Goal: Information Seeking & Learning: Check status

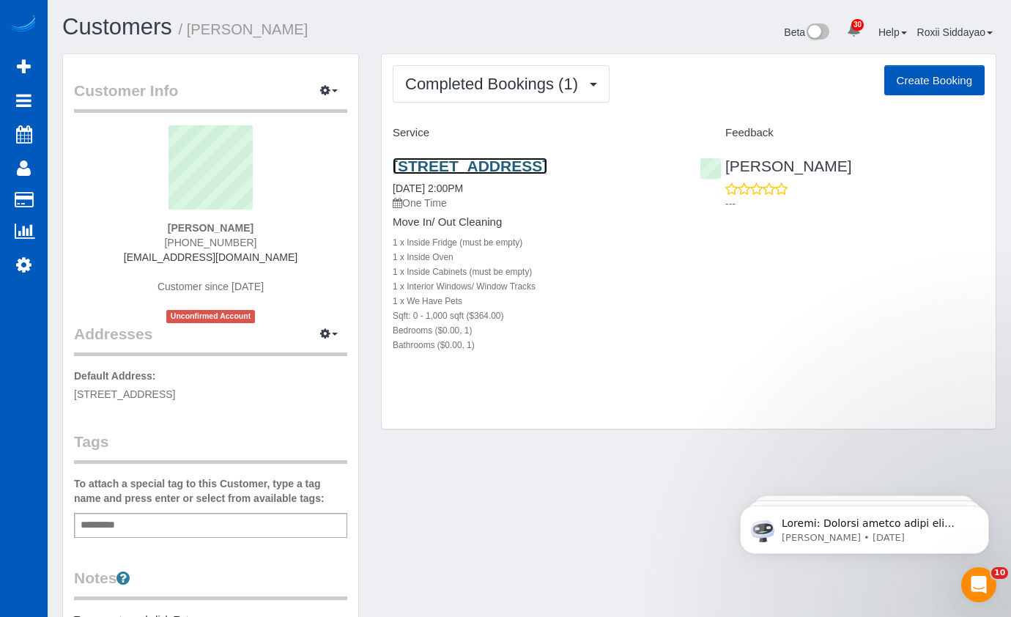
click at [504, 171] on link "325 Centennial Olympic Park Dr Nw, Unit 1532, Atlanta, GA 30313" at bounding box center [470, 166] width 155 height 17
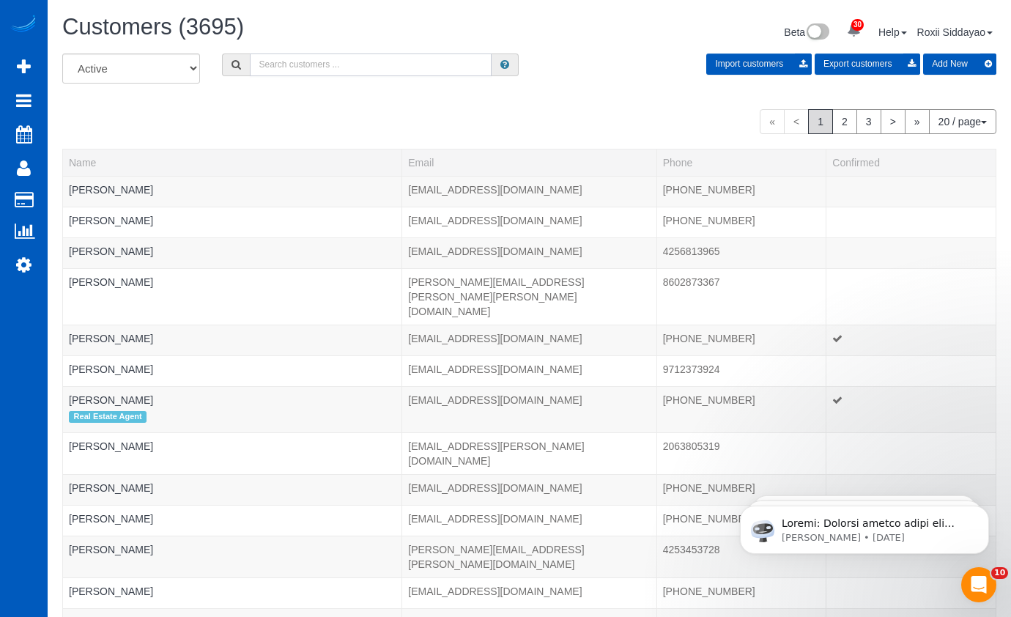
click at [297, 75] on input "text" at bounding box center [371, 64] width 242 height 23
paste input "0167"
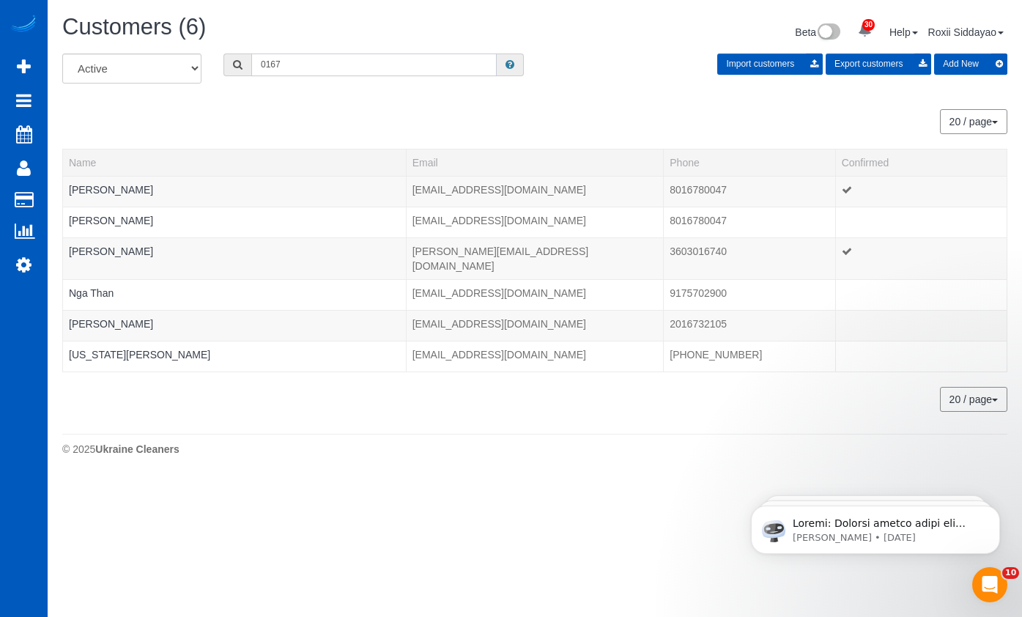
click at [355, 64] on input "0167" at bounding box center [373, 64] width 245 height 23
paste input "1159"
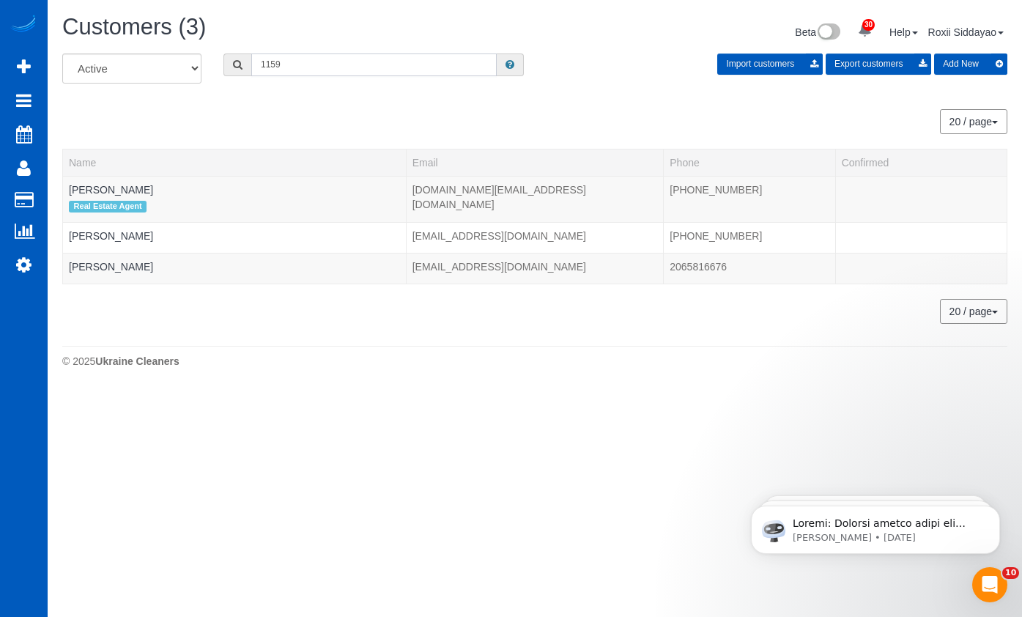
click at [300, 59] on input "1159" at bounding box center [373, 64] width 245 height 23
paste input "2881"
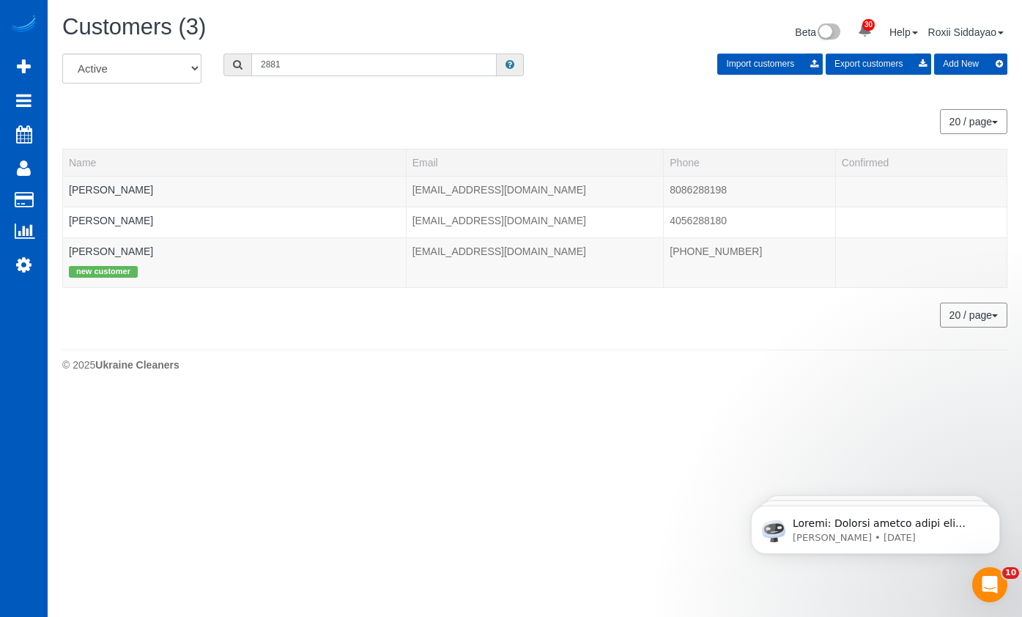
click at [316, 64] on input "2881" at bounding box center [373, 64] width 245 height 23
paste input "109"
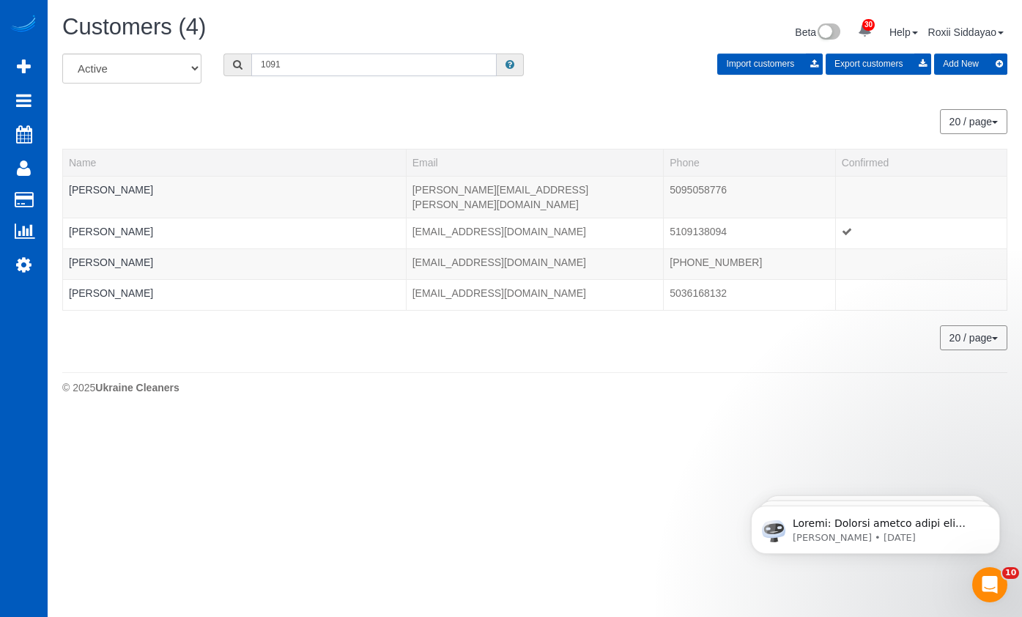
click at [295, 70] on input "1091" at bounding box center [373, 64] width 245 height 23
paste input "0538"
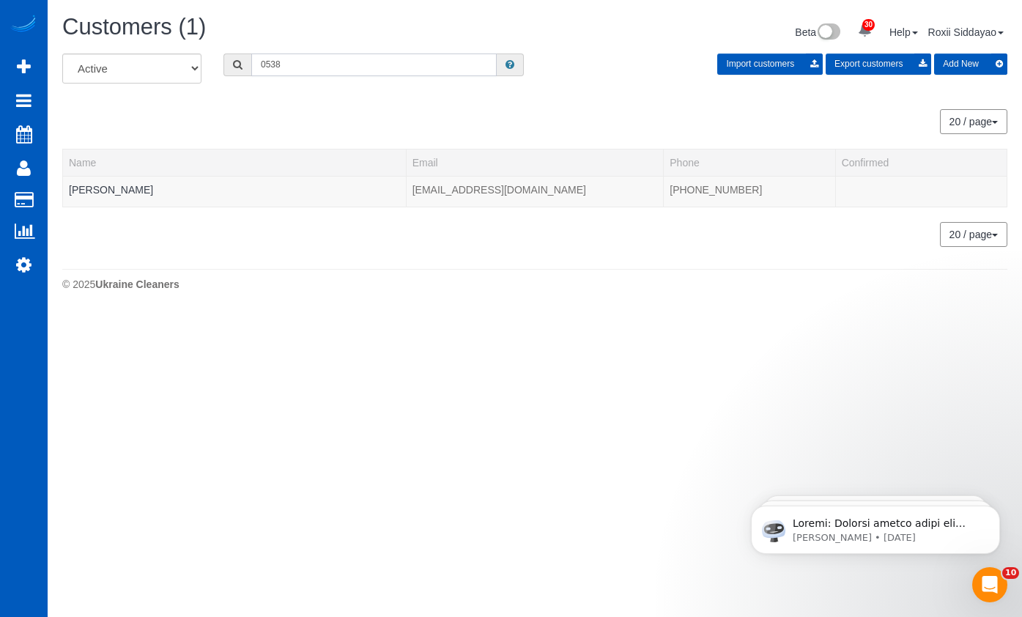
click at [330, 59] on input "0538" at bounding box center [373, 64] width 245 height 23
paste input "6779"
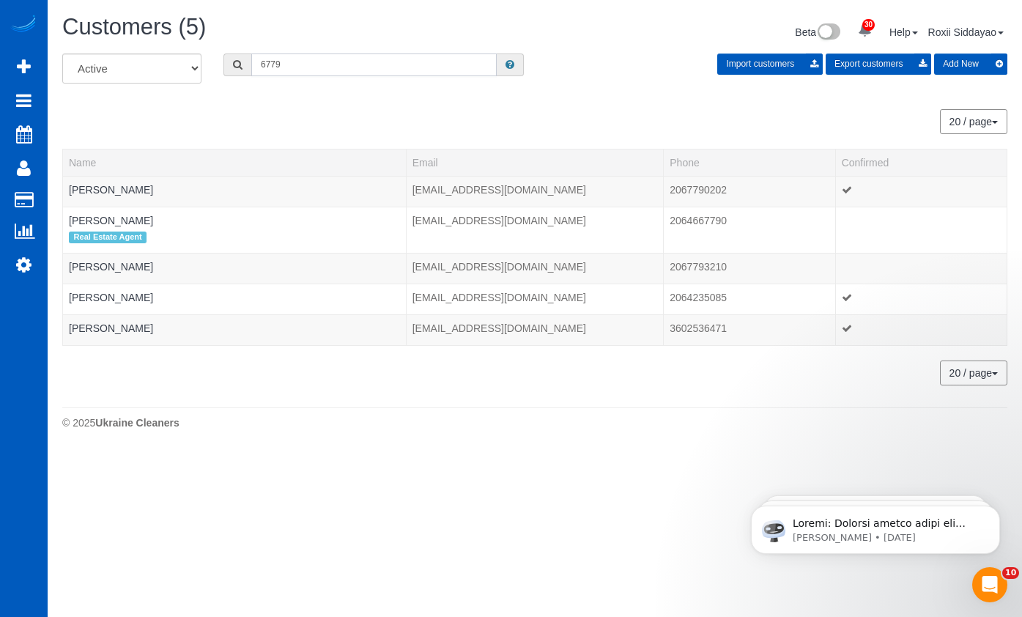
click at [365, 55] on input "6779" at bounding box center [373, 64] width 245 height 23
click at [365, 59] on input "6779" at bounding box center [373, 64] width 245 height 23
paste input "098"
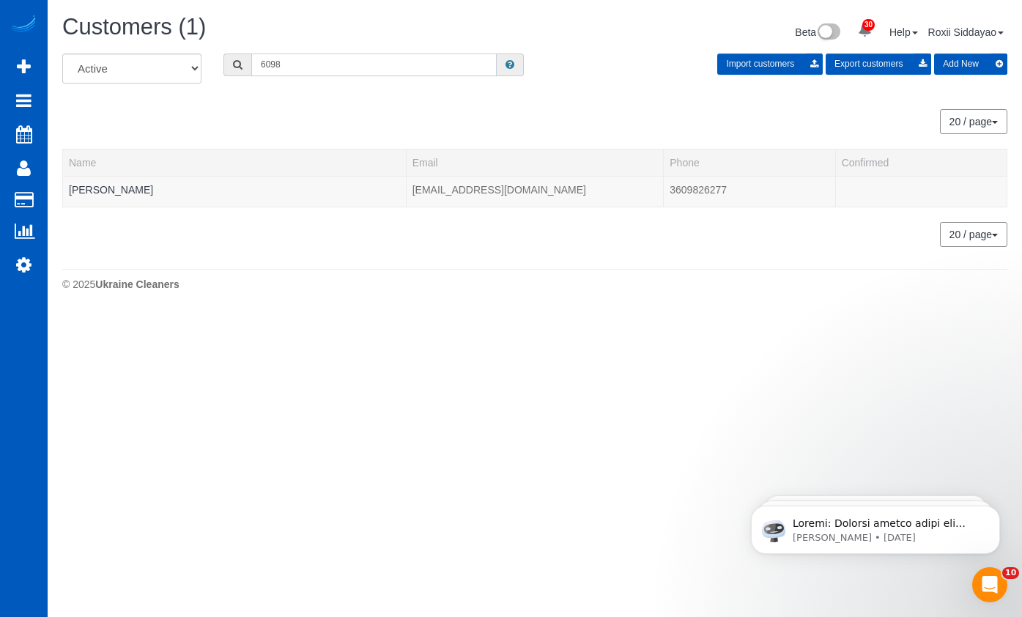
click at [337, 65] on input "6098" at bounding box center [373, 64] width 245 height 23
paste input "2729"
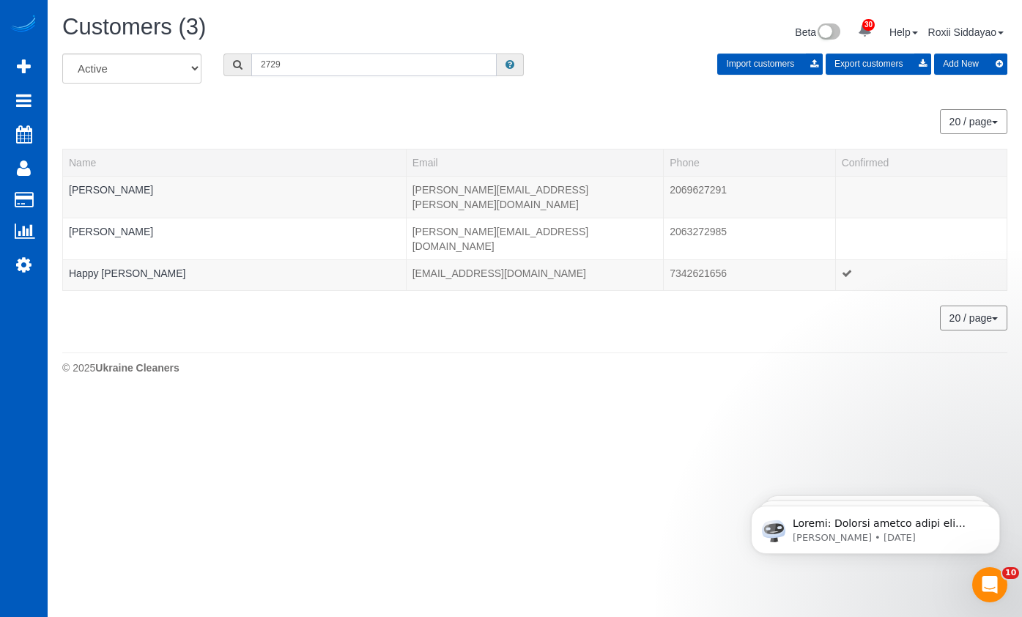
click at [377, 56] on input "2729" at bounding box center [373, 64] width 245 height 23
click at [377, 64] on input "2729" at bounding box center [373, 64] width 245 height 23
paste input "5664"
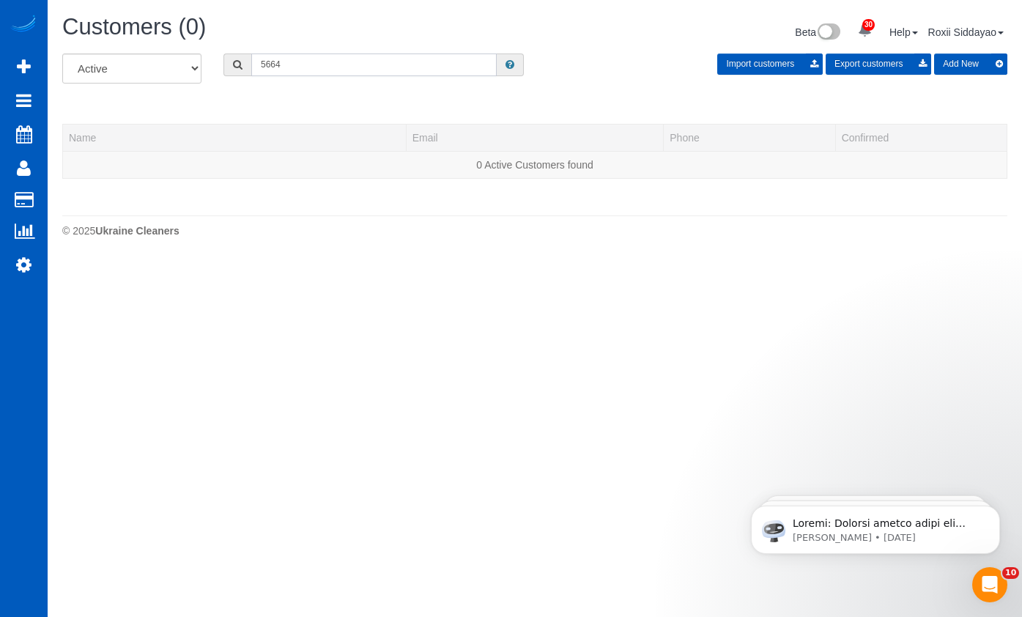
click at [339, 73] on input "5664" at bounding box center [373, 64] width 245 height 23
paste input "1822"
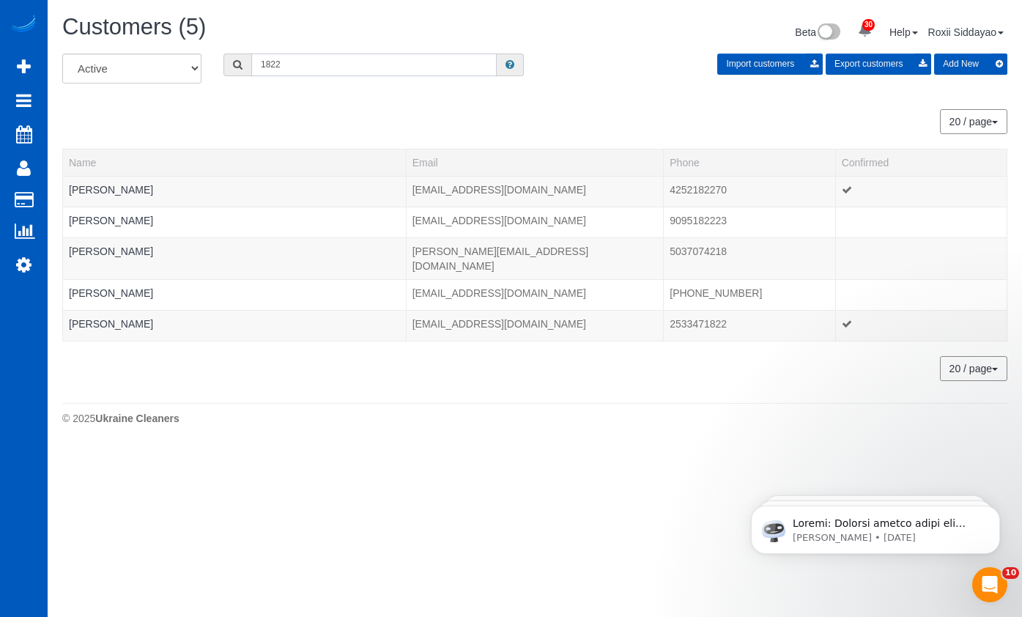
click at [343, 65] on input "1822" at bounding box center [373, 64] width 245 height 23
paste input "2601"
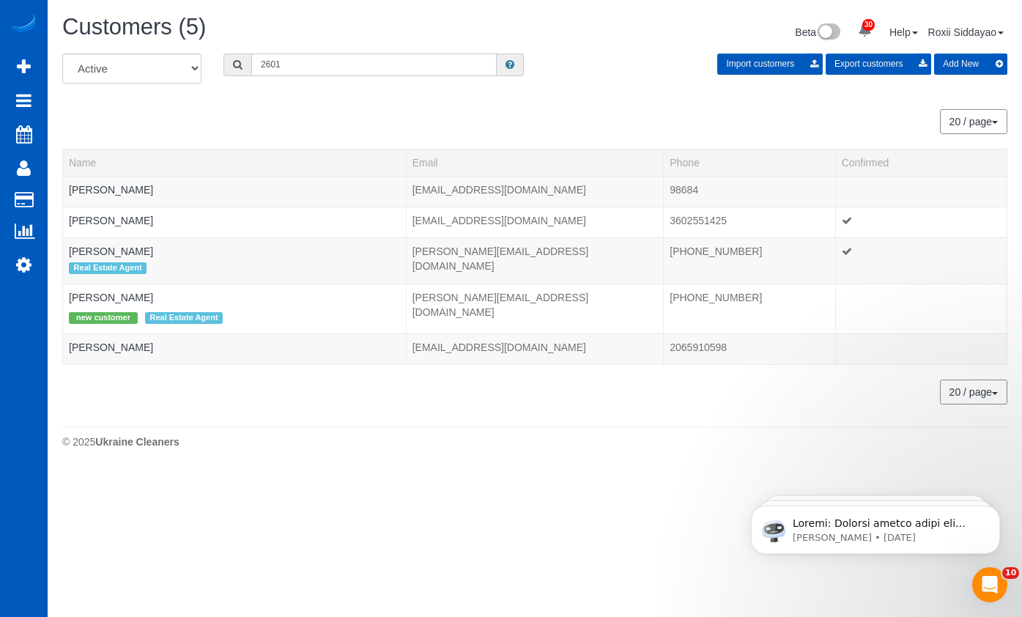
click at [291, 68] on input "2601" at bounding box center [373, 64] width 245 height 23
click at [292, 68] on input "2601" at bounding box center [373, 64] width 245 height 23
paste input "5089"
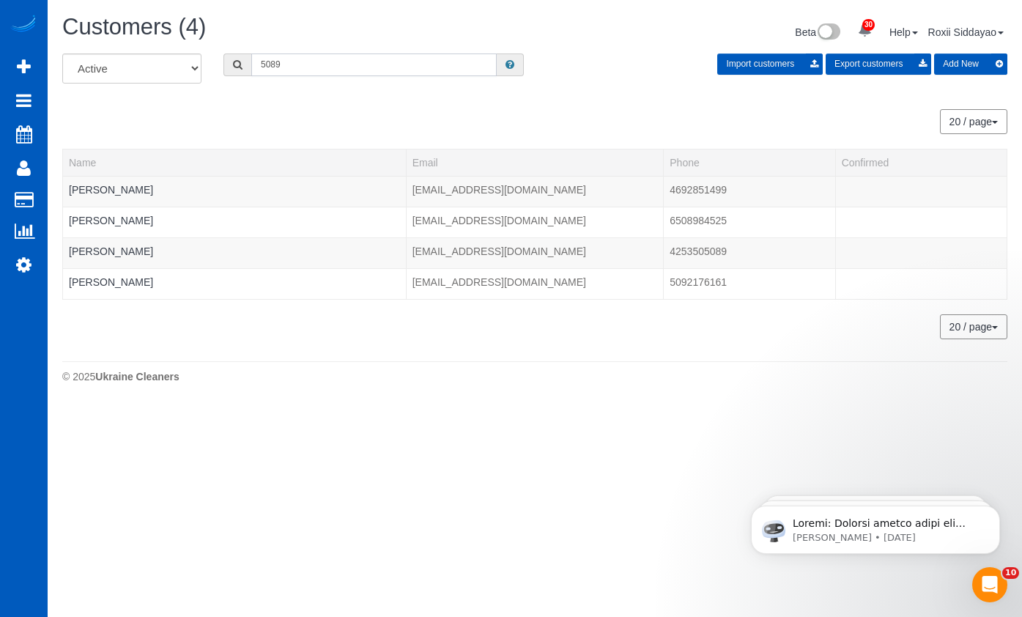
click at [306, 63] on input "5089" at bounding box center [373, 64] width 245 height 23
paste input "4952"
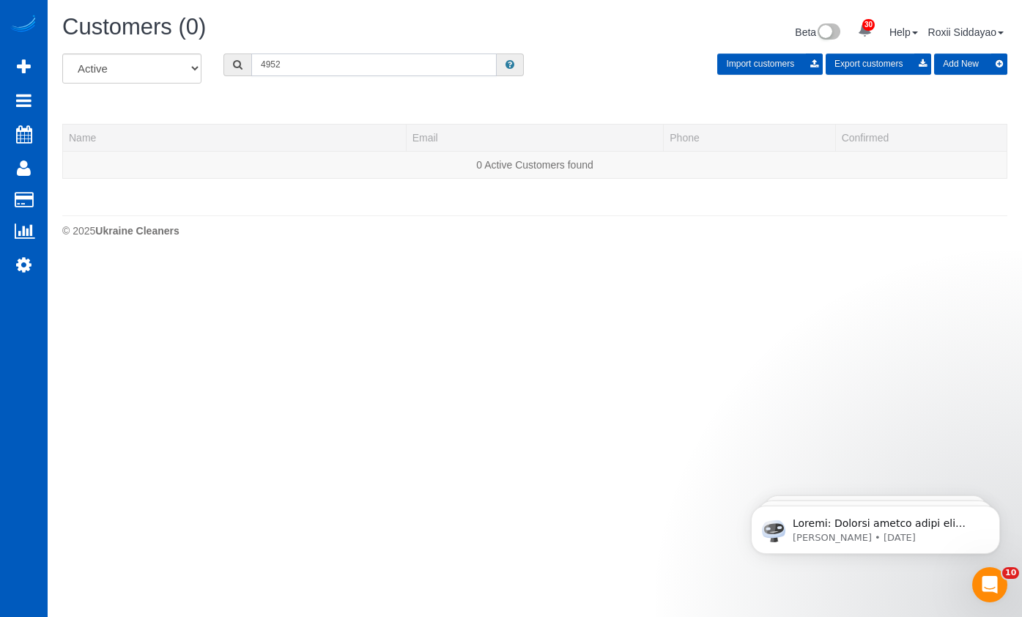
click at [261, 68] on input "4952" at bounding box center [373, 64] width 245 height 23
paste input "903"
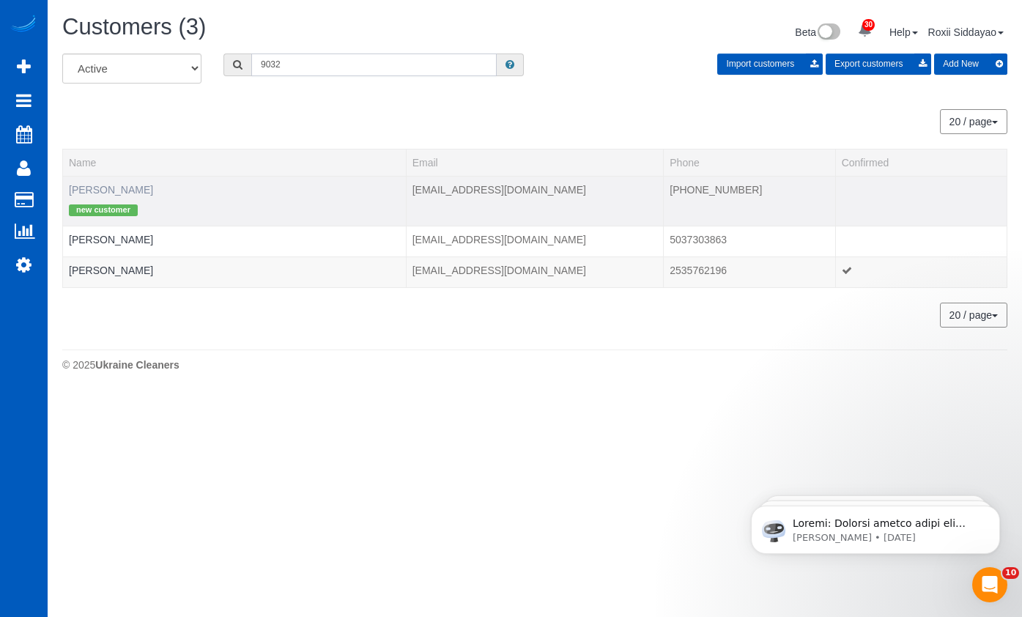
type input "9032"
click at [98, 193] on link "Ashley Okyere" at bounding box center [111, 190] width 84 height 12
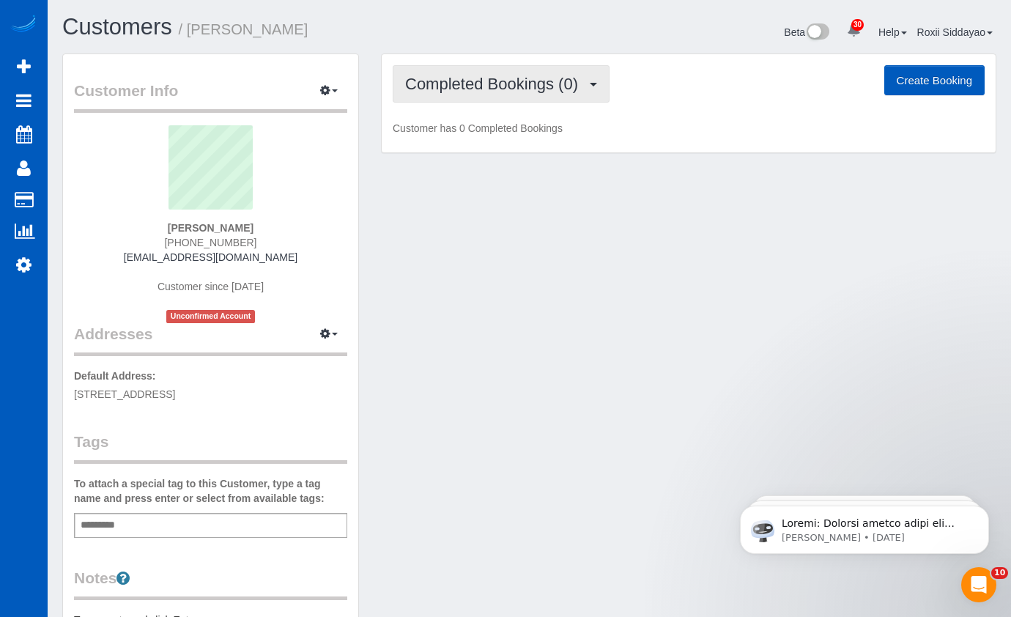
click at [500, 89] on span "Completed Bookings (0)" at bounding box center [495, 84] width 180 height 18
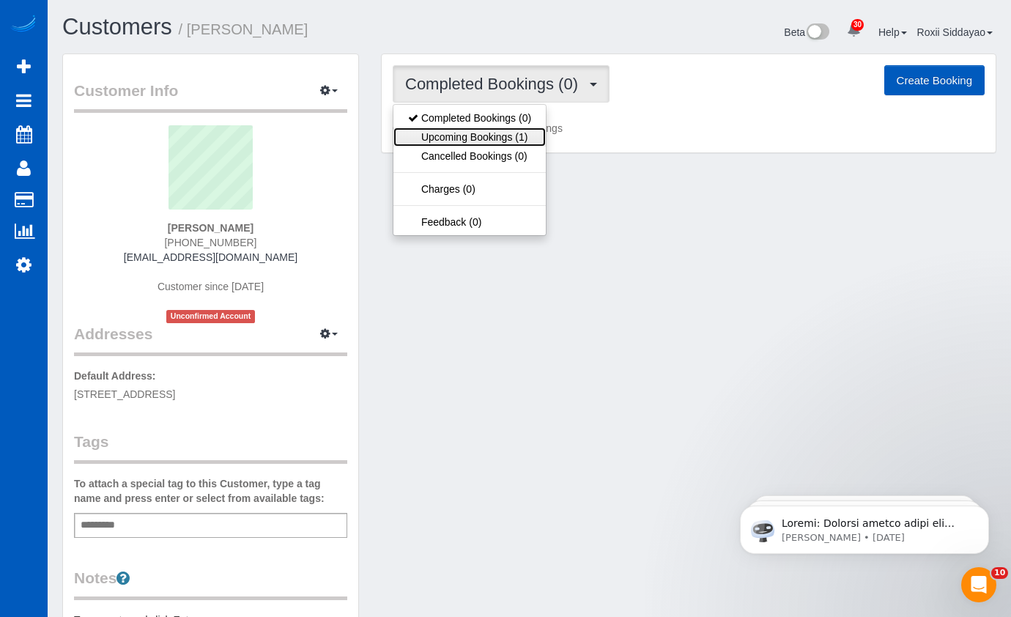
click at [502, 141] on link "Upcoming Bookings (1)" at bounding box center [469, 136] width 152 height 19
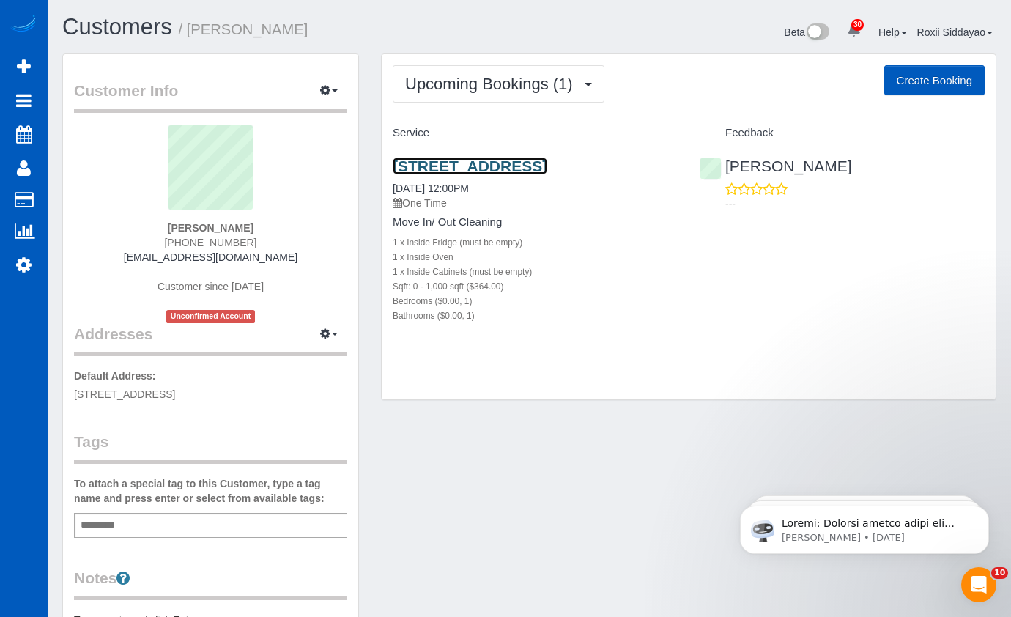
click at [445, 164] on link "12389 Merit Dr, Dallas, TX 75251" at bounding box center [470, 166] width 155 height 17
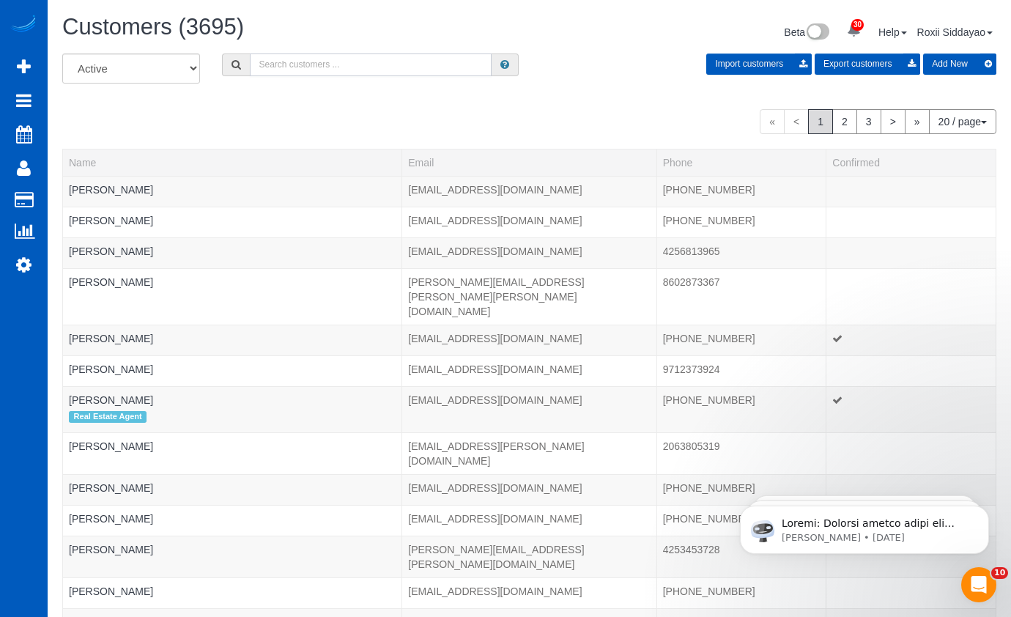
click at [347, 56] on input "text" at bounding box center [371, 64] width 242 height 23
paste input "8893"
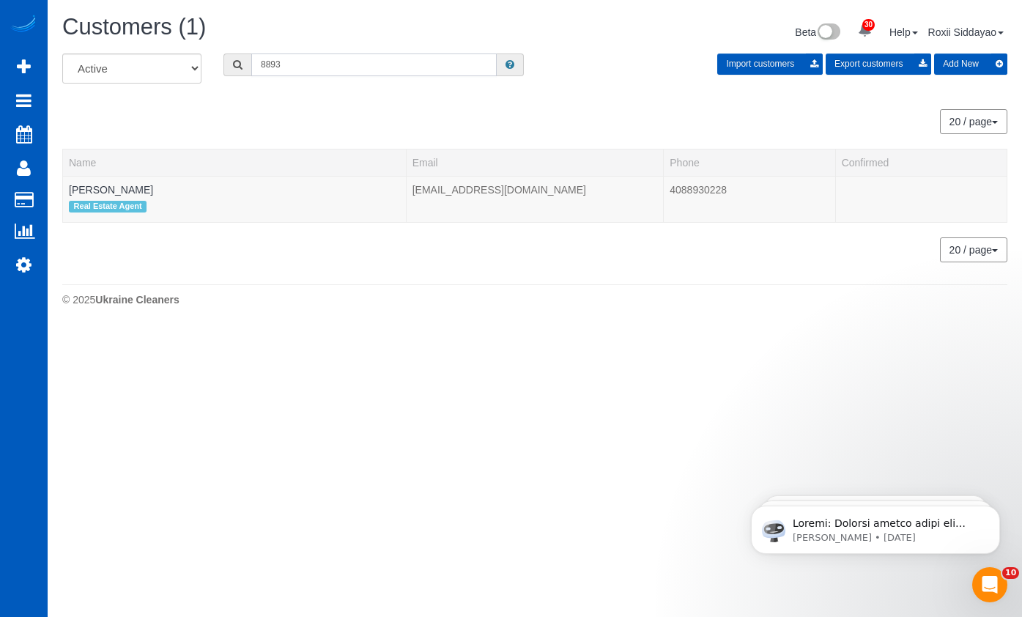
click at [334, 68] on input "8893" at bounding box center [373, 64] width 245 height 23
click at [333, 66] on input "8893" at bounding box center [373, 64] width 245 height 23
paste input "047"
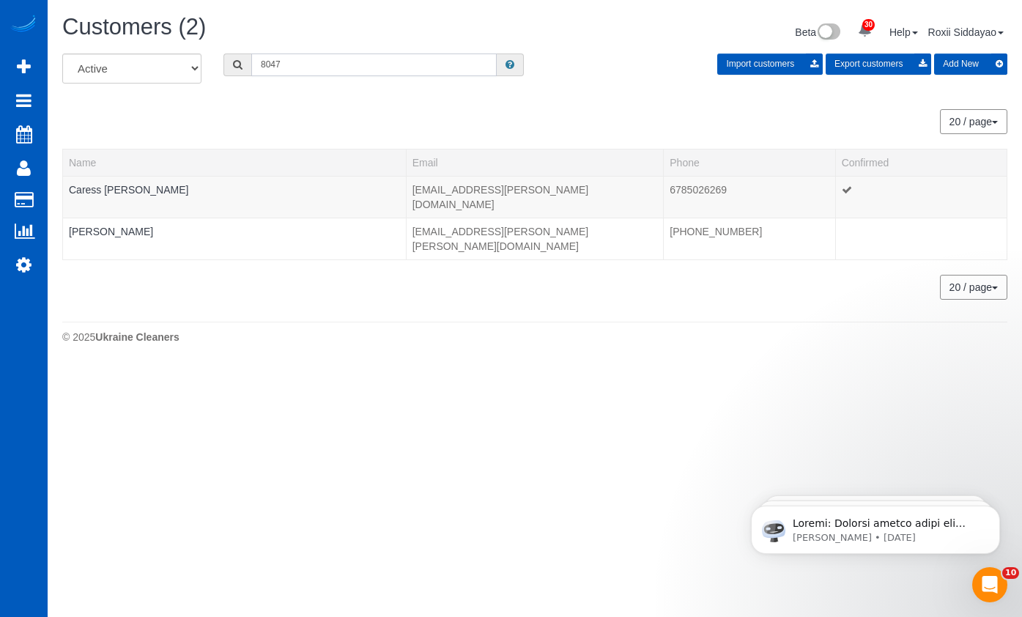
click at [372, 70] on input "8047" at bounding box center [373, 64] width 245 height 23
paste input "79"
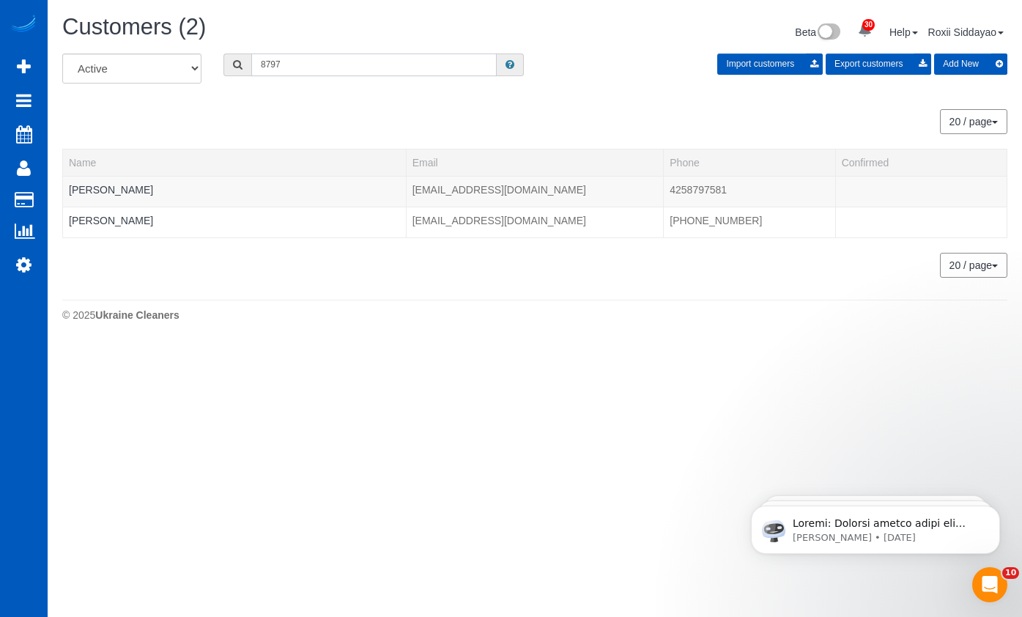
click at [303, 67] on input "8797" at bounding box center [373, 64] width 245 height 23
paste input "2360"
click at [318, 69] on input "2360" at bounding box center [373, 64] width 245 height 23
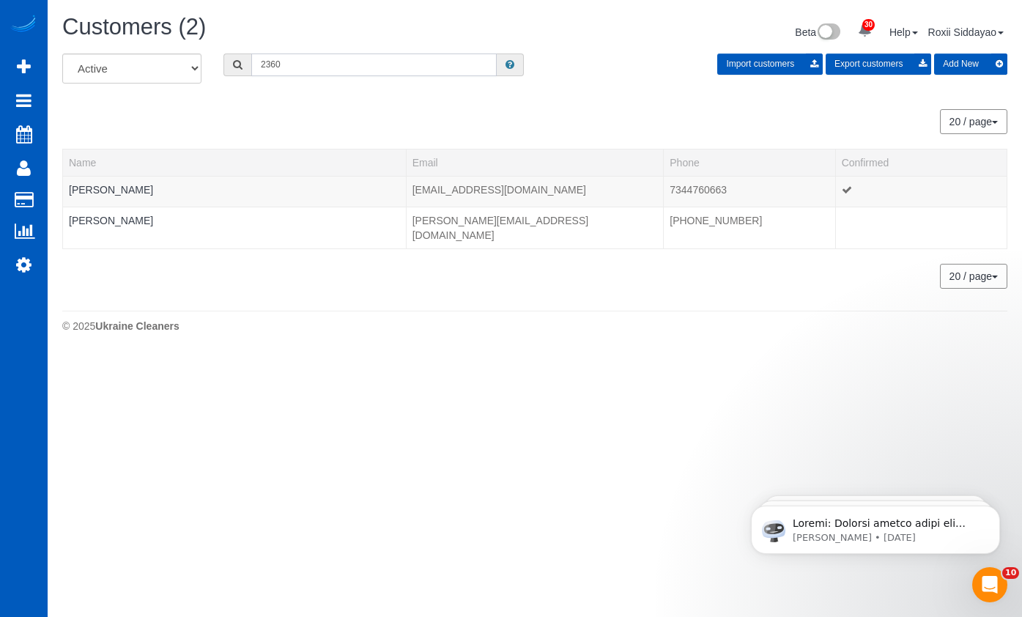
paste input "8279"
type input "8279"
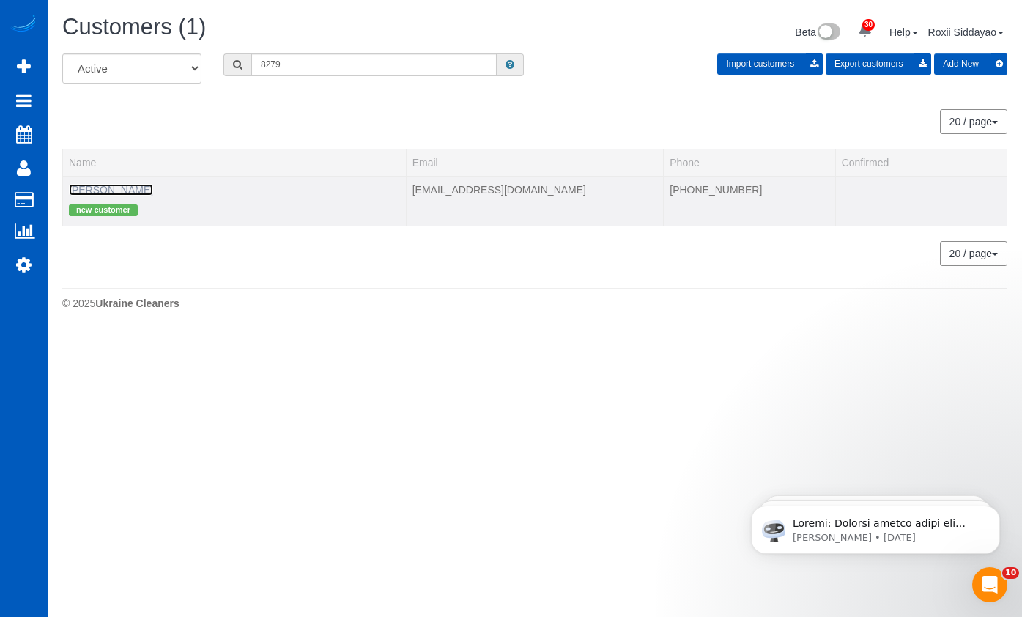
click at [122, 190] on link "Frederick Vonholt" at bounding box center [111, 190] width 84 height 12
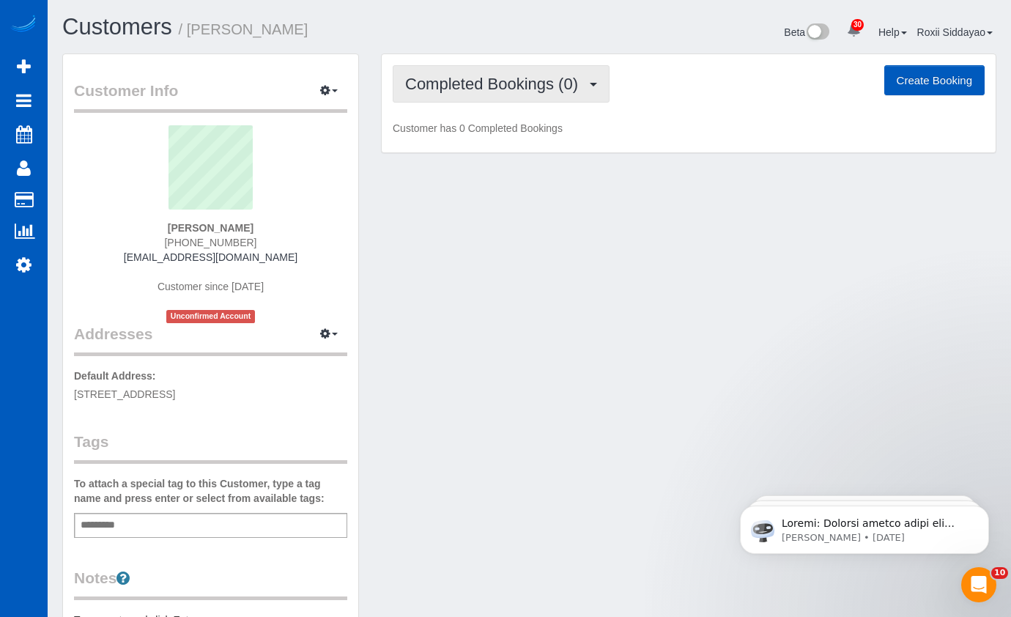
click at [513, 67] on button "Completed Bookings (0)" at bounding box center [501, 83] width 217 height 37
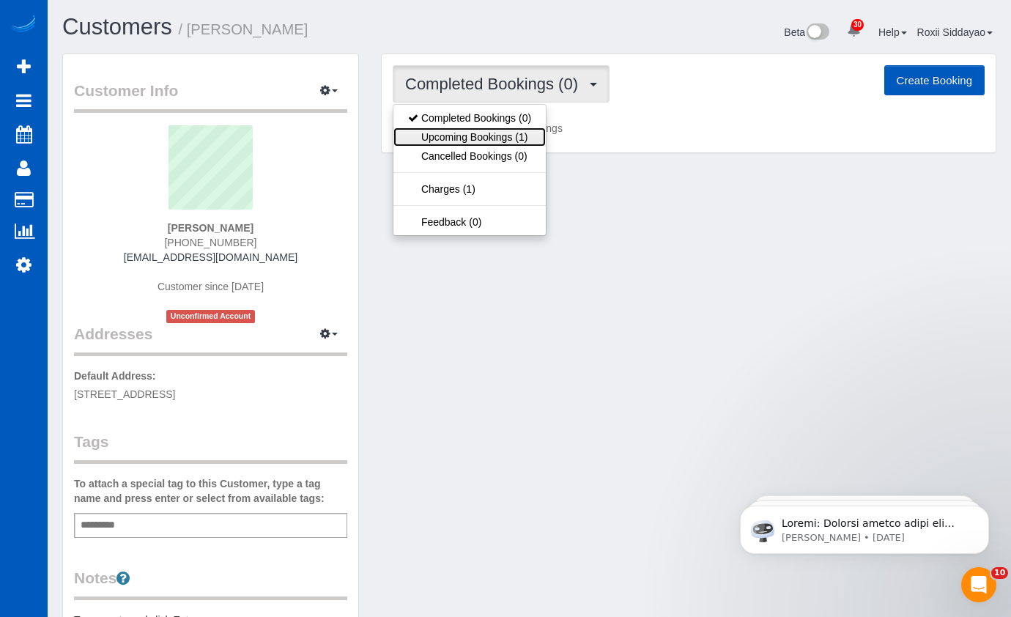
click at [487, 135] on link "Upcoming Bookings (1)" at bounding box center [469, 136] width 152 height 19
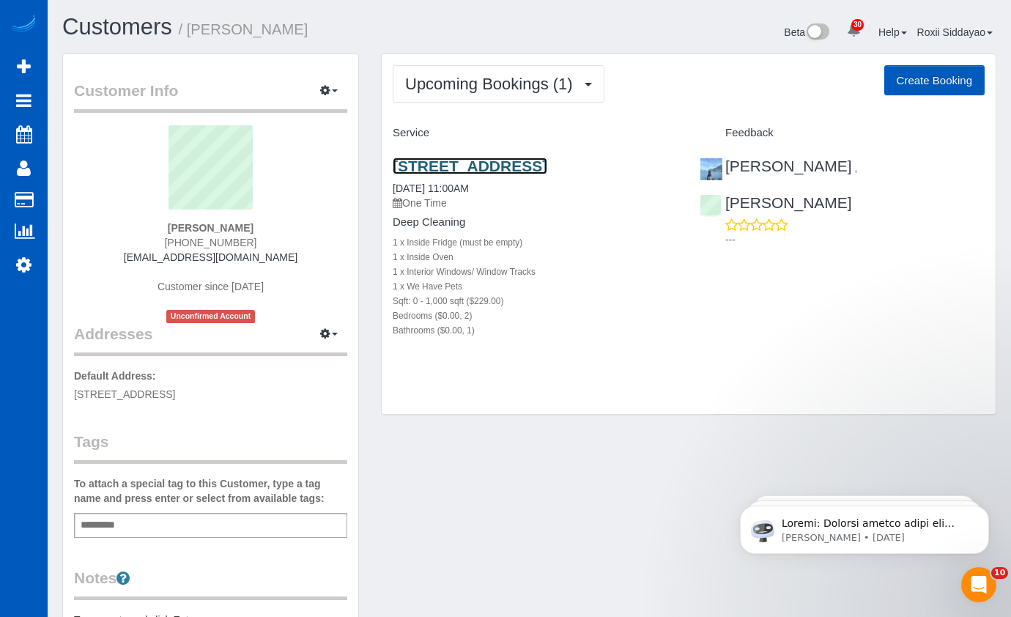
click at [482, 165] on link "17868 28th Ave Ne, Lake Forest Park, WA 98155" at bounding box center [470, 166] width 155 height 17
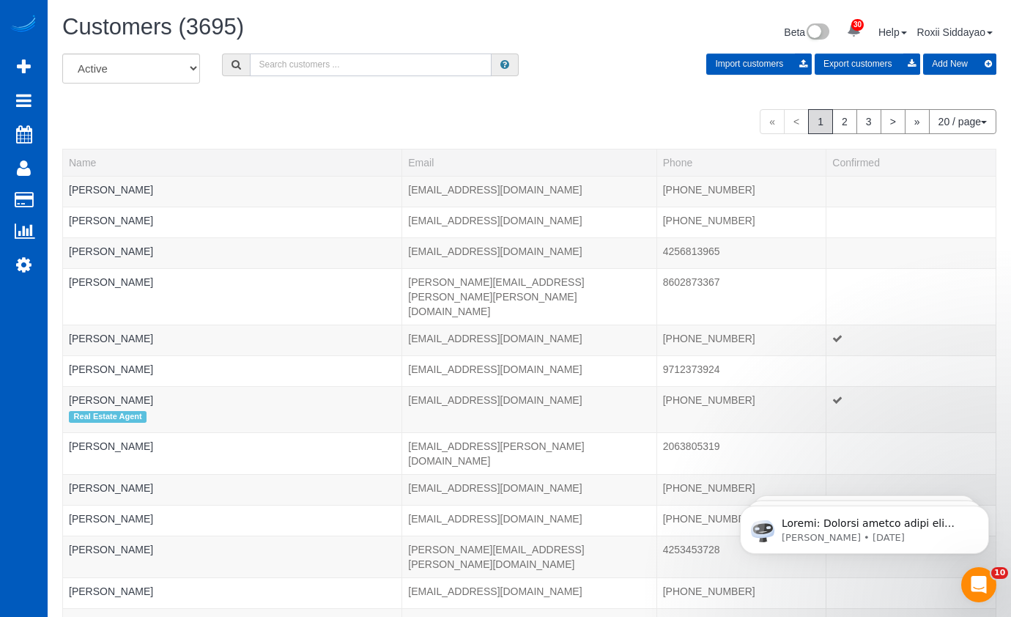
click at [339, 64] on input "text" at bounding box center [371, 64] width 242 height 23
paste input "4755"
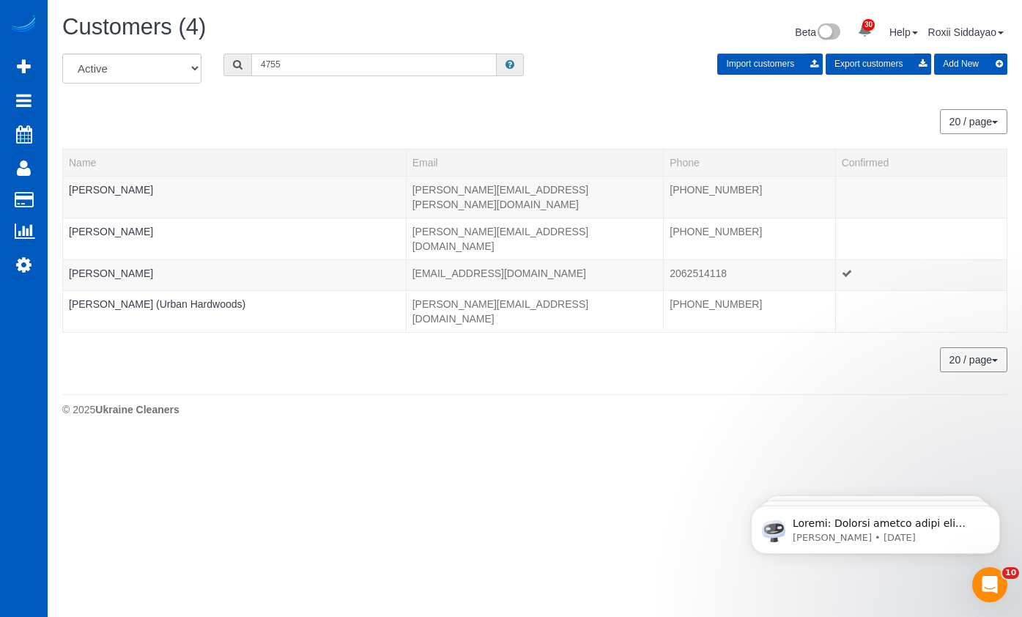
click at [319, 68] on input "4755" at bounding box center [373, 64] width 245 height 23
paste input "6026"
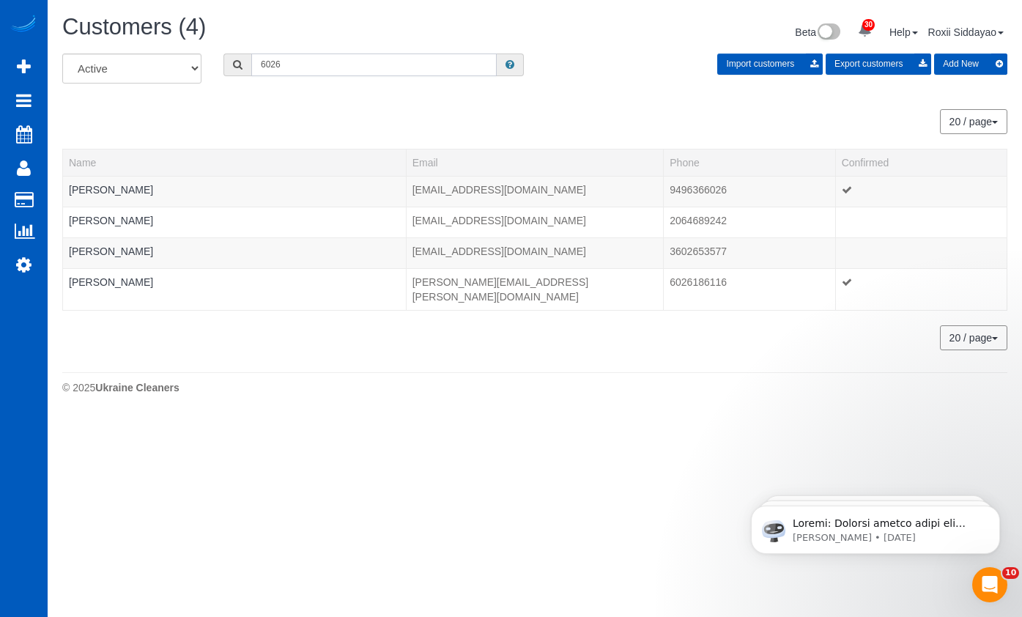
click at [349, 66] on input "6026" at bounding box center [373, 64] width 245 height 23
click at [348, 66] on input "6026" at bounding box center [373, 64] width 245 height 23
paste input "0945"
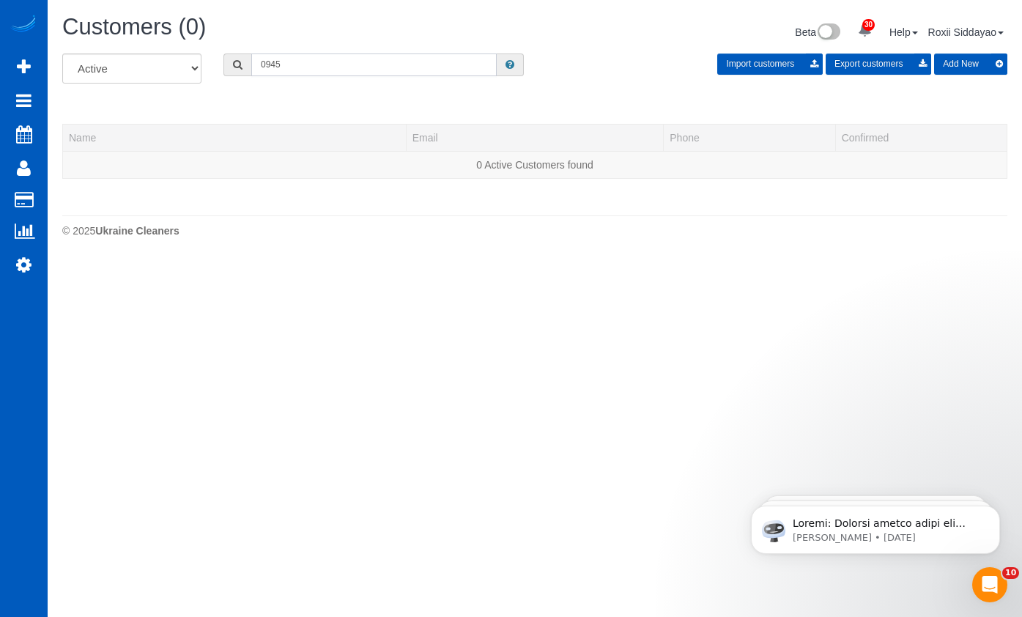
click at [322, 68] on input "0945" at bounding box center [373, 64] width 245 height 23
paste input "7364"
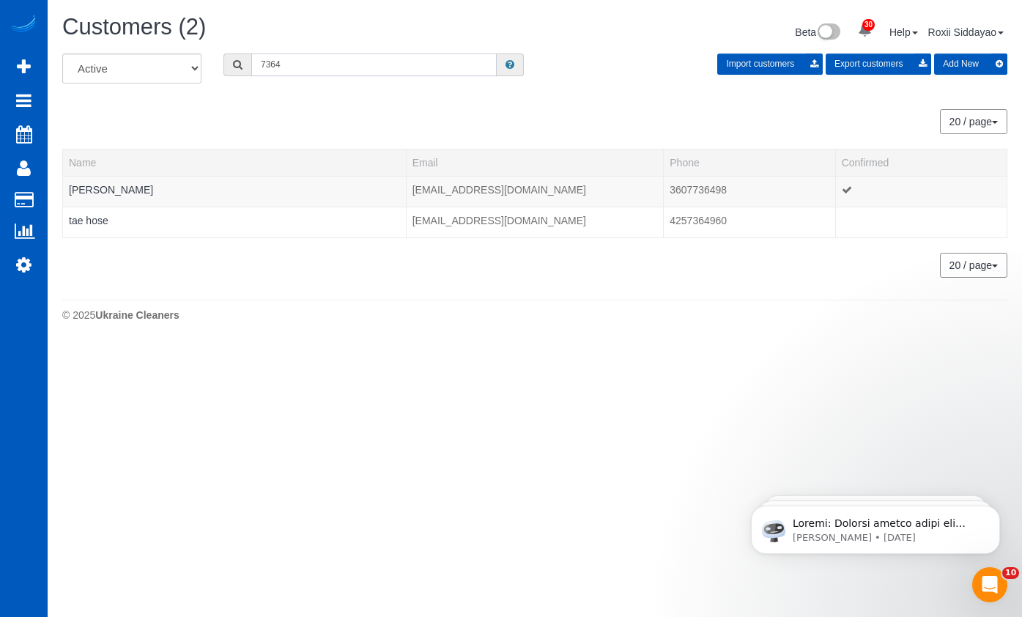
click at [320, 64] on input "7364" at bounding box center [373, 64] width 245 height 23
paste input "9913"
click at [348, 56] on input "9913" at bounding box center [373, 64] width 245 height 23
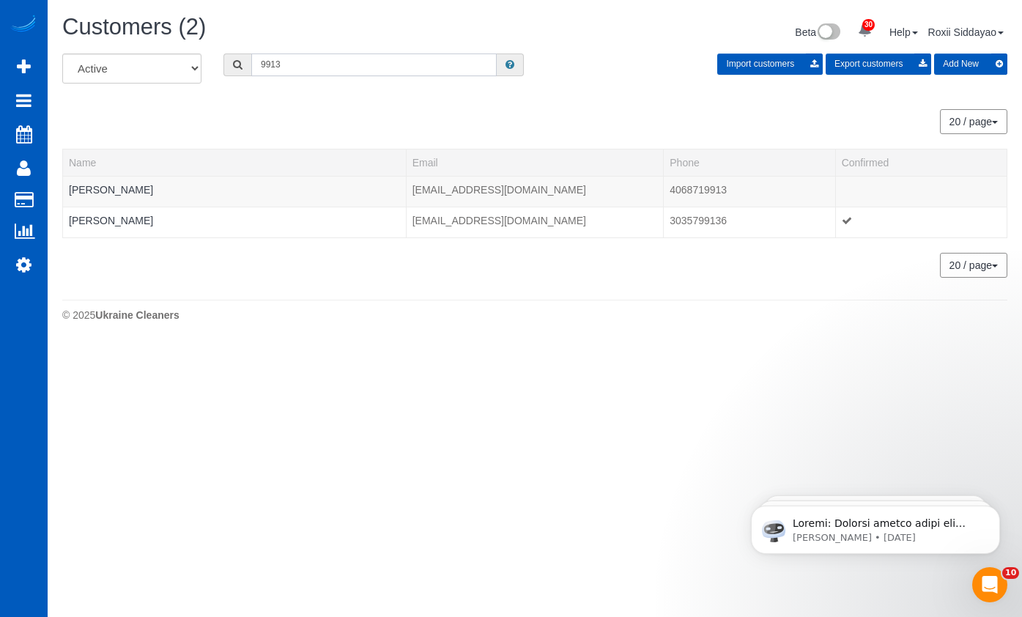
paste input "2030"
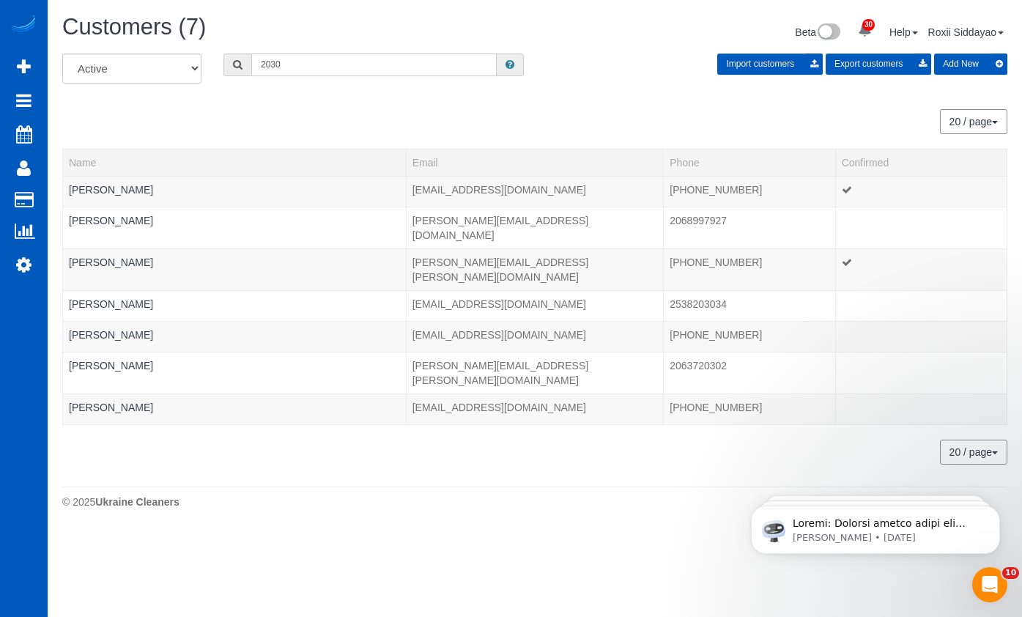
click at [296, 60] on input "2030" at bounding box center [373, 64] width 245 height 23
paste input "8189"
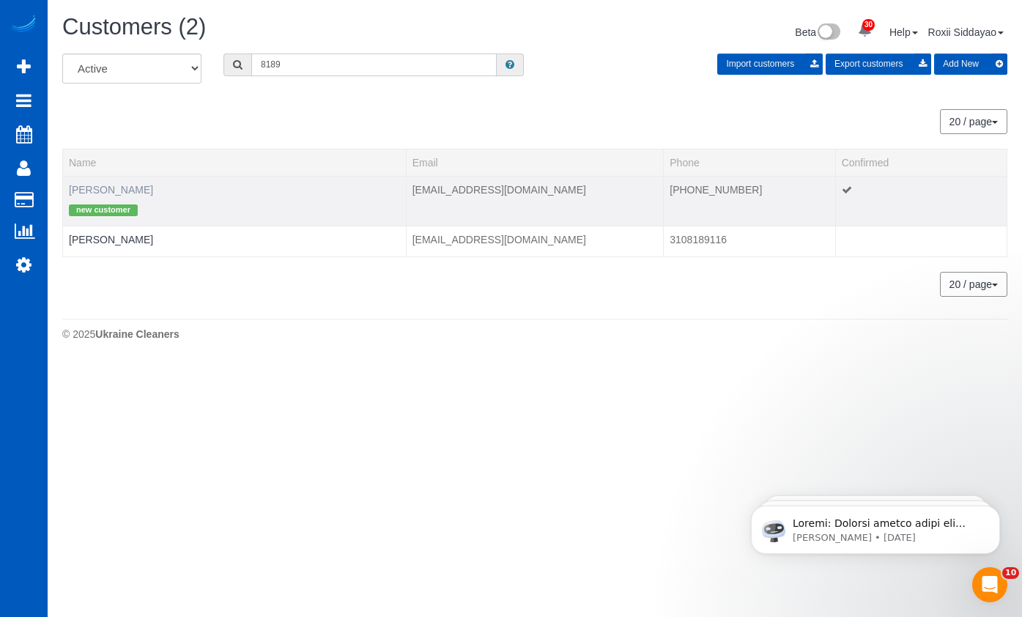
type input "8189"
click at [129, 190] on link "Enna Garkusha" at bounding box center [111, 190] width 84 height 12
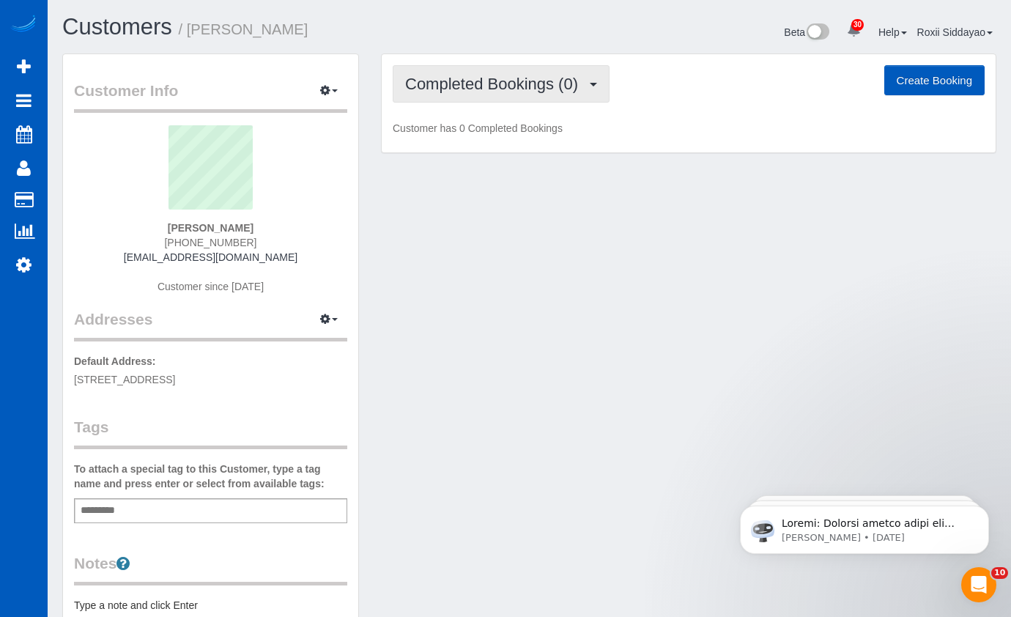
click at [486, 90] on span "Completed Bookings (0)" at bounding box center [495, 84] width 180 height 18
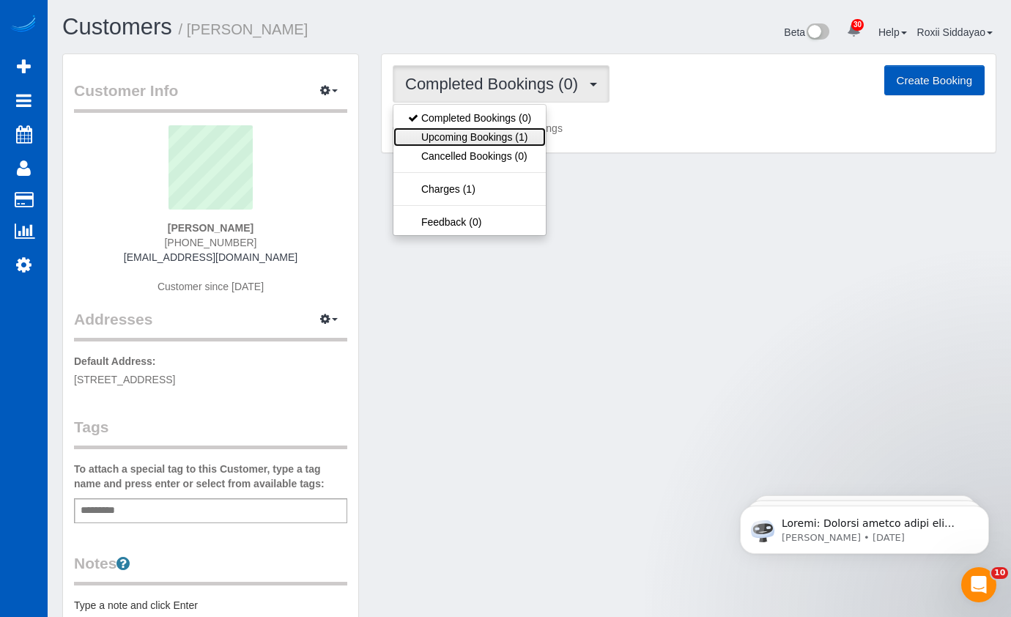
click at [487, 128] on link "Upcoming Bookings (1)" at bounding box center [469, 136] width 152 height 19
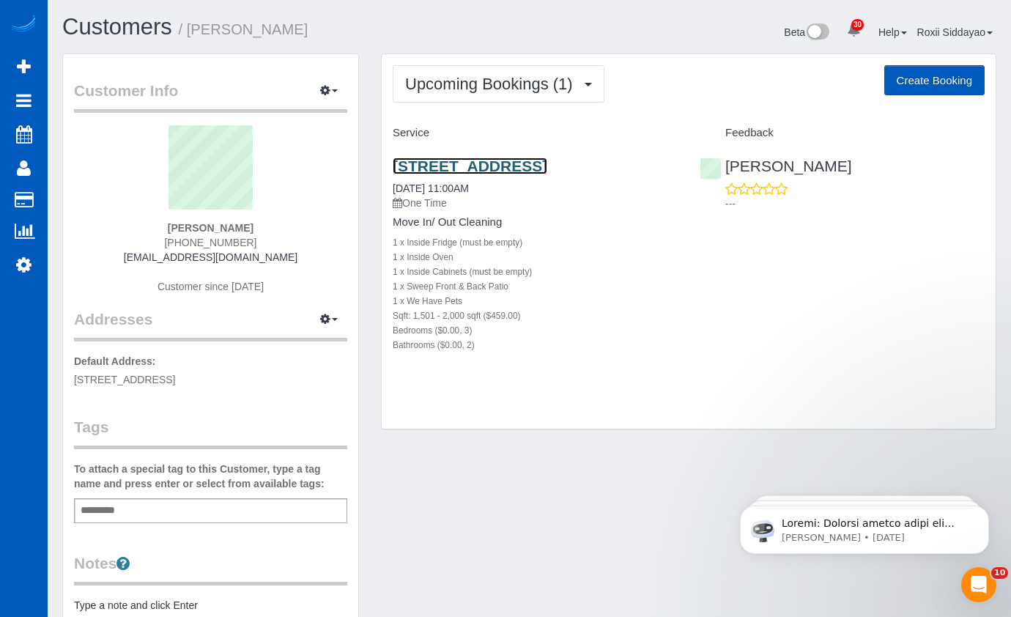
click at [489, 162] on link "778 Hill St Se, Atlanta, GA 30315" at bounding box center [470, 166] width 155 height 17
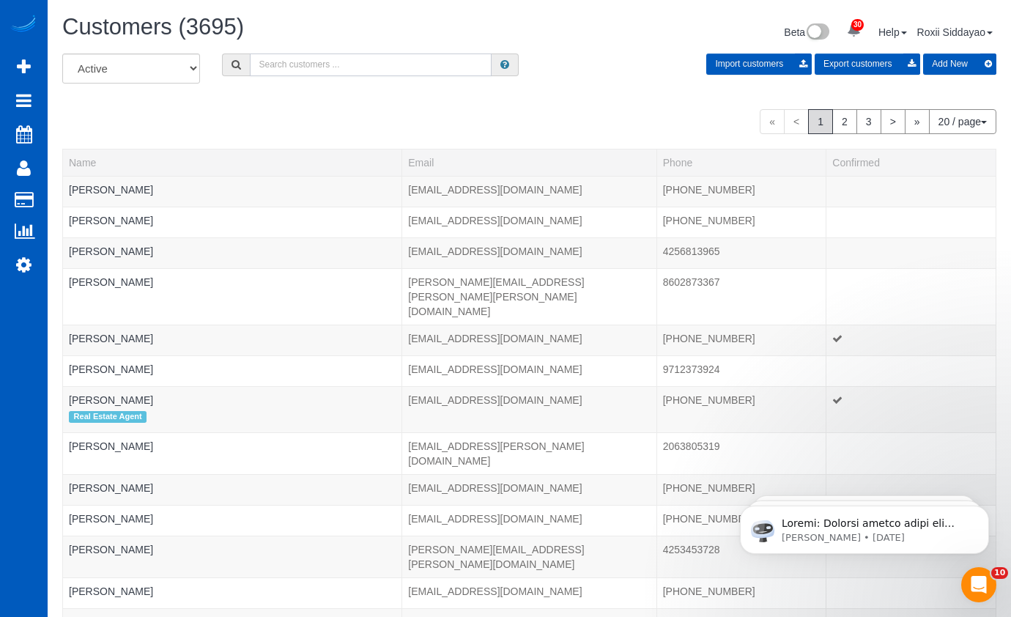
click at [365, 66] on input "text" at bounding box center [371, 64] width 242 height 23
paste input "0774"
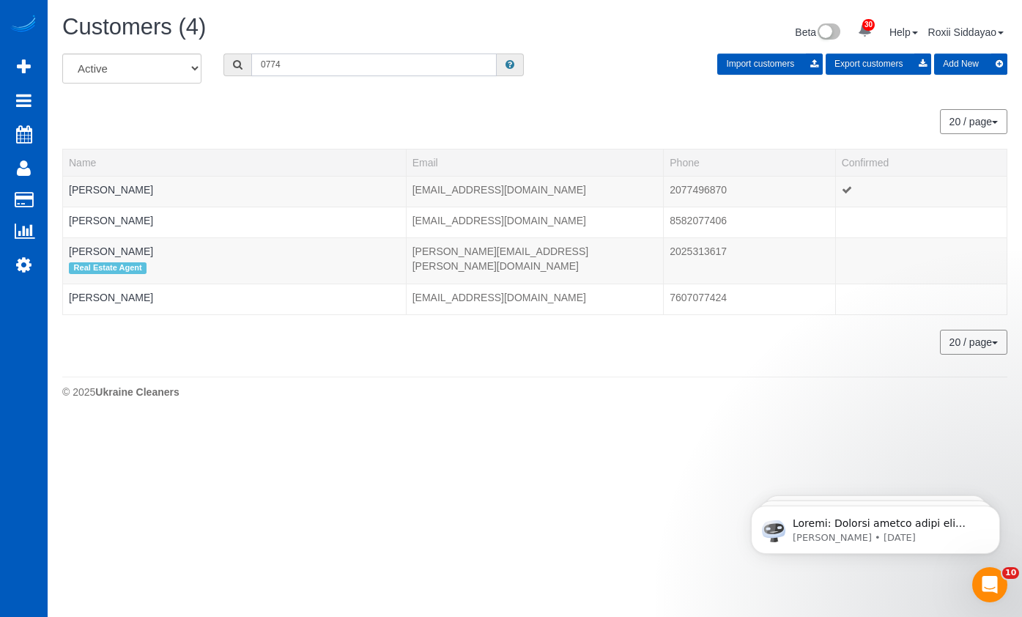
click at [311, 54] on input "0774" at bounding box center [373, 64] width 245 height 23
paste input "3383"
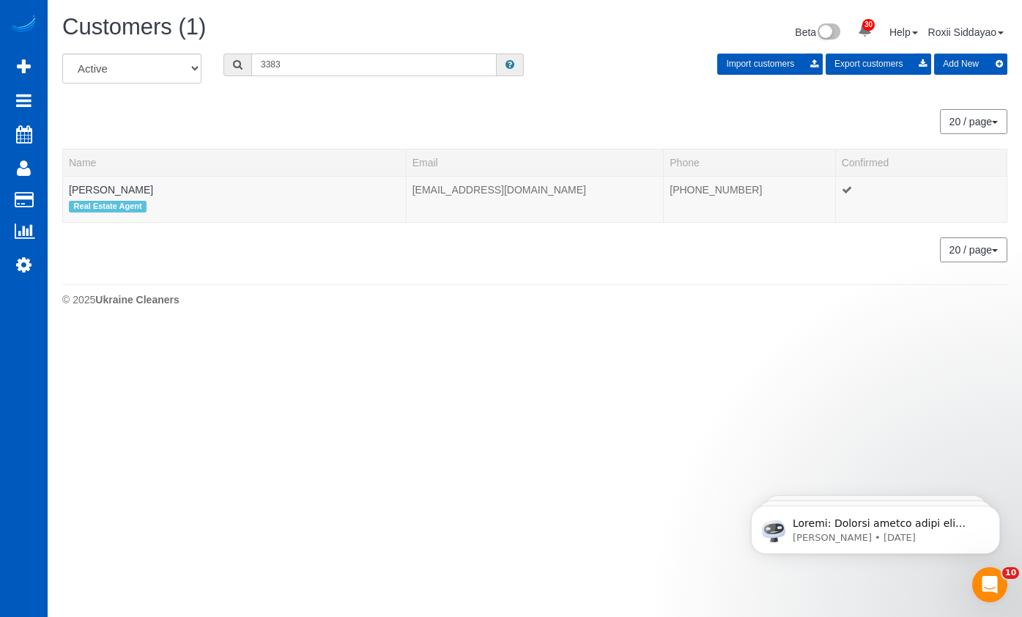
click at [307, 59] on input "3383" at bounding box center [373, 64] width 245 height 23
click at [308, 59] on input "3383" at bounding box center [373, 64] width 245 height 23
paste input "715"
click at [348, 60] on input "7153" at bounding box center [373, 64] width 245 height 23
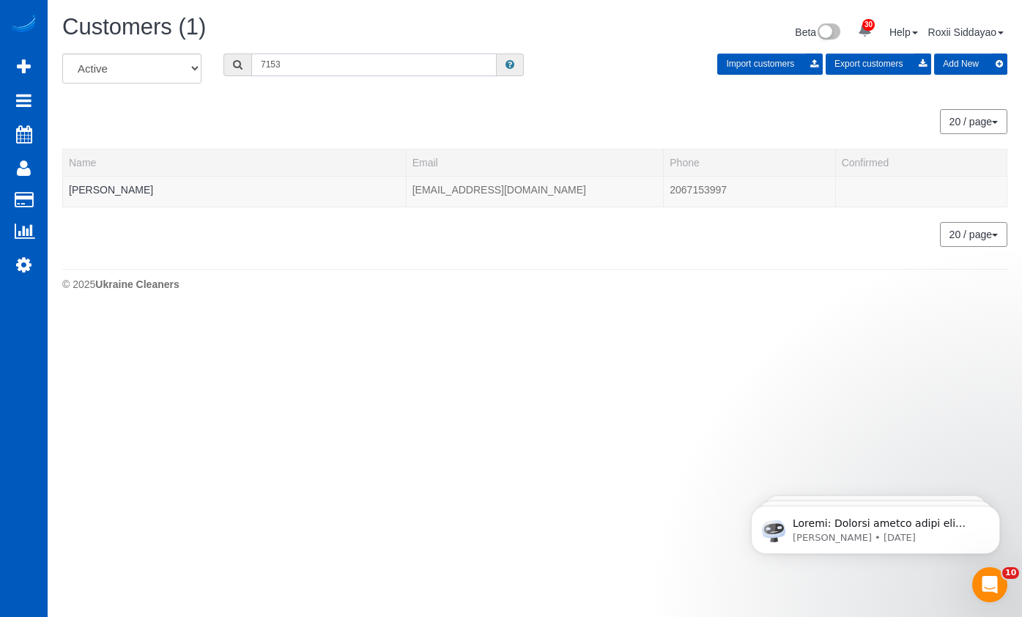
paste input "0335"
click at [339, 75] on input "0335" at bounding box center [373, 64] width 245 height 23
click at [343, 68] on input "0335" at bounding box center [373, 64] width 245 height 23
paste input "775"
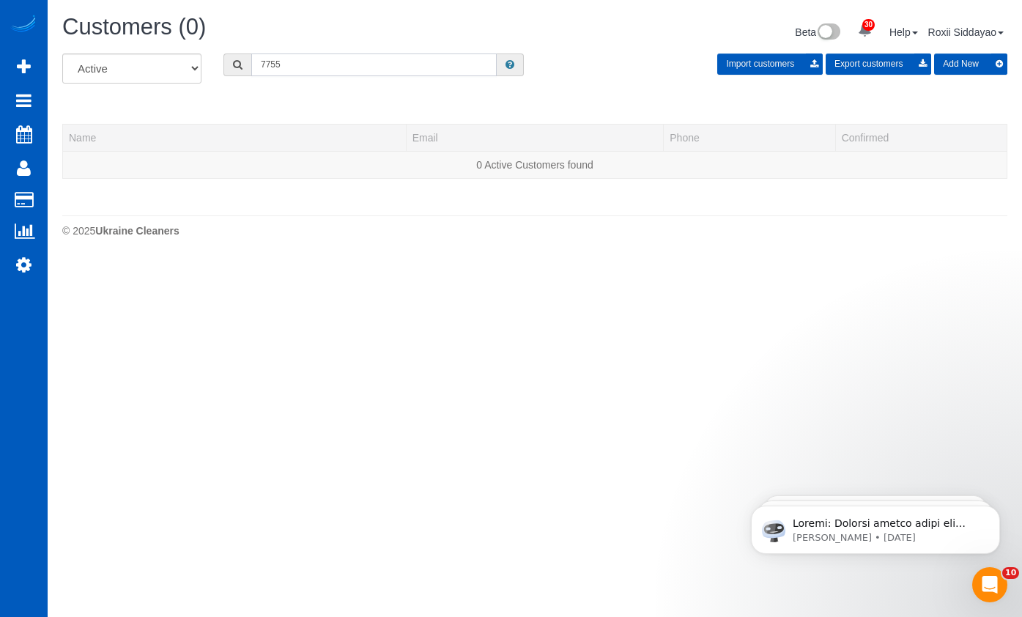
click at [392, 67] on input "7755" at bounding box center [373, 64] width 245 height 23
paste input "4947"
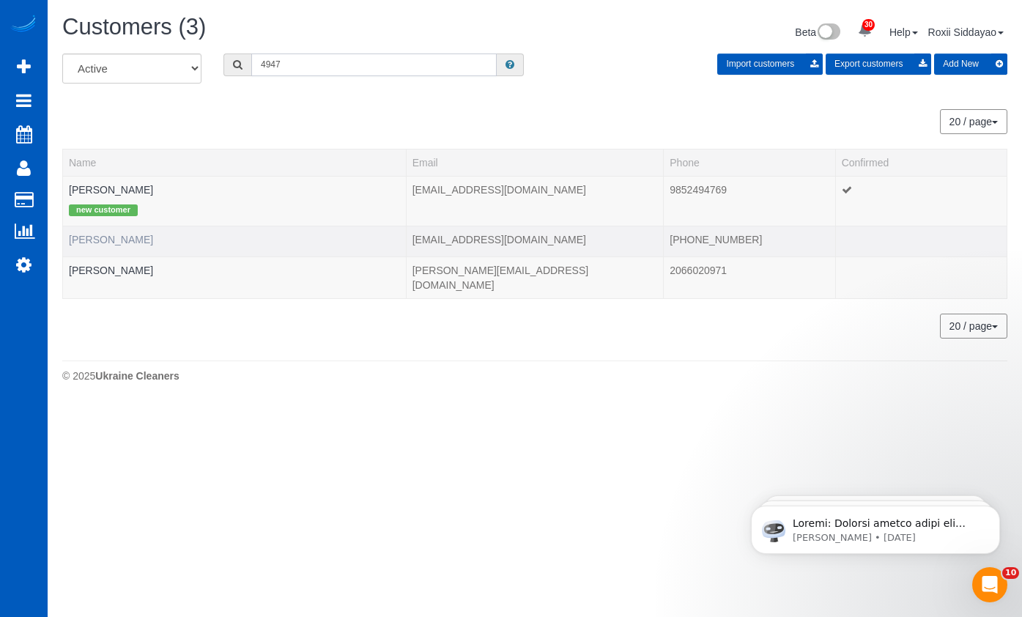
type input "4947"
click at [112, 240] on link "Matthew Hall" at bounding box center [111, 240] width 84 height 12
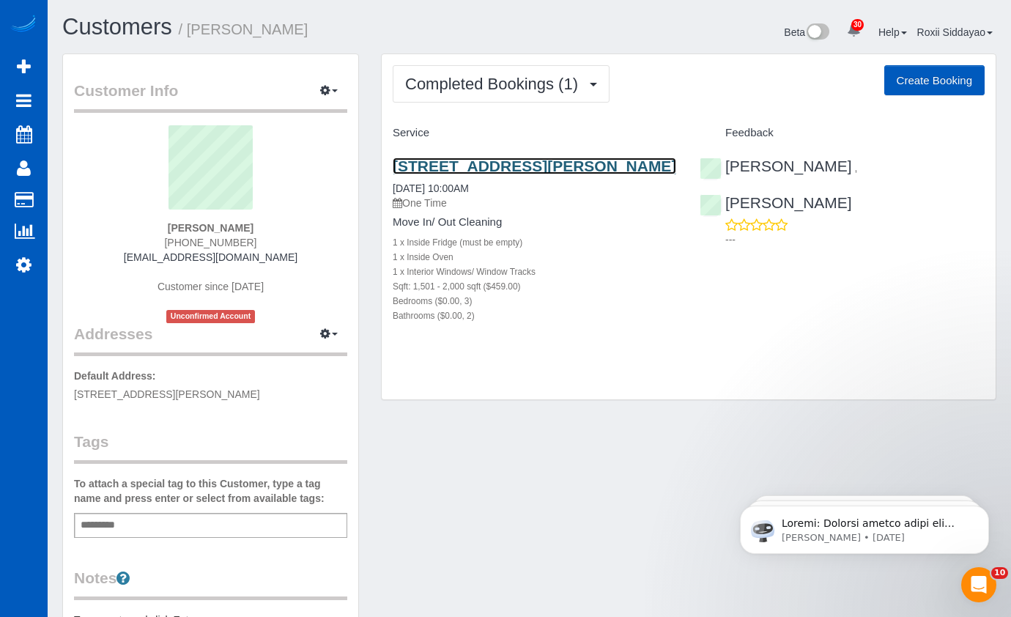
click at [457, 169] on link "4635 S Lowell Blvd, Denver, CO 80236" at bounding box center [535, 166] width 284 height 17
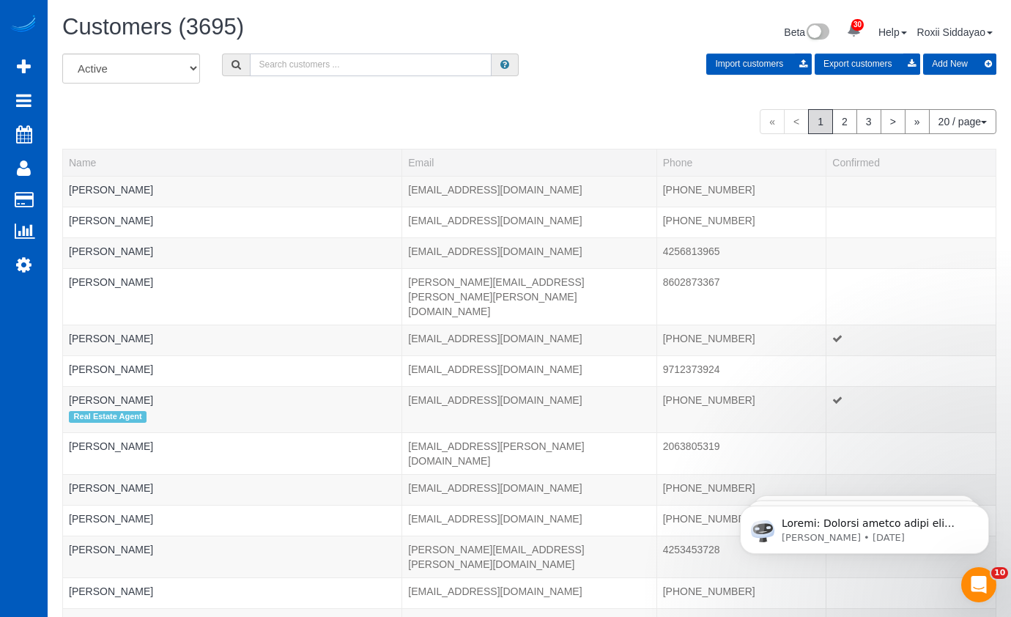
click at [305, 54] on input "text" at bounding box center [371, 64] width 242 height 23
paste input "7190"
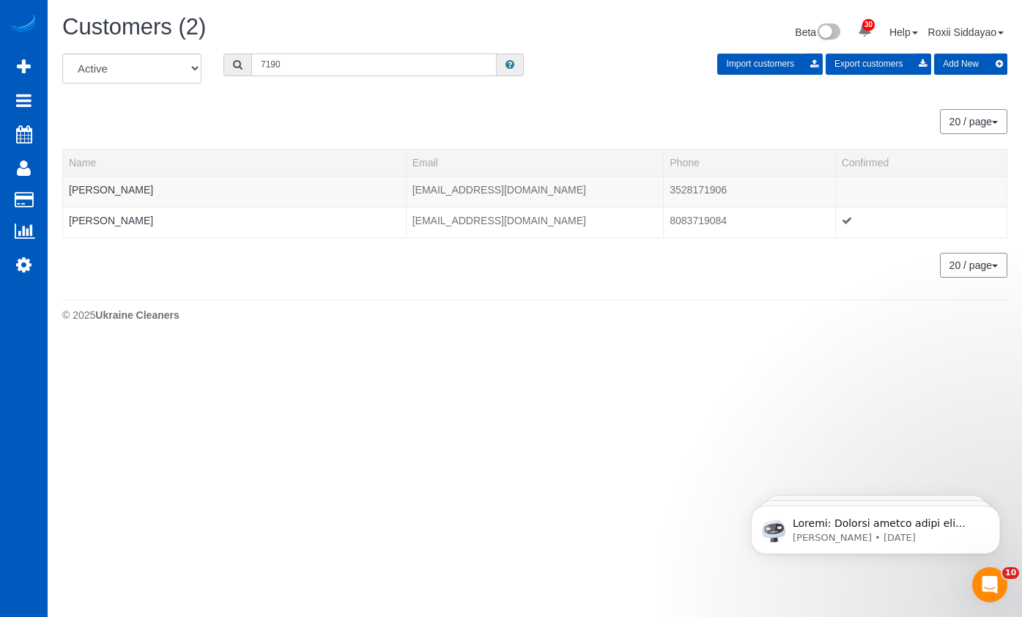
click at [298, 56] on input "7190" at bounding box center [373, 64] width 245 height 23
paste input "9401"
click at [304, 56] on input "9401" at bounding box center [373, 64] width 245 height 23
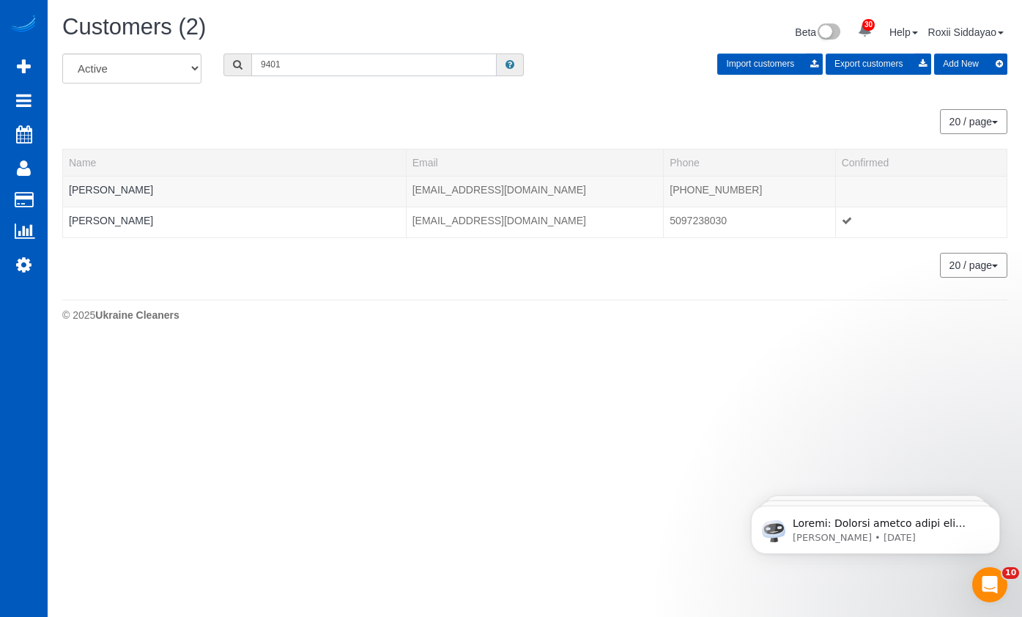
paste input "8989"
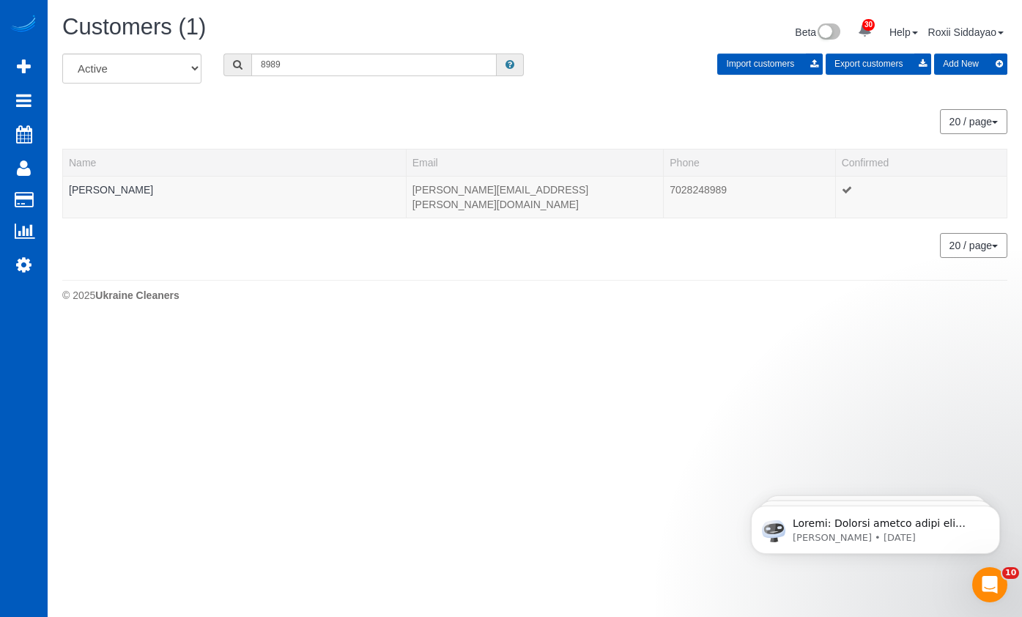
click at [329, 77] on div "All Active Archived 8989 Import customers Export customers Add New" at bounding box center [534, 73] width 967 height 41
click at [330, 64] on input "8989" at bounding box center [373, 64] width 245 height 23
paste input "3858"
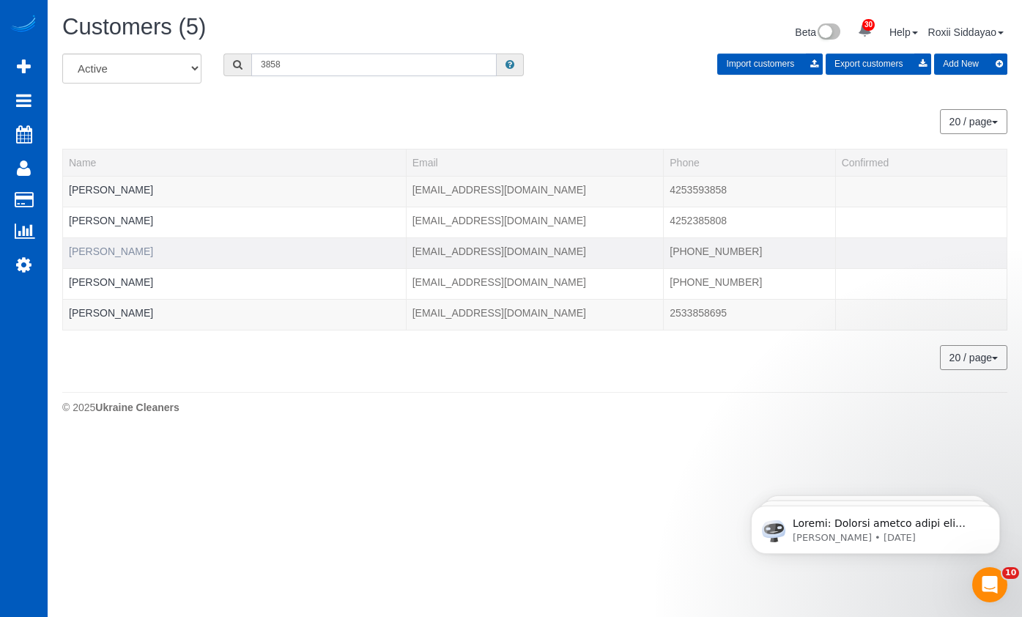
type input "3858"
click at [110, 249] on link "Julie Smith" at bounding box center [111, 251] width 84 height 12
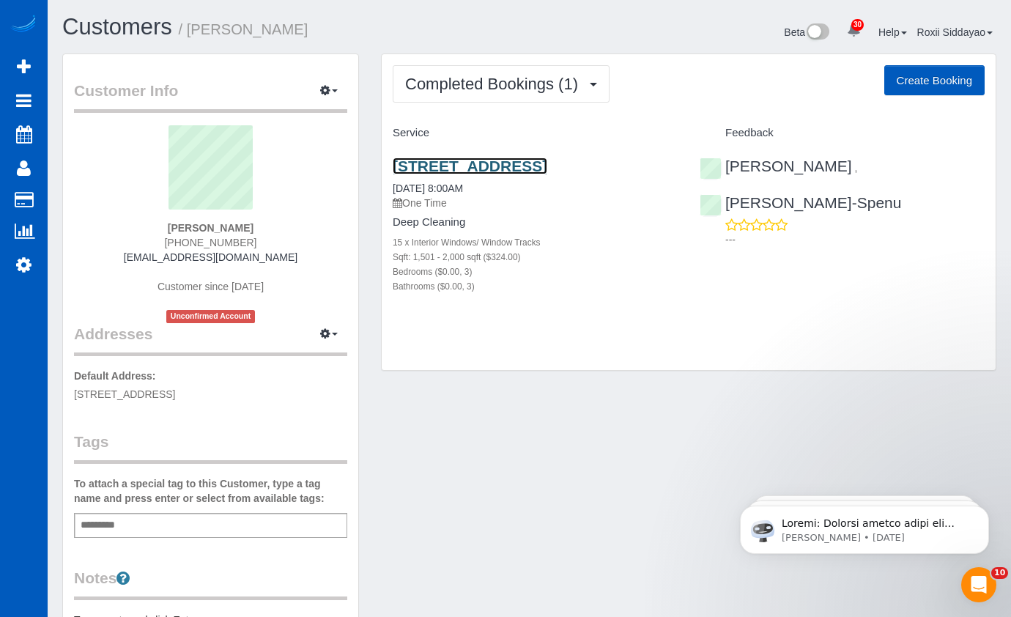
click at [495, 162] on link "8610 132nd St E, Puyallup, WA 98373" at bounding box center [470, 166] width 155 height 17
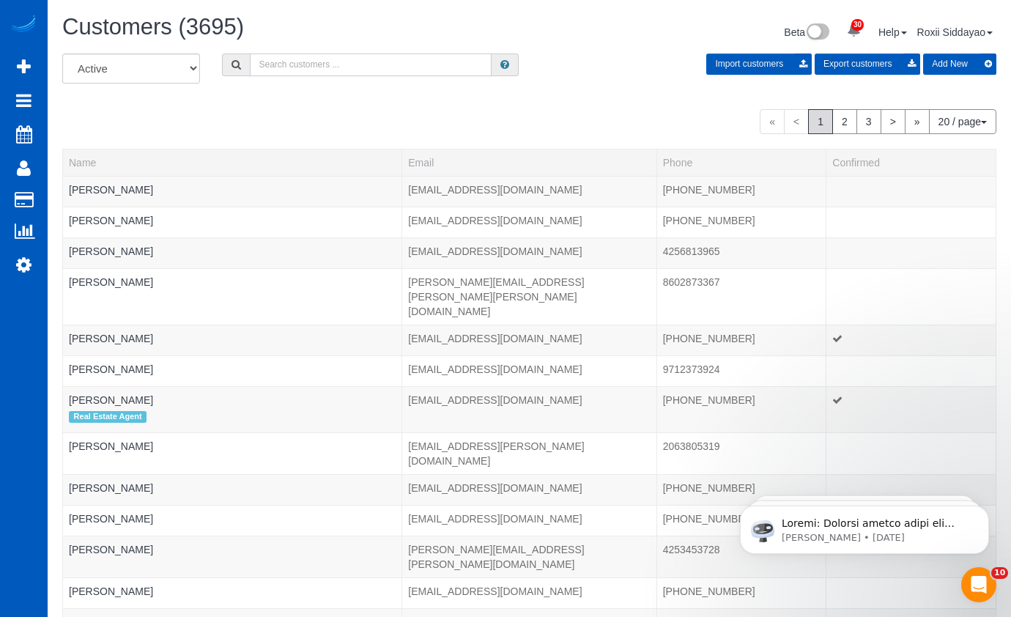
click at [435, 61] on input "text" at bounding box center [371, 64] width 242 height 23
paste input "3373"
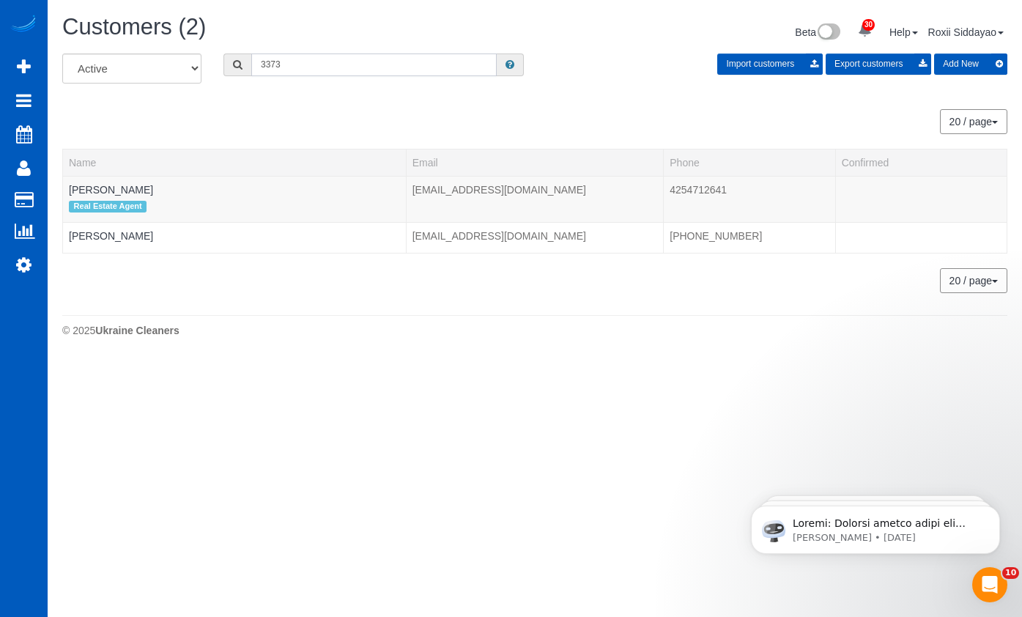
click at [285, 65] on input "3373" at bounding box center [373, 64] width 245 height 23
paste input "4689"
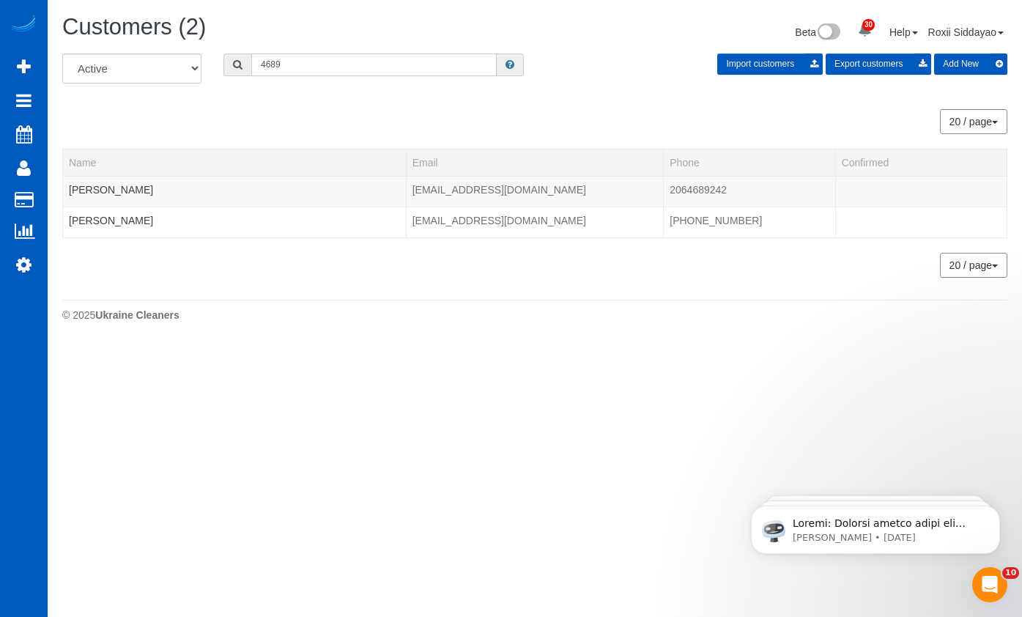
click at [306, 64] on input "4689" at bounding box center [373, 64] width 245 height 23
paste input "5054"
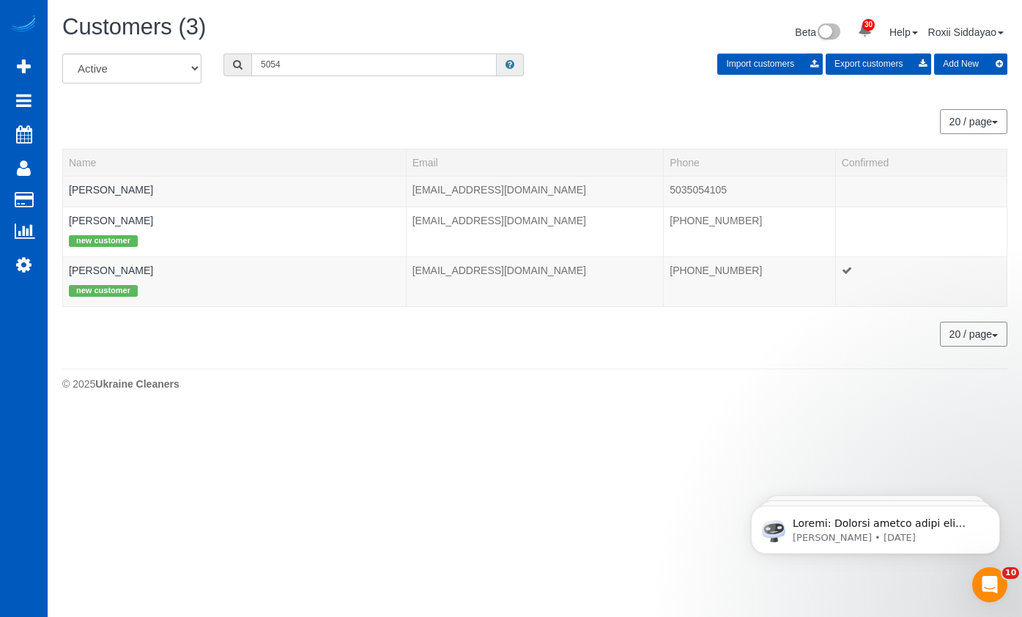
click at [347, 69] on input "5054" at bounding box center [373, 64] width 245 height 23
paste input "3425"
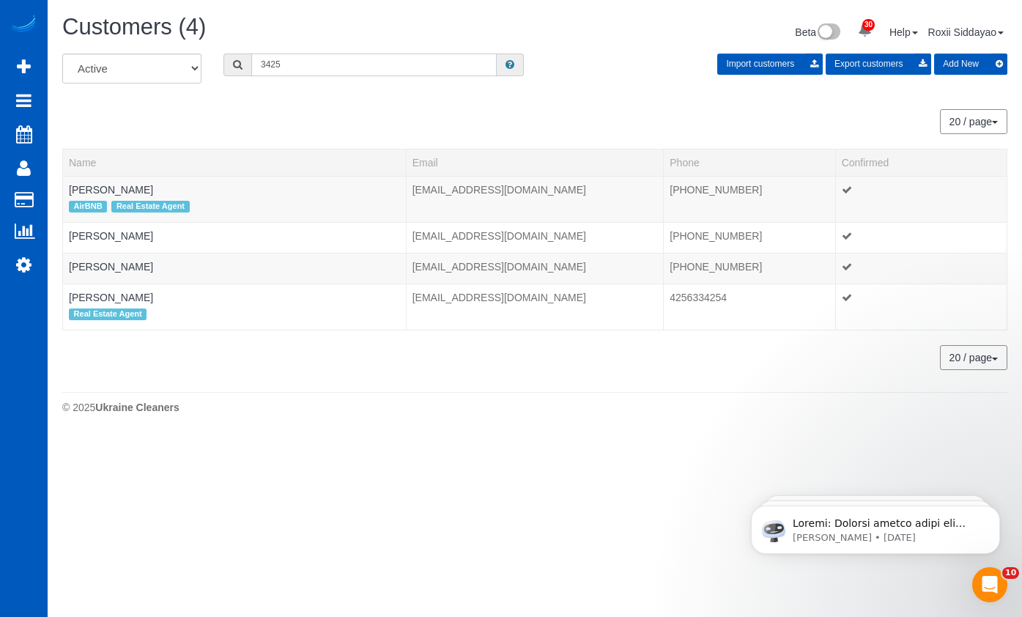
click at [352, 65] on input "3425" at bounding box center [373, 64] width 245 height 23
click at [352, 64] on input "3425" at bounding box center [373, 64] width 245 height 23
paste input "6964"
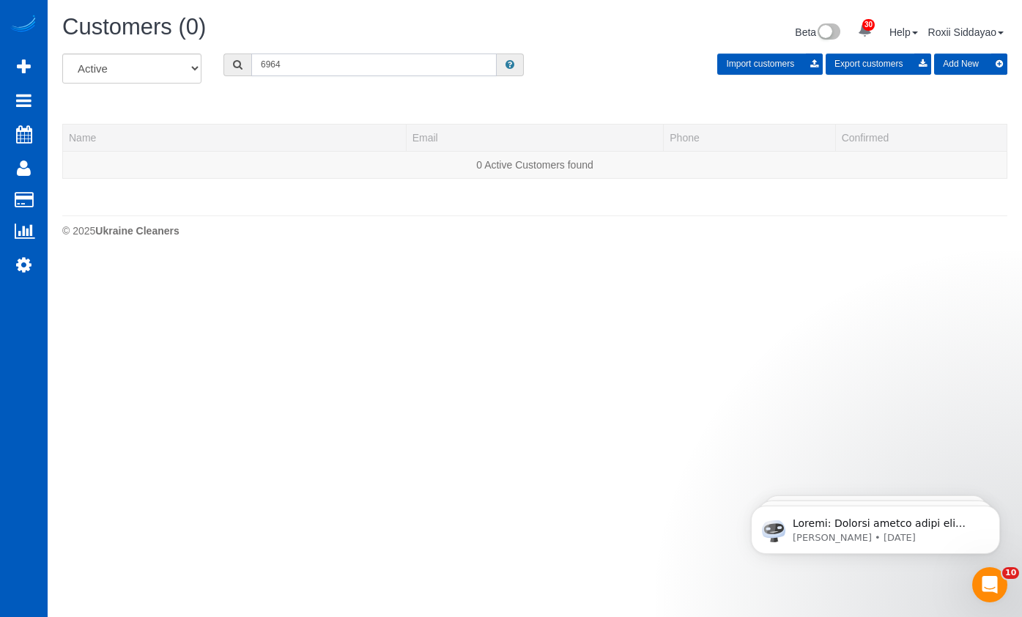
click at [284, 63] on input "6964" at bounding box center [373, 64] width 245 height 23
paste input "3491"
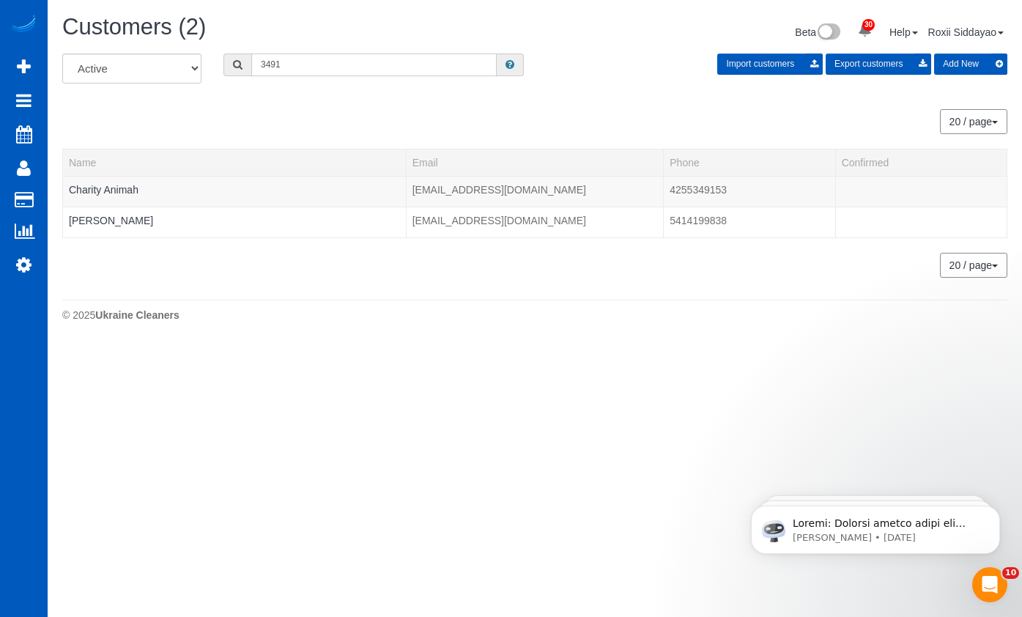
click at [334, 58] on input "3491" at bounding box center [373, 64] width 245 height 23
paste input "2077"
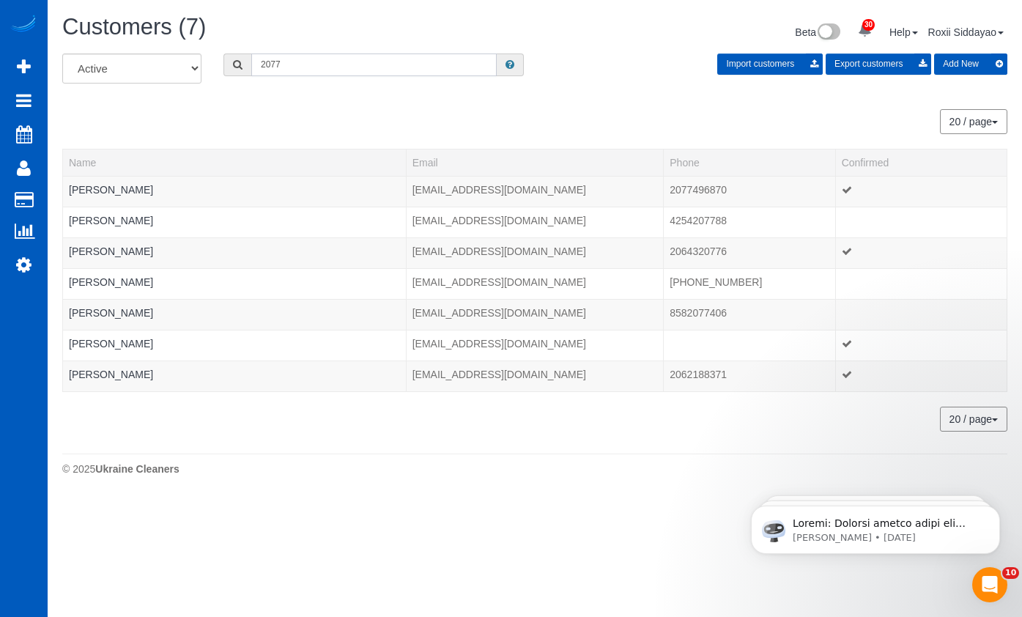
click at [329, 71] on input "2077" at bounding box center [373, 64] width 245 height 23
paste input "738"
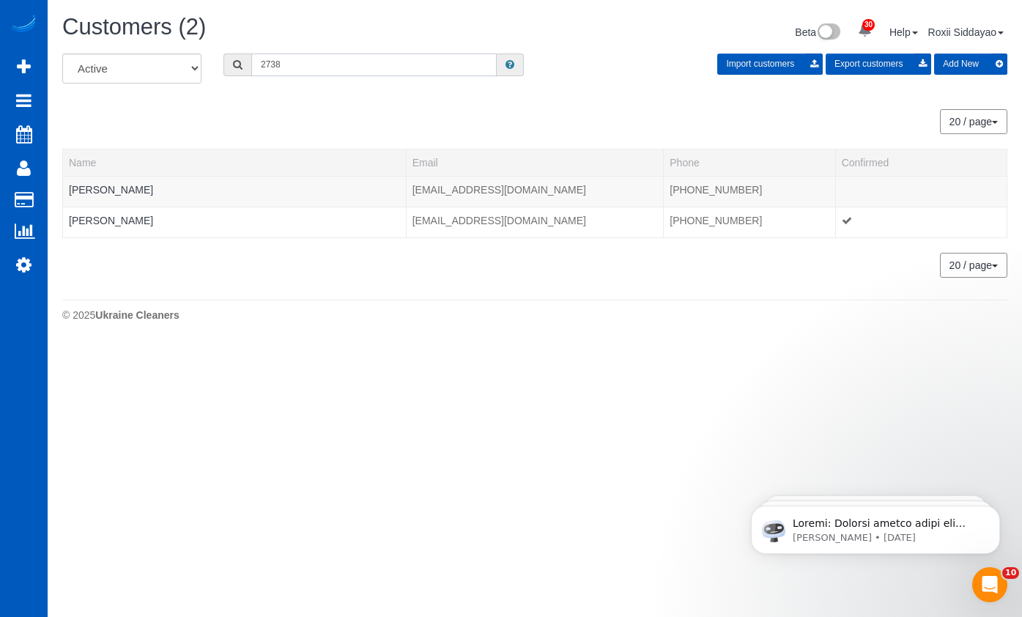
click at [345, 69] on input "2738" at bounding box center [373, 64] width 245 height 23
paste input "957"
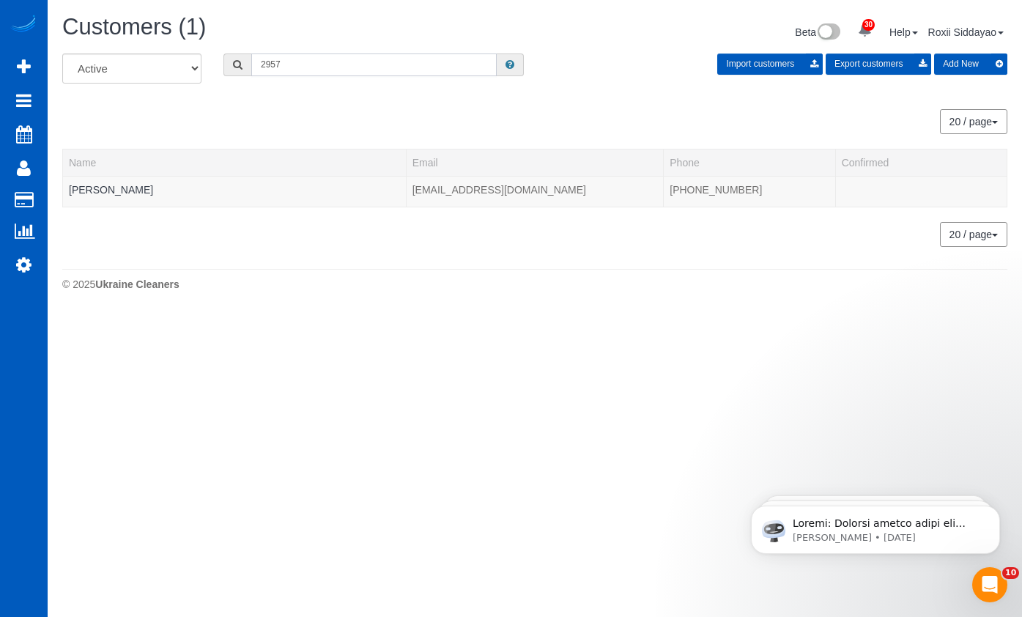
click at [349, 62] on input "2957" at bounding box center [373, 64] width 245 height 23
paste input "107"
click at [421, 63] on input "1077" at bounding box center [373, 64] width 245 height 23
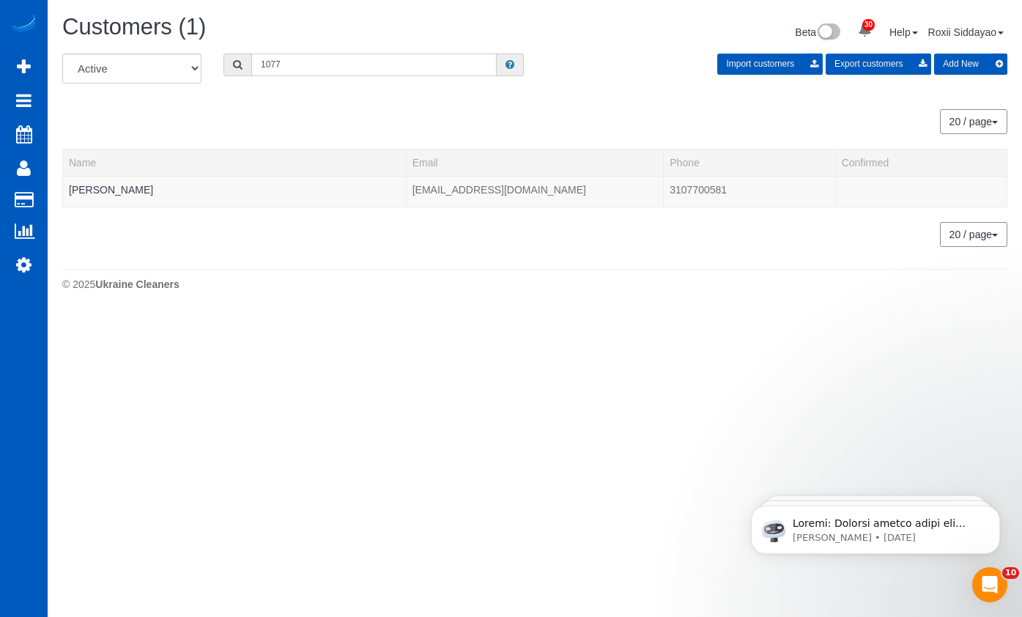
paste input "6401"
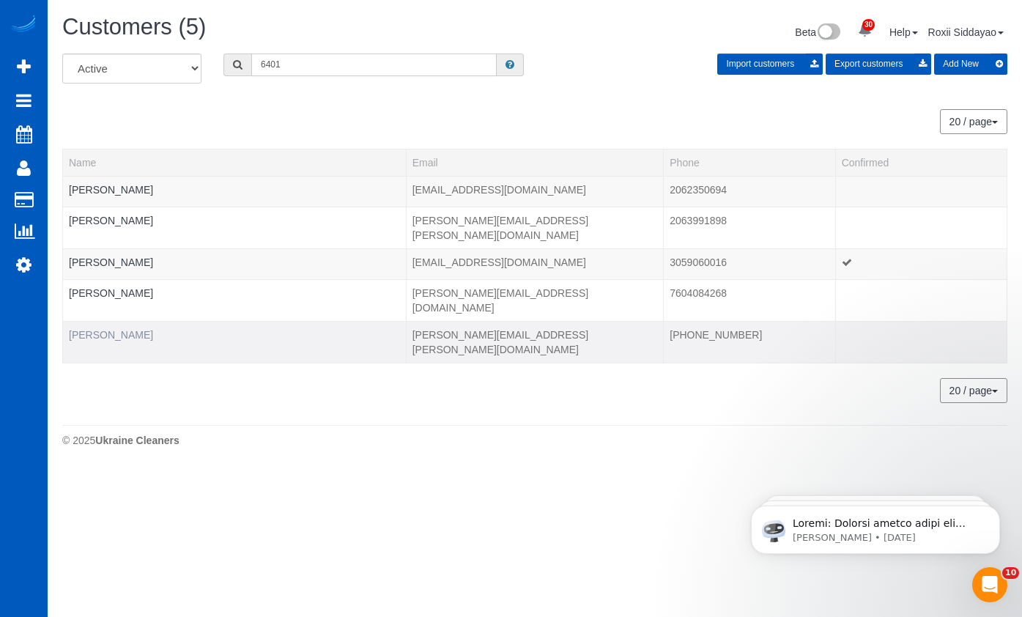
type input "6401"
click at [106, 329] on link "Tim Malgarini" at bounding box center [111, 335] width 84 height 12
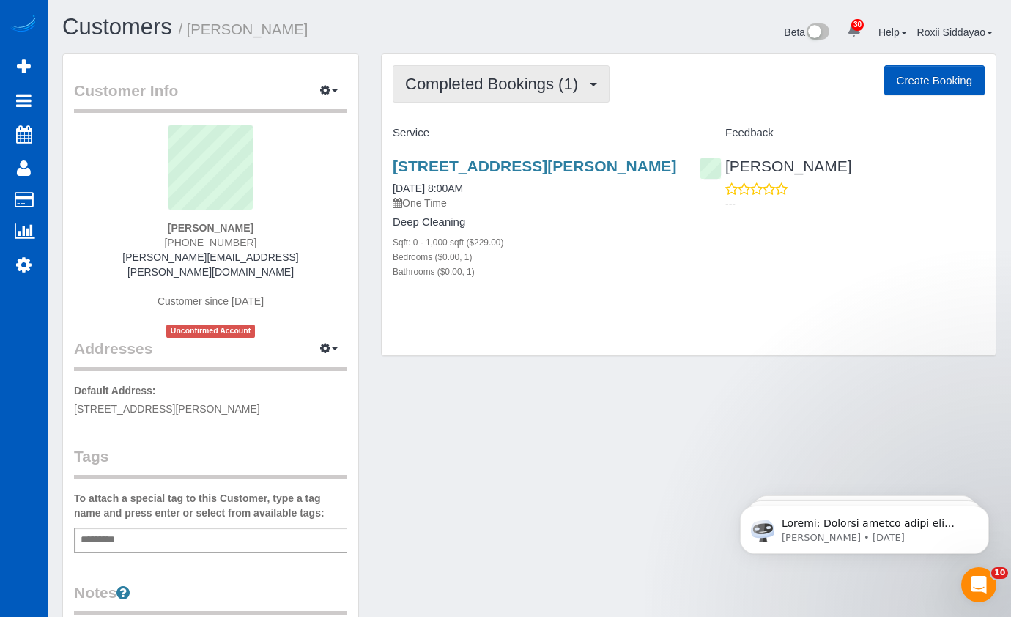
click at [506, 92] on span "Completed Bookings (1)" at bounding box center [495, 84] width 180 height 18
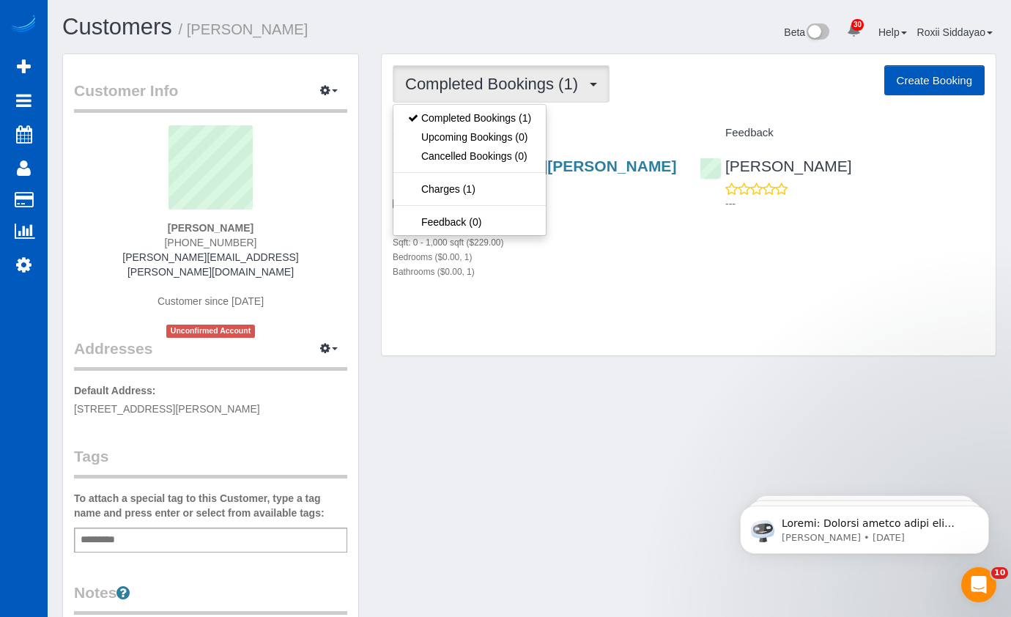
click at [506, 92] on span "Completed Bookings (1)" at bounding box center [495, 84] width 180 height 18
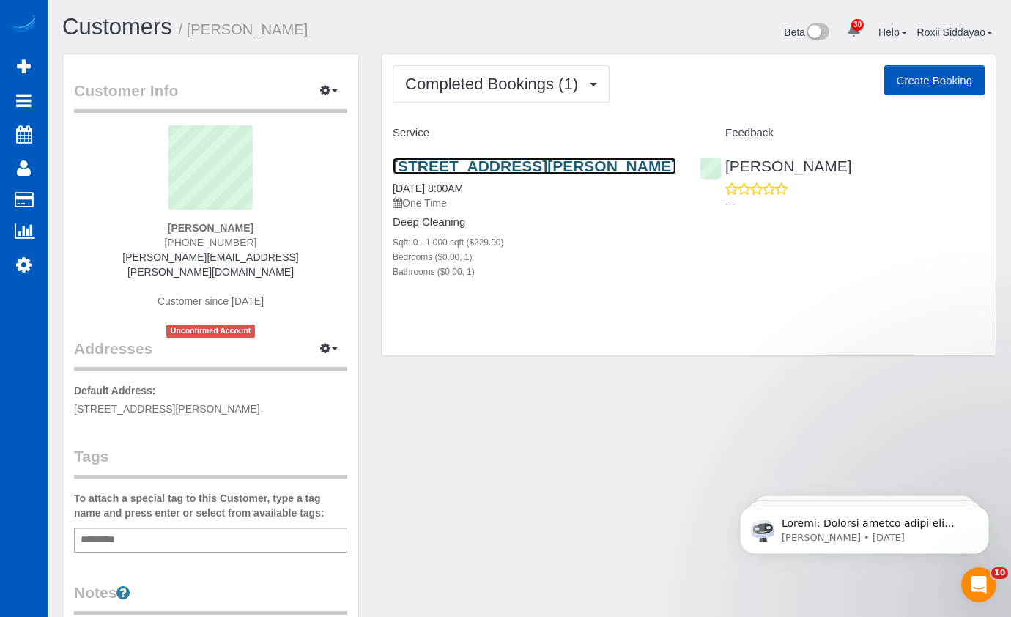
click at [517, 164] on link "103 Wells Ave S, Renton, WA 98057" at bounding box center [535, 166] width 284 height 17
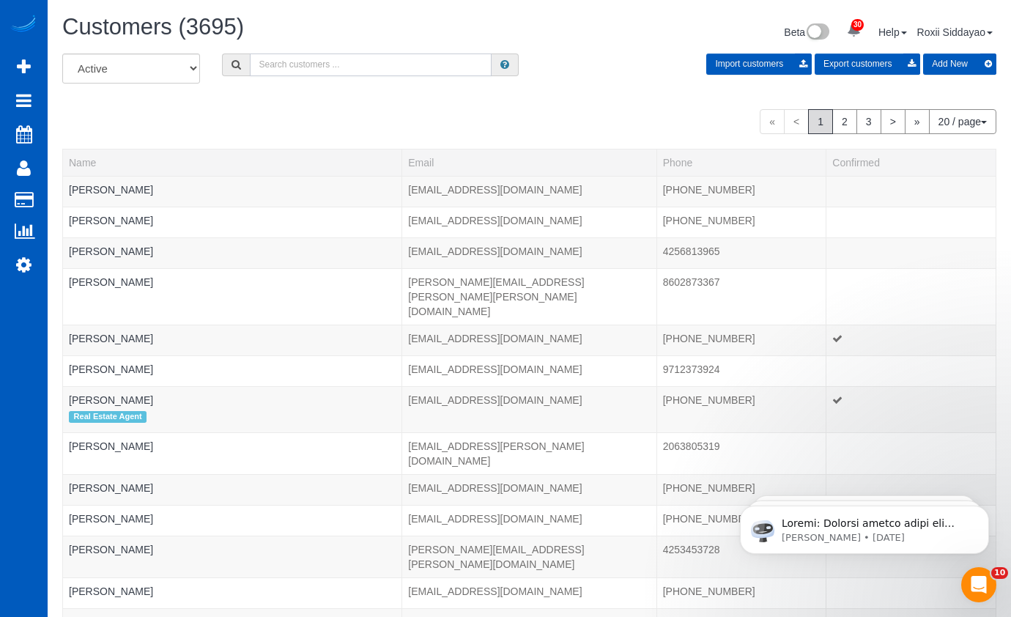
click at [308, 62] on input "text" at bounding box center [371, 64] width 242 height 23
paste input "9796"
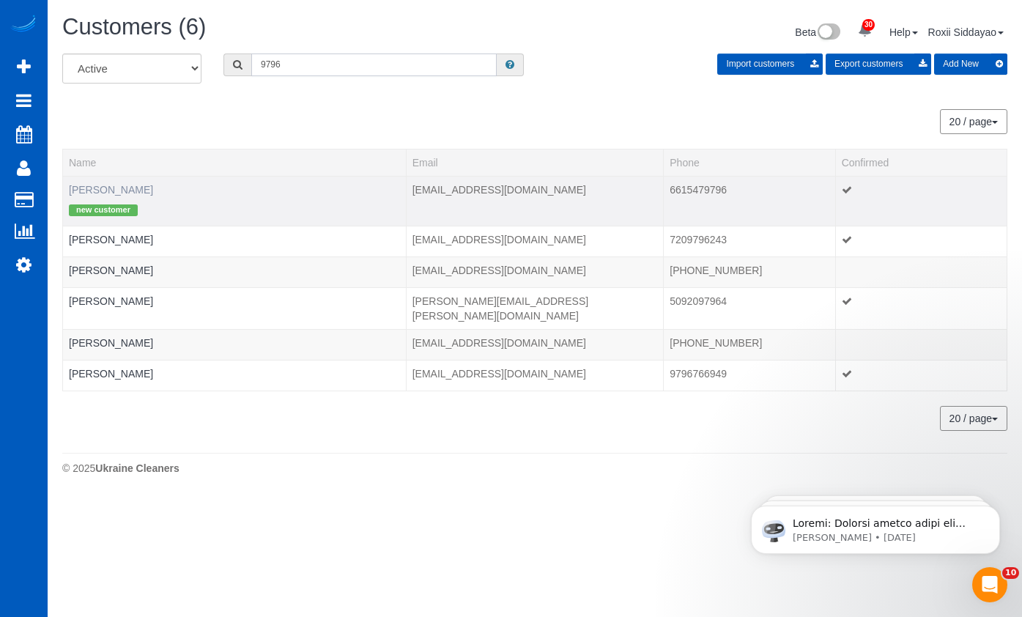
type input "9796"
click at [130, 192] on link "Danielle Webster" at bounding box center [111, 190] width 84 height 12
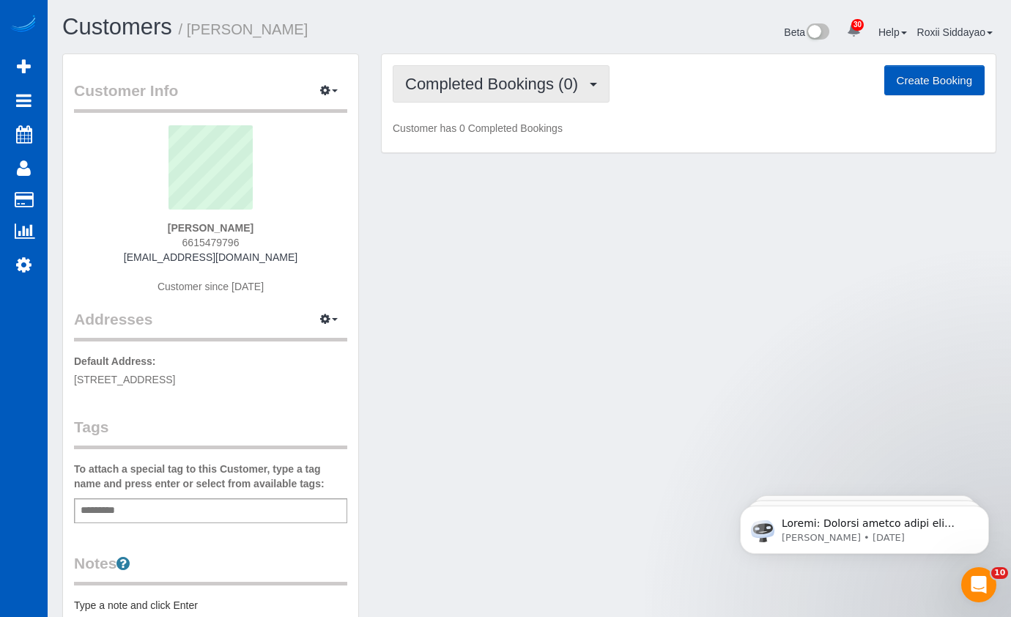
click at [487, 97] on button "Completed Bookings (0)" at bounding box center [501, 83] width 217 height 37
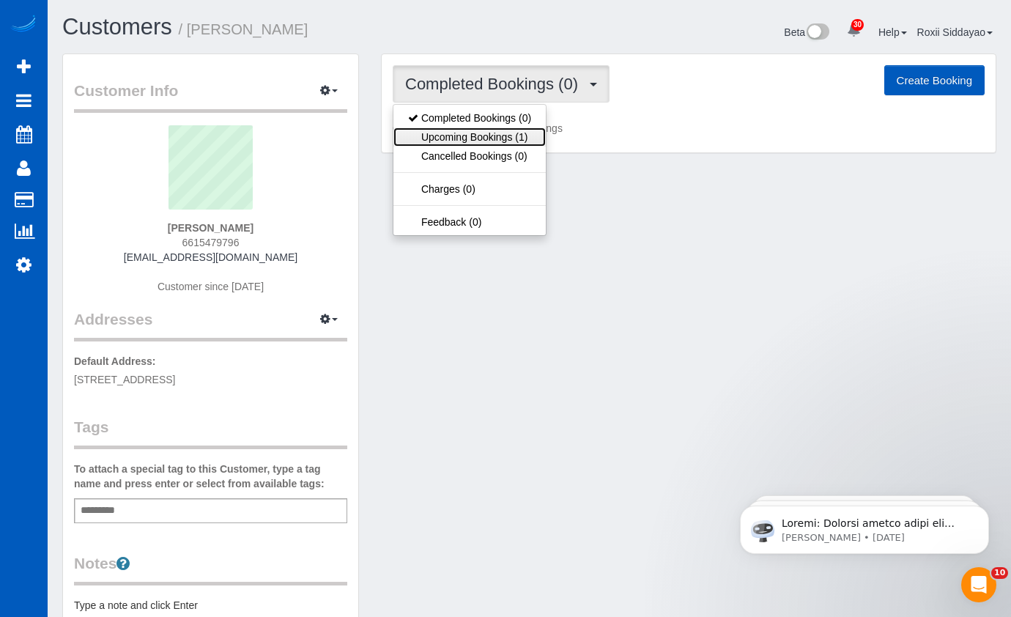
click at [495, 139] on link "Upcoming Bookings (1)" at bounding box center [469, 136] width 152 height 19
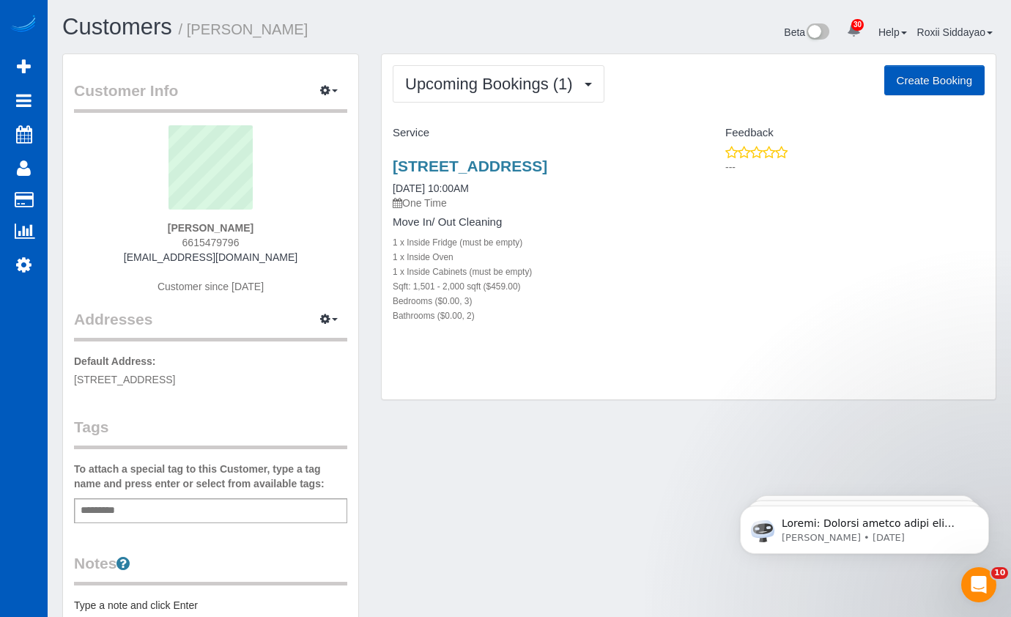
click at [566, 156] on div "317 Parakeet Dr, Little Elm, TX 75068 09/13/2025 10:00AM One Time Move In/ Out …" at bounding box center [535, 248] width 307 height 207
click at [547, 162] on link "317 Parakeet Dr, Little Elm, TX 75068" at bounding box center [470, 166] width 155 height 17
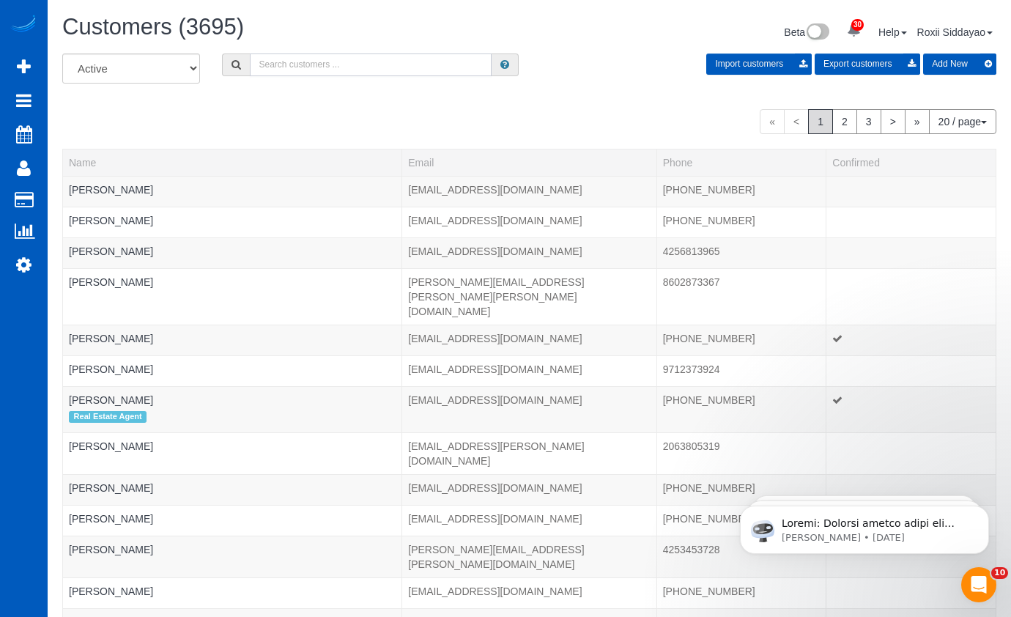
click at [363, 66] on input "text" at bounding box center [371, 64] width 242 height 23
paste input "6770"
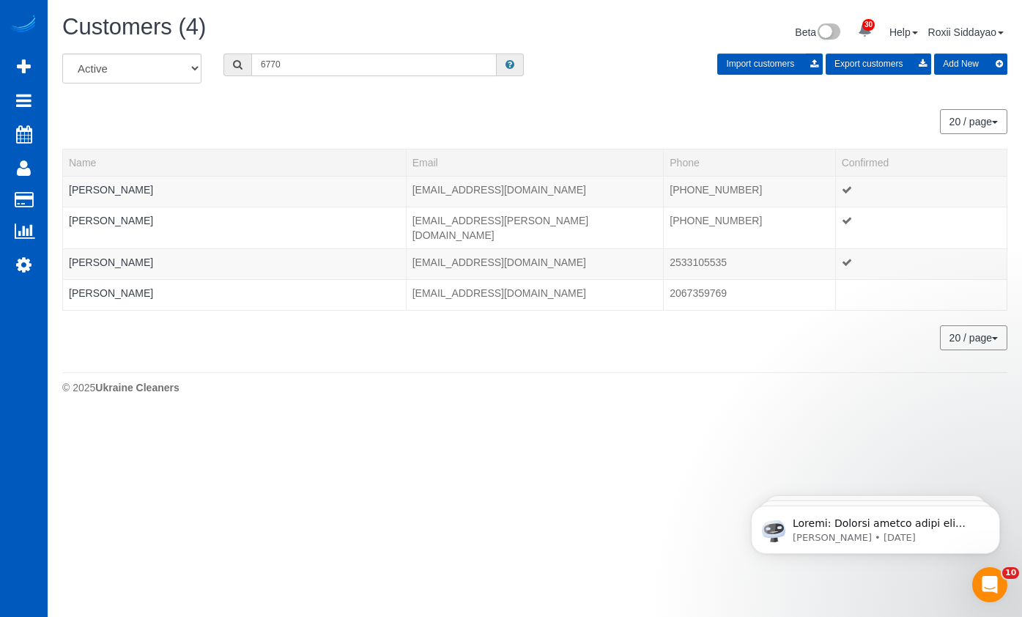
click at [297, 66] on input "6770" at bounding box center [373, 64] width 245 height 23
paste input "7767"
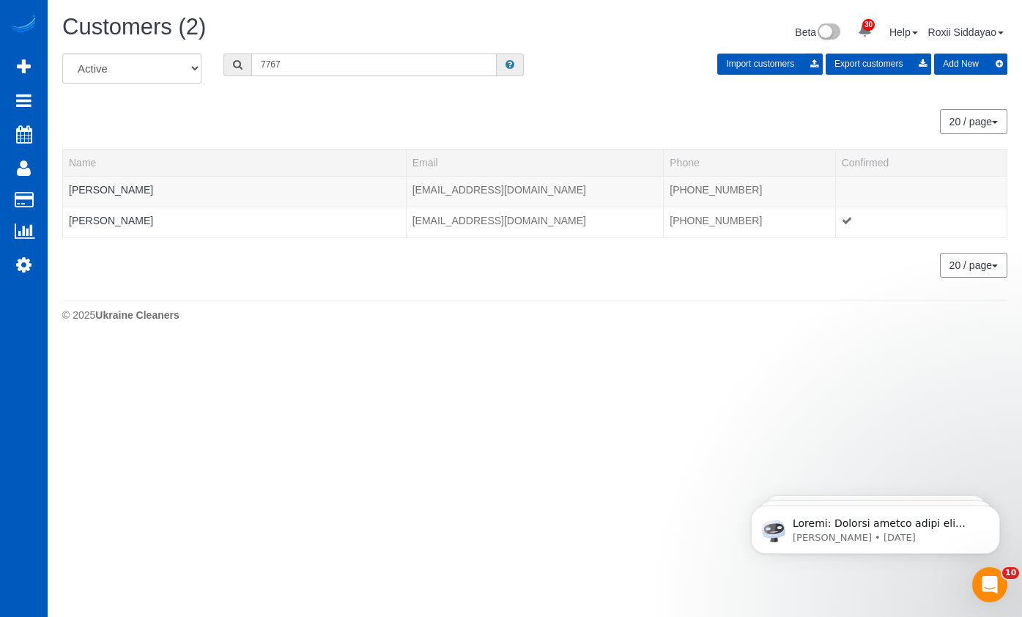
click at [275, 69] on input "7767" at bounding box center [373, 64] width 245 height 23
paste input "4762"
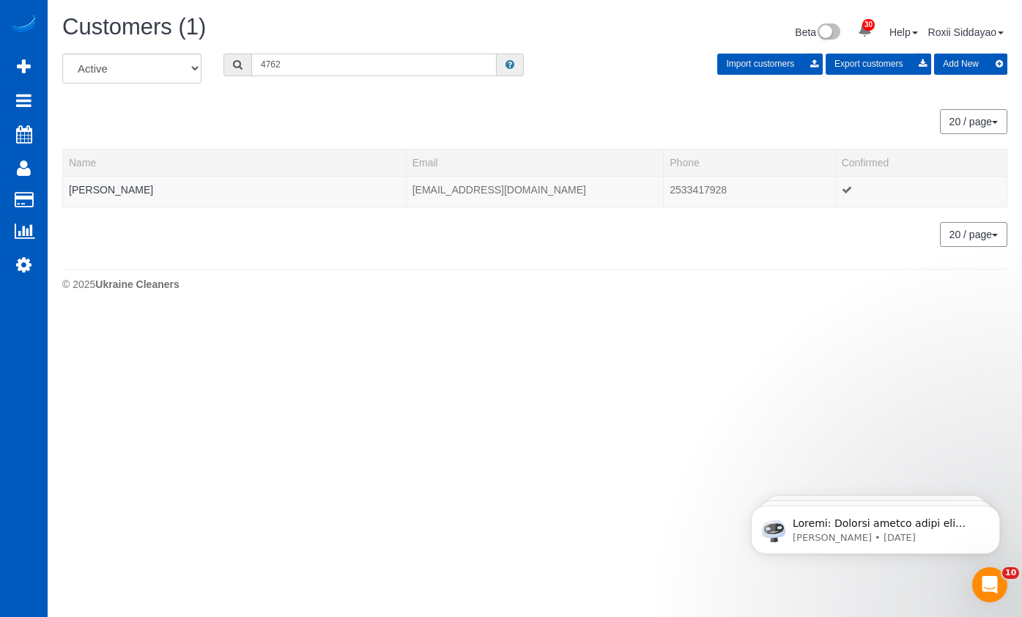
click at [347, 62] on input "4762" at bounding box center [373, 64] width 245 height 23
click at [346, 62] on input "4762" at bounding box center [373, 64] width 245 height 23
paste input "9945"
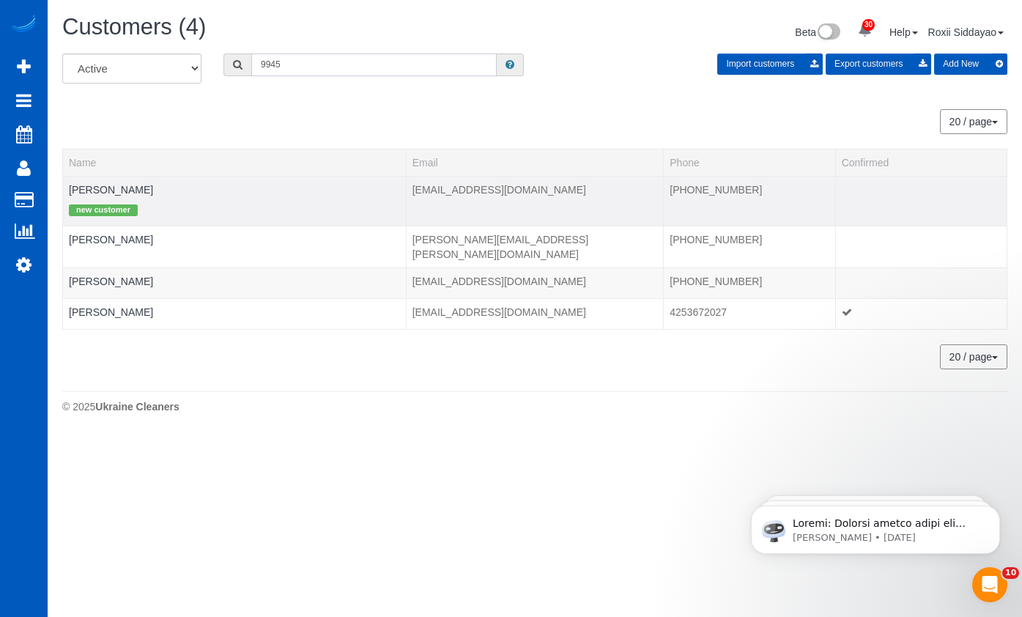
type input "9945"
click at [125, 188] on td "Jin Lee new customer" at bounding box center [235, 201] width 344 height 50
click at [96, 186] on link "Jin Lee" at bounding box center [111, 190] width 84 height 12
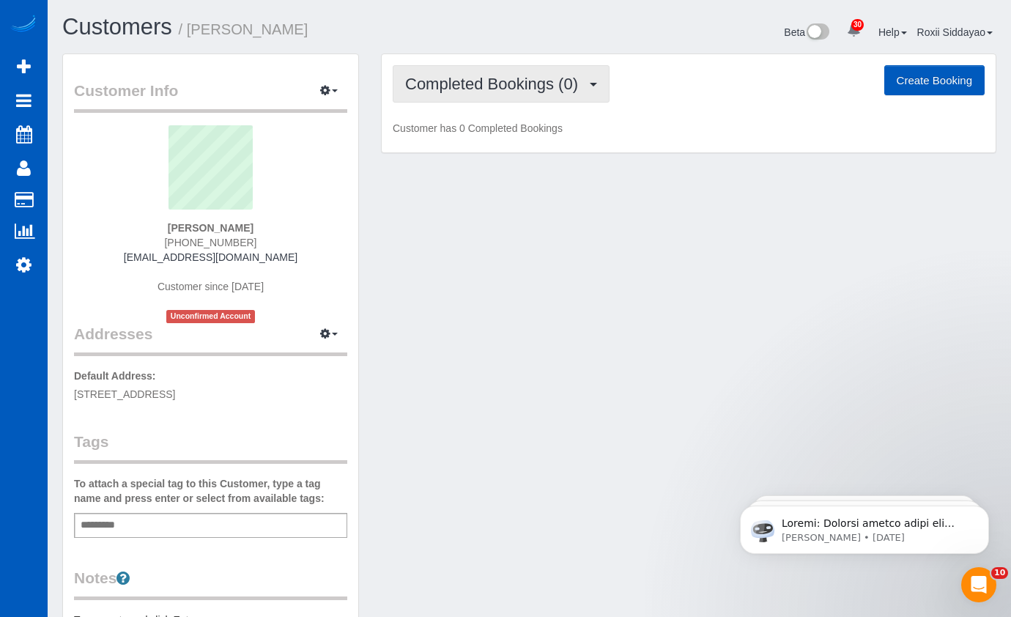
click at [499, 77] on span "Completed Bookings (0)" at bounding box center [495, 84] width 180 height 18
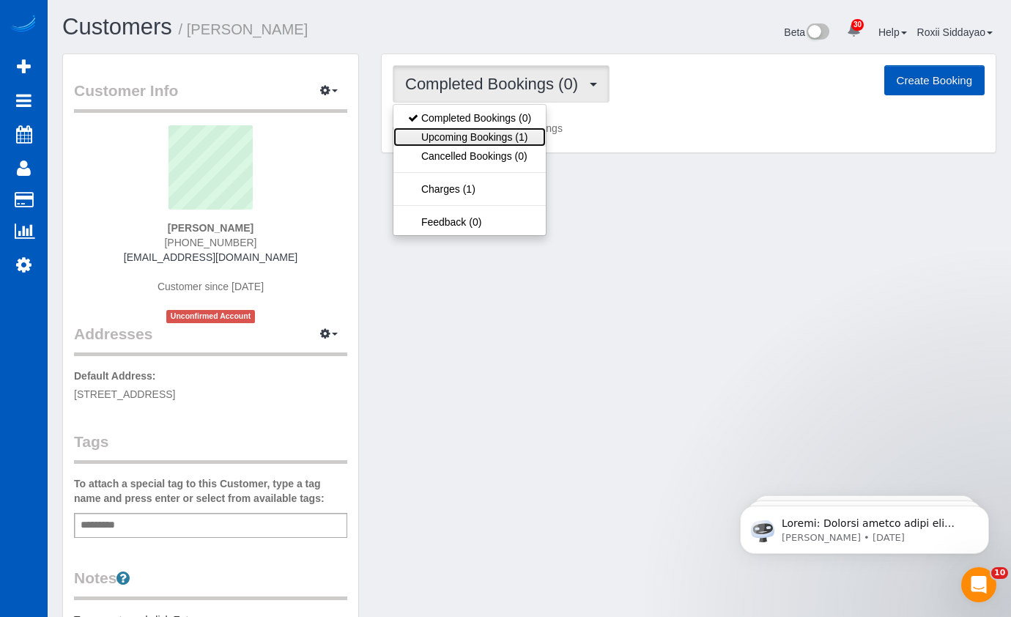
click at [500, 136] on link "Upcoming Bookings (1)" at bounding box center [469, 136] width 152 height 19
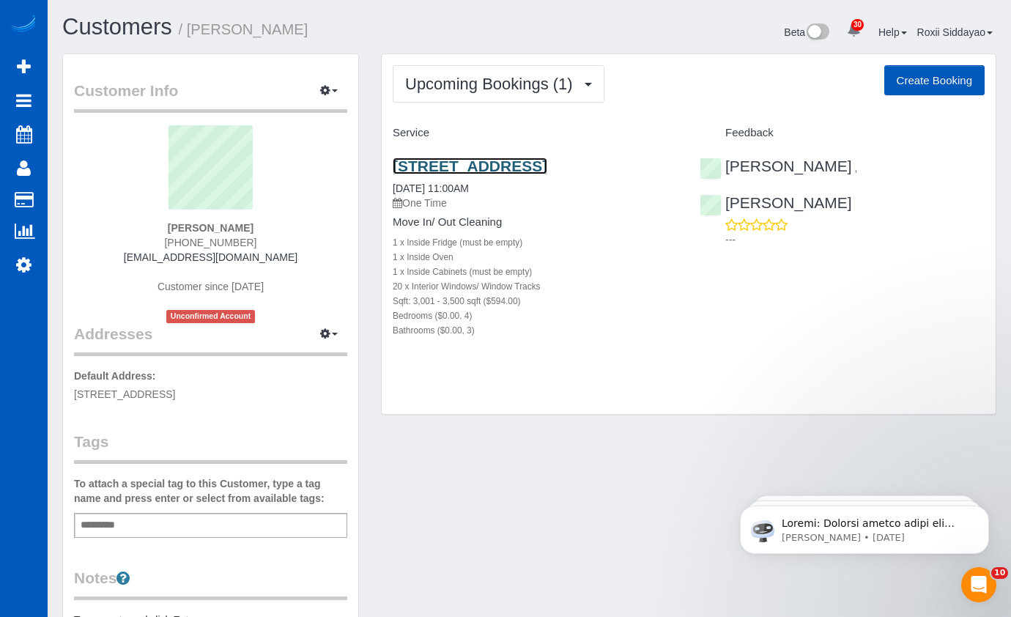
click at [547, 160] on link "5903 117th Pl Sw, Mukilteo, WA 98275" at bounding box center [470, 166] width 155 height 17
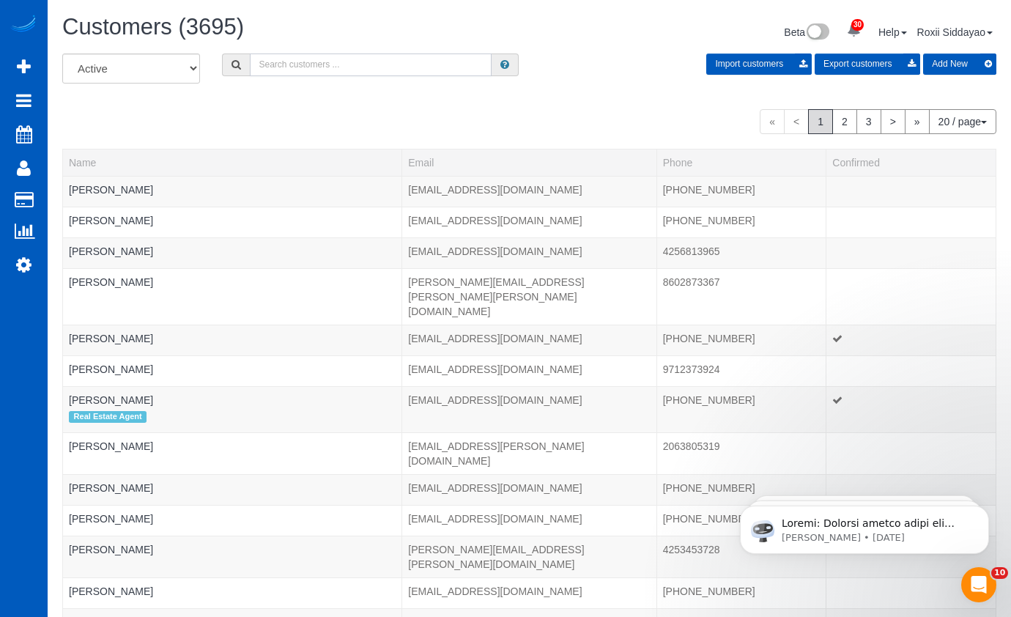
click at [357, 58] on input "text" at bounding box center [371, 64] width 242 height 23
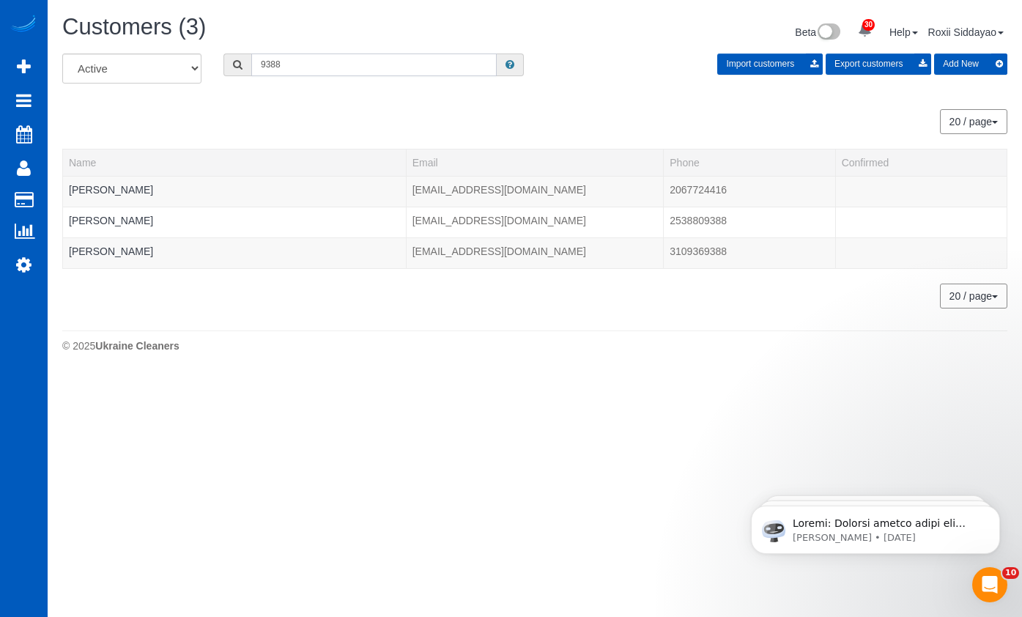
click at [322, 53] on input "9388" at bounding box center [373, 64] width 245 height 23
paste input "047"
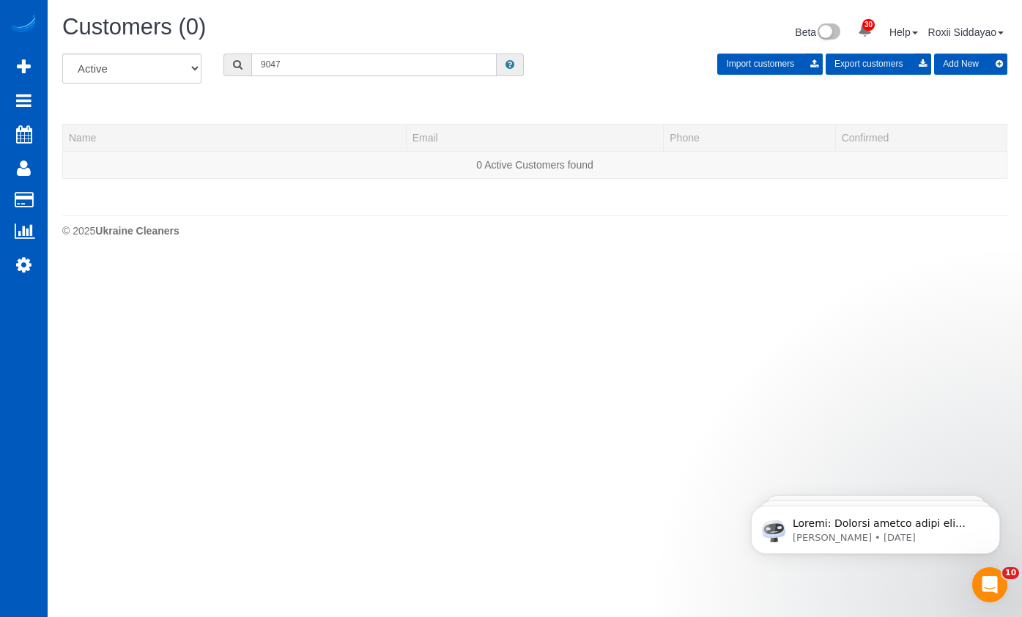
click at [329, 71] on input "9047" at bounding box center [373, 64] width 245 height 23
paste input "8240"
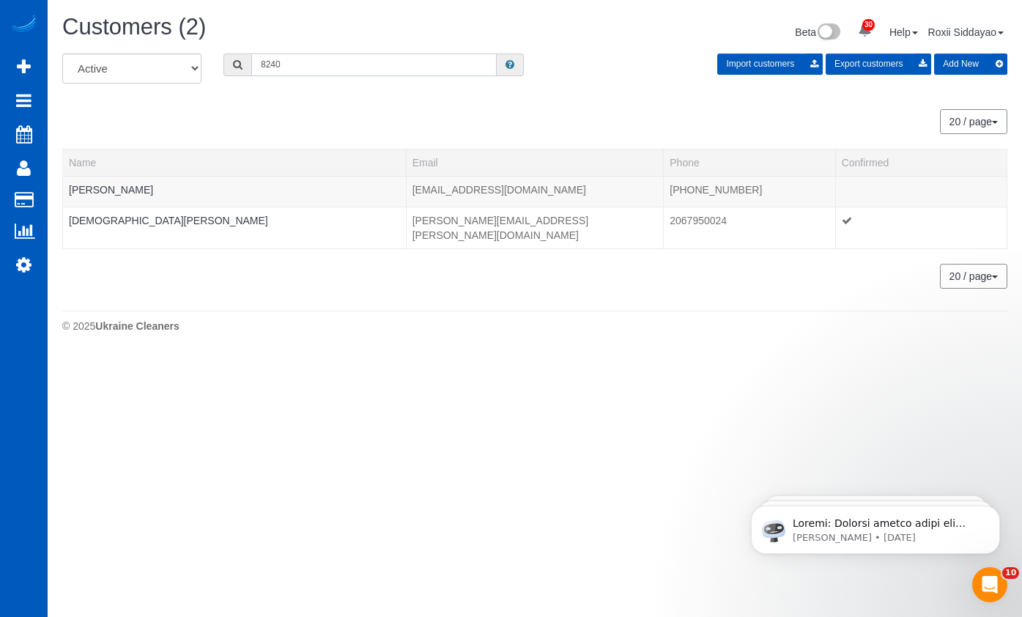
click at [306, 75] on input "8240" at bounding box center [373, 64] width 245 height 23
paste input "277"
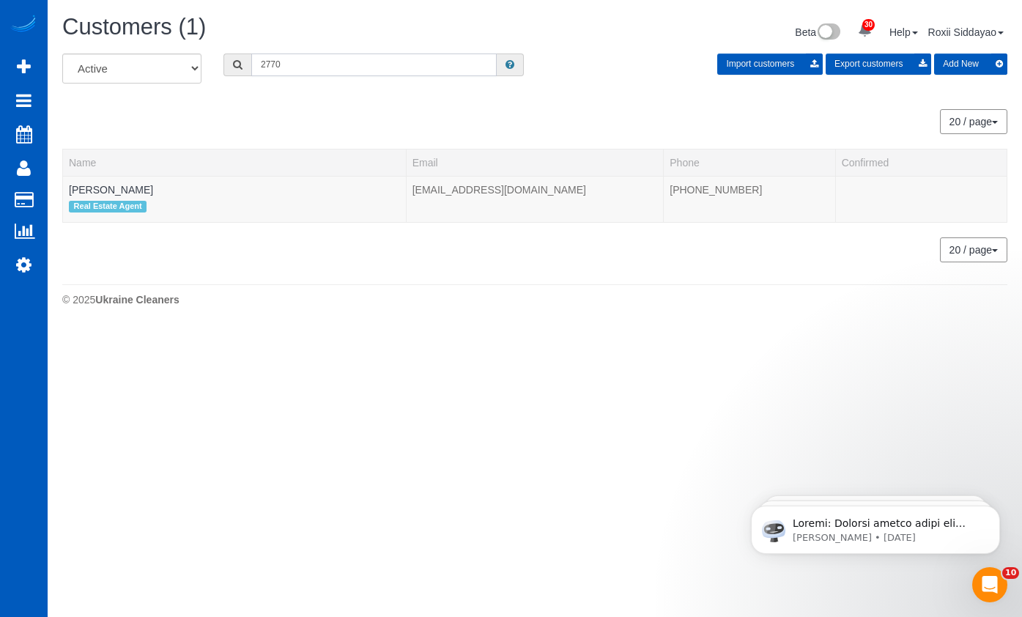
click at [320, 65] on input "2770" at bounding box center [373, 64] width 245 height 23
paste input "10"
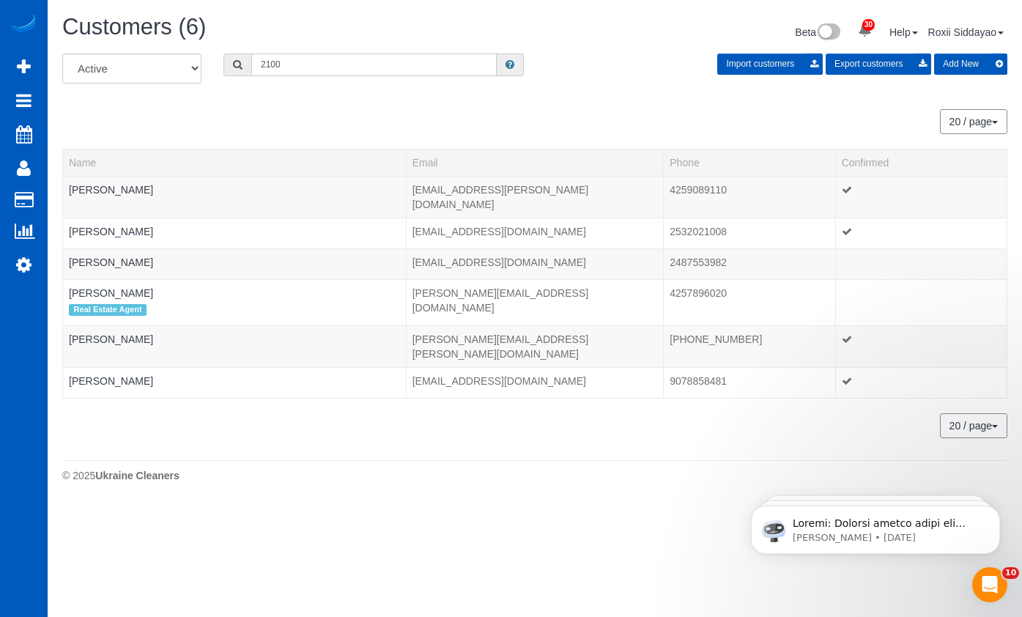
click at [322, 67] on input "2100" at bounding box center [373, 64] width 245 height 23
paste input "6811"
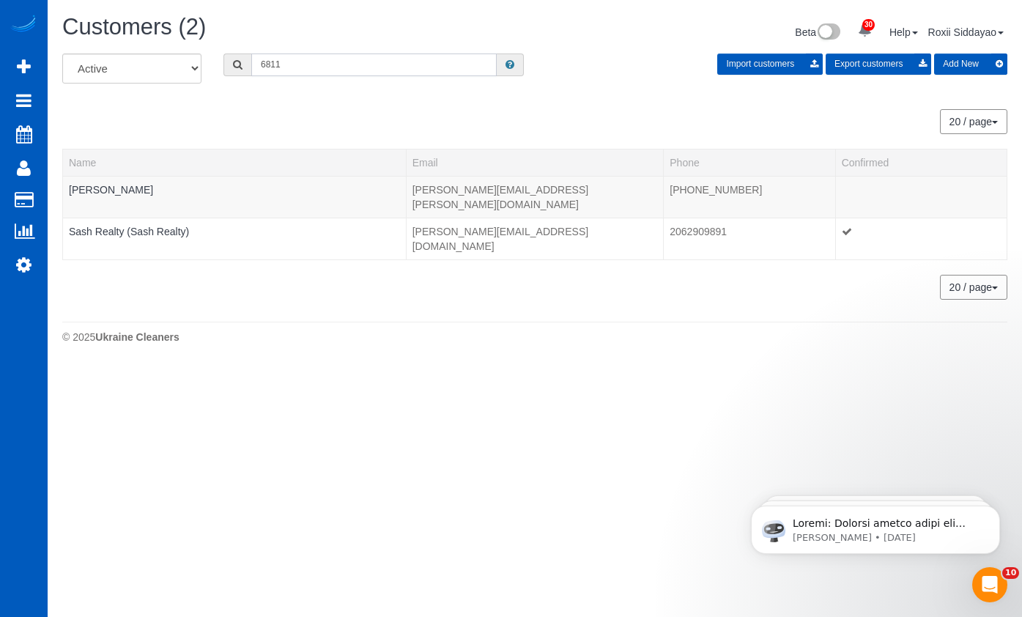
click at [364, 63] on input "6811" at bounding box center [373, 64] width 245 height 23
paste input "1850"
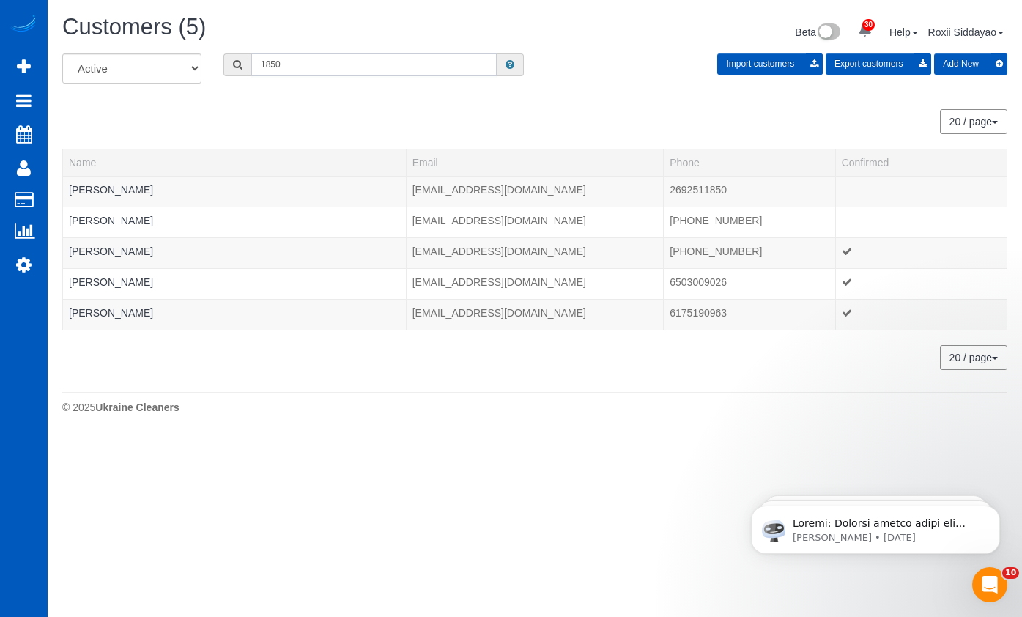
click at [348, 70] on input "1850" at bounding box center [373, 64] width 245 height 23
paste input "3181"
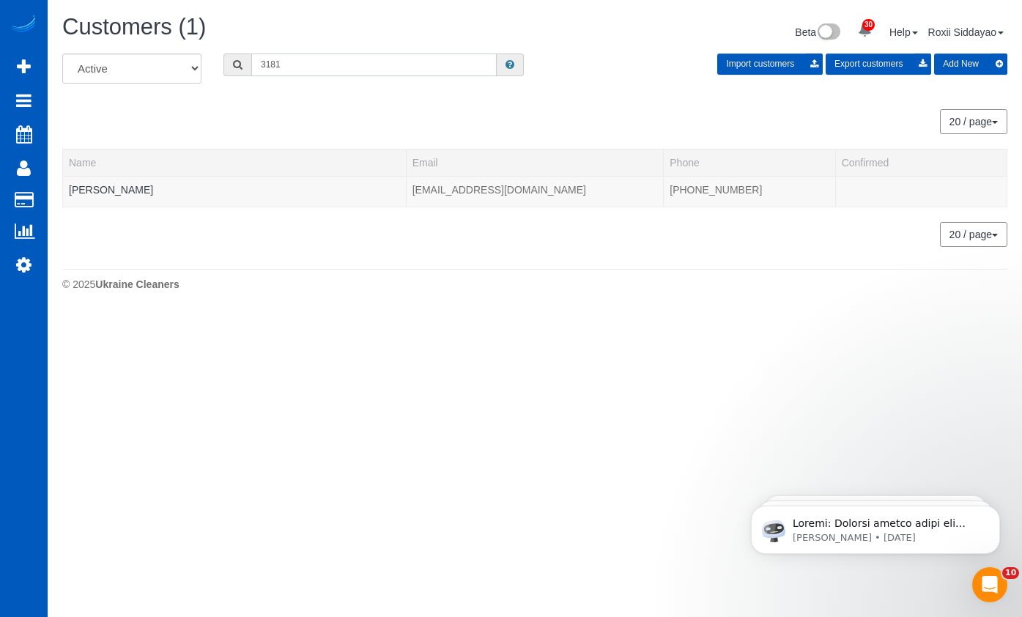
click at [369, 72] on input "3181" at bounding box center [373, 64] width 245 height 23
paste input "9739"
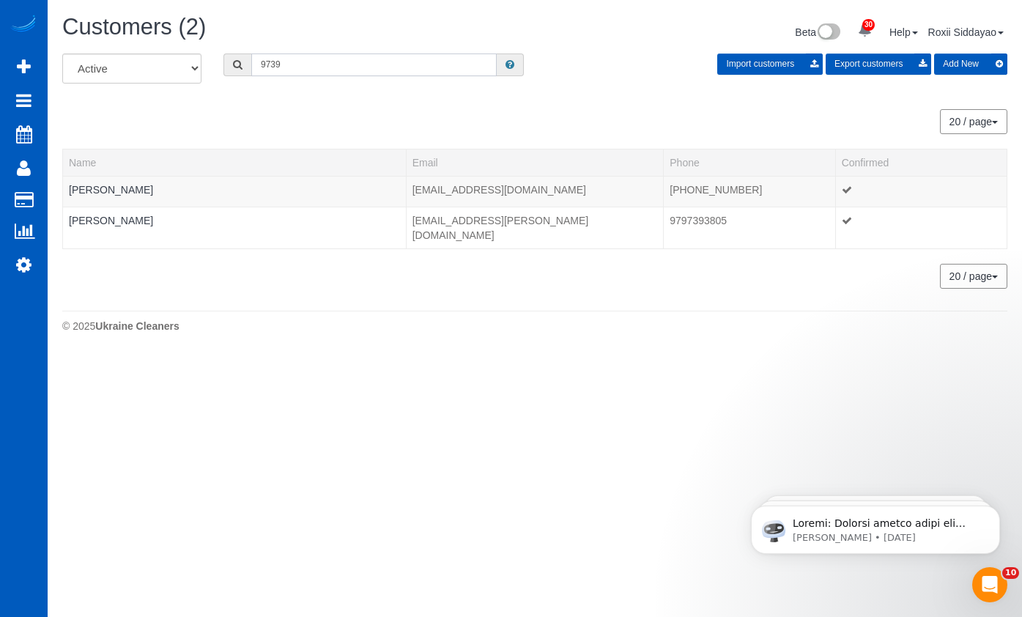
click at [315, 56] on input "9739" at bounding box center [373, 64] width 245 height 23
paste input "4470"
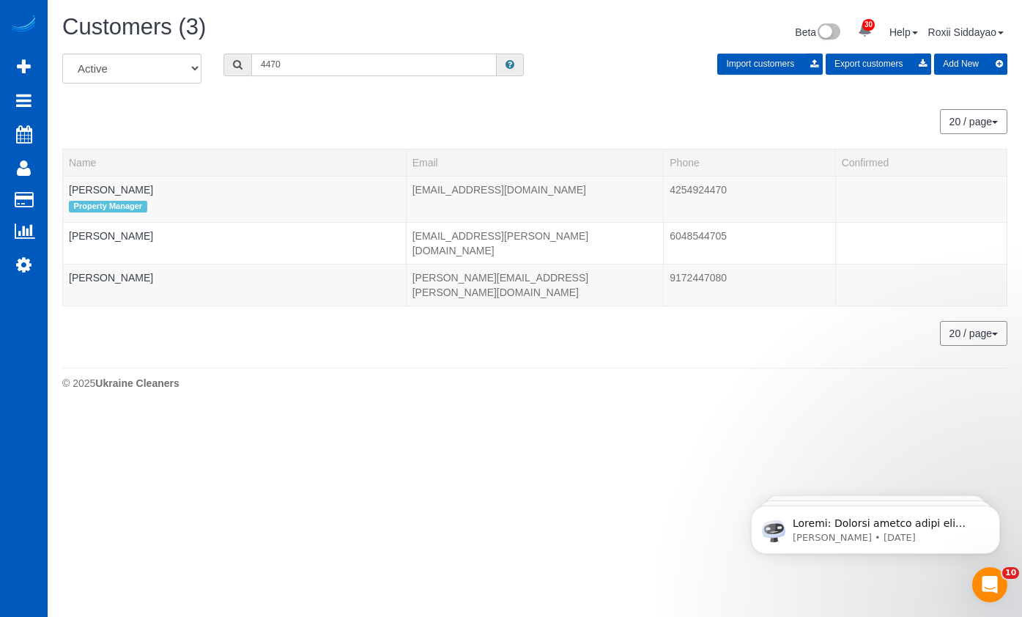
click at [341, 62] on input "4470" at bounding box center [373, 64] width 245 height 23
paste input "2919"
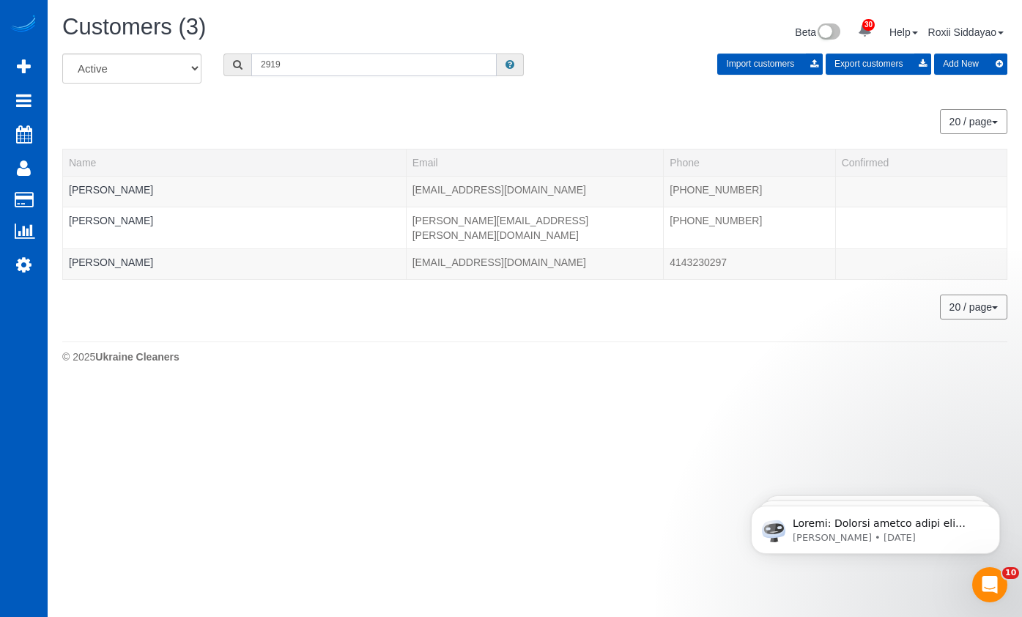
click at [338, 67] on input "2919" at bounding box center [373, 64] width 245 height 23
paste input "618"
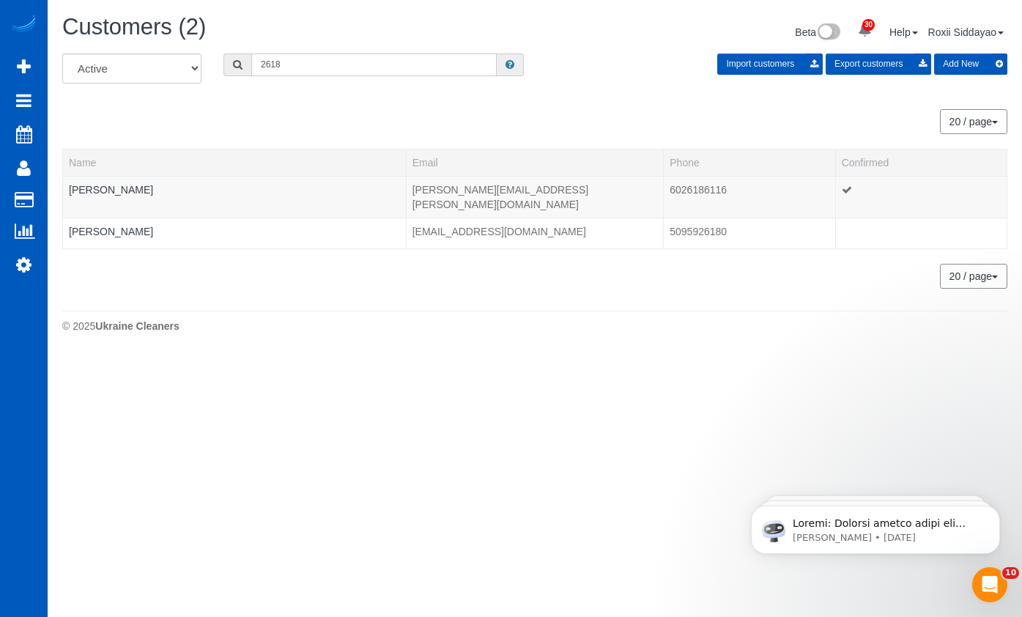
click at [347, 60] on input "2618" at bounding box center [373, 64] width 245 height 23
paste input "70"
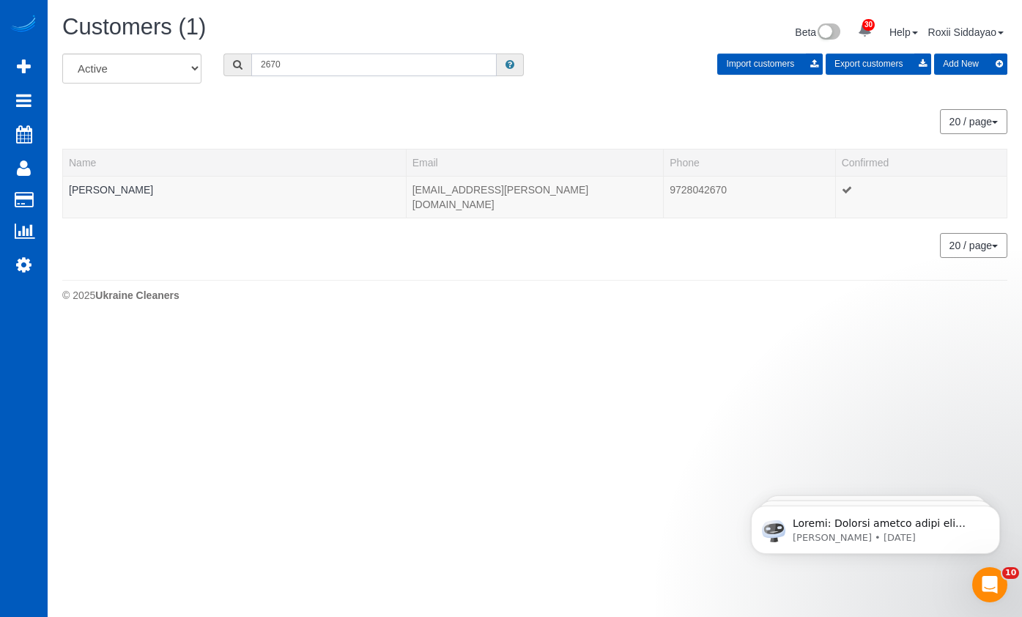
click at [297, 67] on input "2670" at bounding box center [373, 64] width 245 height 23
paste input "4654"
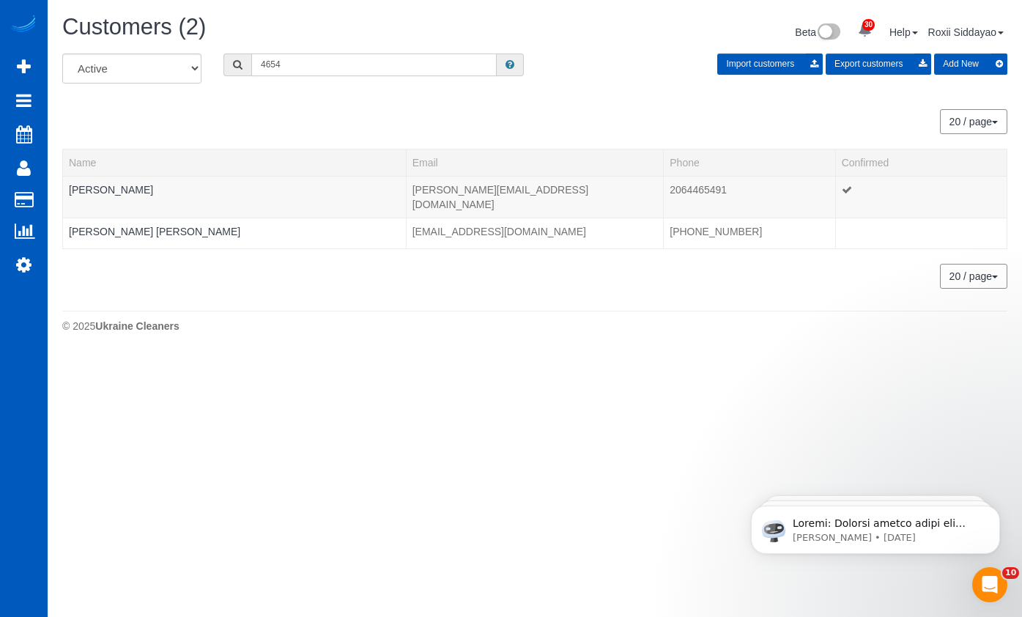
click at [322, 64] on input "4654" at bounding box center [373, 64] width 245 height 23
paste input "0705"
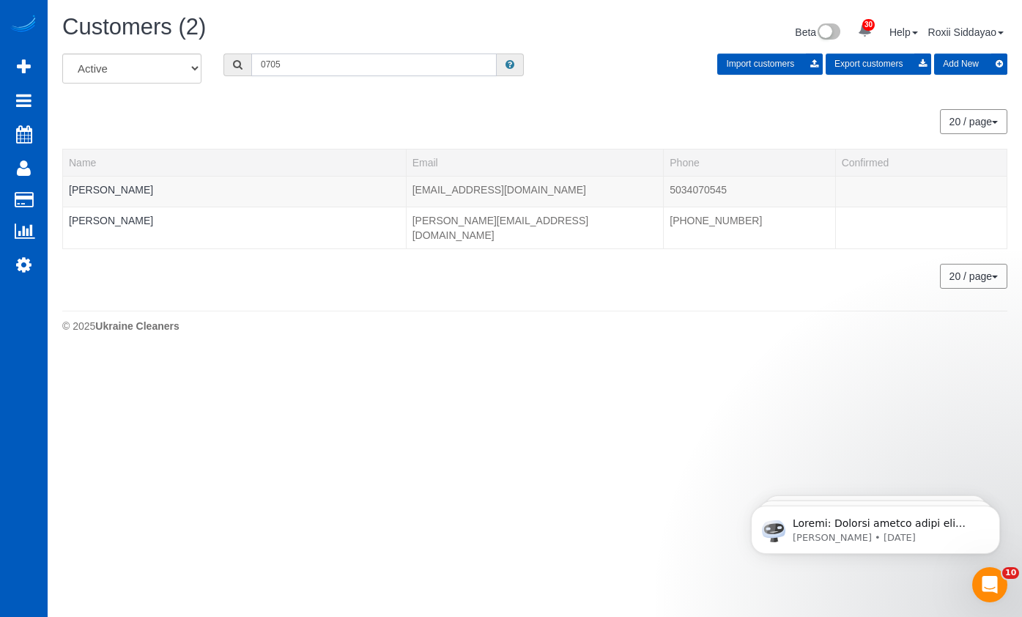
click at [300, 70] on input "0705" at bounding box center [373, 64] width 245 height 23
paste input "7124"
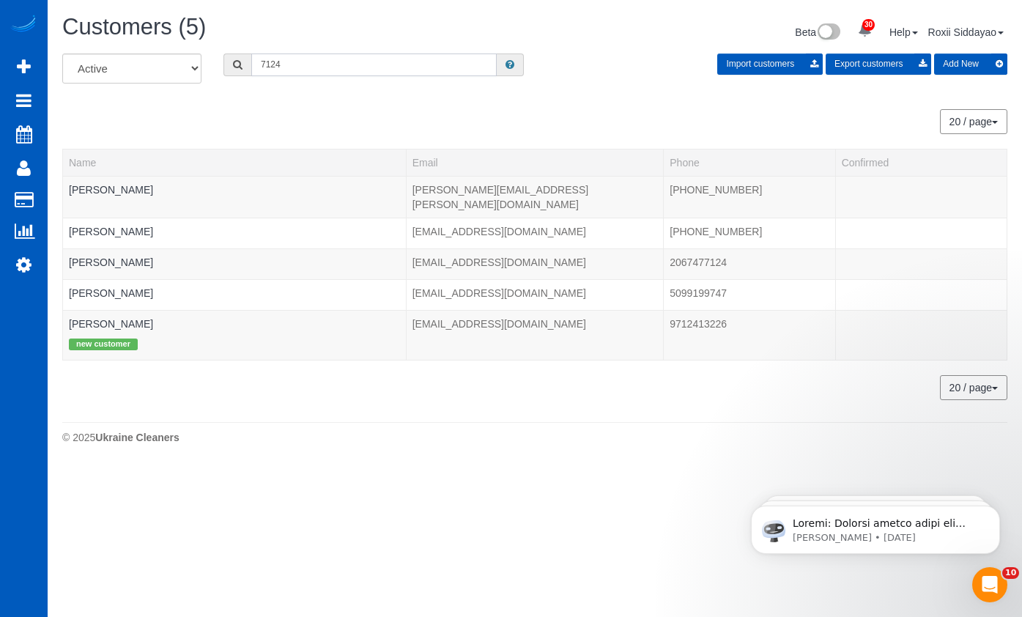
click at [298, 67] on input "7124" at bounding box center [373, 64] width 245 height 23
paste input "807"
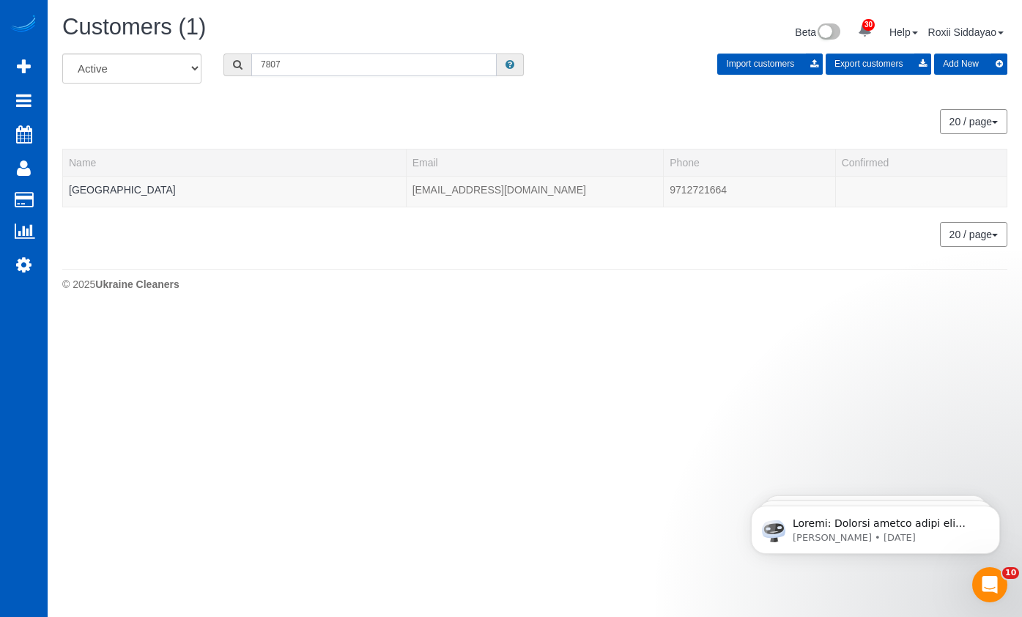
click at [379, 62] on input "7807" at bounding box center [373, 64] width 245 height 23
paste input "6204"
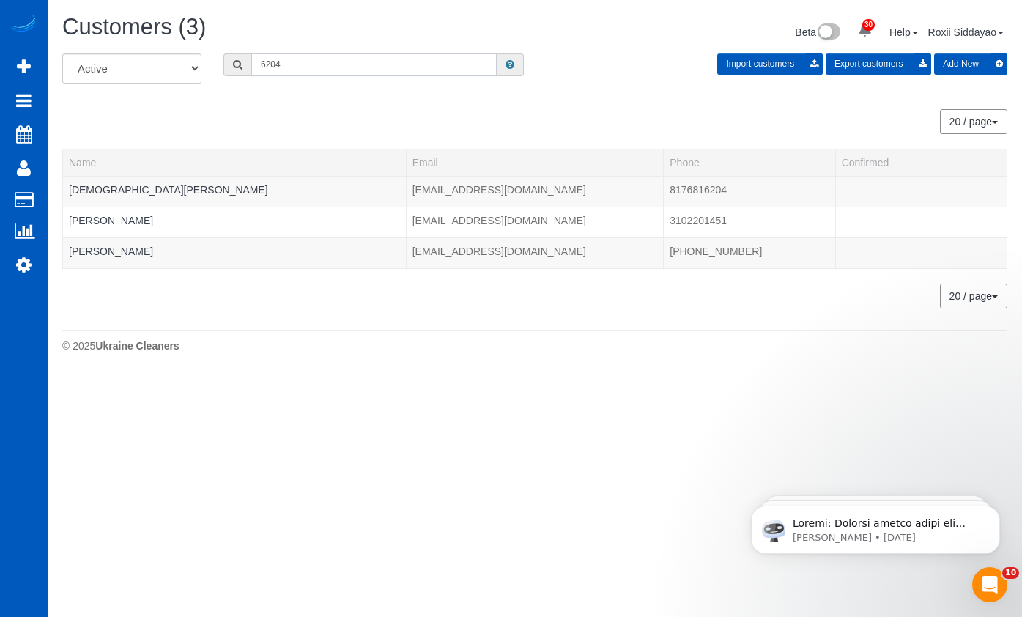
click at [368, 61] on input "6204" at bounding box center [373, 64] width 245 height 23
paste input "3870"
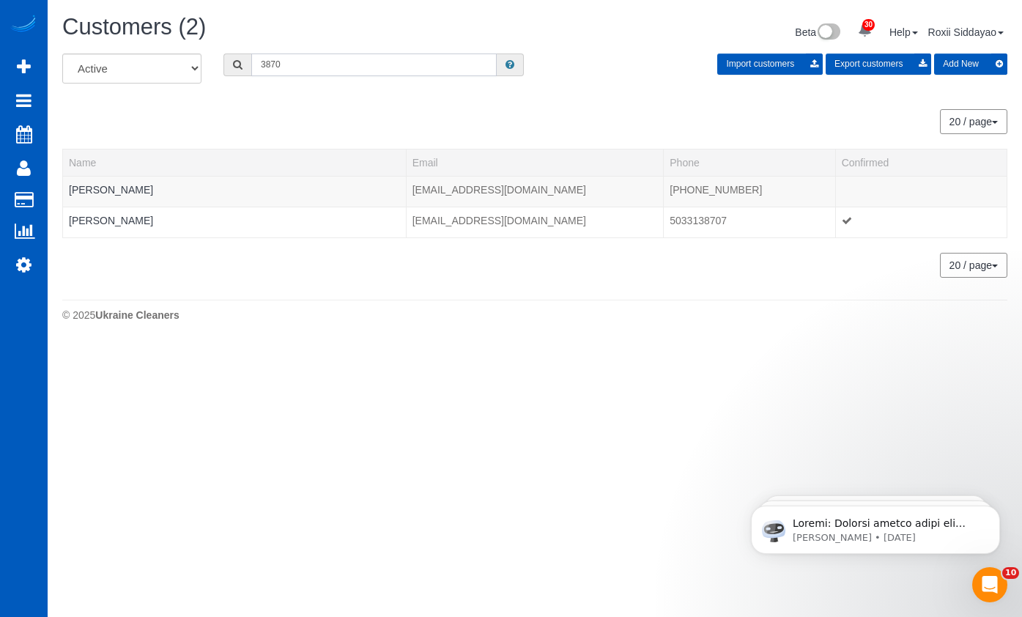
click at [356, 72] on input "3870" at bounding box center [373, 64] width 245 height 23
paste input "9505"
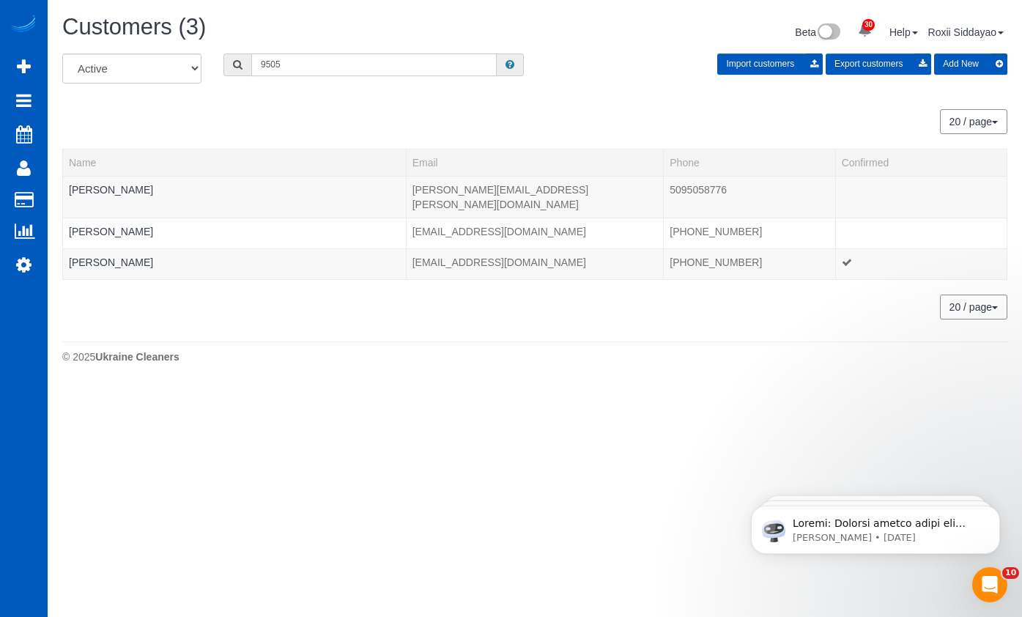
click at [288, 53] on input "9505" at bounding box center [373, 64] width 245 height 23
paste input "0306"
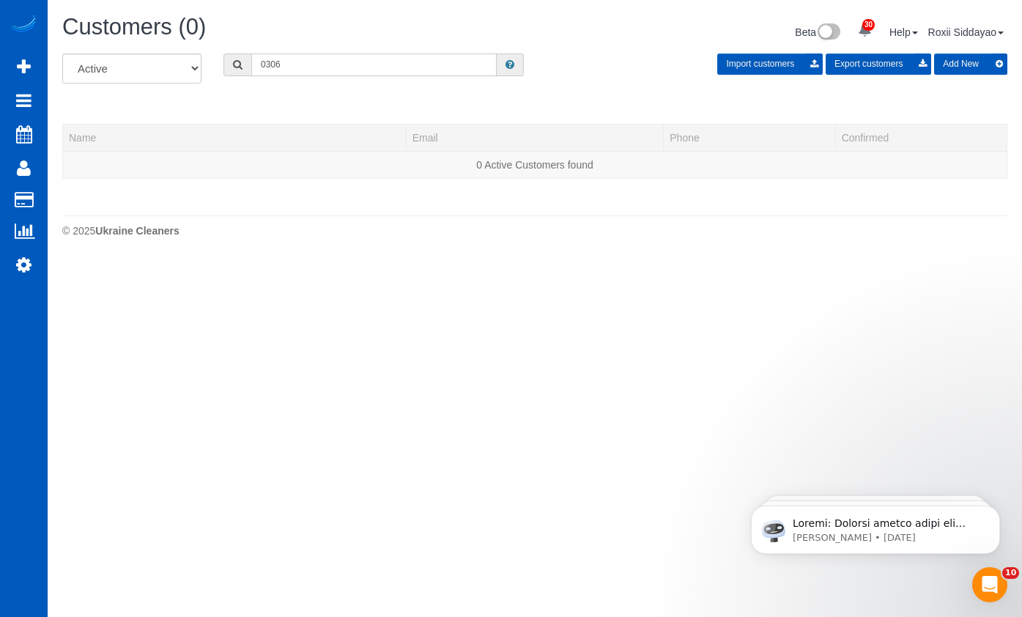
click at [278, 73] on input "0306" at bounding box center [373, 64] width 245 height 23
paste input "9119"
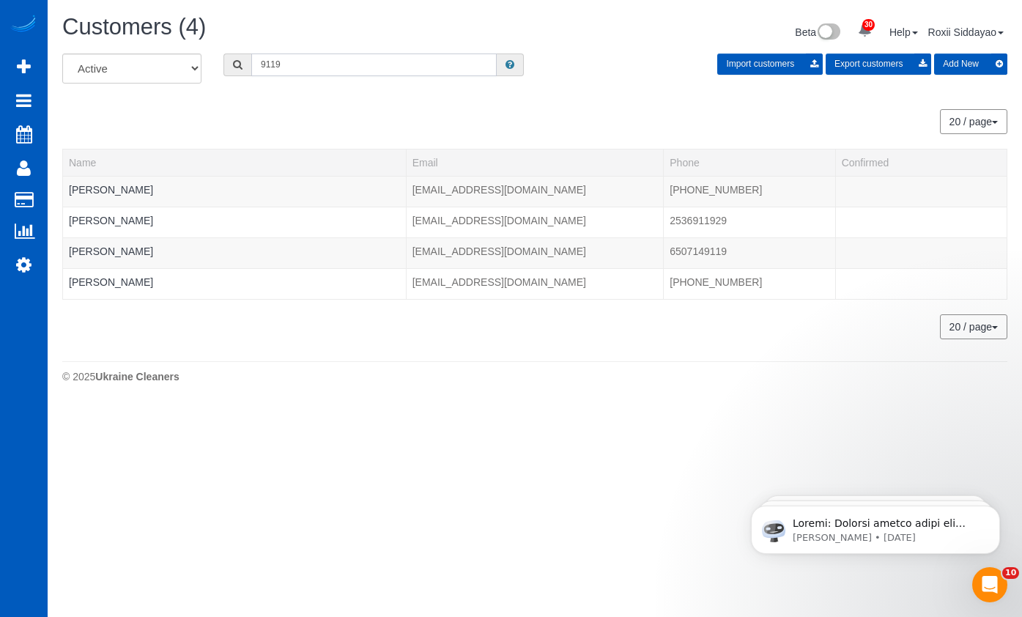
click at [359, 71] on input "9119" at bounding box center [373, 64] width 245 height 23
paste input "1483"
click at [262, 59] on input "1483" at bounding box center [373, 64] width 245 height 23
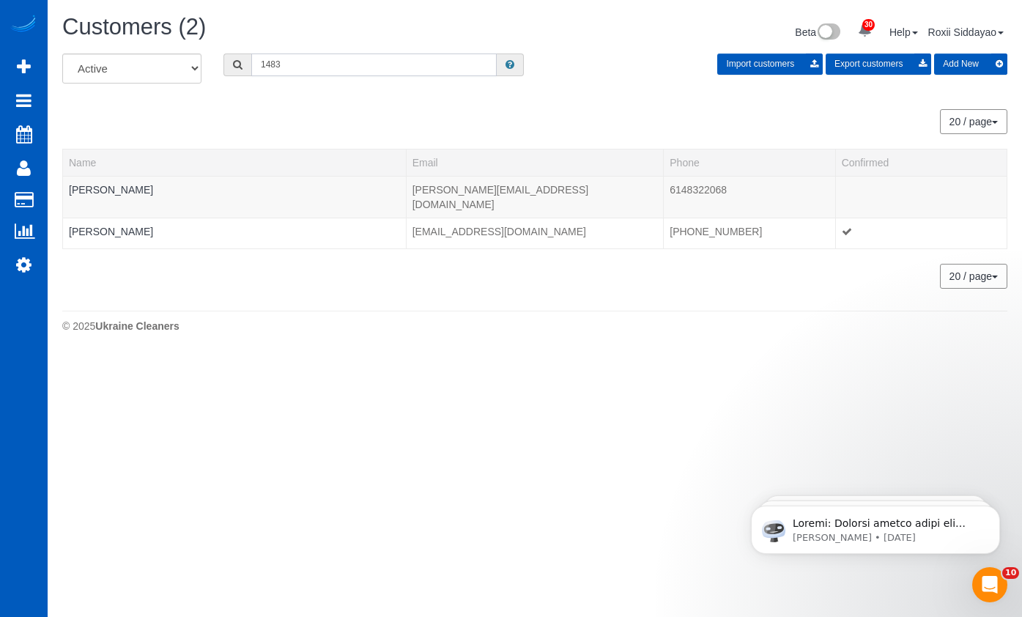
click at [346, 62] on input "1483" at bounding box center [373, 64] width 245 height 23
paste input "321"
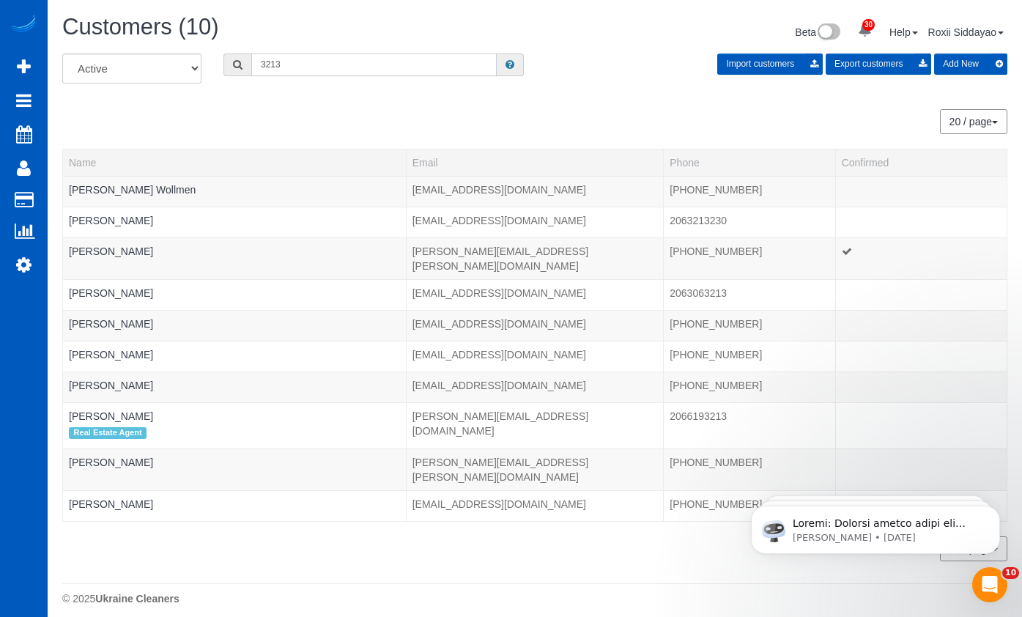
click at [297, 64] on input "3213" at bounding box center [373, 64] width 245 height 23
paste input "9365"
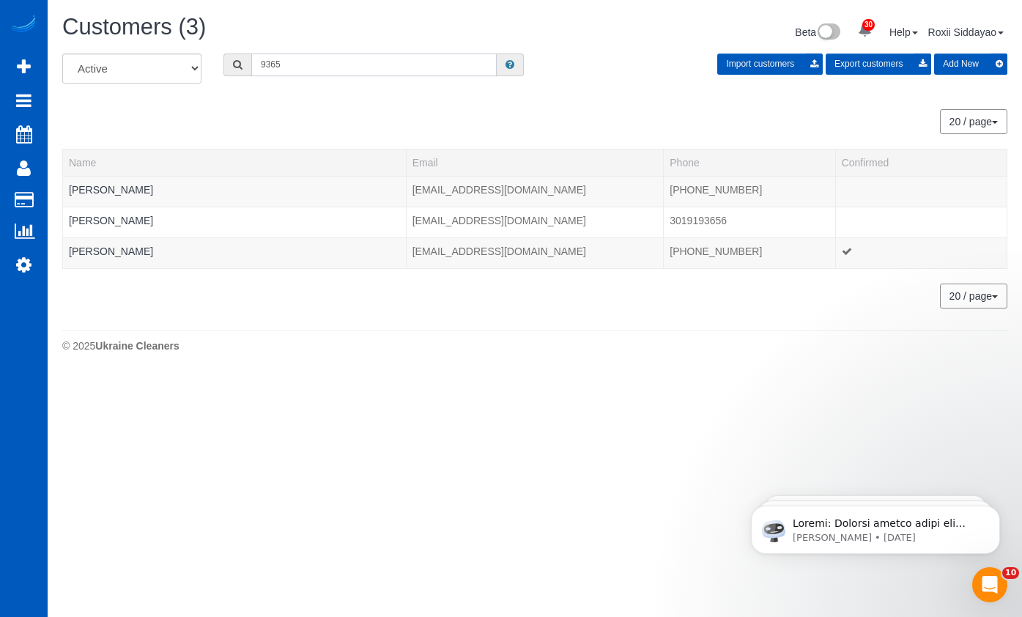
click at [380, 72] on input "9365" at bounding box center [373, 64] width 245 height 23
paste input "1430"
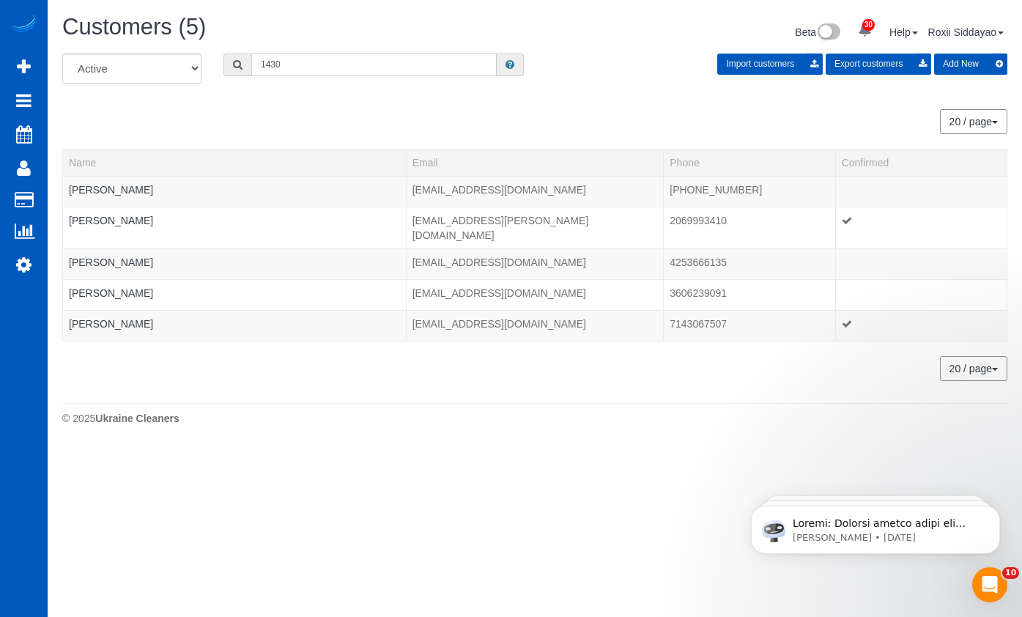
click at [349, 70] on input "1430" at bounding box center [373, 64] width 245 height 23
paste input "8494"
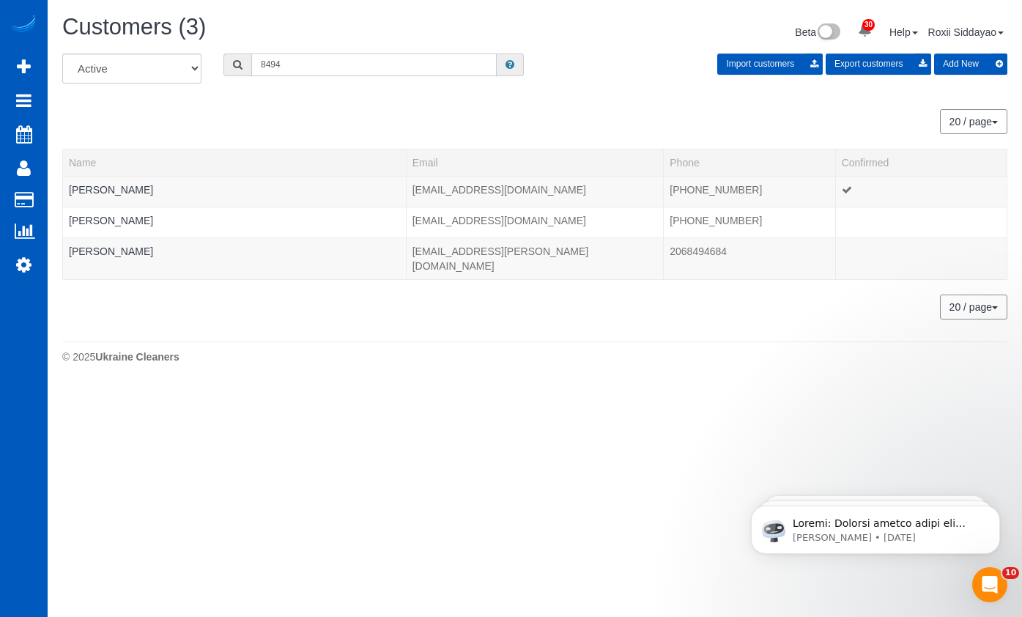
click at [302, 63] on input "8494" at bounding box center [373, 64] width 245 height 23
paste input "3173"
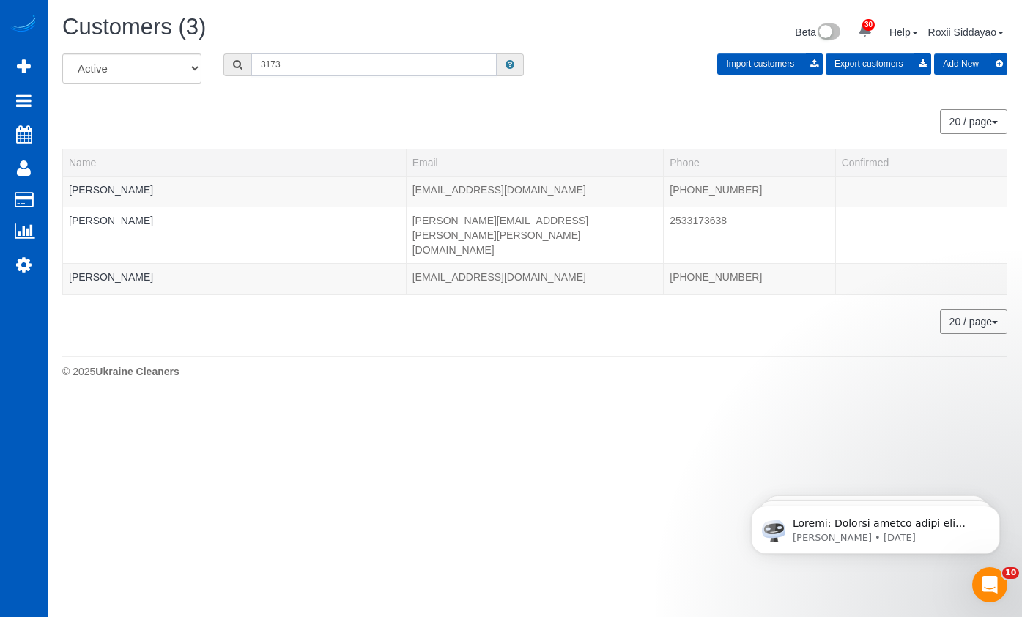
click at [309, 63] on input "3173" at bounding box center [373, 64] width 245 height 23
paste input "1101"
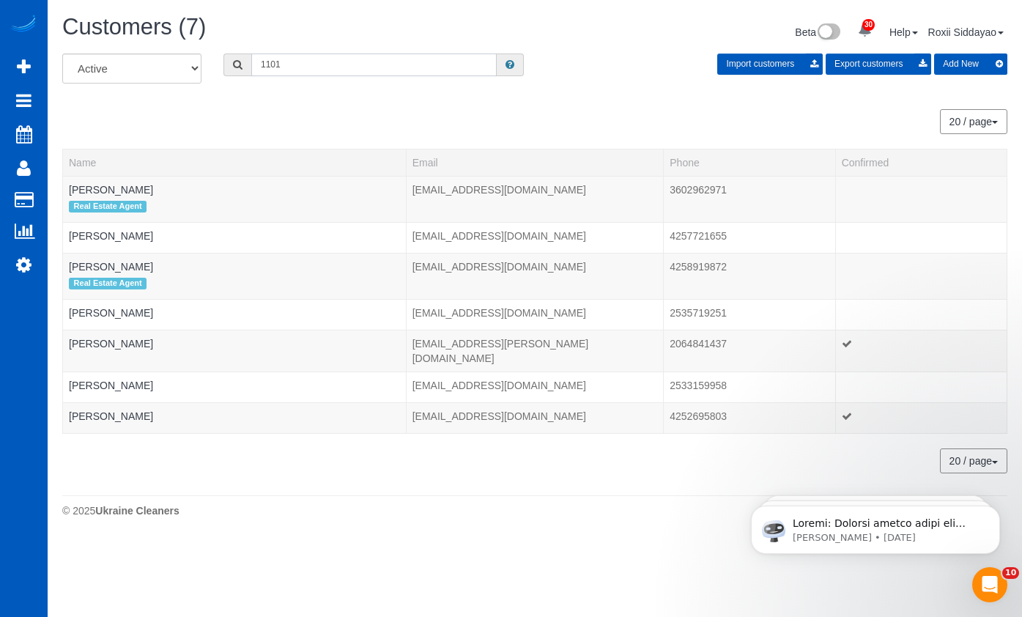
click at [338, 70] on input "1101" at bounding box center [373, 64] width 245 height 23
click at [337, 70] on input "1101" at bounding box center [373, 64] width 245 height 23
paste input "2113"
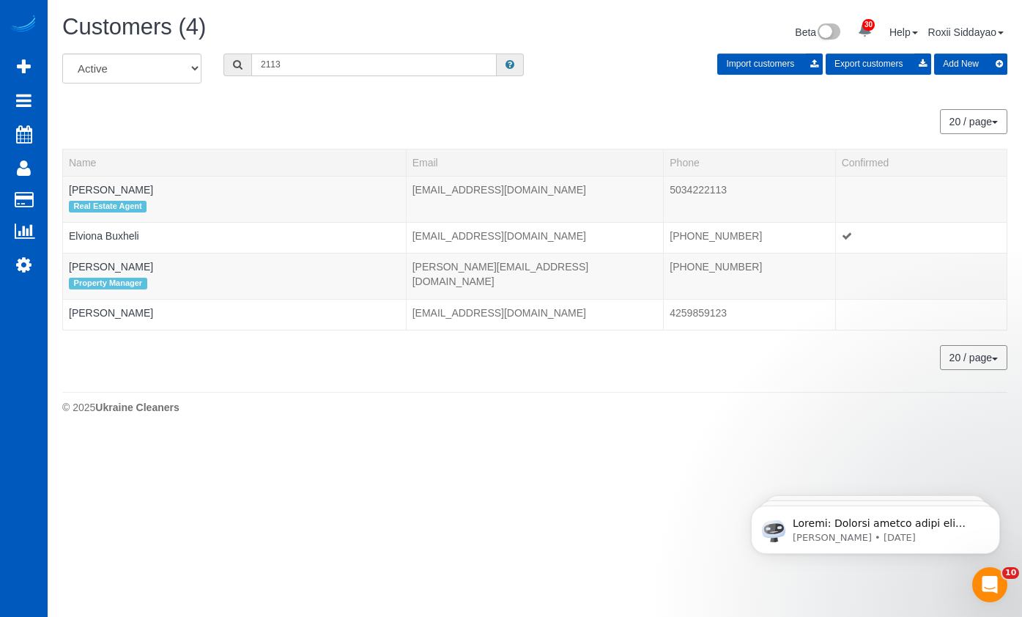
click at [290, 62] on input "2113" at bounding box center [373, 64] width 245 height 23
paste input "724"
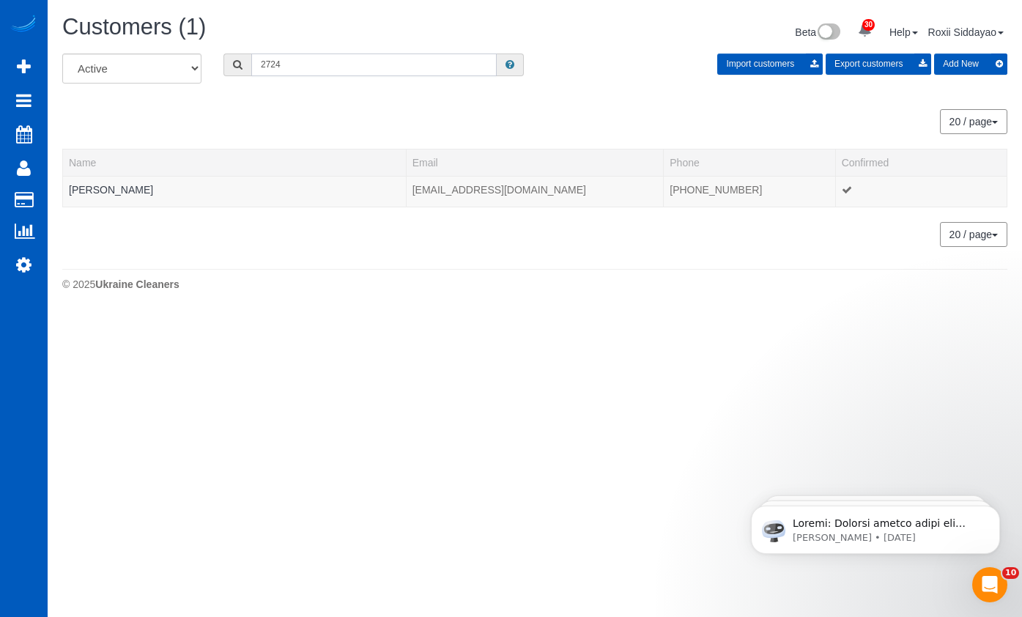
click at [384, 56] on input "2724" at bounding box center [373, 64] width 245 height 23
click at [383, 57] on input "2724" at bounding box center [373, 64] width 245 height 23
paste input "416"
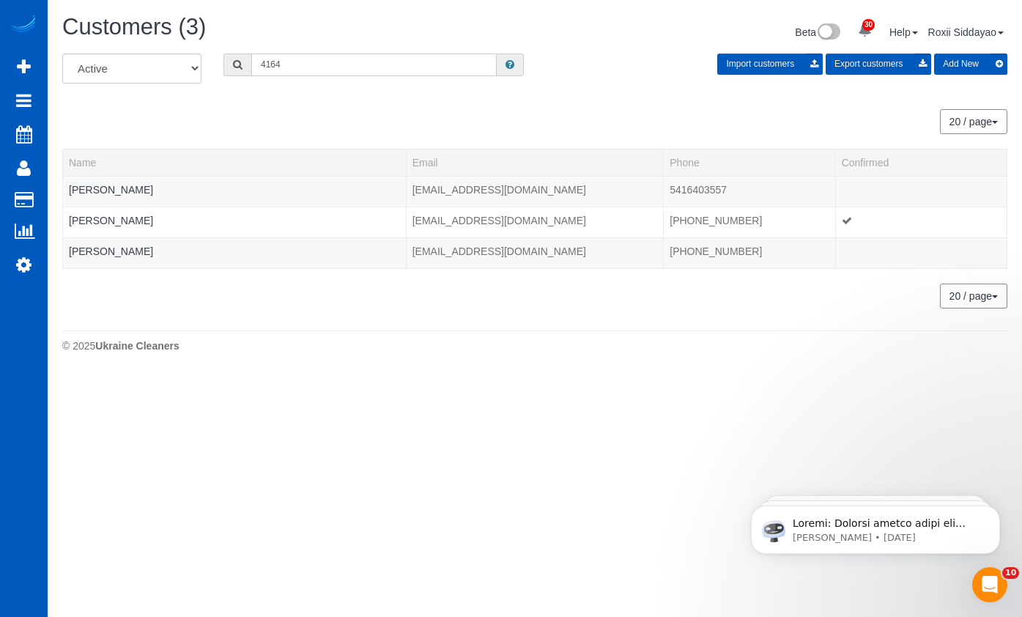
click at [403, 69] on input "4164" at bounding box center [373, 64] width 245 height 23
paste input "03"
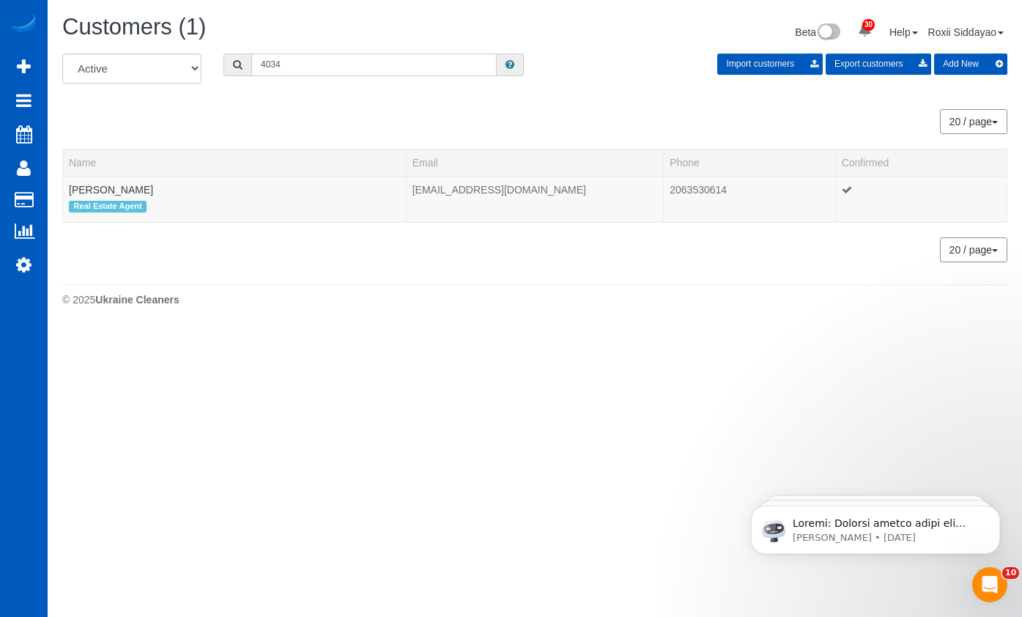
click at [327, 63] on input "4034" at bounding box center [373, 64] width 245 height 23
paste input "9821"
click at [344, 67] on input "9821" at bounding box center [373, 64] width 245 height 23
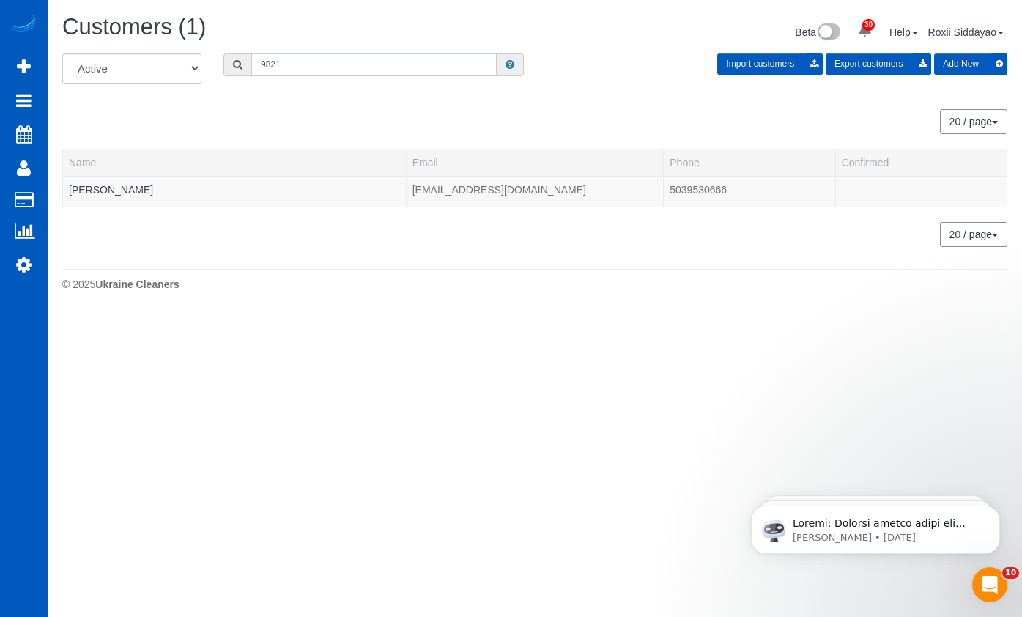
paste input "6609"
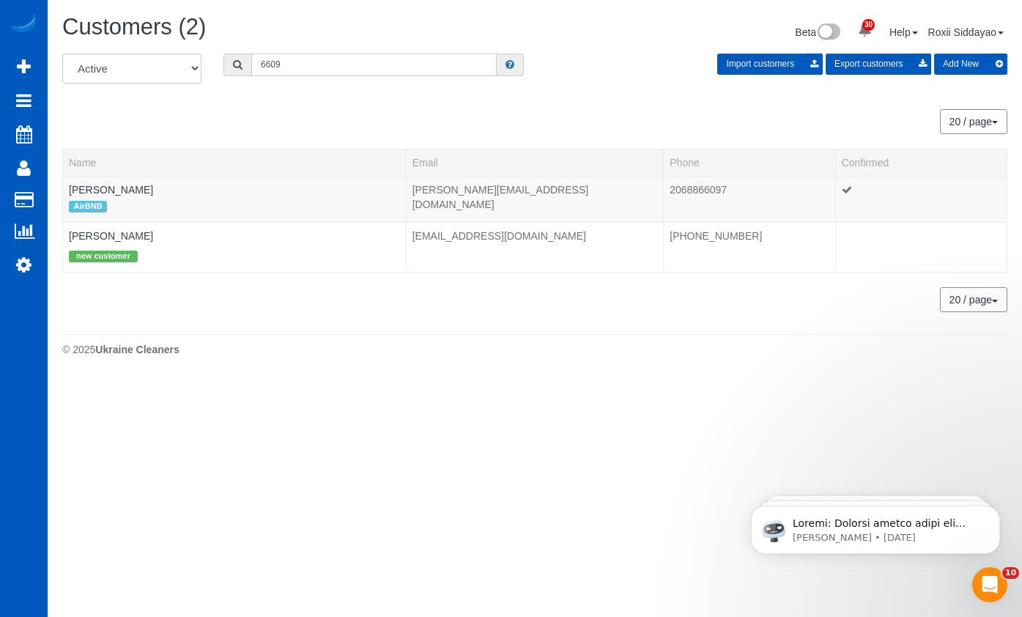
click at [287, 55] on input "6609" at bounding box center [373, 64] width 245 height 23
click at [287, 54] on input "6609" at bounding box center [373, 64] width 245 height 23
paste input "3630"
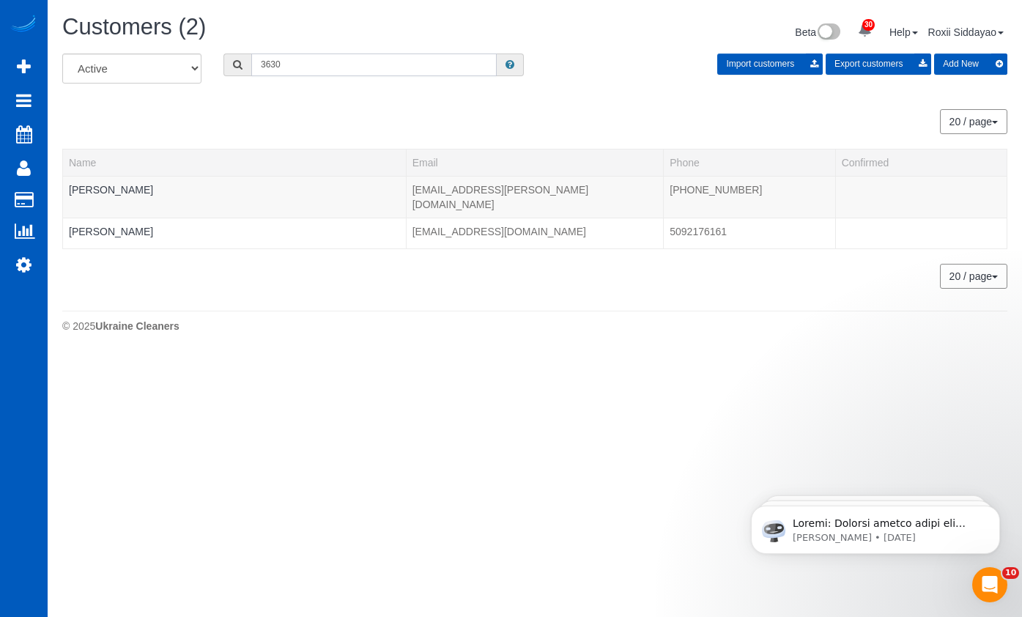
click at [396, 67] on input "3630" at bounding box center [373, 64] width 245 height 23
paste input "1601"
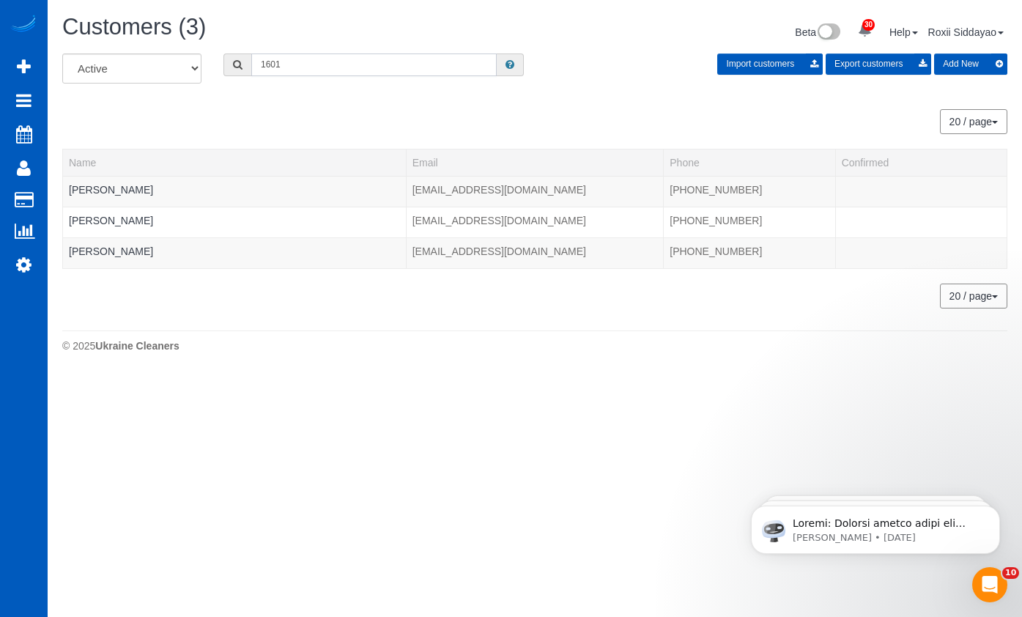
click at [299, 67] on input "1601" at bounding box center [373, 64] width 245 height 23
paste input "2033"
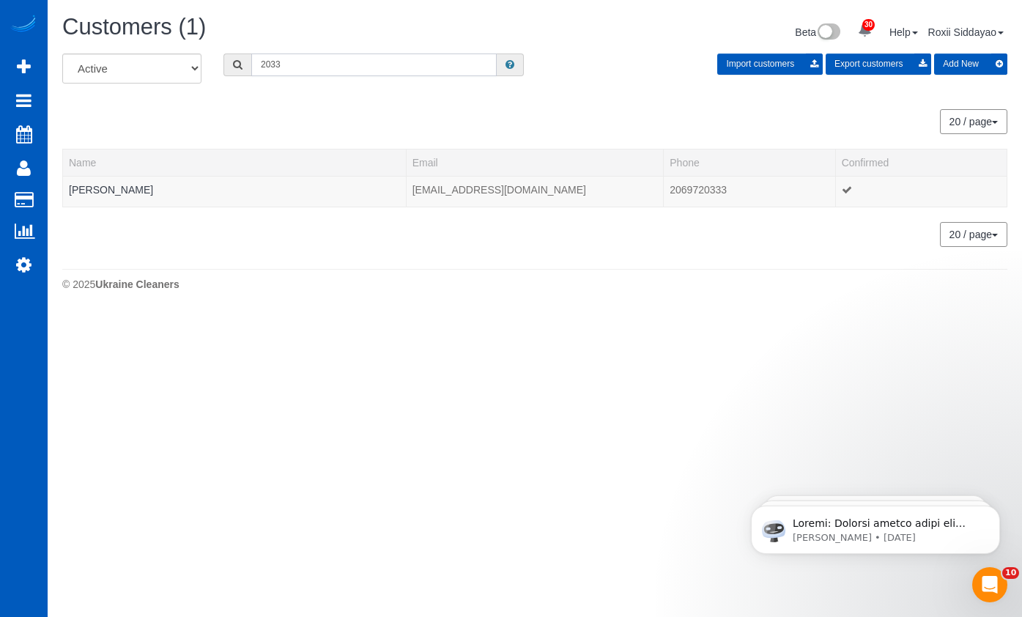
click at [324, 66] on input "2033" at bounding box center [373, 64] width 245 height 23
paste input "8779"
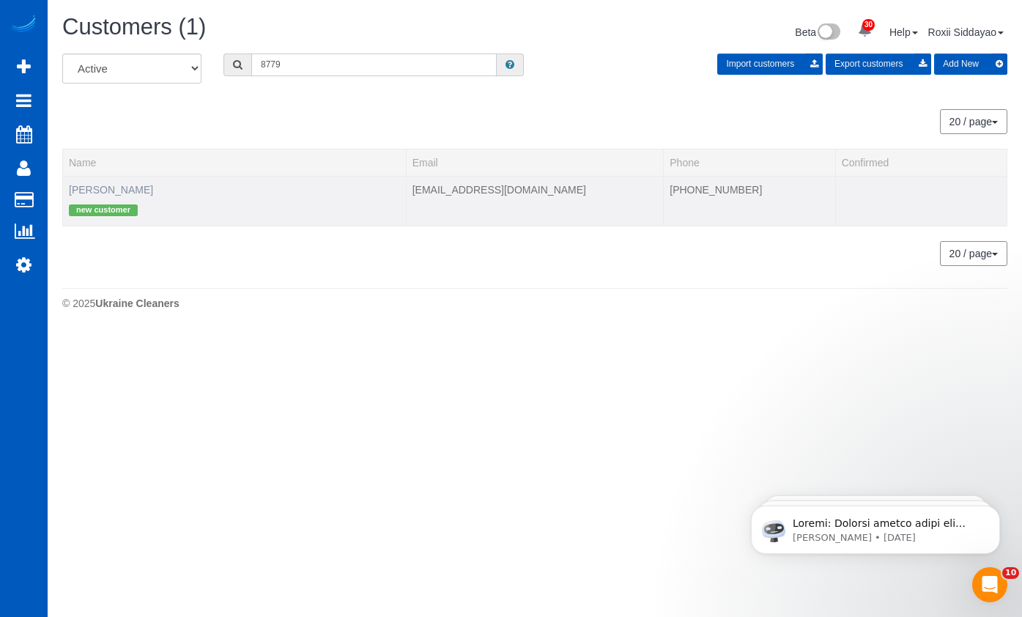
type input "8779"
click at [90, 191] on link "Ryan Florez" at bounding box center [111, 190] width 84 height 12
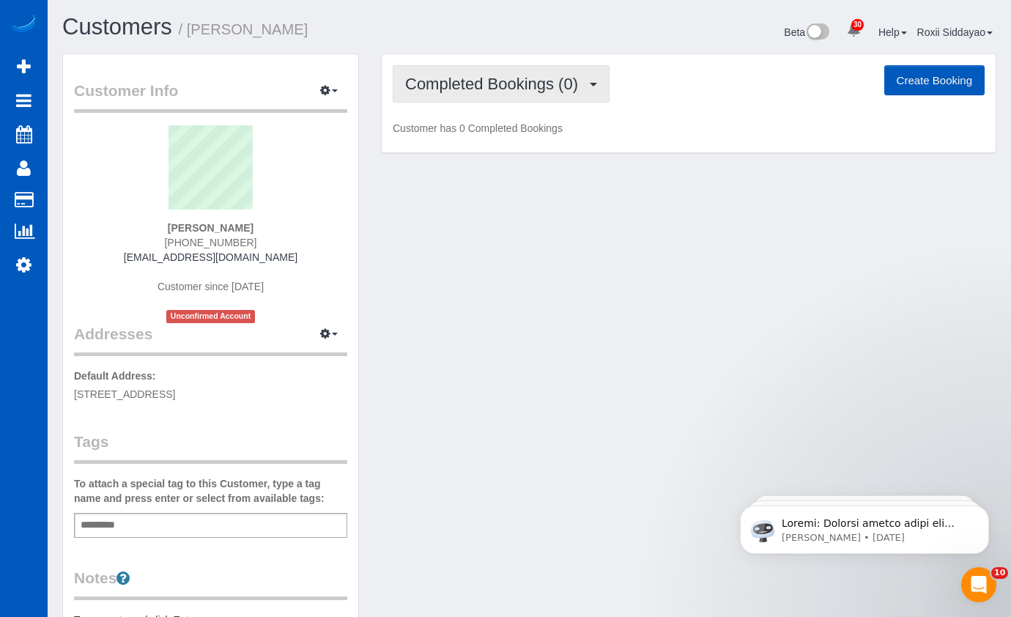
click at [522, 98] on button "Completed Bookings (0)" at bounding box center [501, 83] width 217 height 37
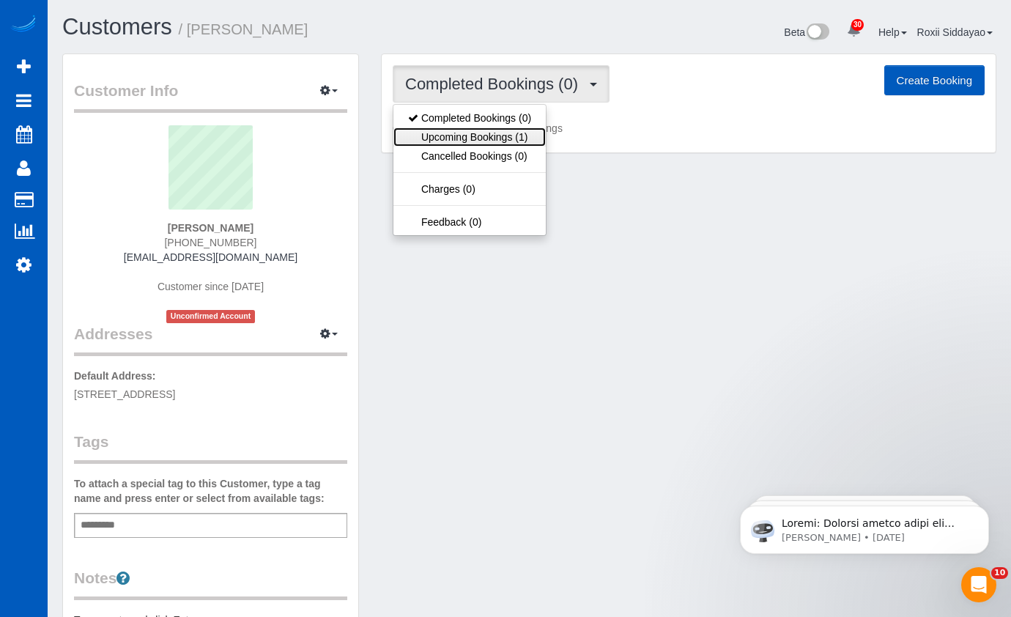
click at [522, 135] on link "Upcoming Bookings (1)" at bounding box center [469, 136] width 152 height 19
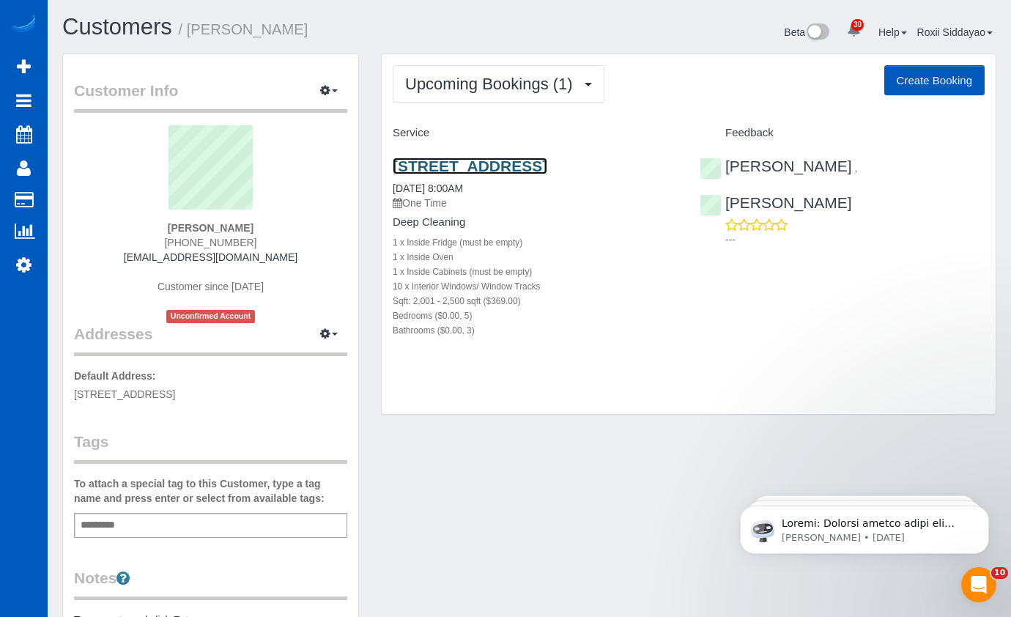
click at [480, 166] on link "16820 1st Ave Se, Bothell, WA 98012" at bounding box center [470, 166] width 155 height 17
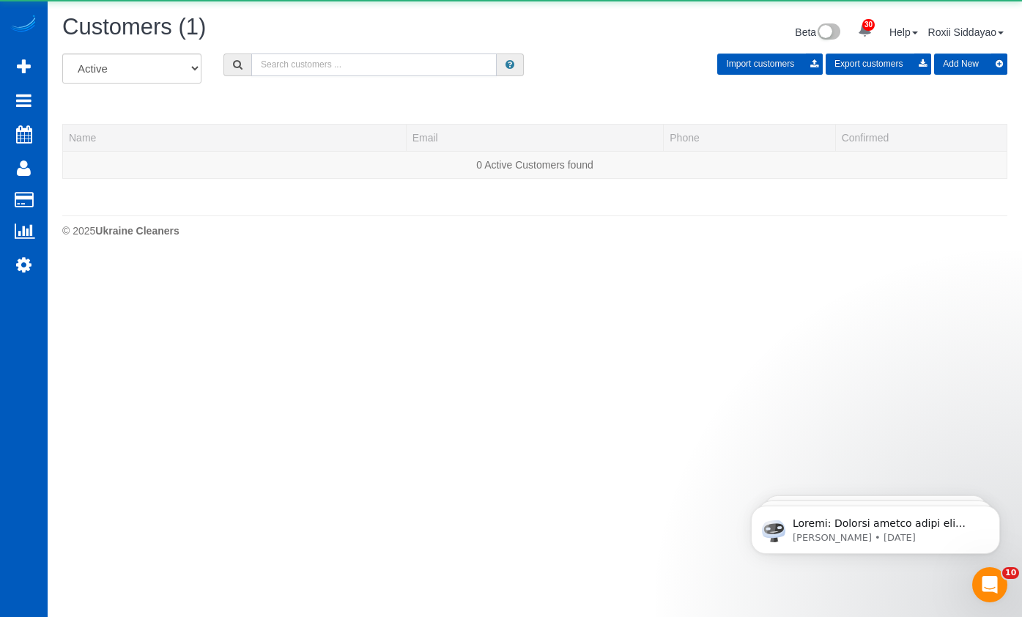
click at [287, 54] on input "text" at bounding box center [373, 64] width 245 height 23
paste input "4246"
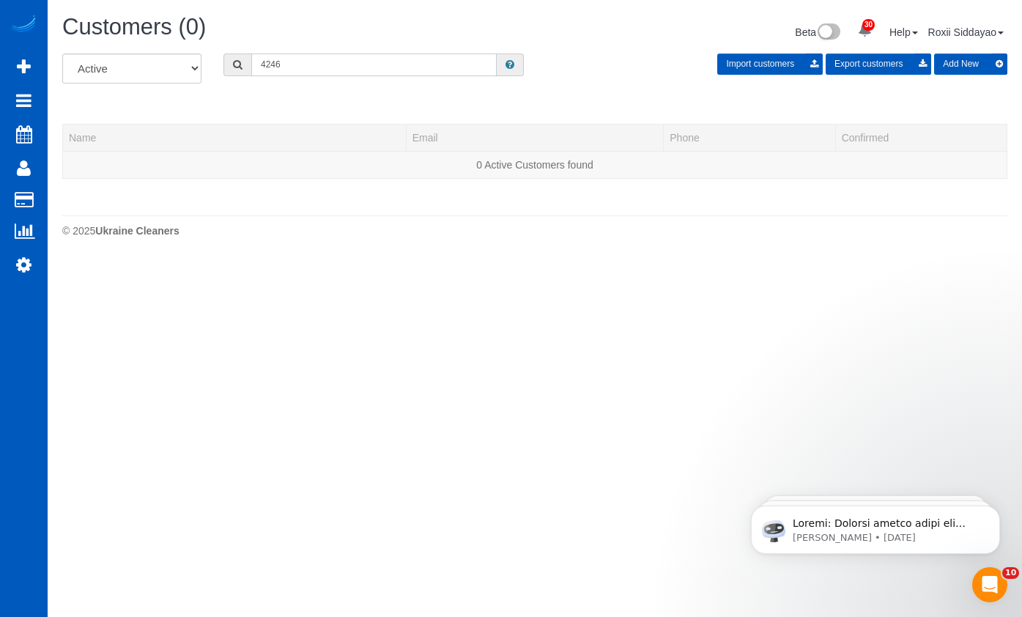
click at [320, 60] on input "4246" at bounding box center [373, 64] width 245 height 23
paste input "0502"
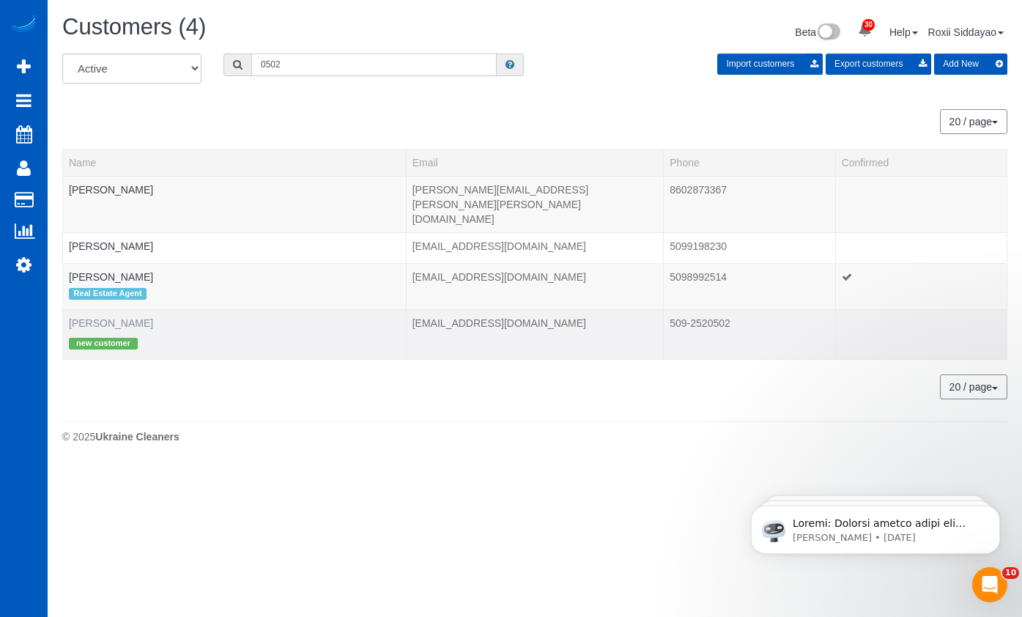
type input "0502"
click at [121, 317] on link "Tom Katyryniuk" at bounding box center [111, 323] width 84 height 12
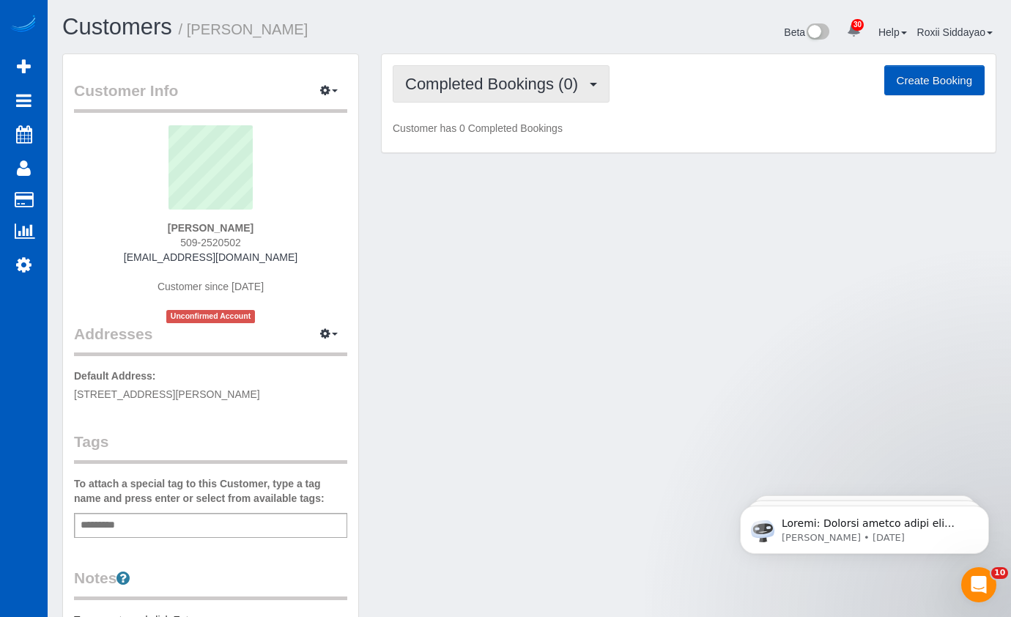
click at [505, 97] on button "Completed Bookings (0)" at bounding box center [501, 83] width 217 height 37
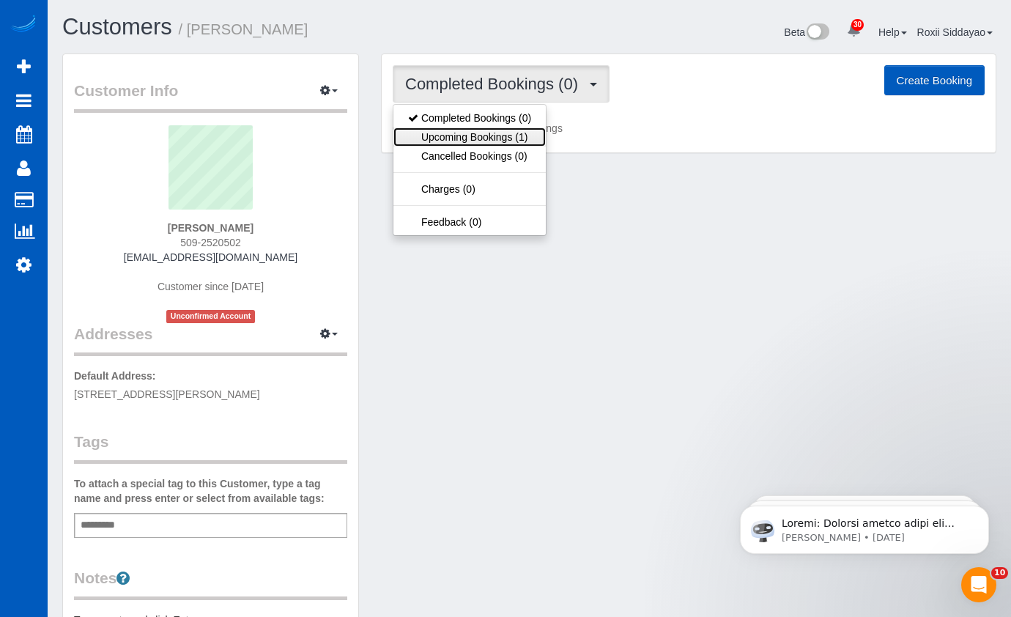
click at [508, 140] on link "Upcoming Bookings (1)" at bounding box center [469, 136] width 152 height 19
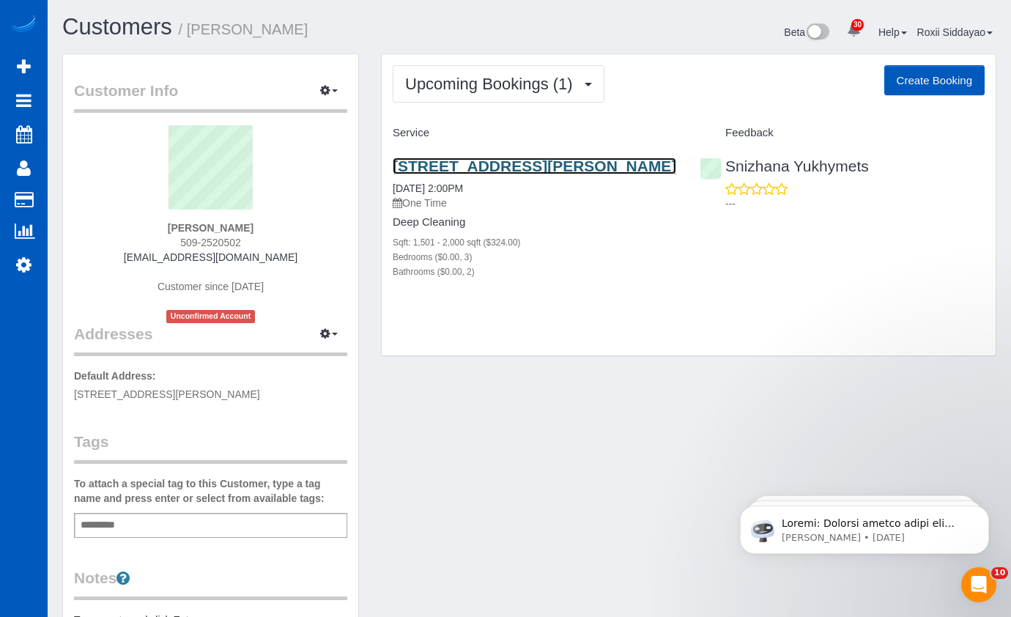
click at [503, 163] on link "801 W Bolan Ave, Spokane, WA 99224" at bounding box center [535, 166] width 284 height 17
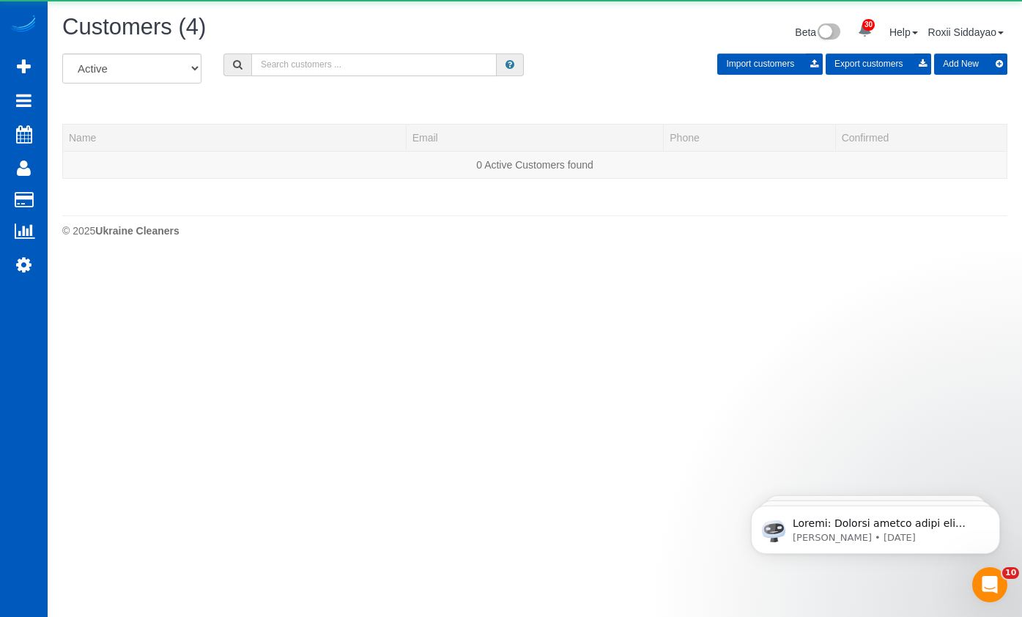
click at [285, 62] on input "text" at bounding box center [373, 64] width 245 height 23
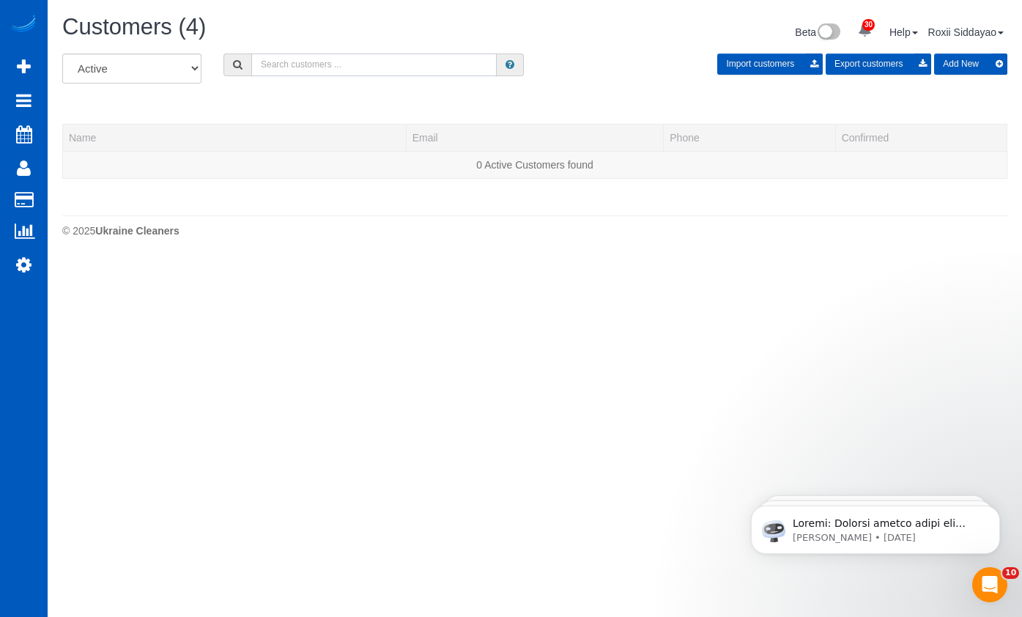
paste input "5171"
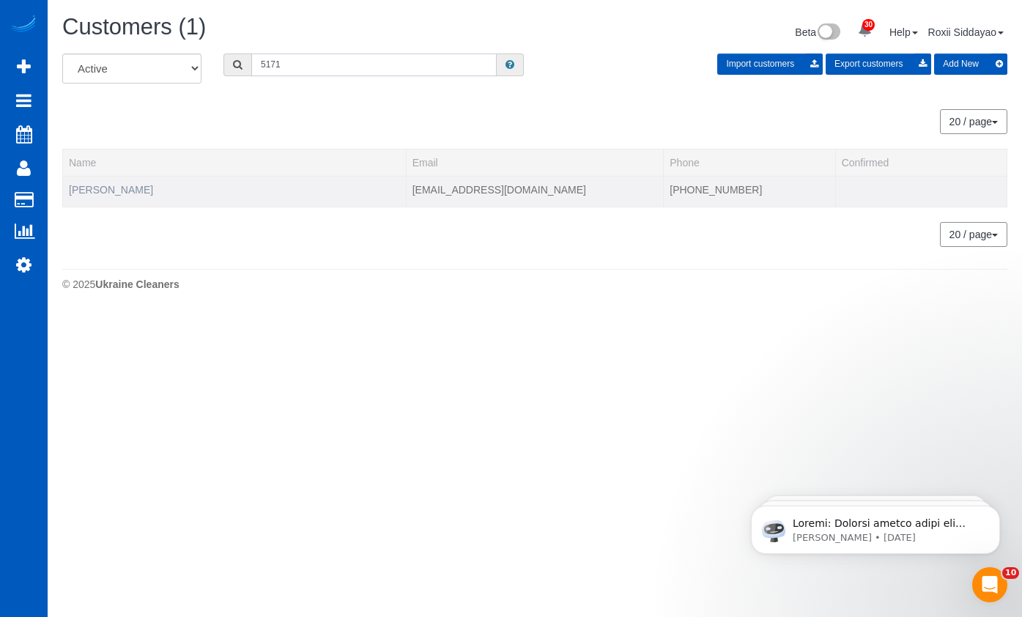
type input "5171"
click at [116, 186] on link "Ameya Patil" at bounding box center [111, 190] width 84 height 12
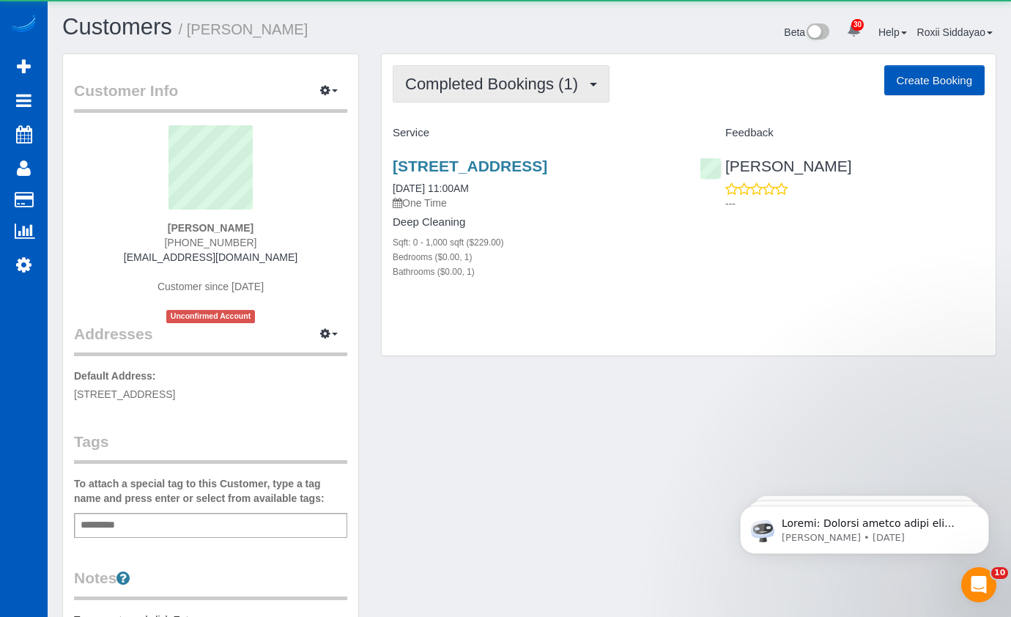
click at [487, 90] on span "Completed Bookings (1)" at bounding box center [495, 84] width 180 height 18
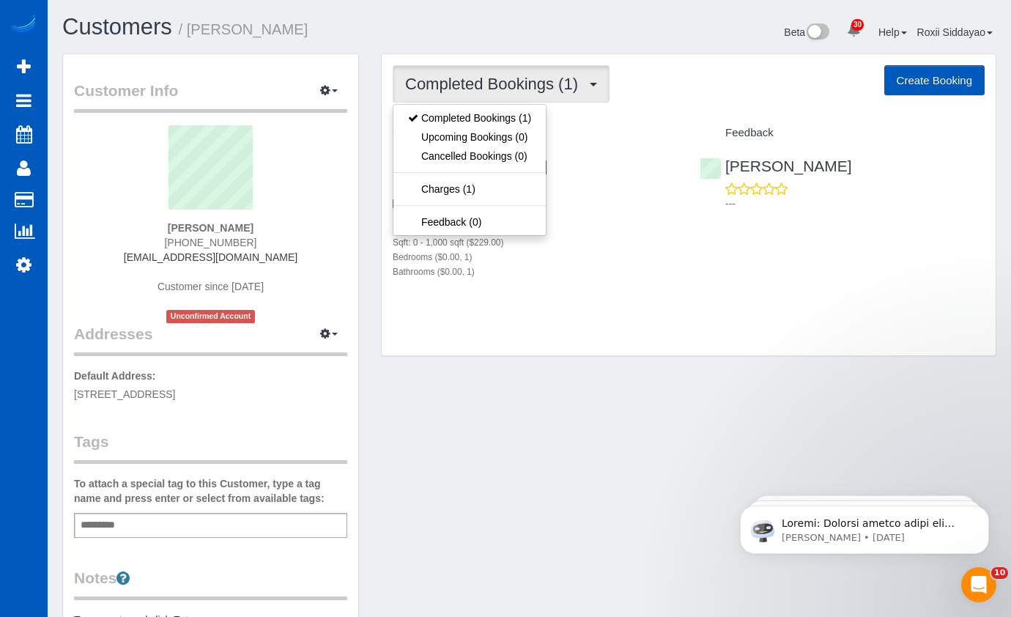
click at [487, 90] on span "Completed Bookings (1)" at bounding box center [495, 84] width 180 height 18
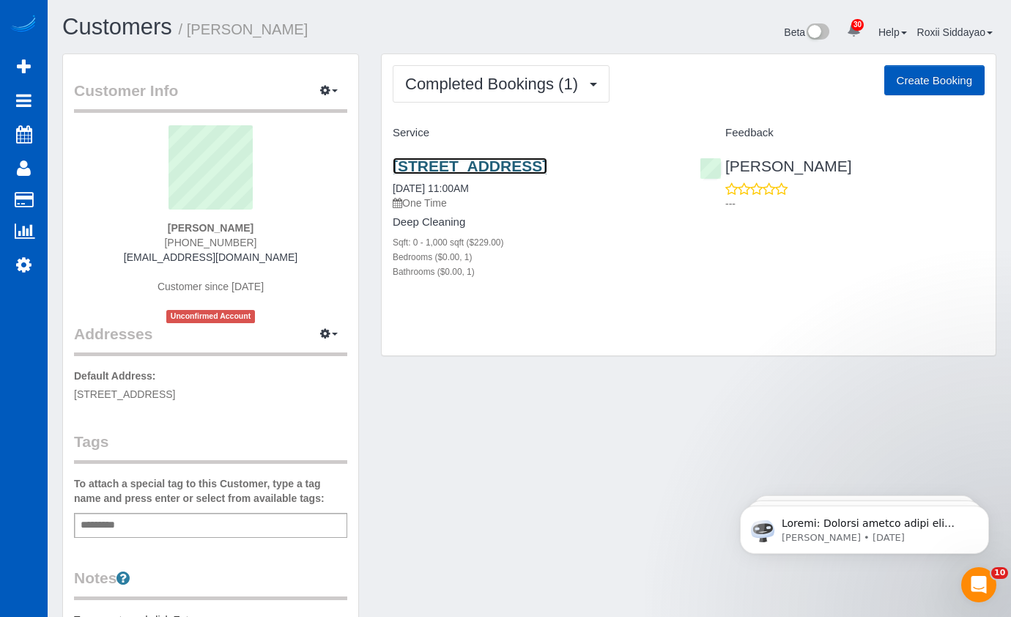
click at [547, 169] on link "1215 Arborvista Dr, Atlanta, GA 30329" at bounding box center [470, 166] width 155 height 17
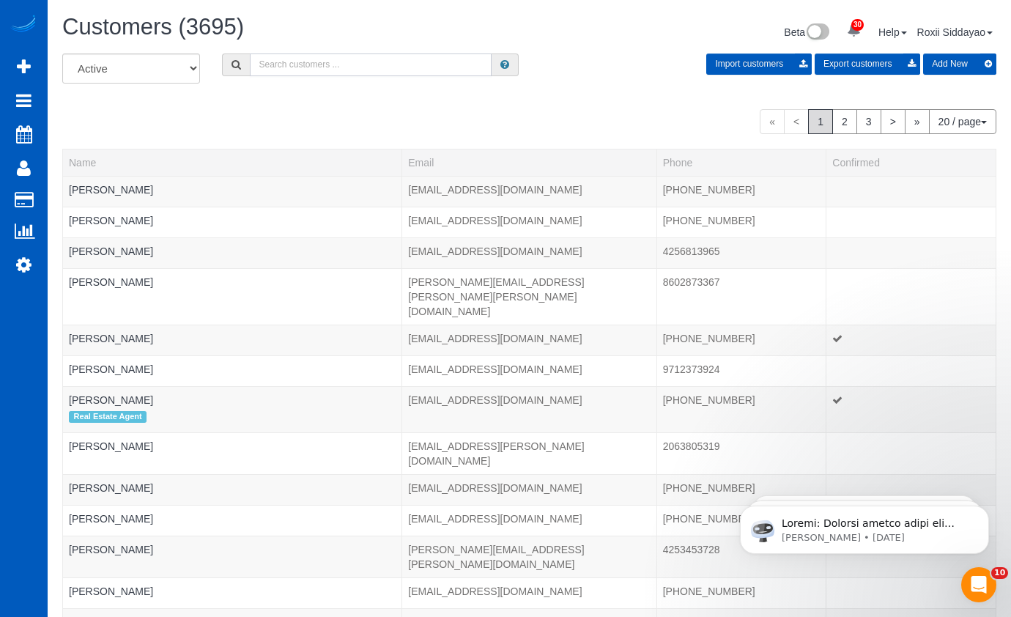
click at [370, 60] on input "text" at bounding box center [371, 64] width 242 height 23
paste input "9070"
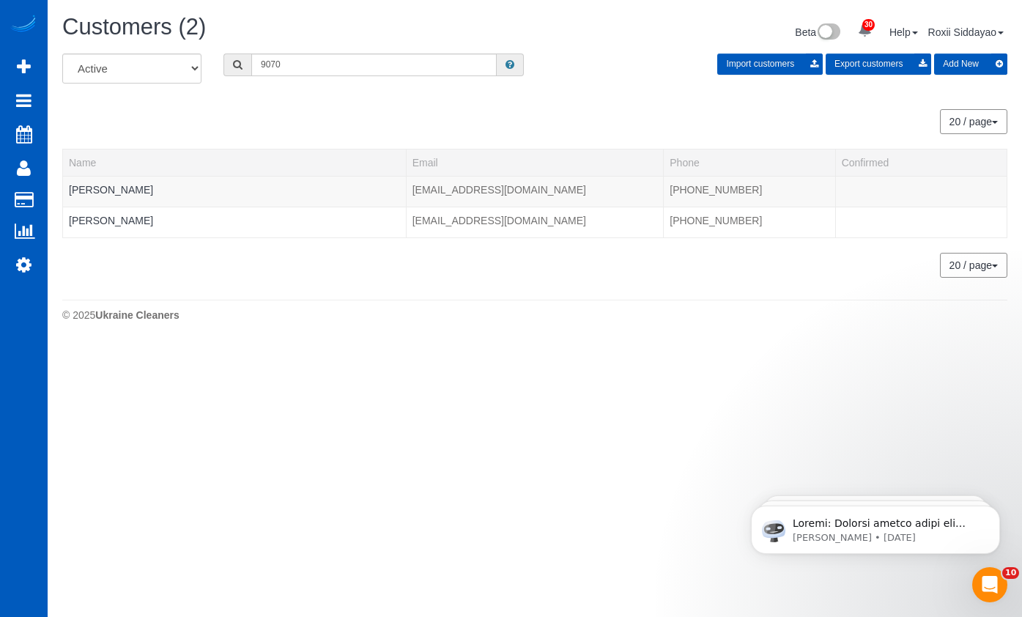
click at [309, 48] on div "Customers (2) Beta 30 Your Notifications You have 0 alerts × You have 2 to char…" at bounding box center [534, 34] width 967 height 39
click at [307, 64] on input "9070" at bounding box center [373, 64] width 245 height 23
paste input "3913"
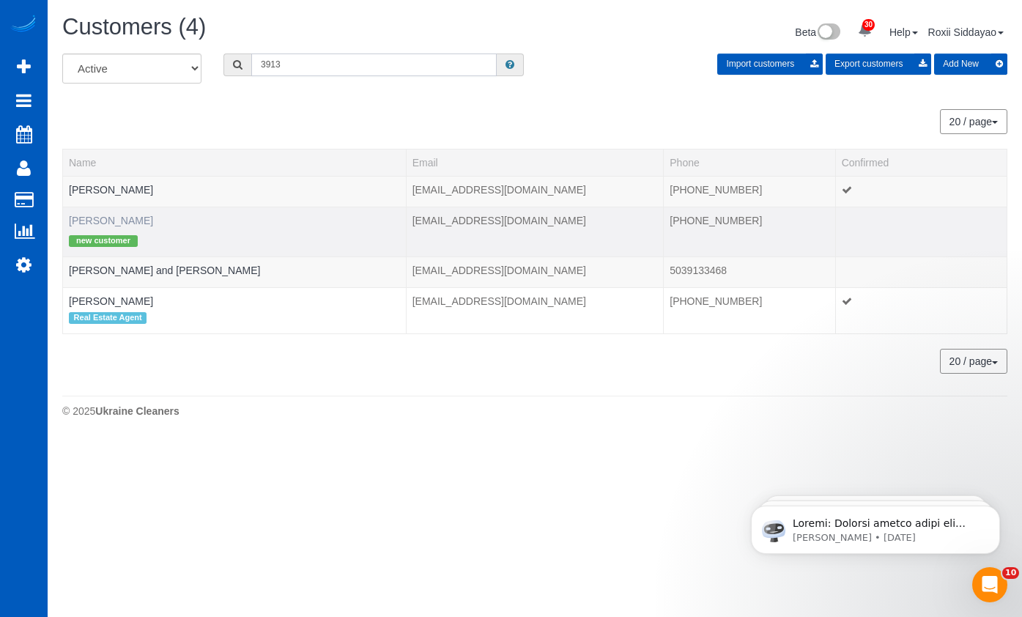
type input "3913"
click at [118, 218] on link "Lynn Werner" at bounding box center [111, 221] width 84 height 12
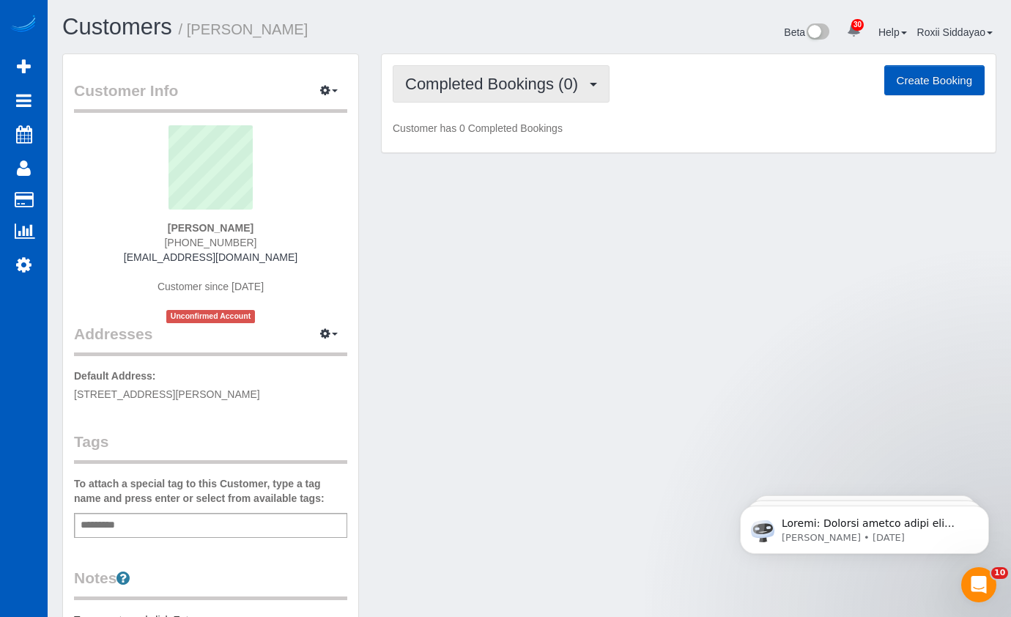
click at [489, 75] on span "Completed Bookings (0)" at bounding box center [495, 84] width 180 height 18
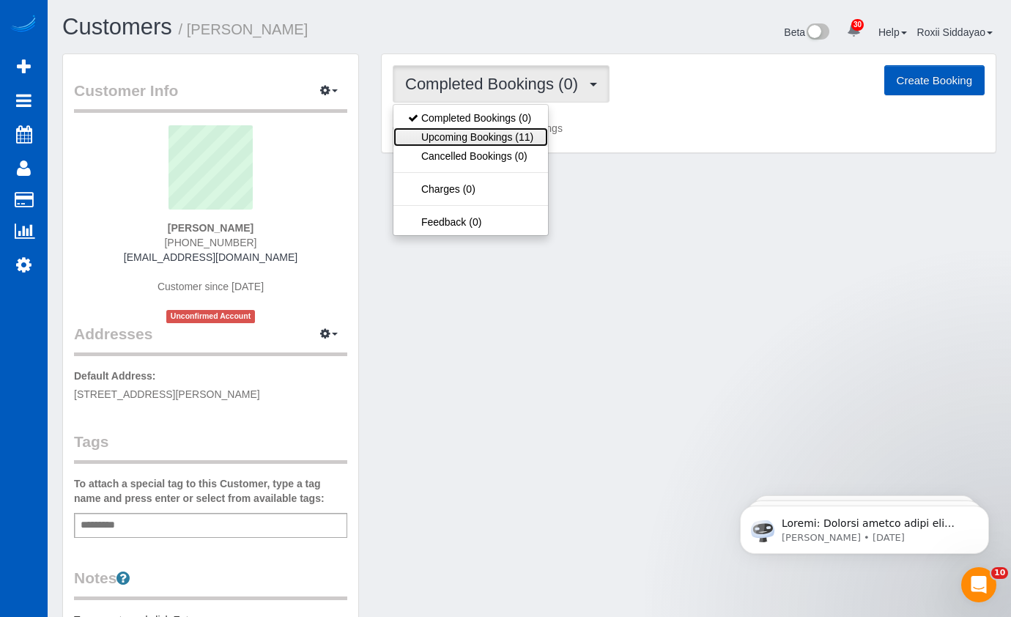
click at [487, 131] on link "Upcoming Bookings (11)" at bounding box center [470, 136] width 155 height 19
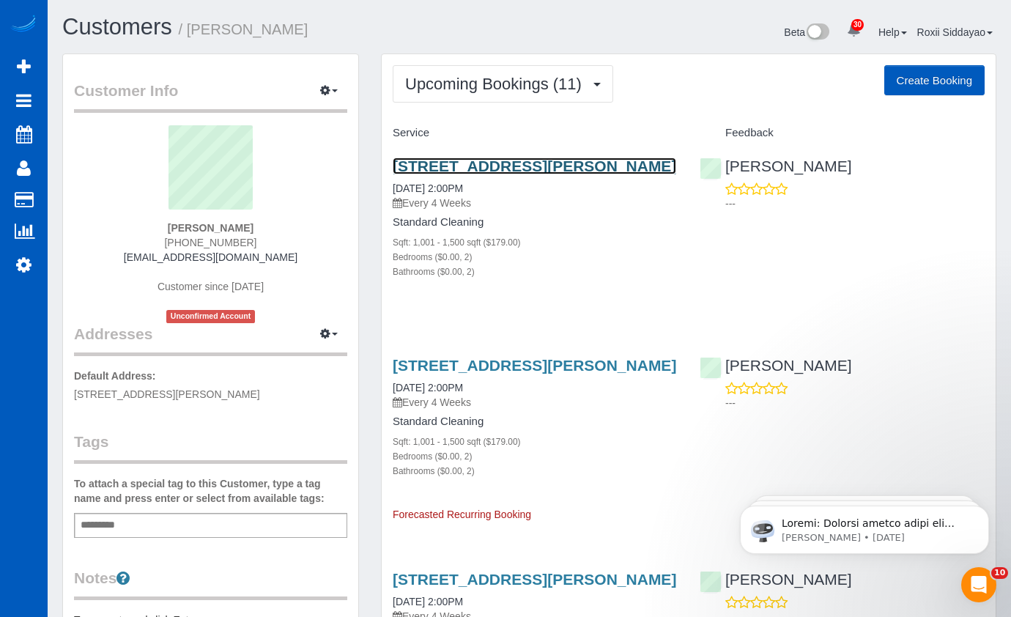
click at [534, 167] on link "9521 Halstead Ln, Apt 2414, Lone Tree, CO 80124" at bounding box center [535, 166] width 284 height 17
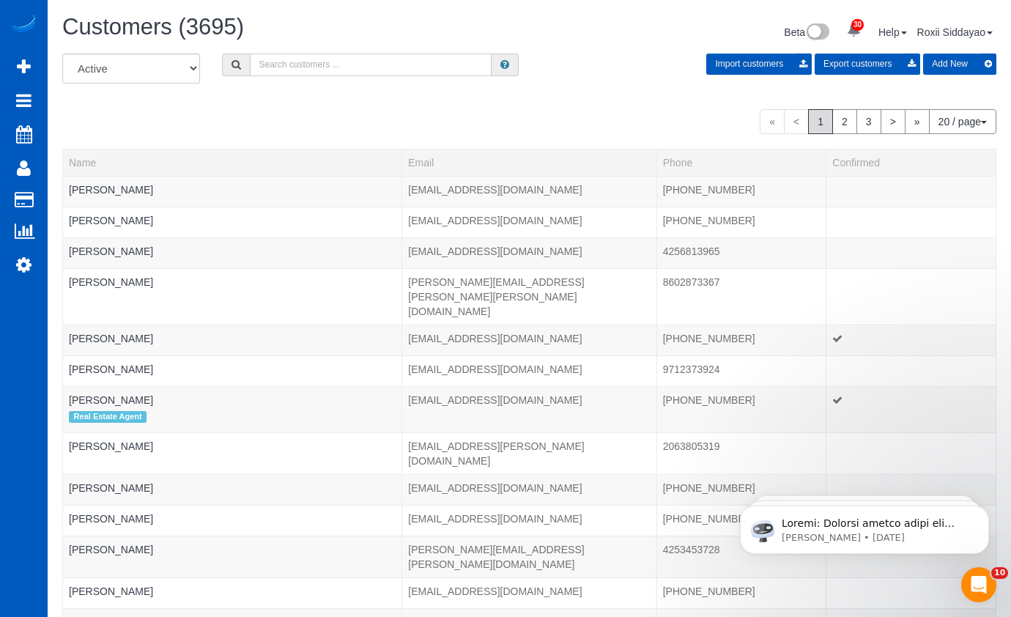
click at [349, 63] on input "text" at bounding box center [371, 64] width 242 height 23
paste input "1912"
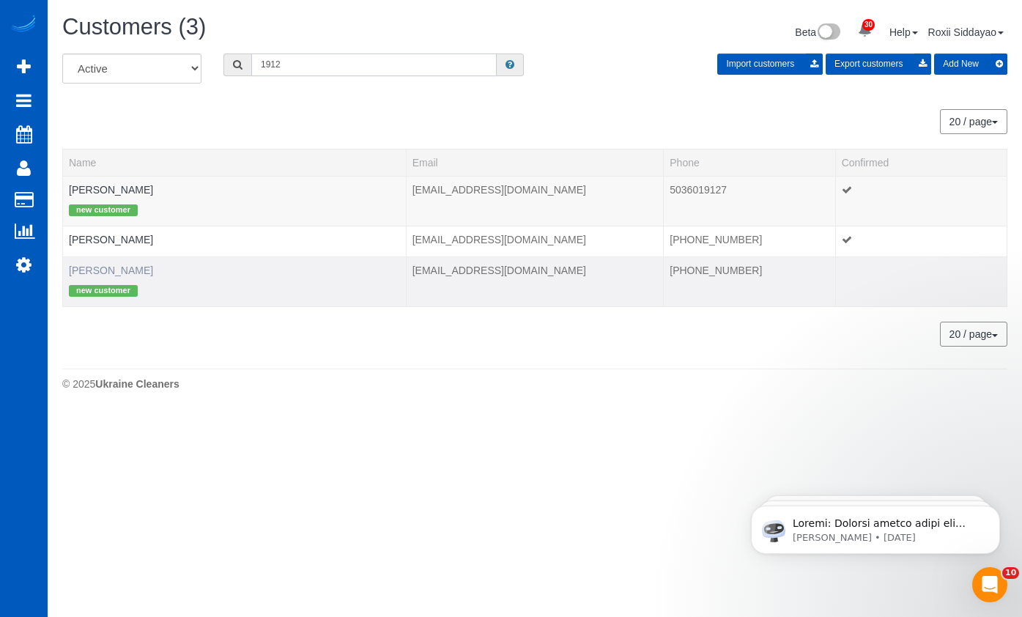
type input "1912"
click at [127, 273] on link "rusty Shacleord" at bounding box center [111, 271] width 84 height 12
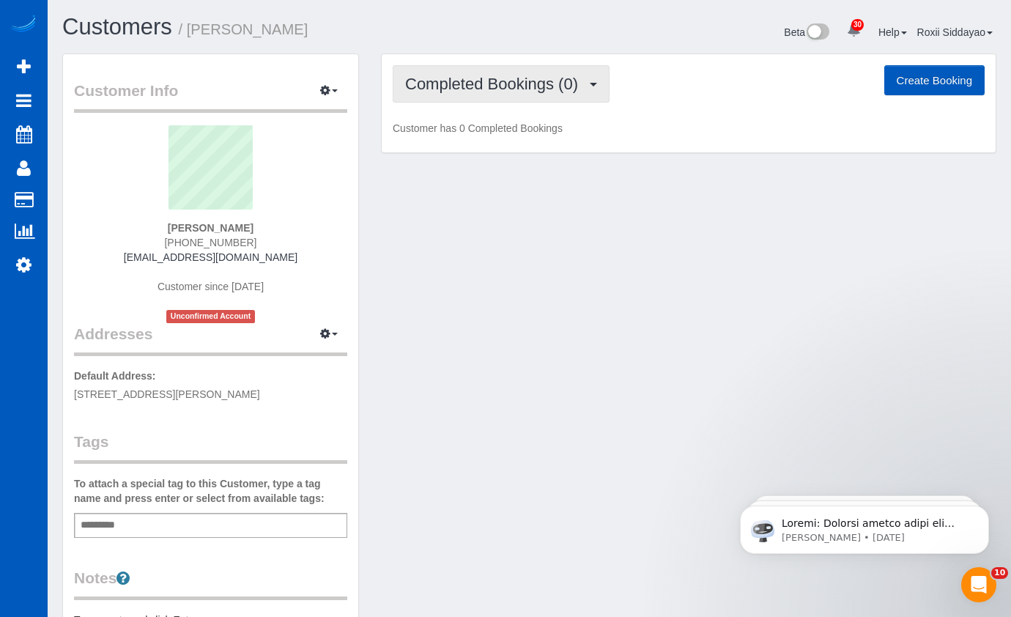
click at [528, 95] on button "Completed Bookings (0)" at bounding box center [501, 83] width 217 height 37
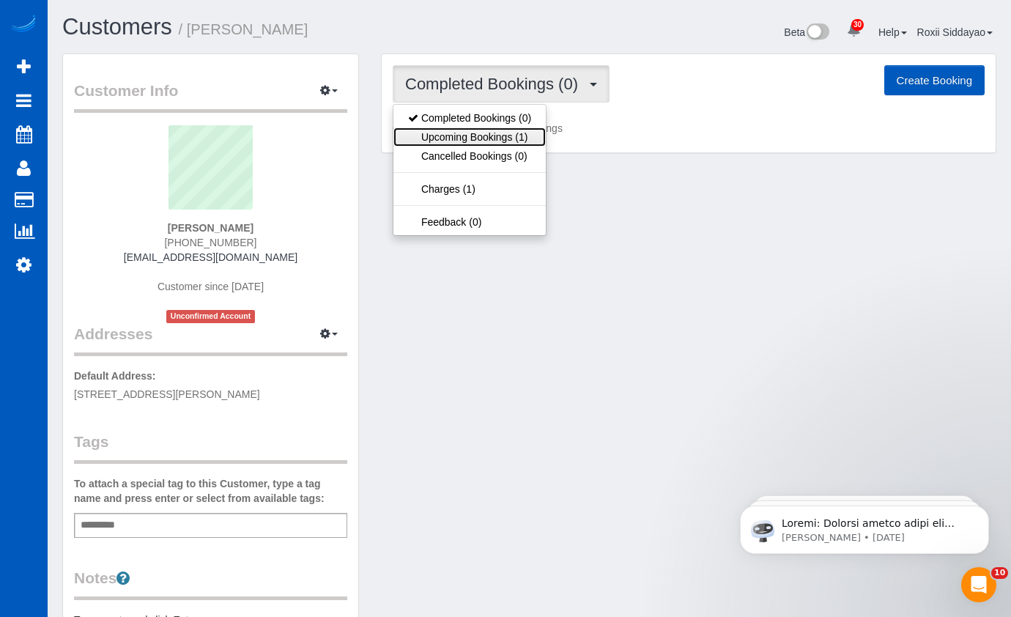
click at [520, 141] on link "Upcoming Bookings (1)" at bounding box center [469, 136] width 152 height 19
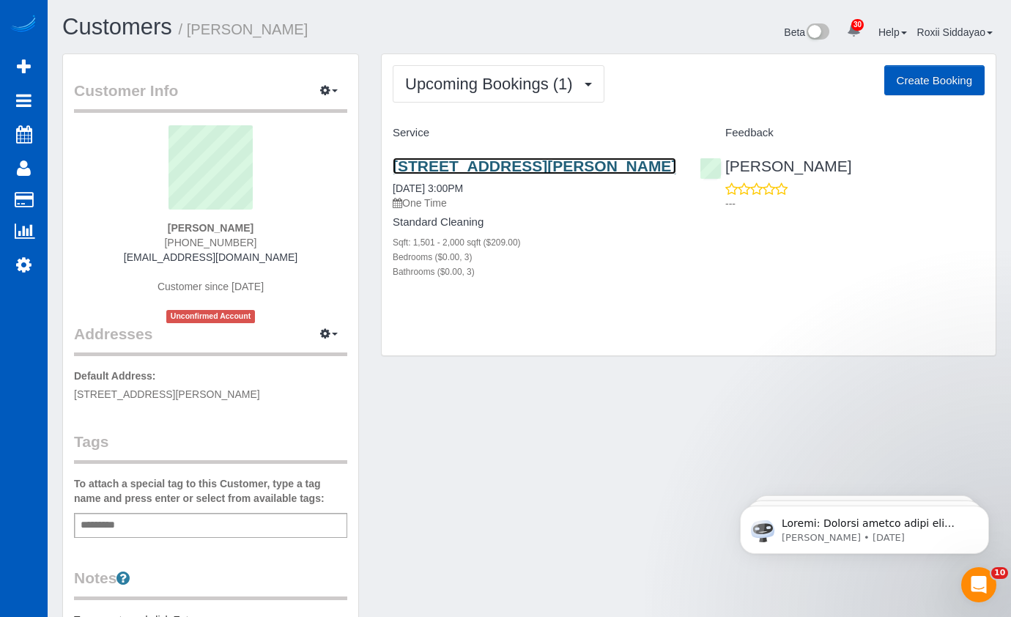
click at [497, 167] on link "2638 Custer Pkwk Apt D, Richardson, TX 75080" at bounding box center [535, 166] width 284 height 17
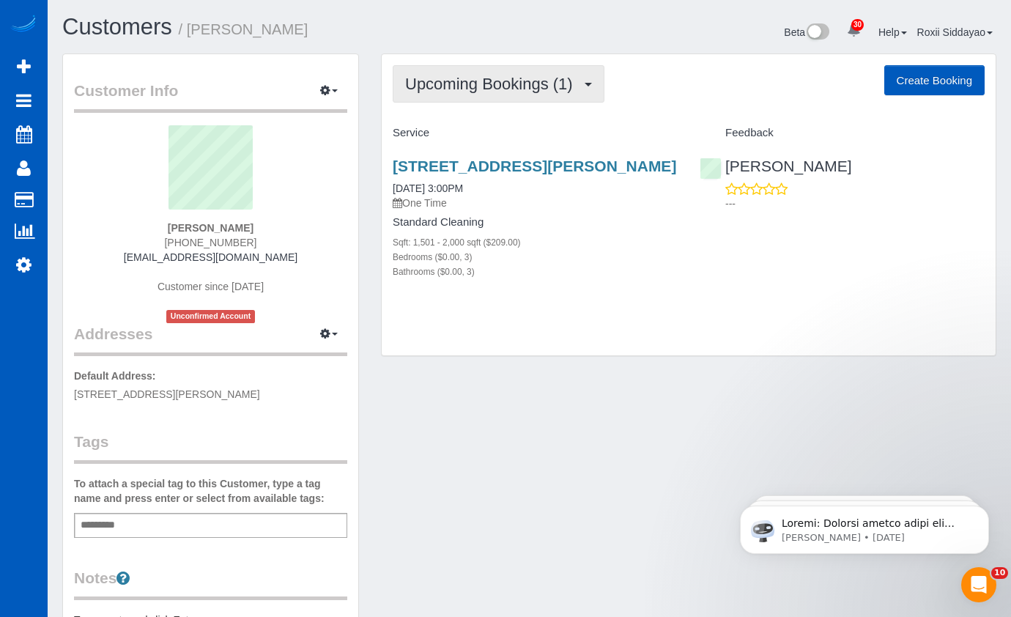
click at [462, 81] on span "Upcoming Bookings (1)" at bounding box center [492, 84] width 175 height 18
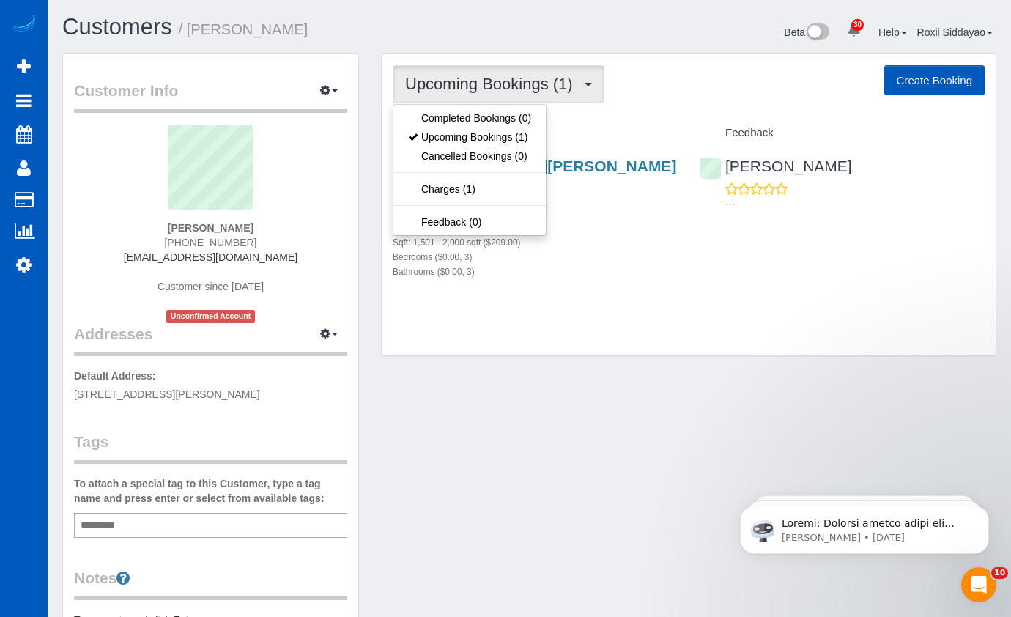
click at [462, 81] on span "Upcoming Bookings (1)" at bounding box center [492, 84] width 175 height 18
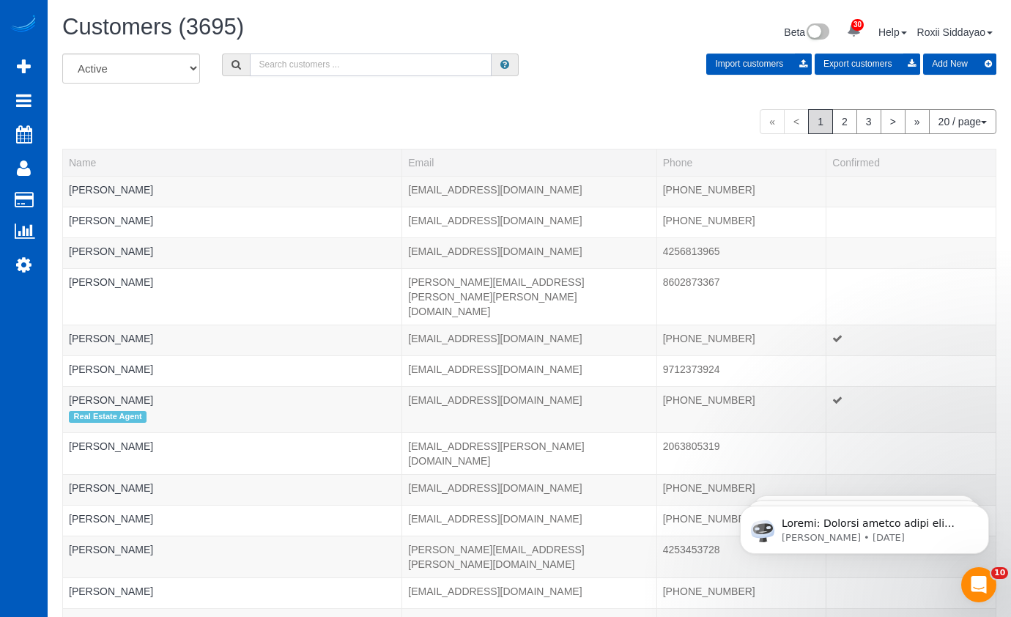
click at [348, 62] on input "text" at bounding box center [371, 64] width 242 height 23
paste input "6888"
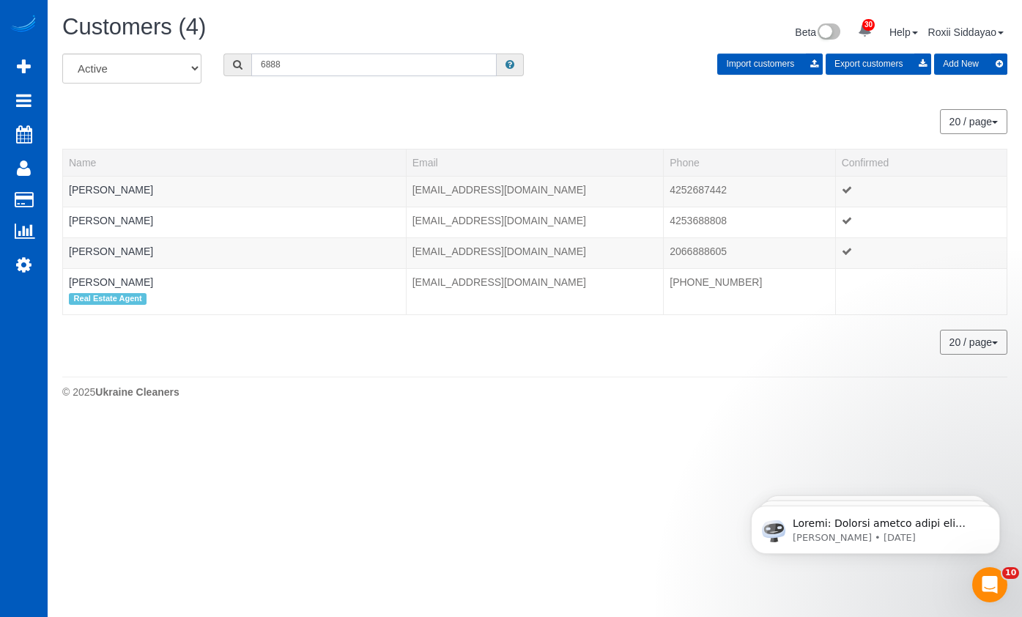
click at [359, 65] on input "6888" at bounding box center [373, 64] width 245 height 23
click at [359, 66] on input "6888" at bounding box center [373, 64] width 245 height 23
paste input "1415"
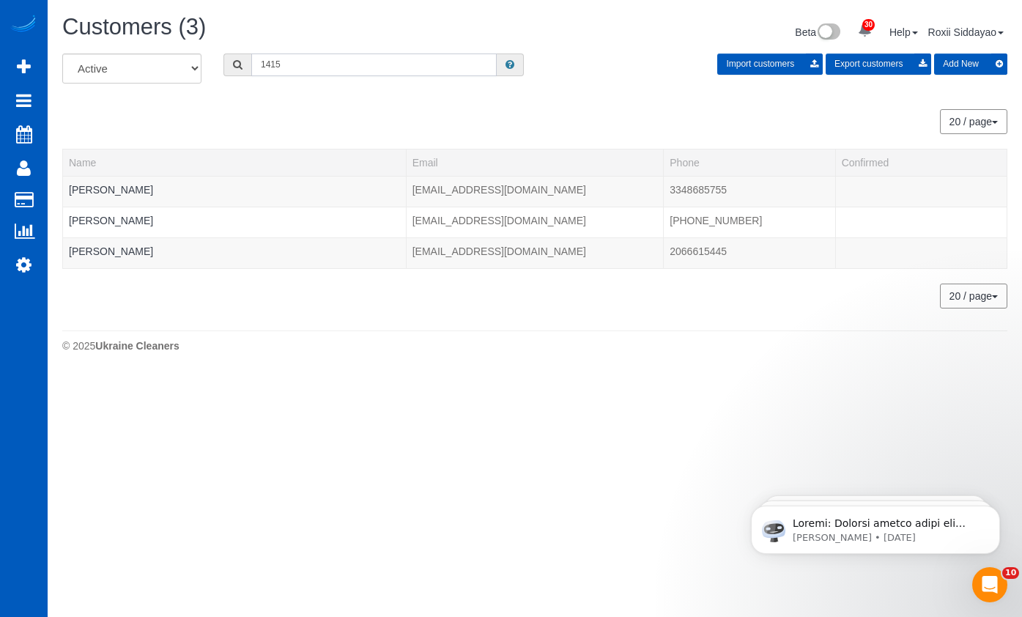
click at [267, 70] on input "1415" at bounding box center [373, 64] width 245 height 23
paste input "2301"
type input "2301"
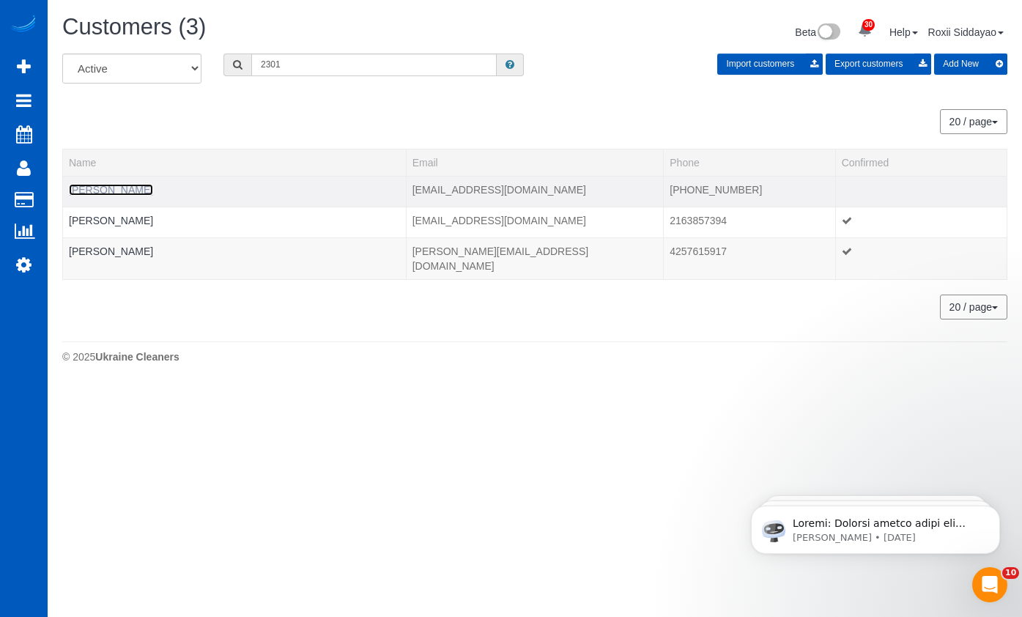
click at [133, 191] on link "Courtney Johnson" at bounding box center [111, 190] width 84 height 12
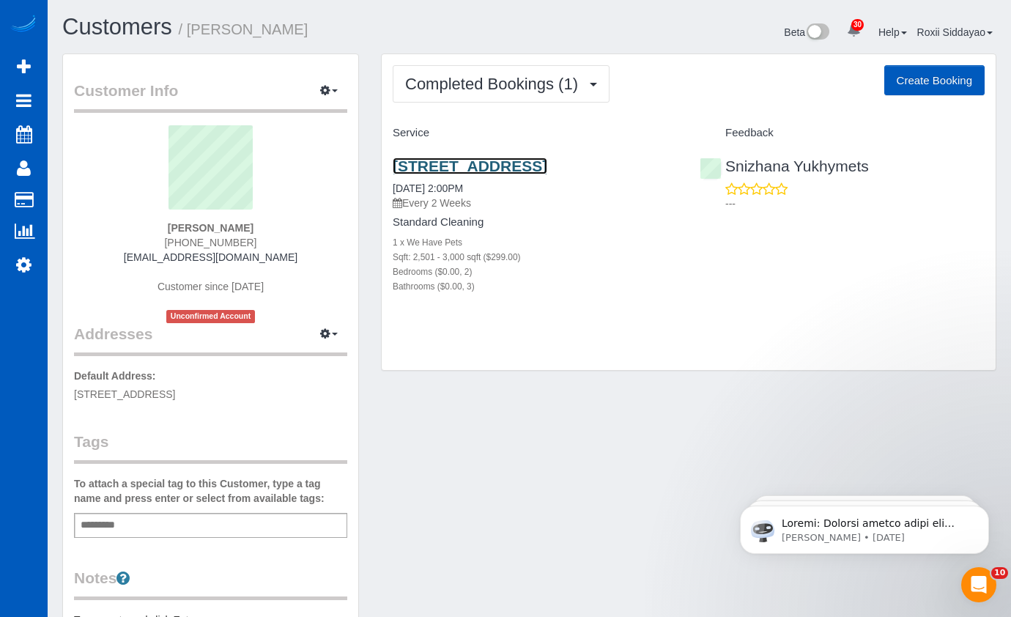
click at [521, 166] on link "14123 E Olympic Ave, Spokane, WA 99216" at bounding box center [470, 166] width 155 height 17
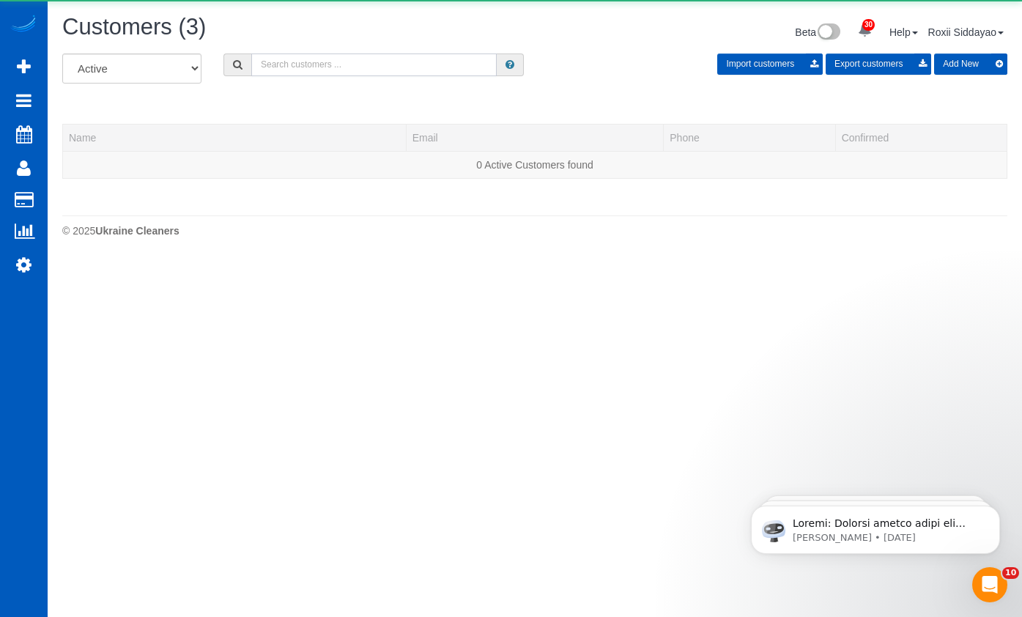
click at [286, 64] on input "text" at bounding box center [373, 64] width 245 height 23
paste input "1553"
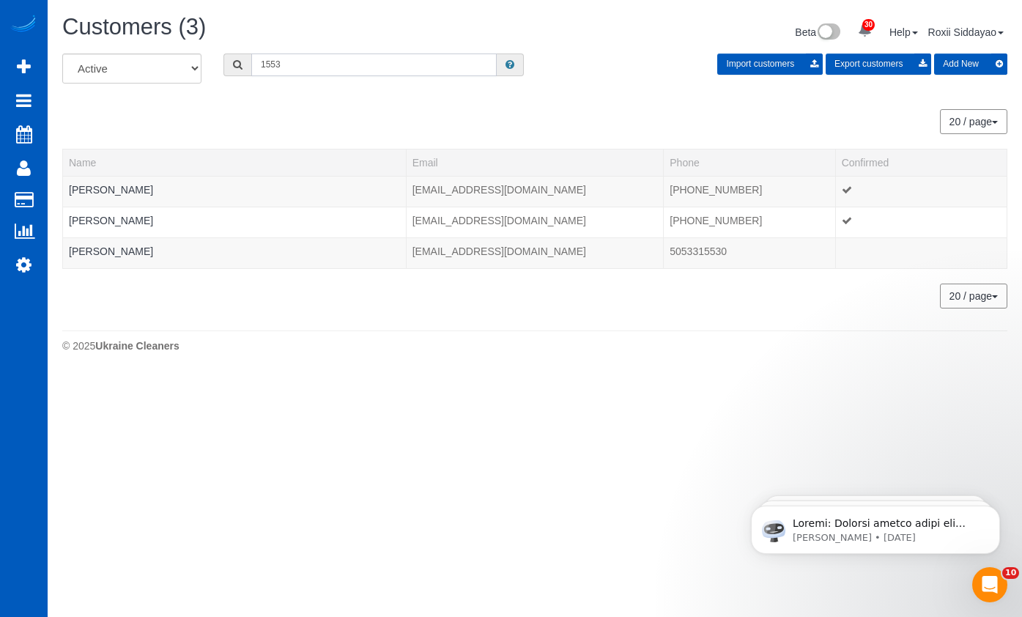
click at [345, 60] on input "1553" at bounding box center [373, 64] width 245 height 23
paste
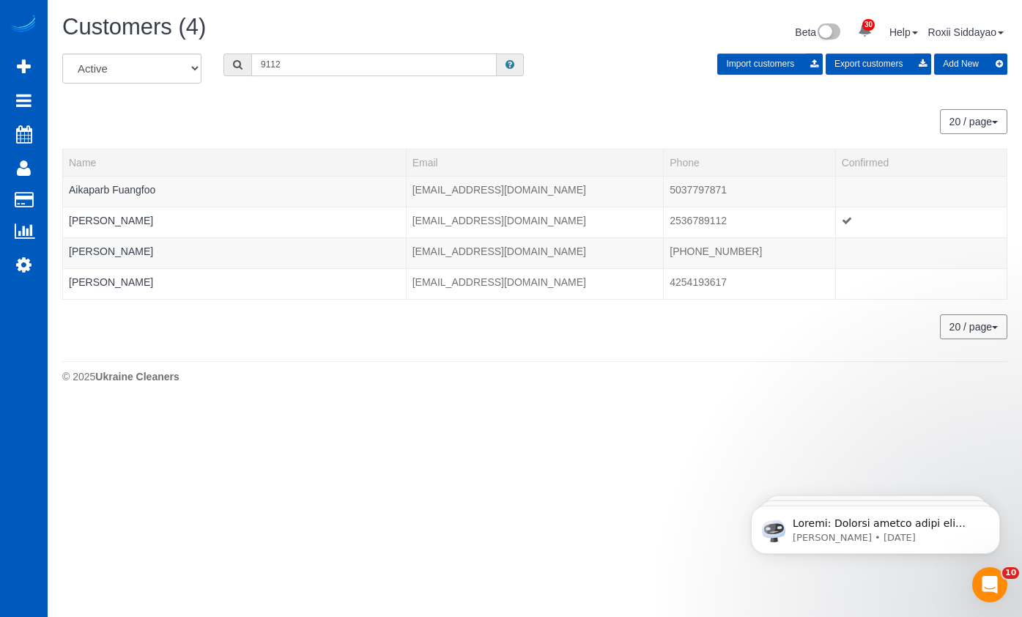
click at [329, 64] on input "9112" at bounding box center [373, 64] width 245 height 23
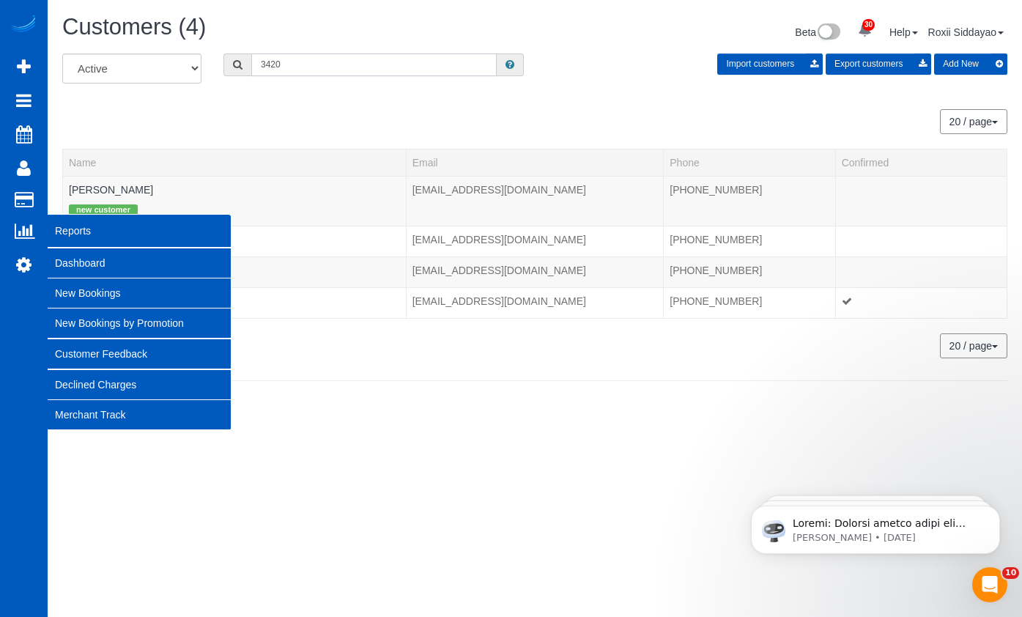
type input "3420"
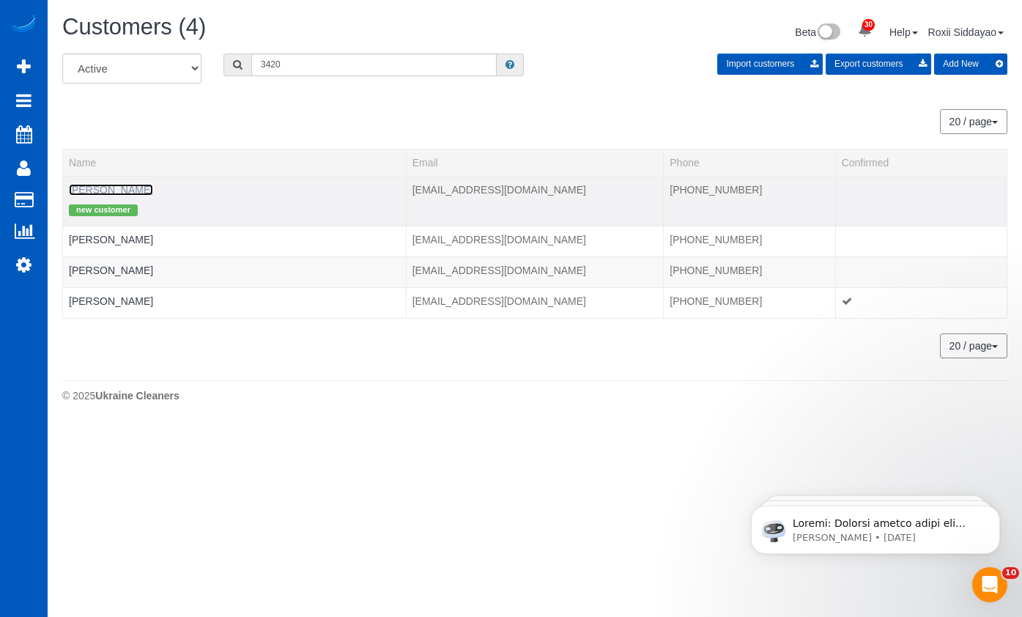
click at [103, 187] on link "Allison Loft" at bounding box center [111, 190] width 84 height 12
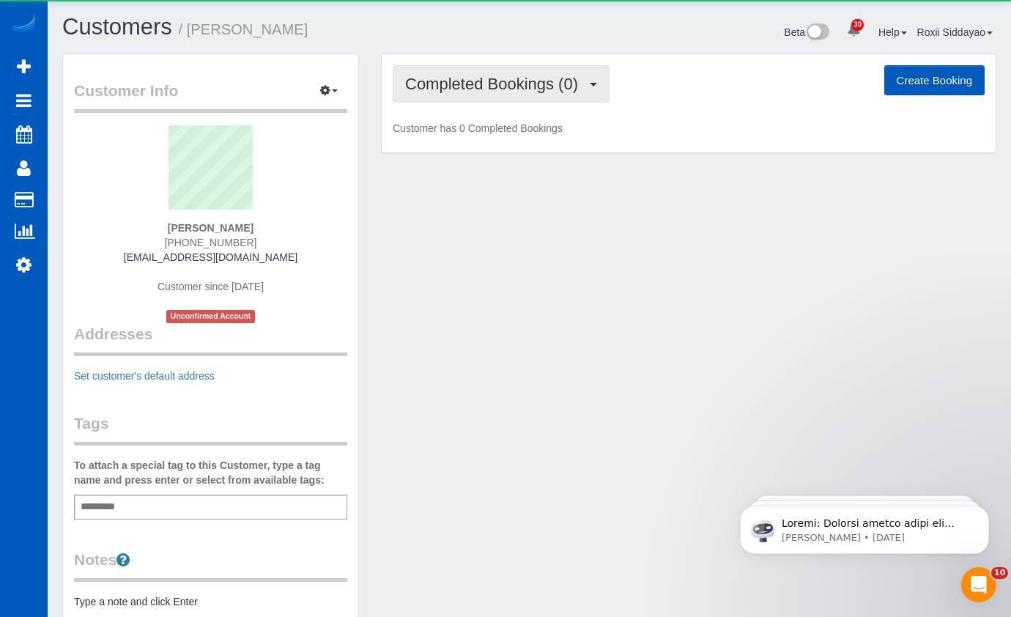
click at [474, 93] on button "Completed Bookings (0)" at bounding box center [501, 83] width 217 height 37
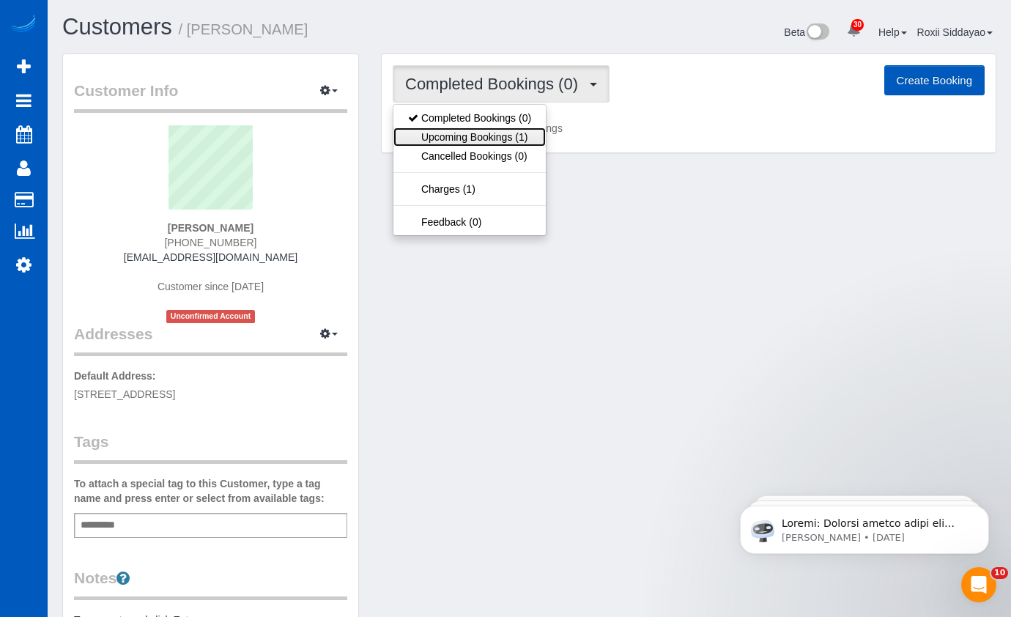
click at [477, 136] on link "Upcoming Bookings (1)" at bounding box center [469, 136] width 152 height 19
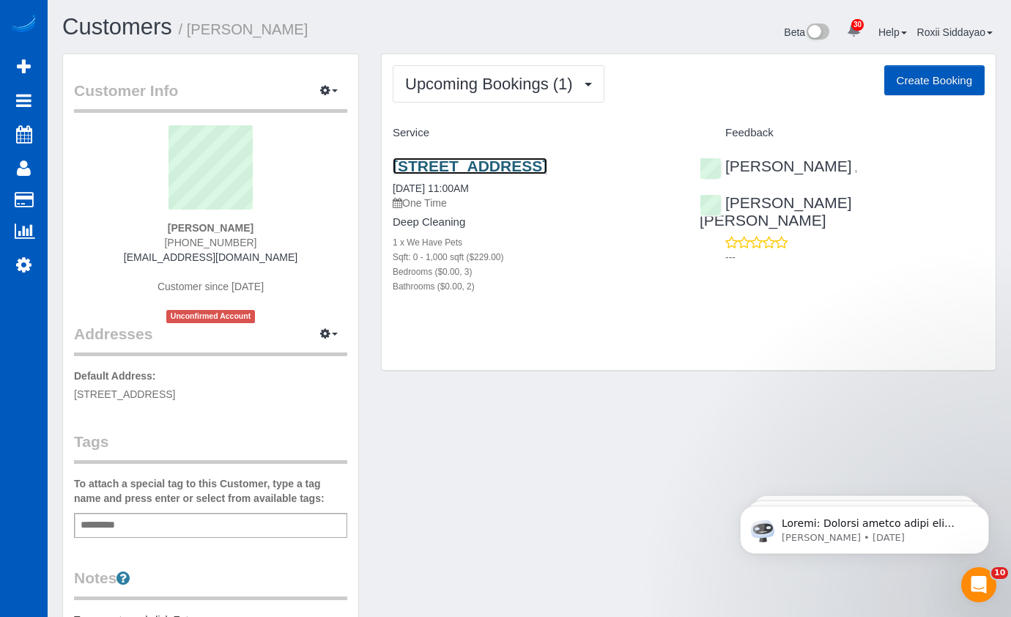
click at [473, 168] on link "3626 N Verde St, Tacoma, WA 98407" at bounding box center [470, 166] width 155 height 17
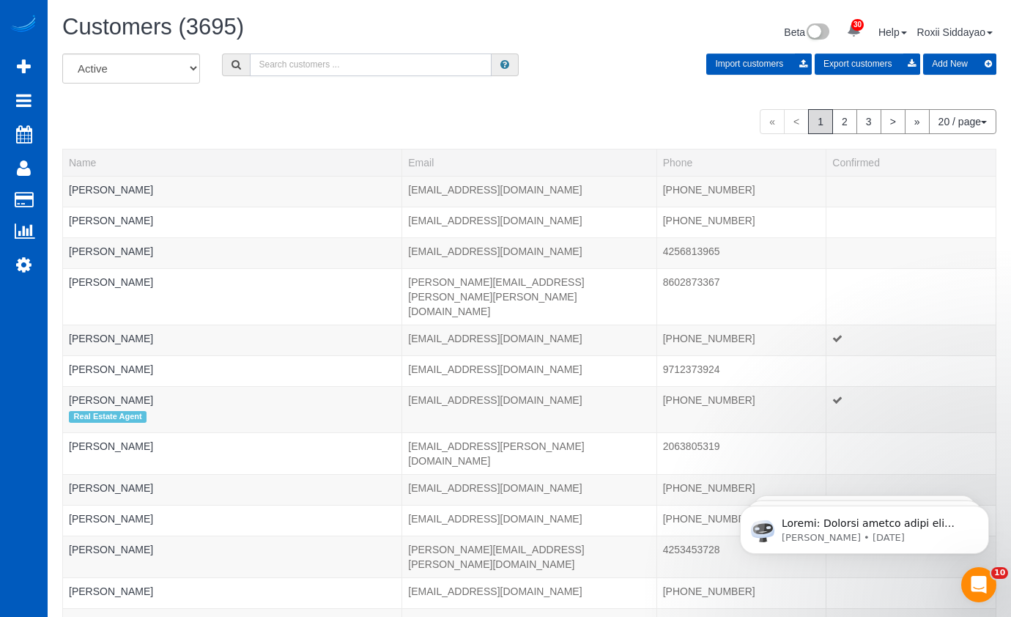
click at [289, 66] on input "text" at bounding box center [371, 64] width 242 height 23
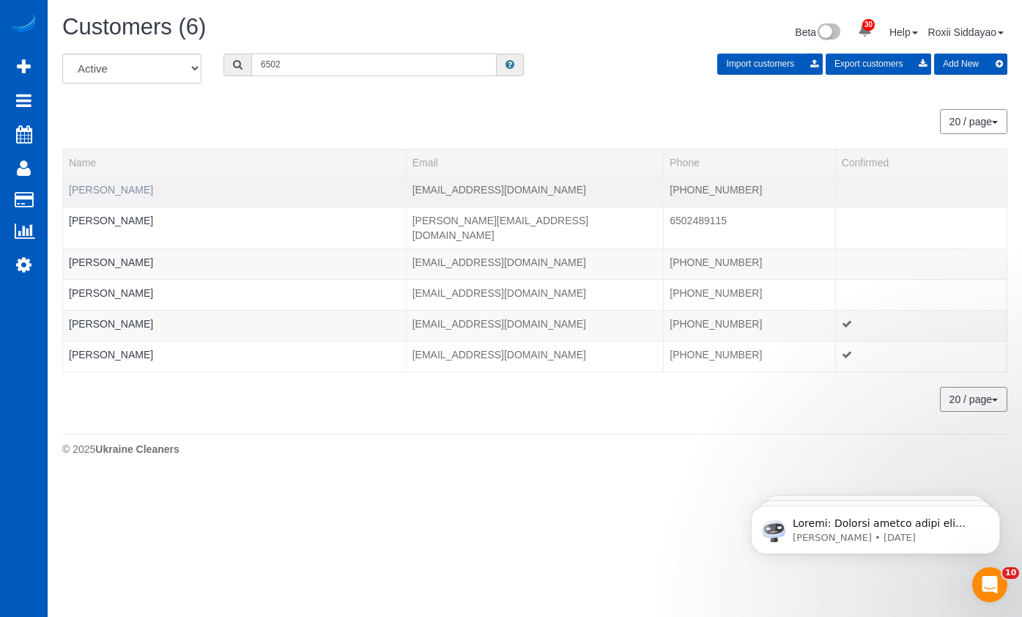
type input "6502"
click at [116, 189] on link "Chad Bradfield" at bounding box center [111, 190] width 84 height 12
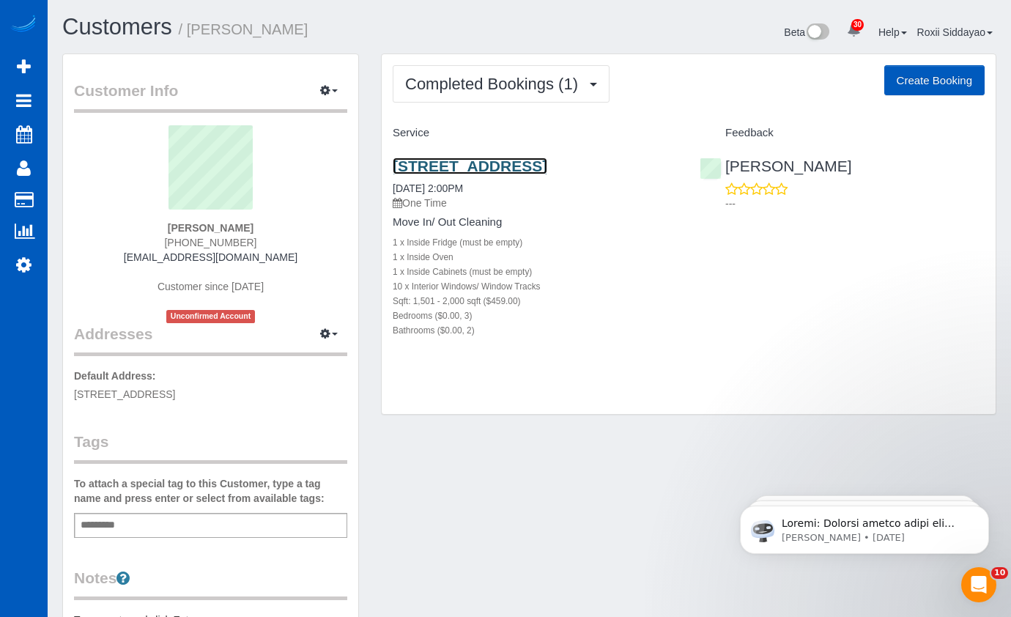
click at [503, 161] on link "350 New Hope Rd E, New Hope, TX 75071" at bounding box center [470, 166] width 155 height 17
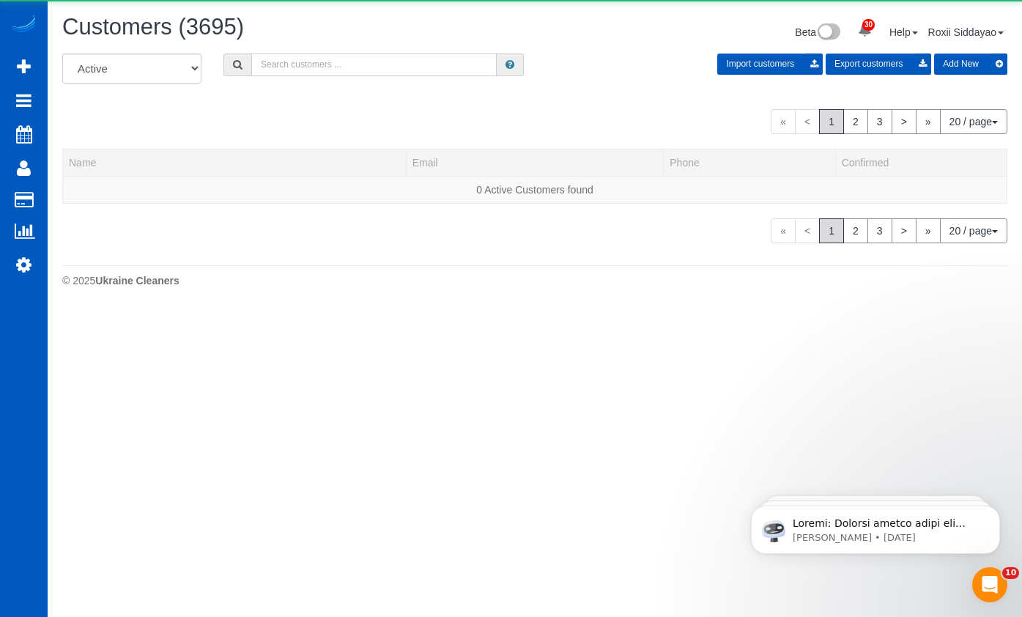
click at [396, 60] on input "text" at bounding box center [373, 64] width 245 height 23
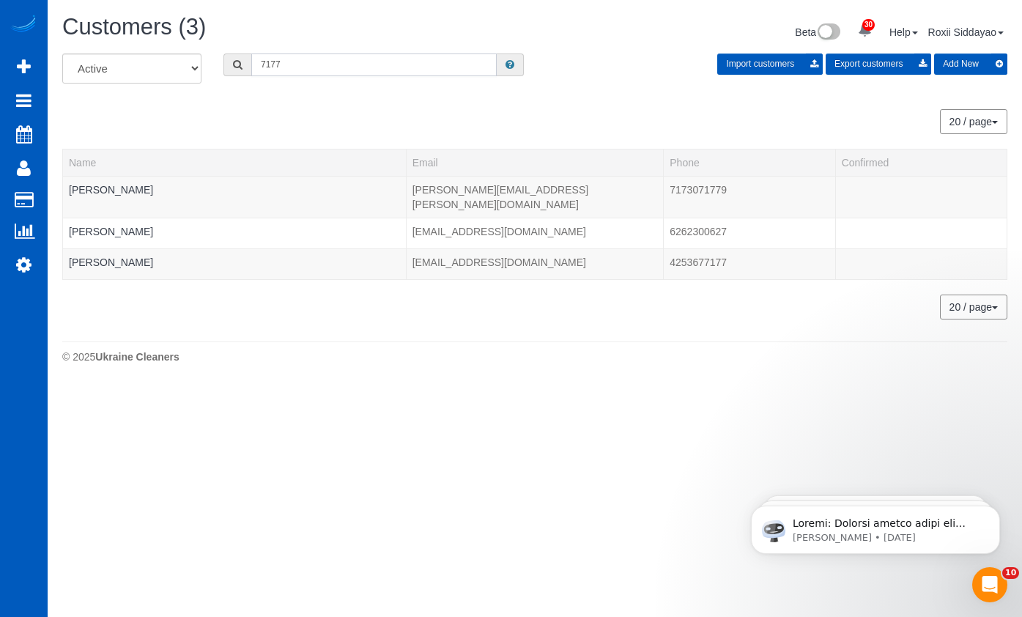
click at [335, 72] on input "7177" at bounding box center [373, 64] width 245 height 23
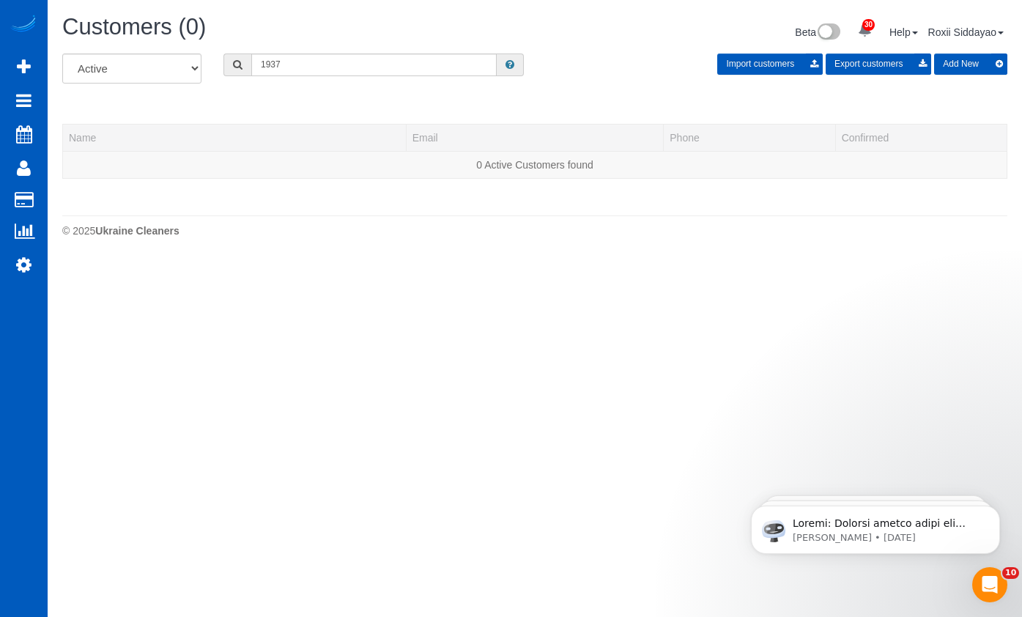
click at [363, 50] on div "Customers (0) Beta 30 Your Notifications You have 0 alerts × You have 2 to char…" at bounding box center [534, 34] width 967 height 39
click at [341, 78] on div "All Active Archived 1937 Import customers Export customers Add New" at bounding box center [534, 73] width 967 height 41
click at [340, 64] on input "1937" at bounding box center [373, 64] width 245 height 23
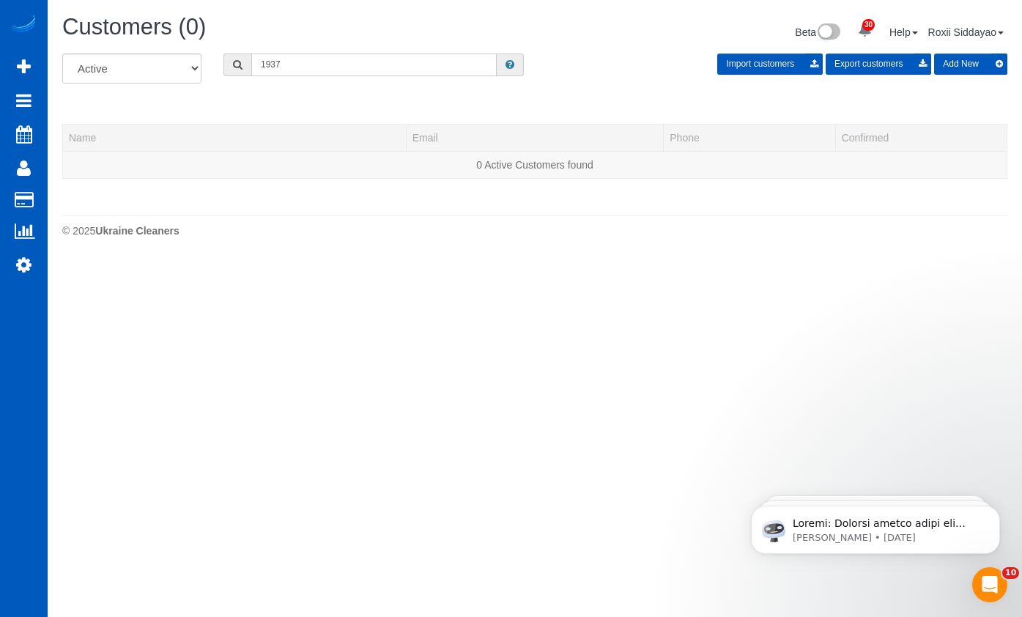
click at [340, 64] on input "1937" at bounding box center [373, 64] width 245 height 23
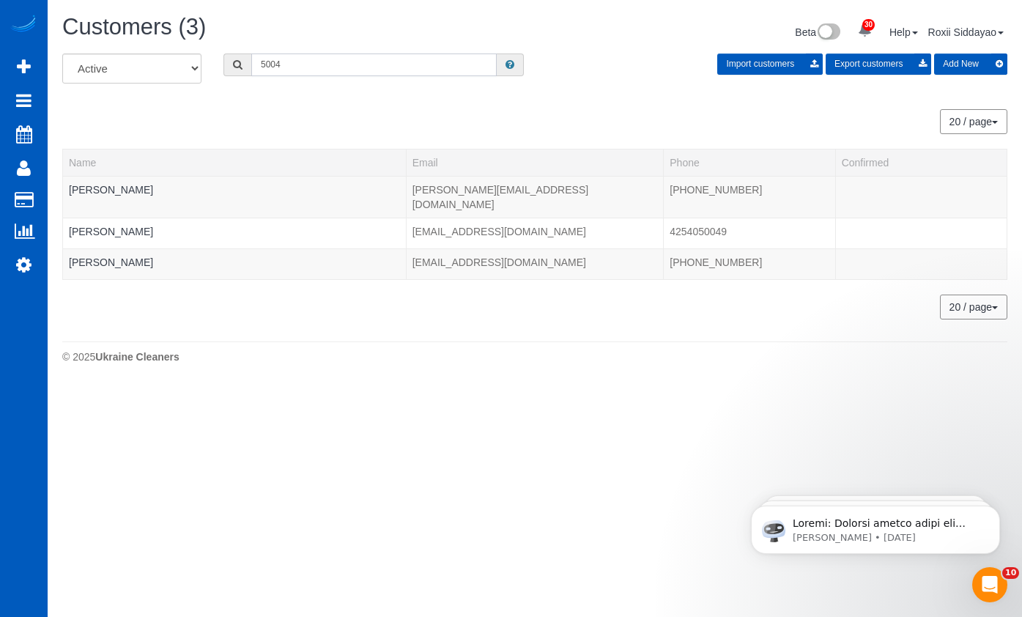
click at [314, 71] on input "5004" at bounding box center [373, 64] width 245 height 23
click at [313, 71] on input "5004" at bounding box center [373, 64] width 245 height 23
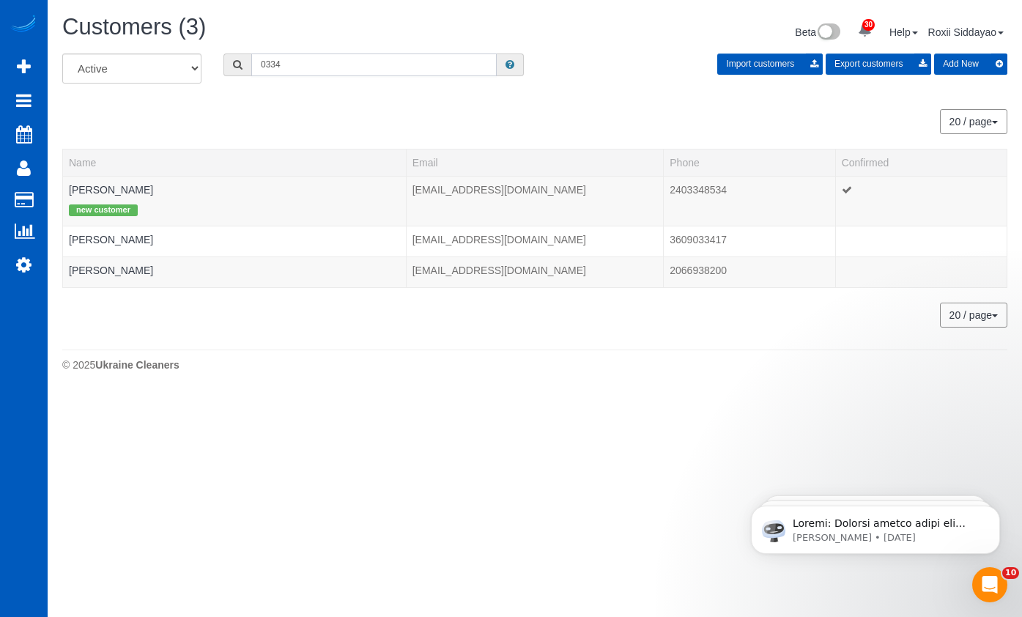
click at [288, 64] on input "0334" at bounding box center [373, 64] width 245 height 23
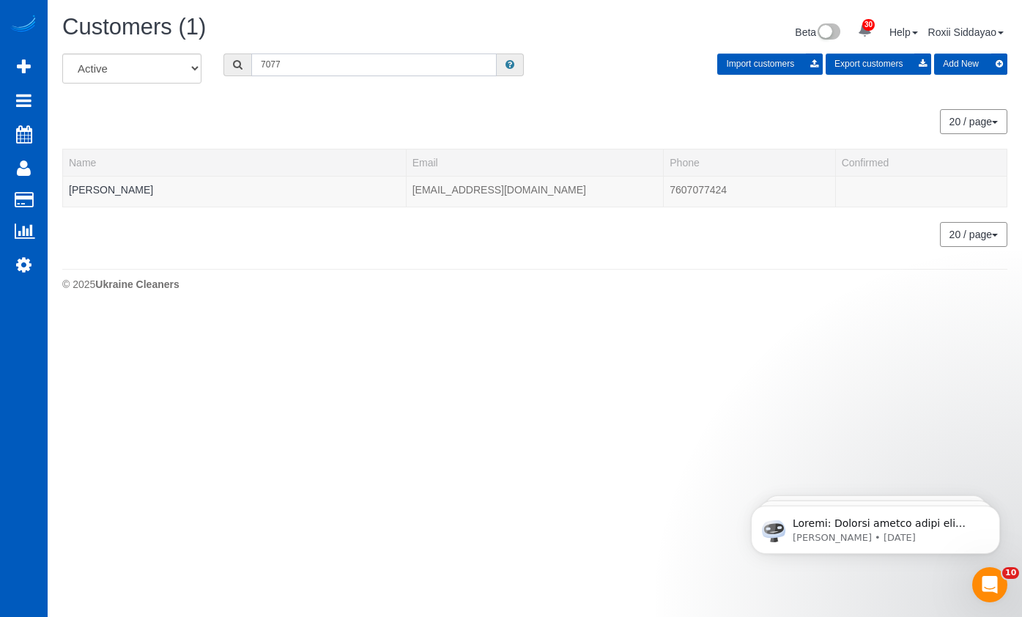
click at [376, 68] on input "7077" at bounding box center [373, 64] width 245 height 23
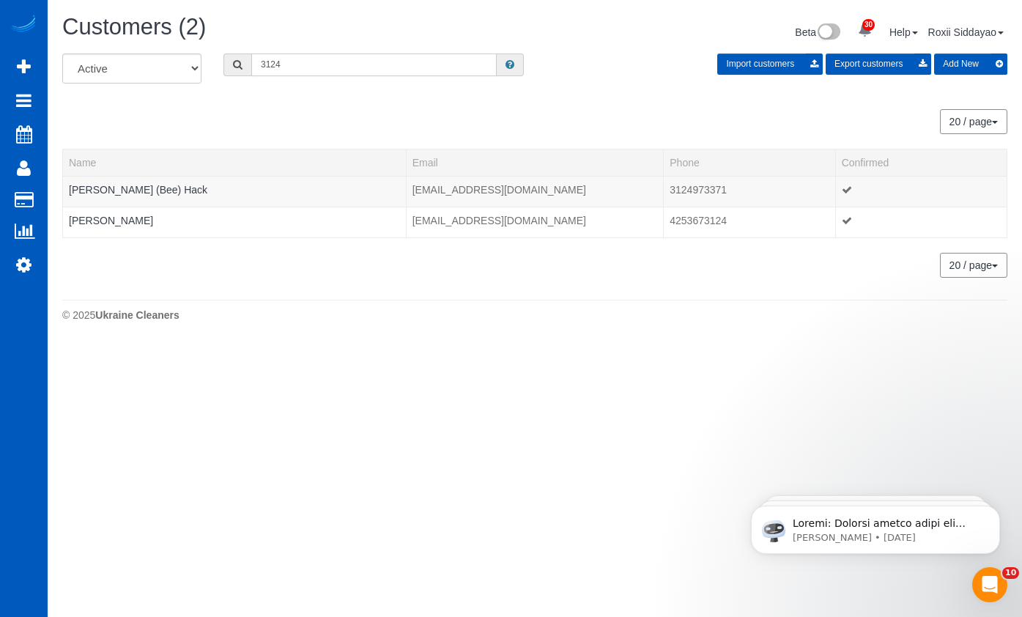
click at [363, 66] on input "3124" at bounding box center [373, 64] width 245 height 23
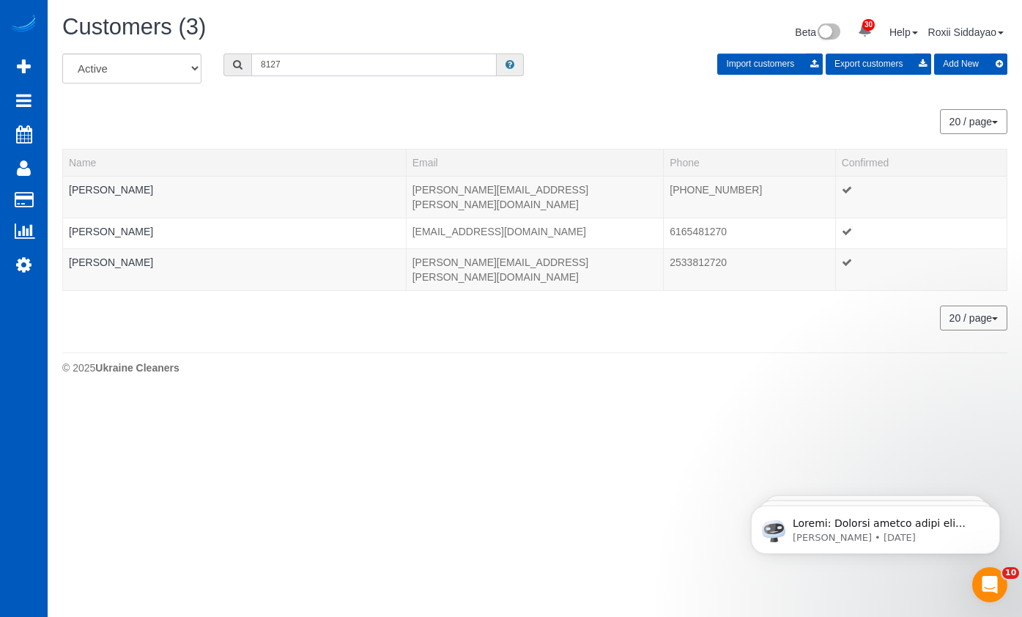
click at [378, 58] on input "8127" at bounding box center [373, 64] width 245 height 23
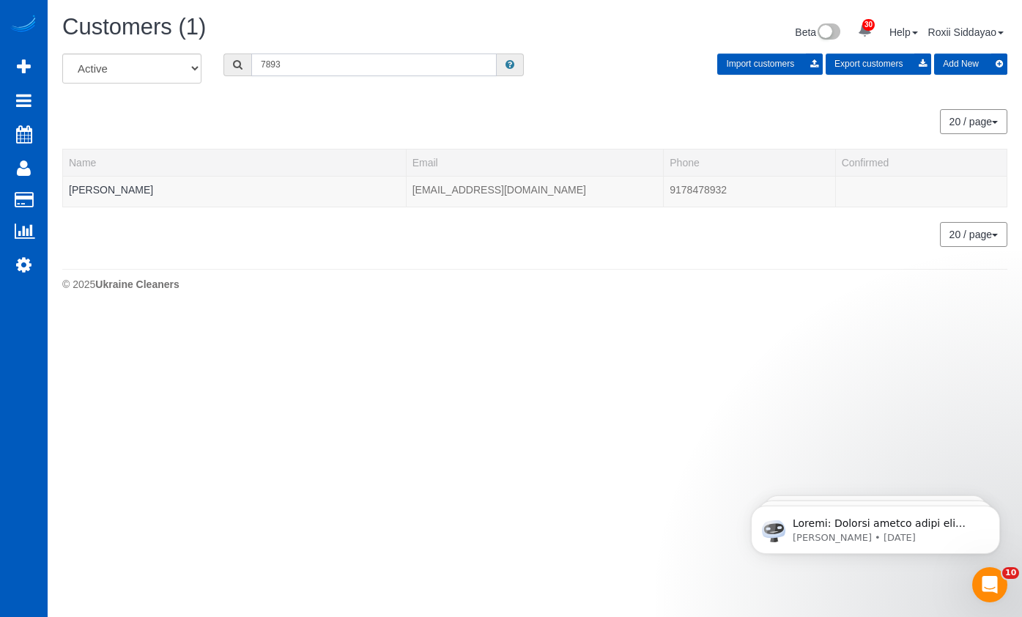
click at [297, 68] on input "7893" at bounding box center [373, 64] width 245 height 23
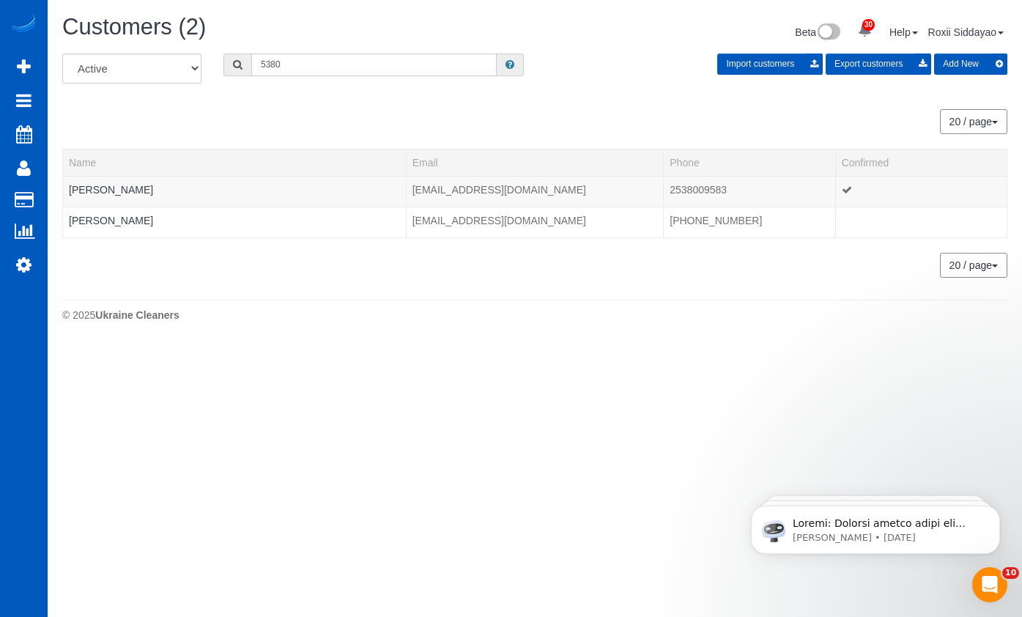
click at [363, 75] on input "5380" at bounding box center [373, 64] width 245 height 23
click at [311, 67] on input "4370" at bounding box center [373, 64] width 245 height 23
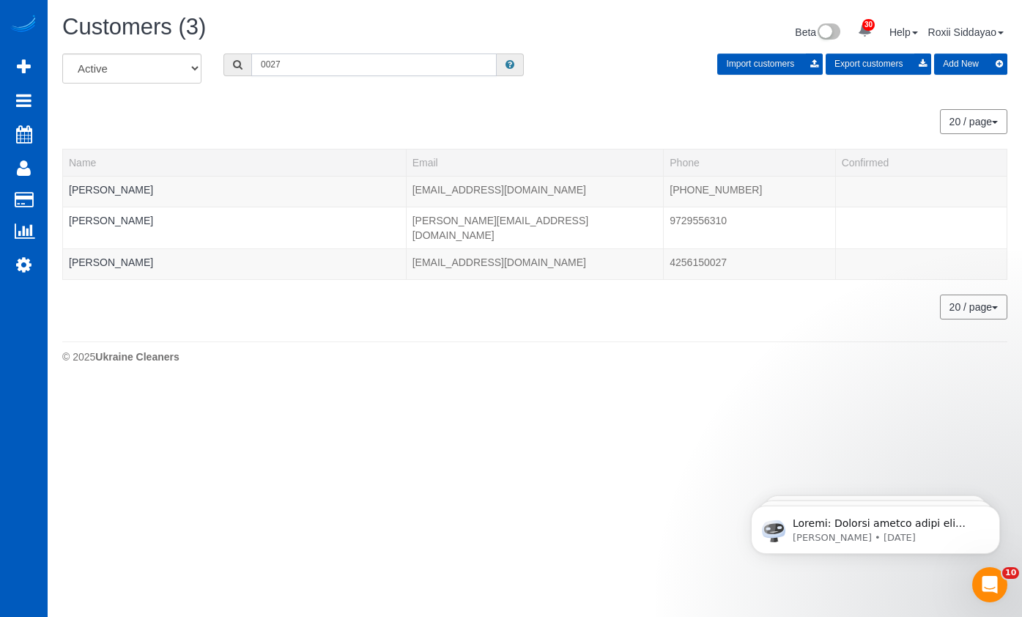
click at [314, 75] on input "0027" at bounding box center [373, 64] width 245 height 23
type input "0027"
click at [316, 48] on div "Customers (3) Beta 30 Your Notifications You have 0 alerts × You have 2 to char…" at bounding box center [534, 34] width 967 height 39
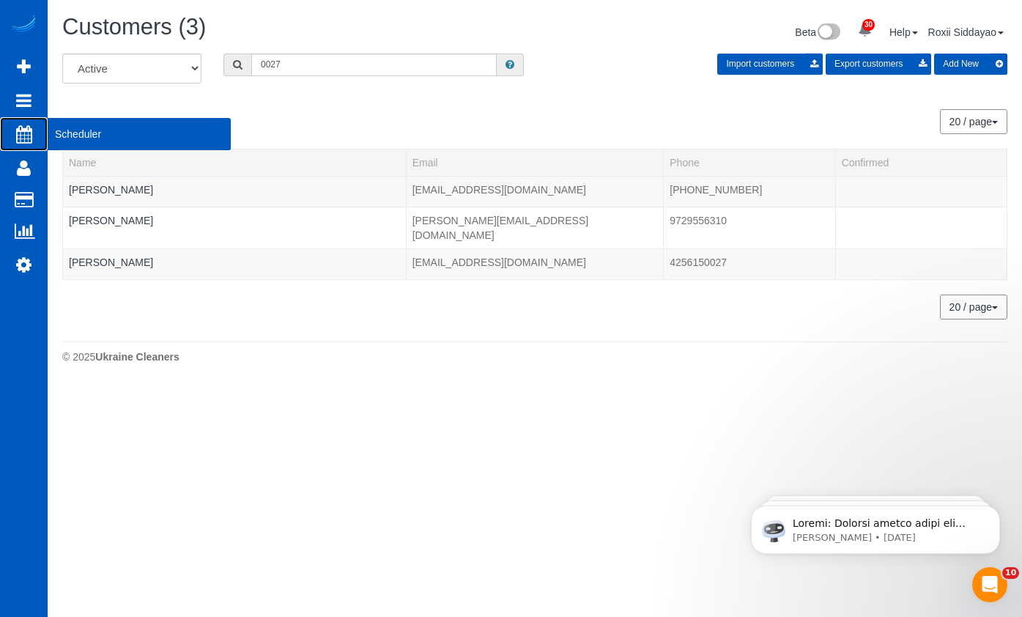
click at [71, 133] on span "Scheduler" at bounding box center [139, 134] width 183 height 34
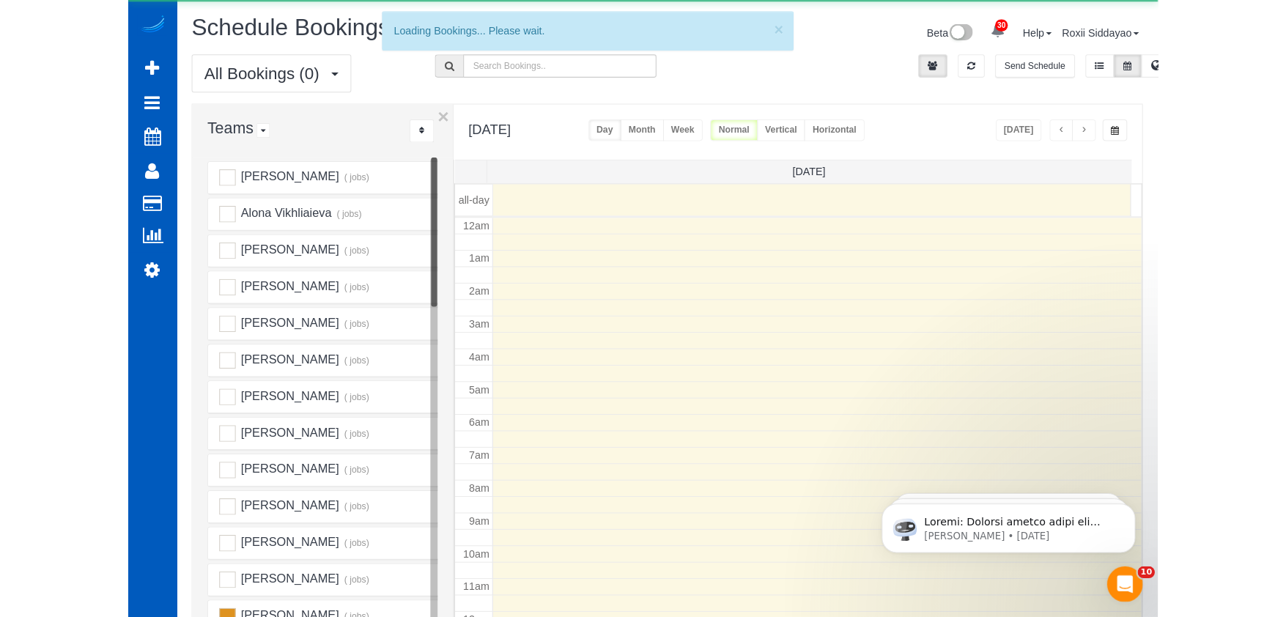
scroll to position [194, 0]
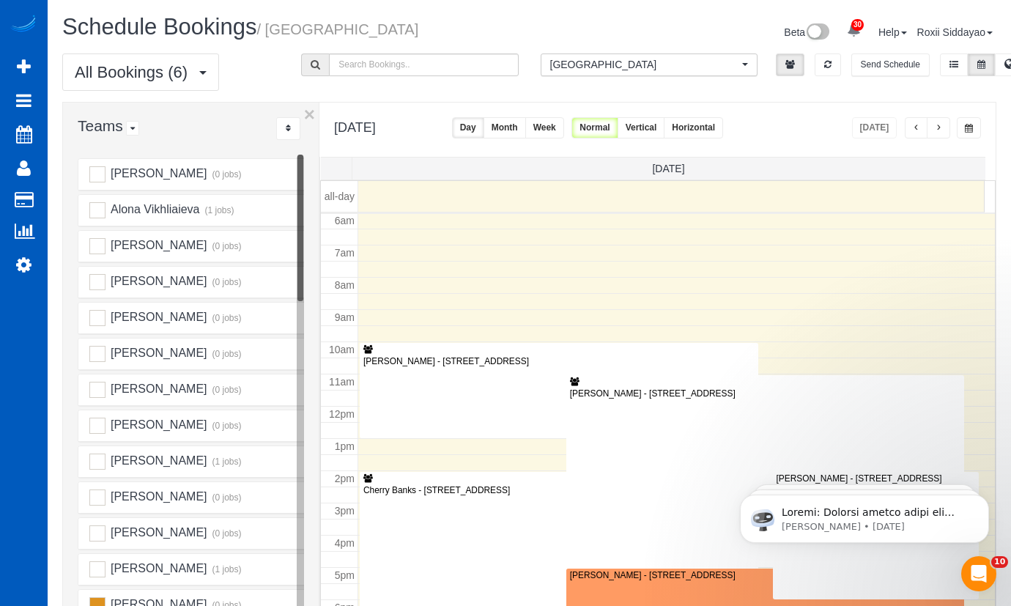
click at [526, 122] on button "Month" at bounding box center [505, 127] width 42 height 21
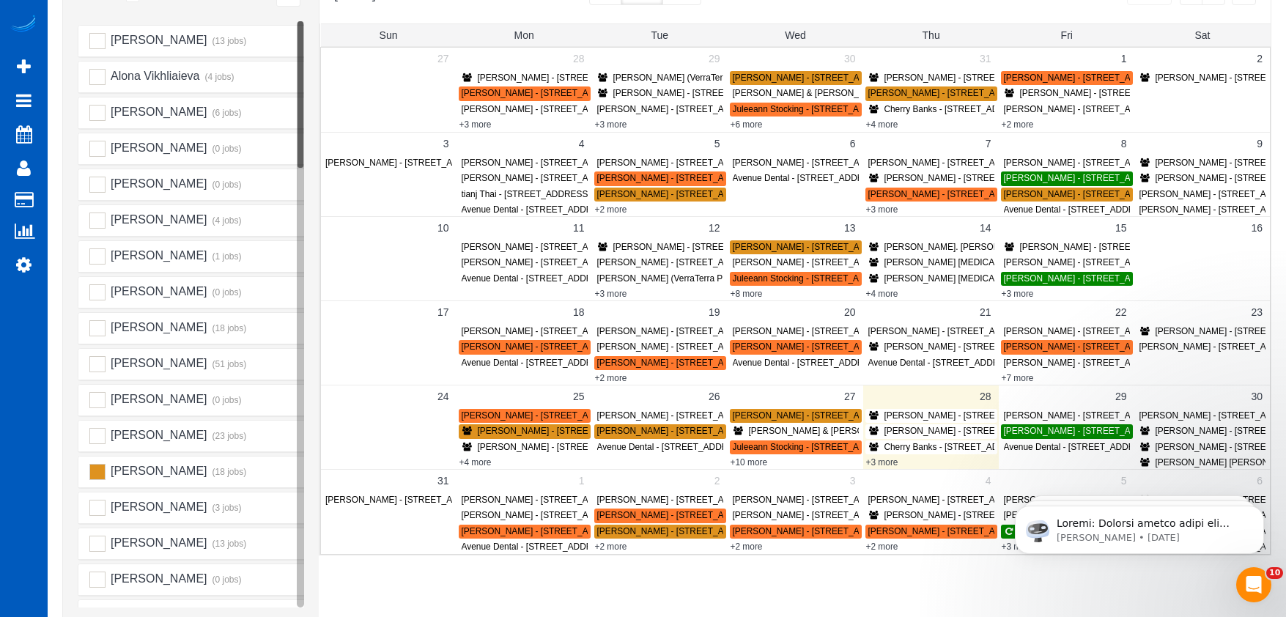
scroll to position [0, 0]
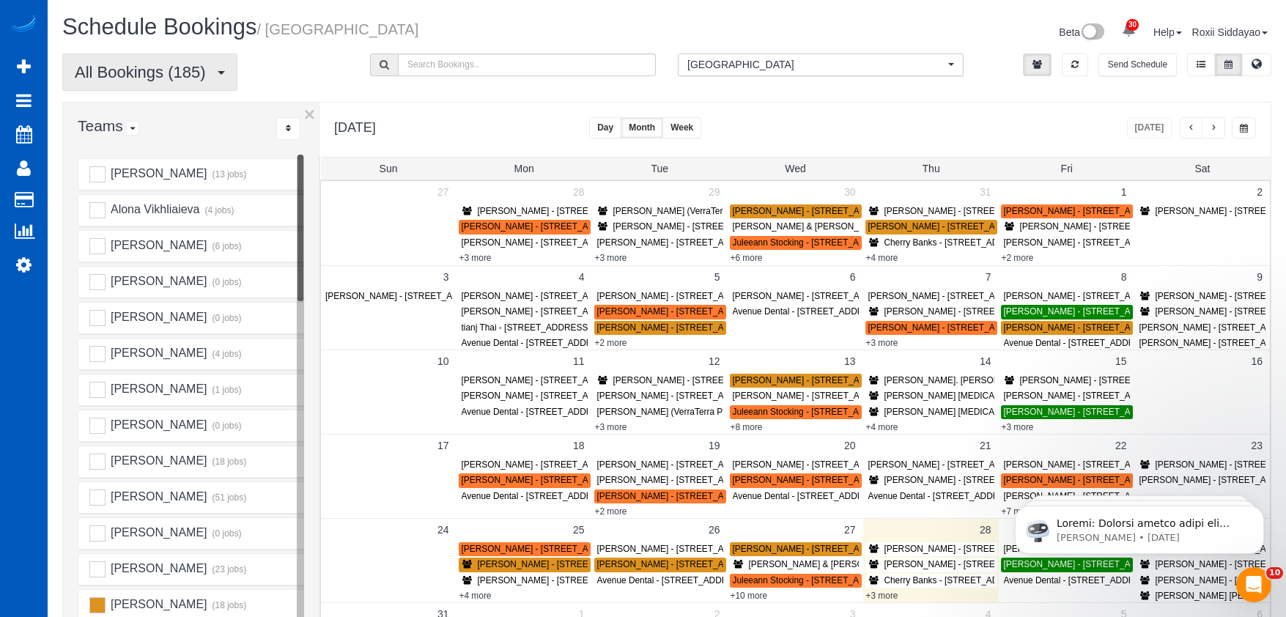
click at [221, 78] on button "All Bookings (185)" at bounding box center [149, 71] width 175 height 37
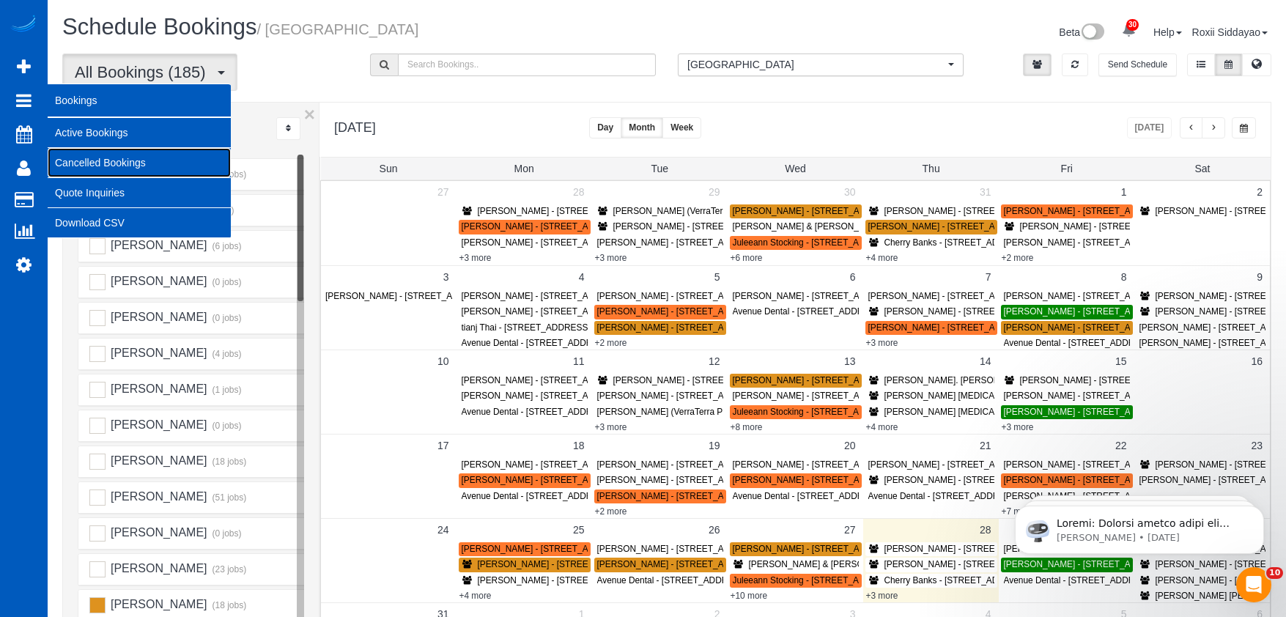
click at [81, 158] on link "Cancelled Bookings" at bounding box center [139, 162] width 183 height 29
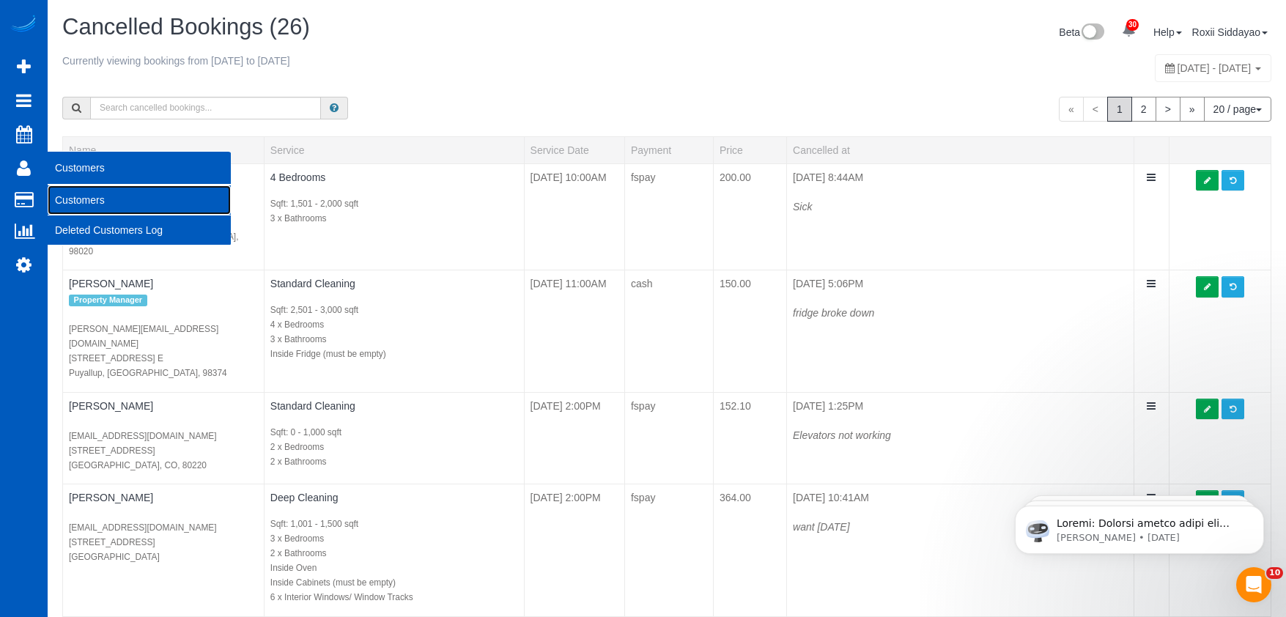
click at [84, 199] on link "Customers" at bounding box center [139, 199] width 183 height 29
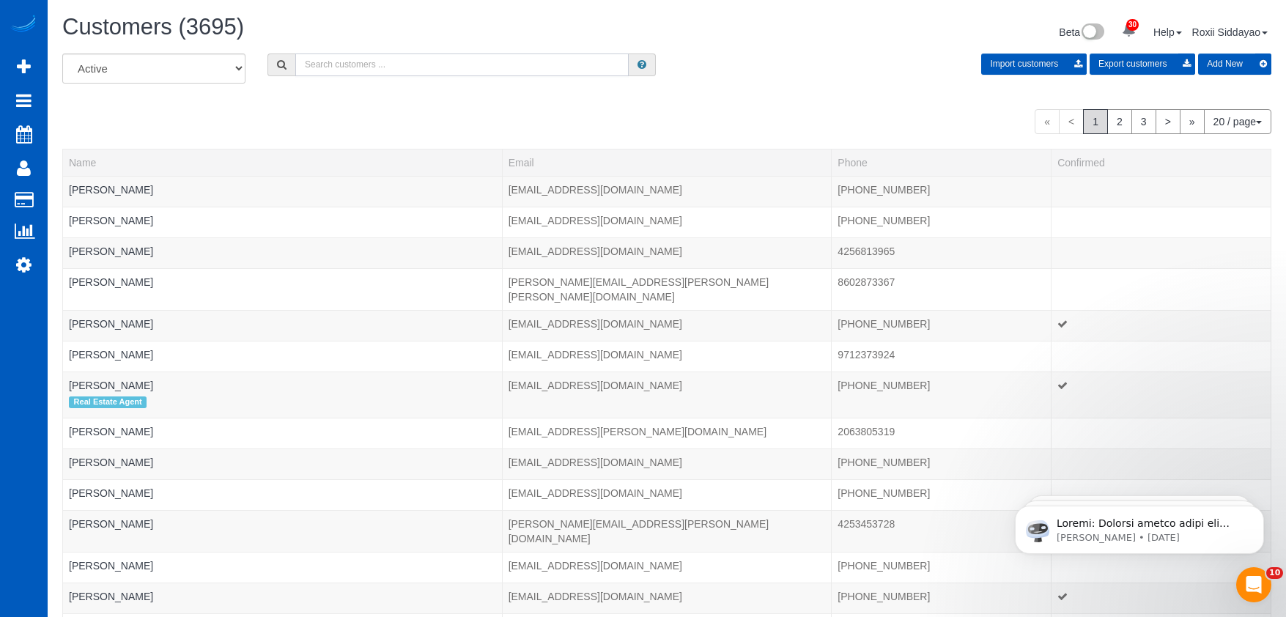
click at [382, 59] on input "text" at bounding box center [461, 64] width 333 height 23
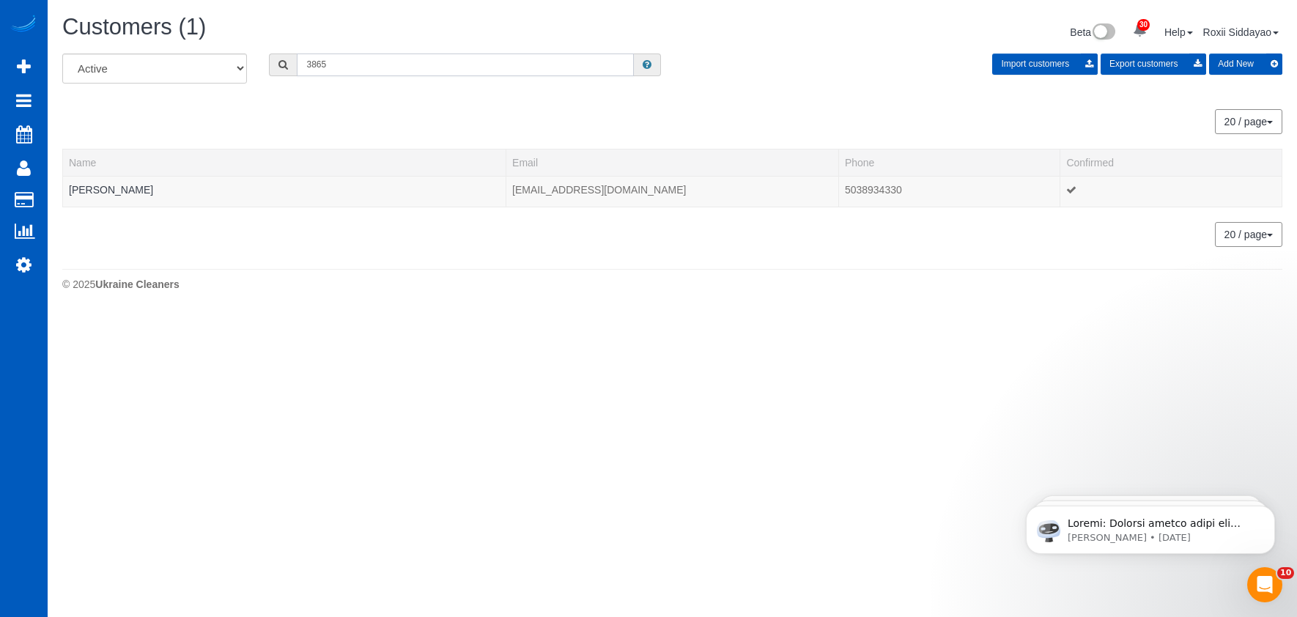
click at [380, 59] on input "3865" at bounding box center [465, 64] width 337 height 23
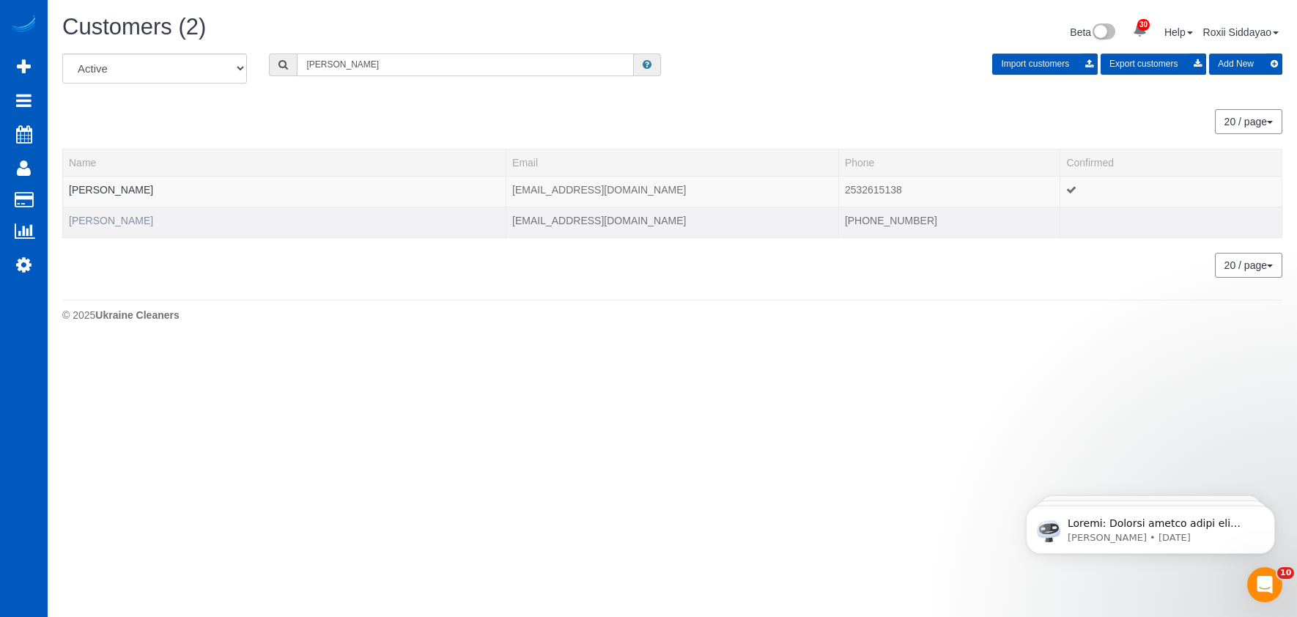
type input "Delia"
click at [115, 218] on link "Delia Pearshall" at bounding box center [111, 221] width 84 height 12
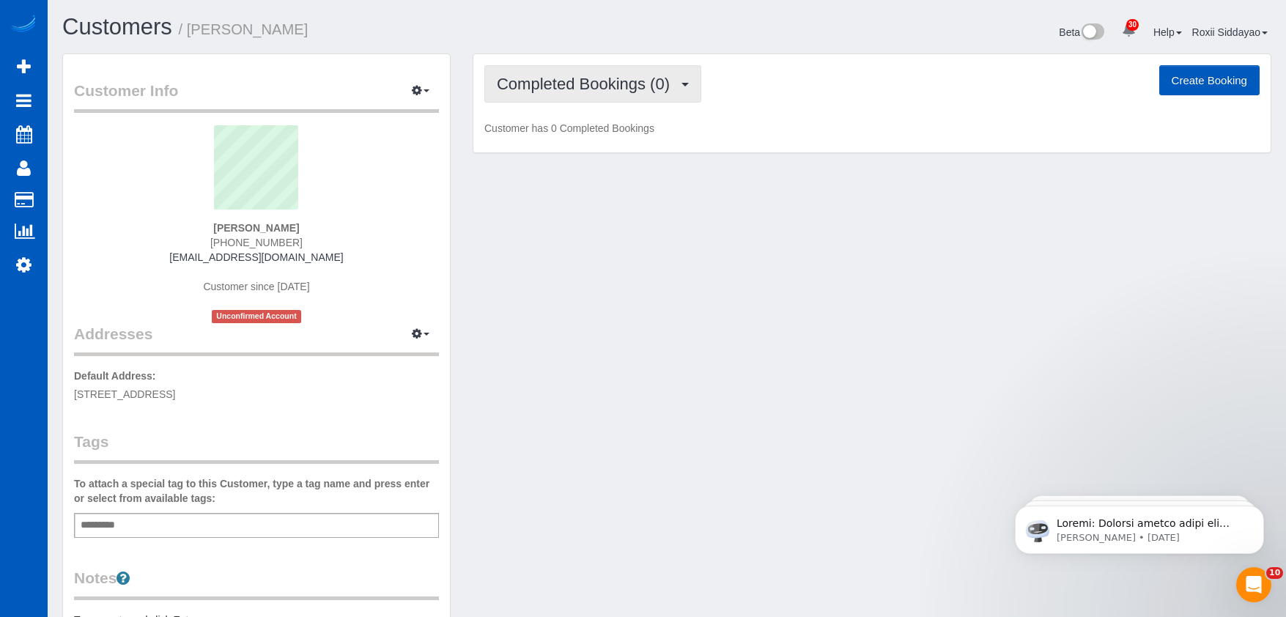
click at [545, 82] on span "Completed Bookings (0)" at bounding box center [587, 84] width 180 height 18
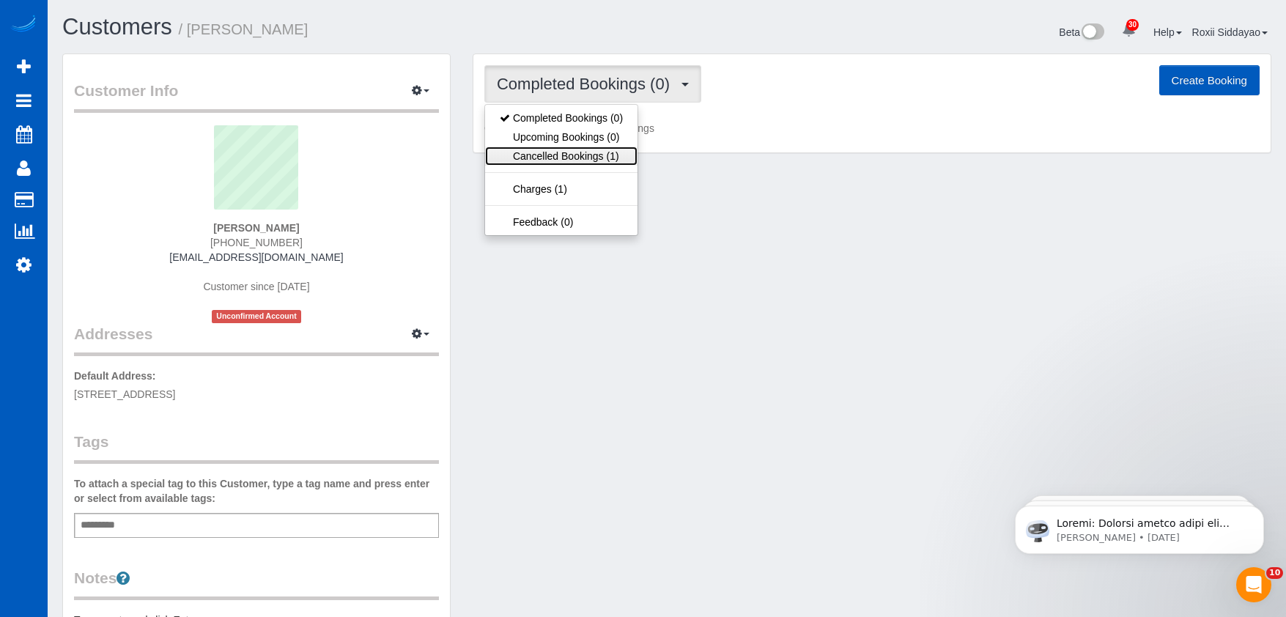
click at [555, 156] on link "Cancelled Bookings (1)" at bounding box center [561, 156] width 152 height 19
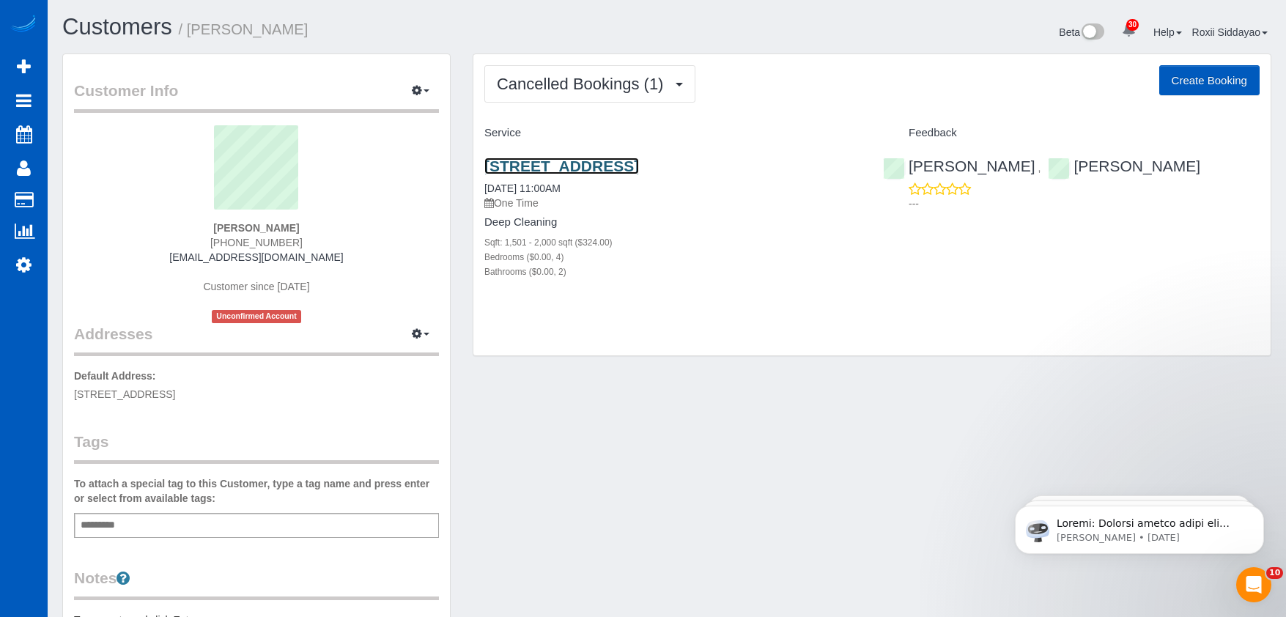
click at [607, 168] on link "5415 180th St Sw, Lynnwood, WA 98037" at bounding box center [561, 166] width 155 height 17
drag, startPoint x: 221, startPoint y: 243, endPoint x: 299, endPoint y: 240, distance: 78.5
click at [299, 240] on div "Delia Pearshall (425) 948-3965 pearshalldella@yahoo.com Customer since 2025 Unc…" at bounding box center [256, 224] width 365 height 198
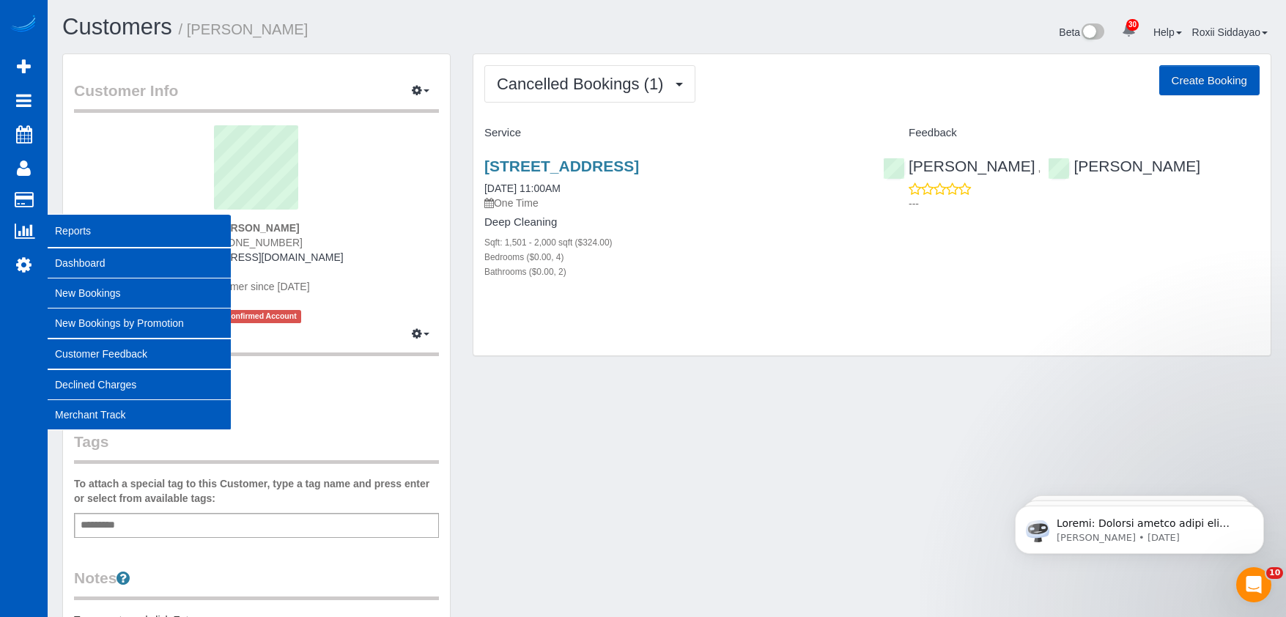
copy span "(425) 948-3965"
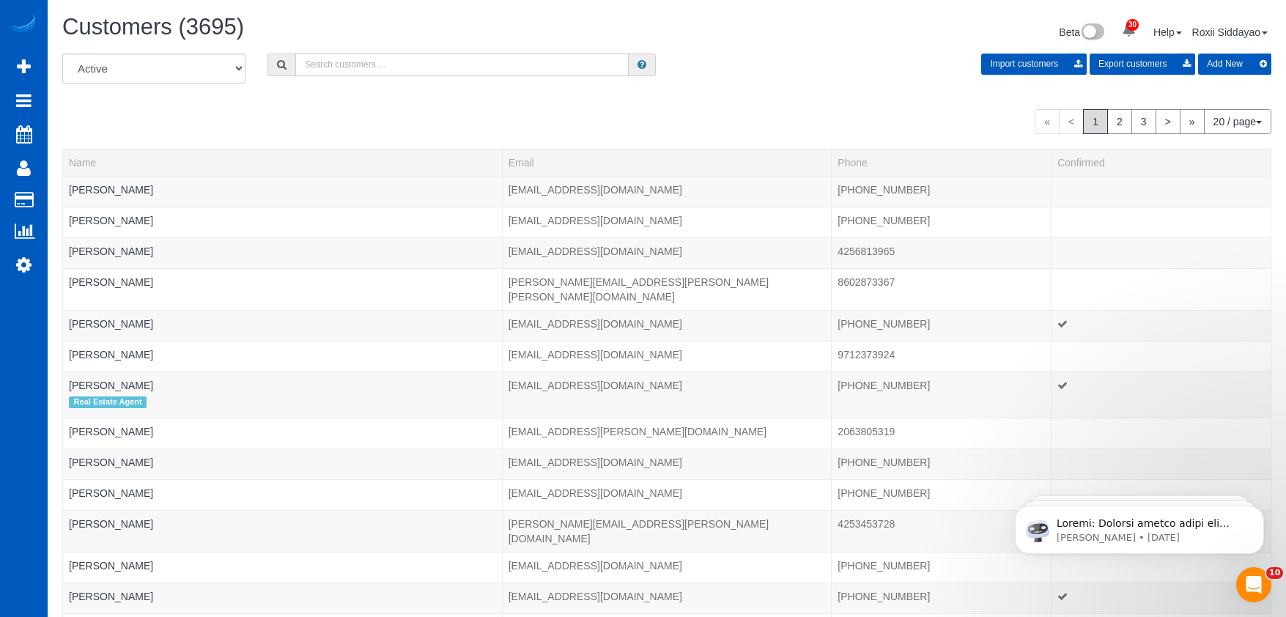
click at [346, 61] on input "text" at bounding box center [461, 64] width 333 height 23
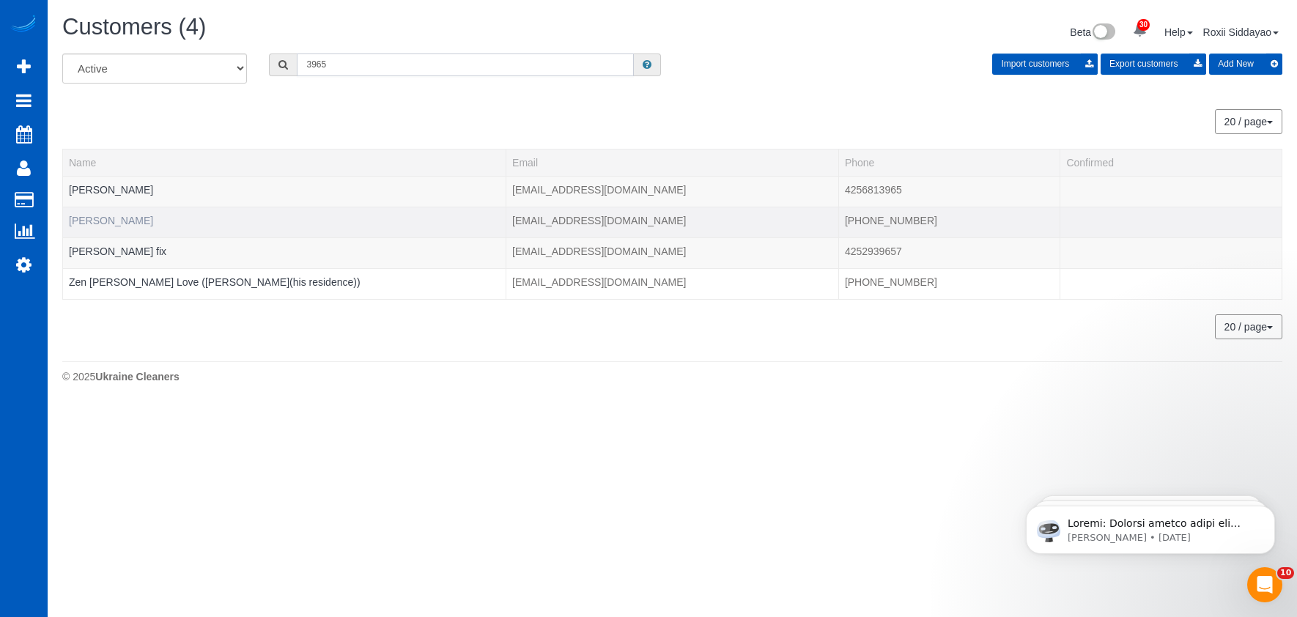
type input "3965"
click at [135, 216] on link "Delia Pearshall" at bounding box center [111, 221] width 84 height 12
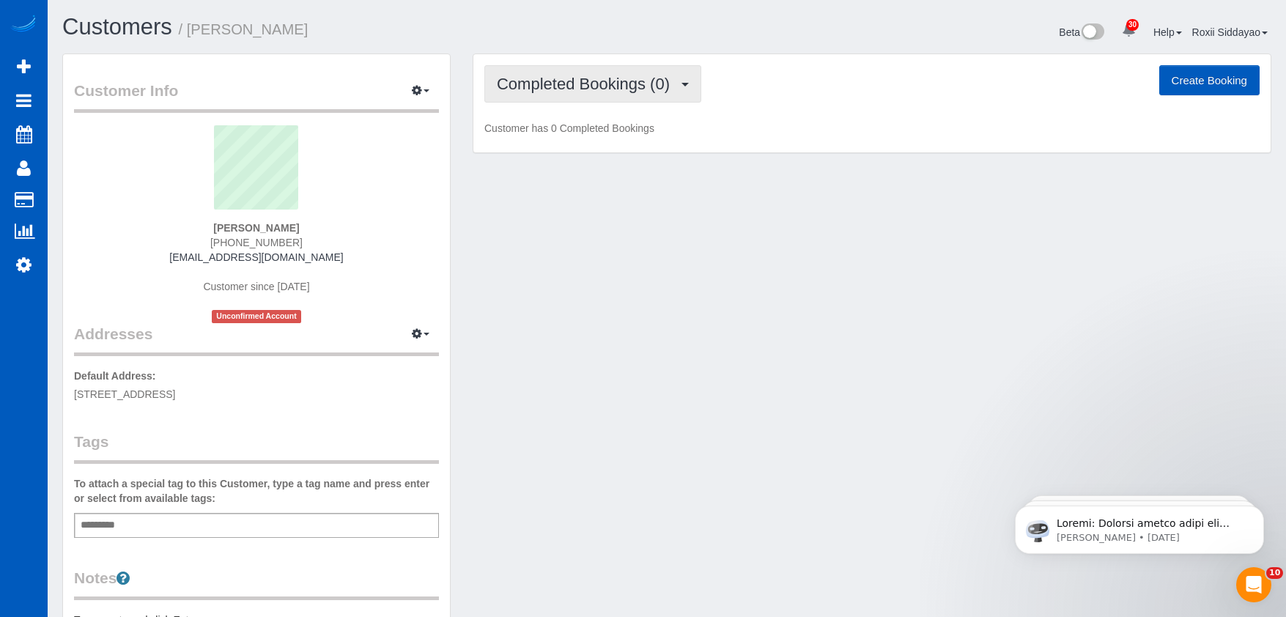
click at [592, 90] on span "Completed Bookings (0)" at bounding box center [587, 84] width 180 height 18
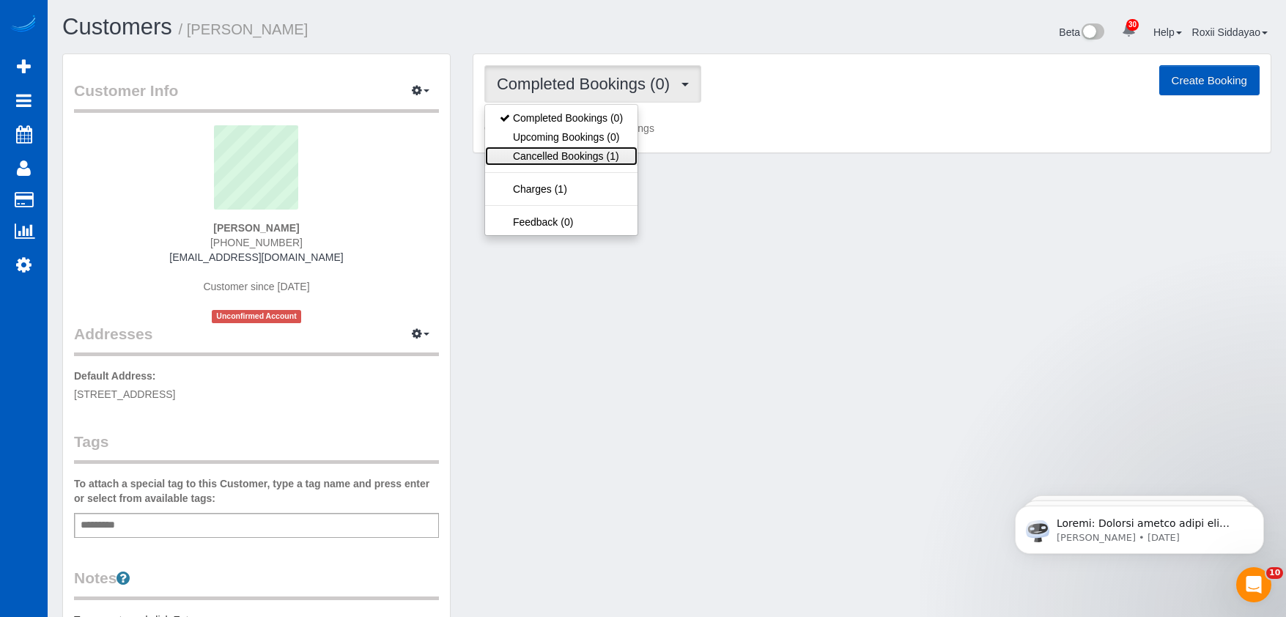
click at [591, 156] on link "Cancelled Bookings (1)" at bounding box center [561, 156] width 152 height 19
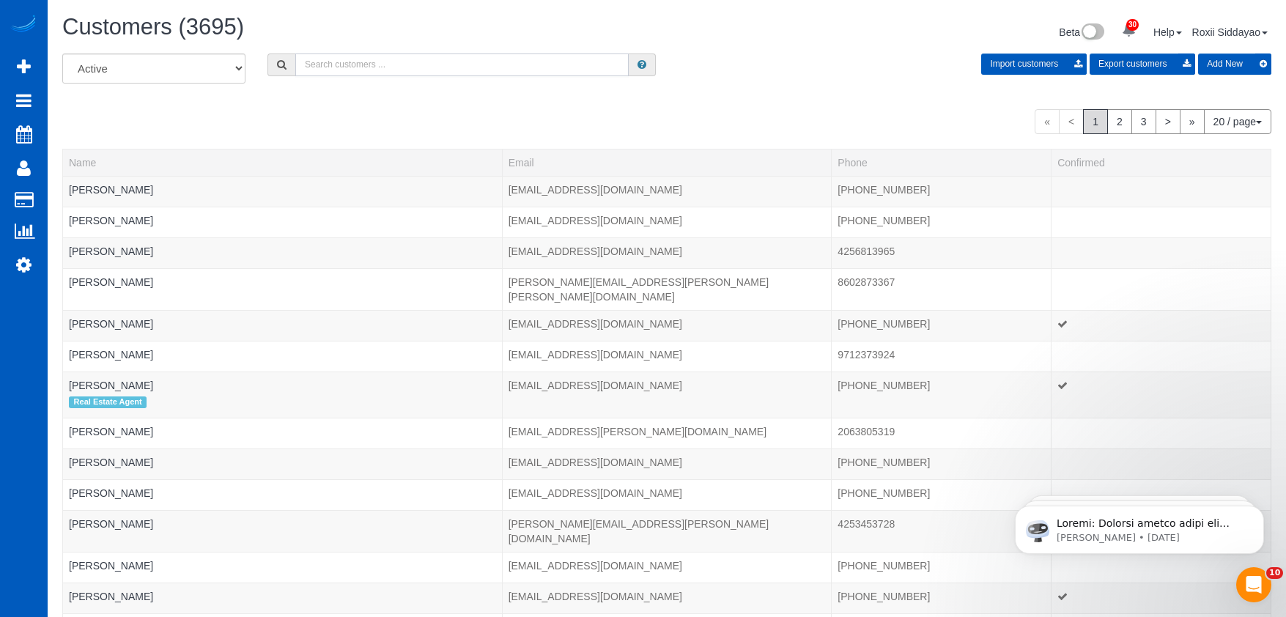
click at [364, 63] on input "text" at bounding box center [461, 64] width 333 height 23
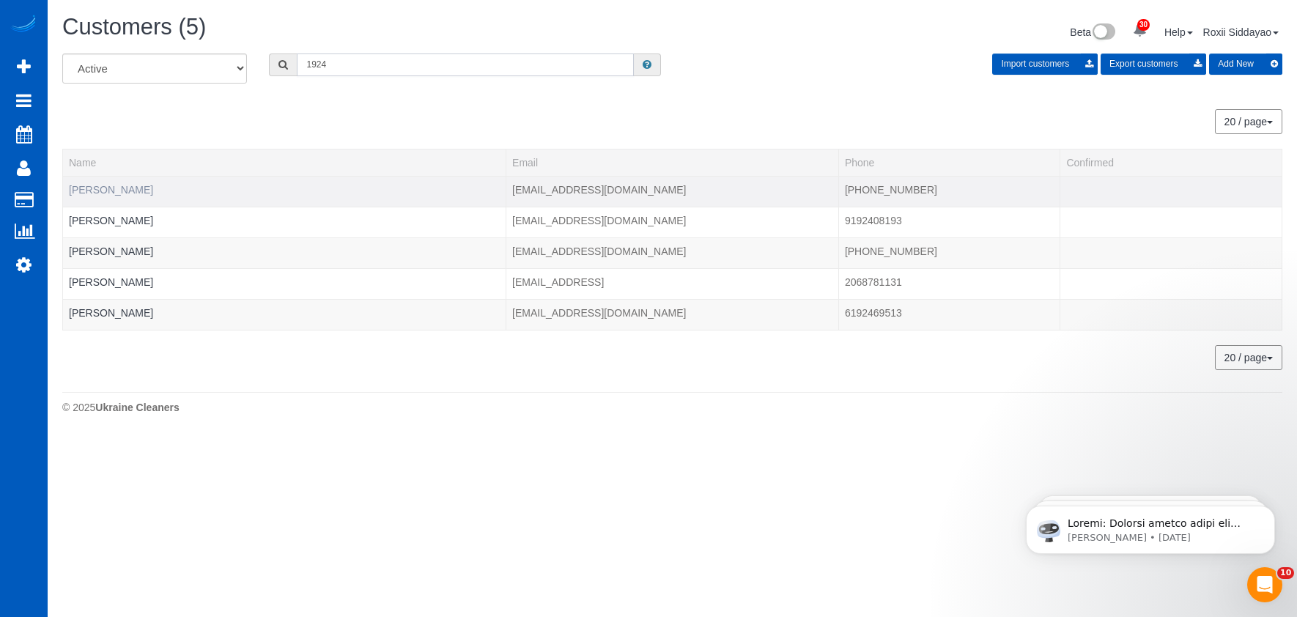
type input "1924"
click at [127, 188] on link "Breanne Schneider" at bounding box center [111, 190] width 84 height 12
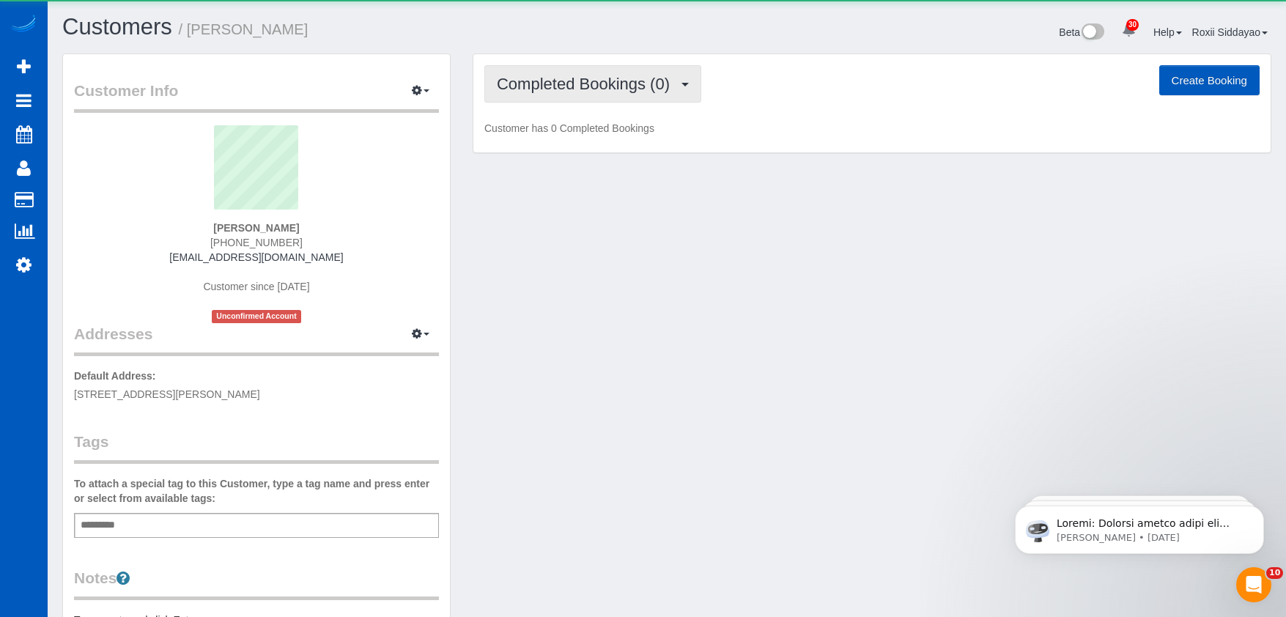
click at [677, 92] on span "Completed Bookings (0)" at bounding box center [587, 84] width 180 height 18
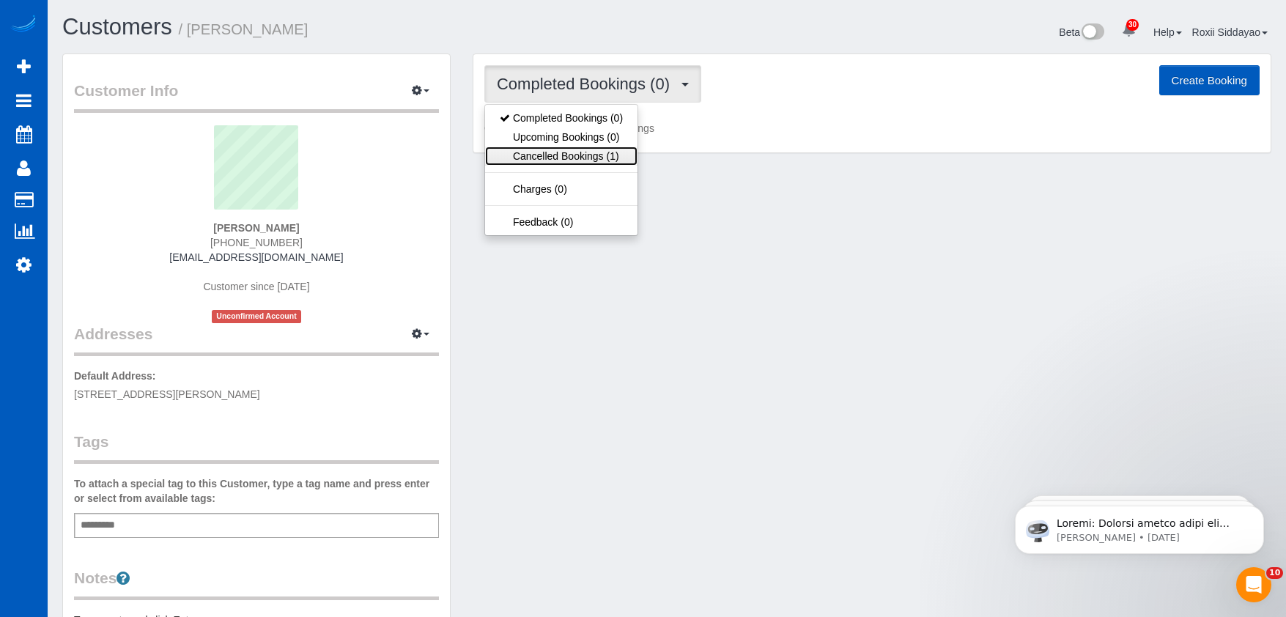
click at [595, 158] on link "Cancelled Bookings (1)" at bounding box center [561, 156] width 152 height 19
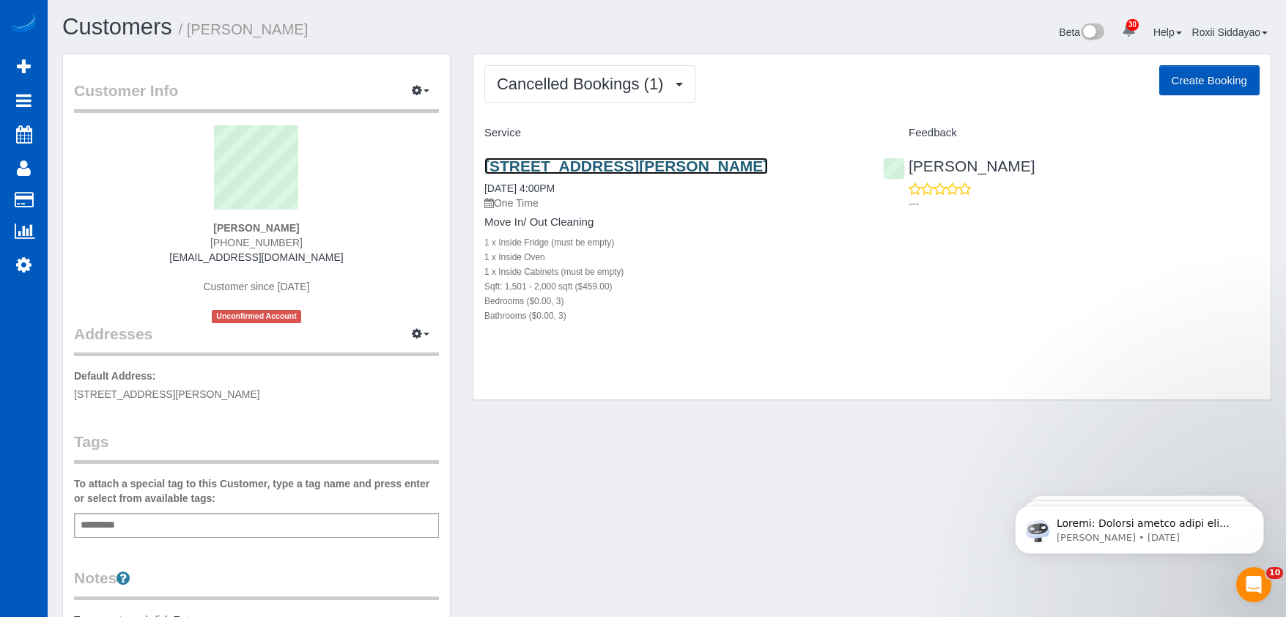
click at [591, 171] on link "12531 Forest Dr, Thornton, CO 80241" at bounding box center [626, 166] width 284 height 17
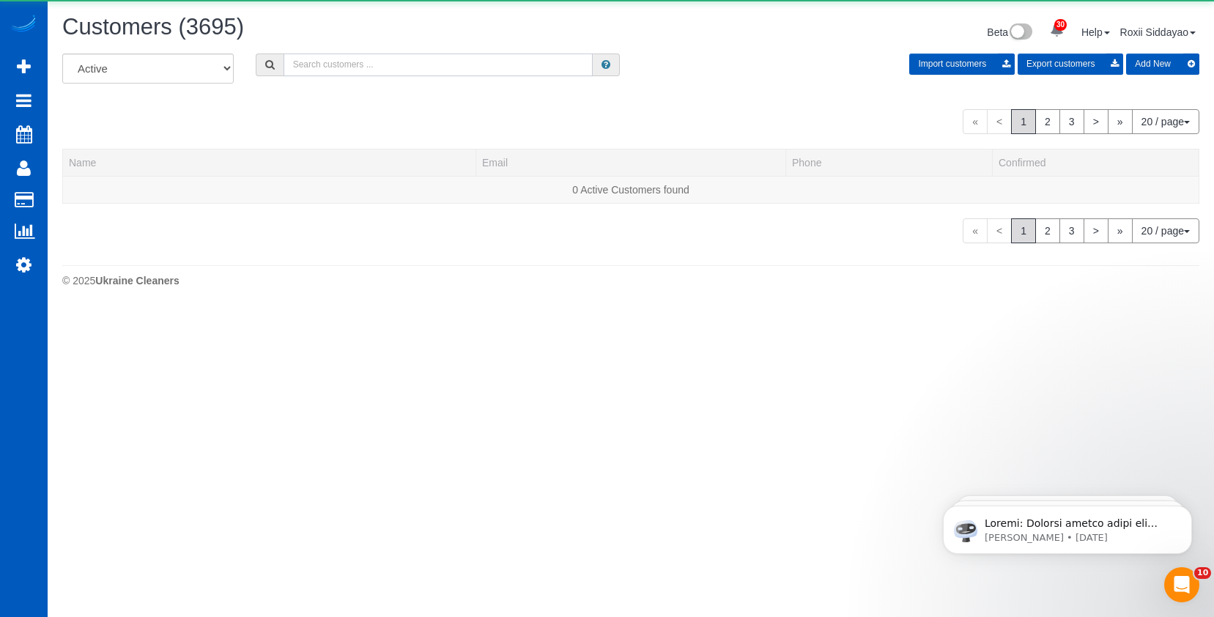
click at [391, 58] on input "text" at bounding box center [438, 64] width 309 height 23
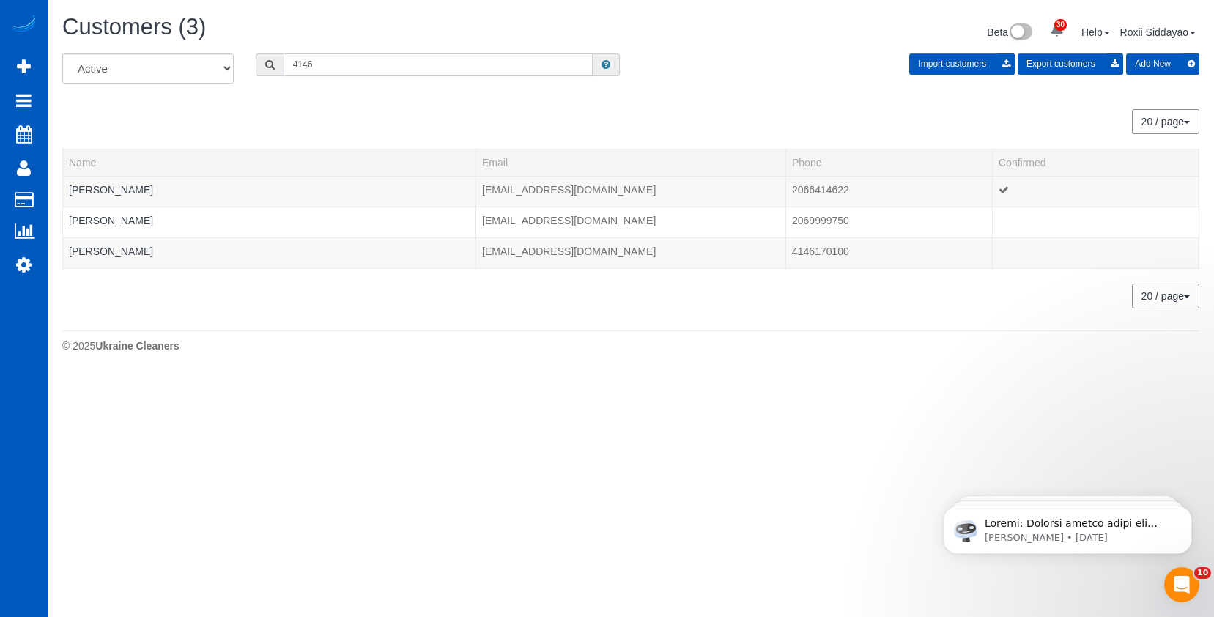
click at [336, 68] on input "4146" at bounding box center [438, 64] width 309 height 23
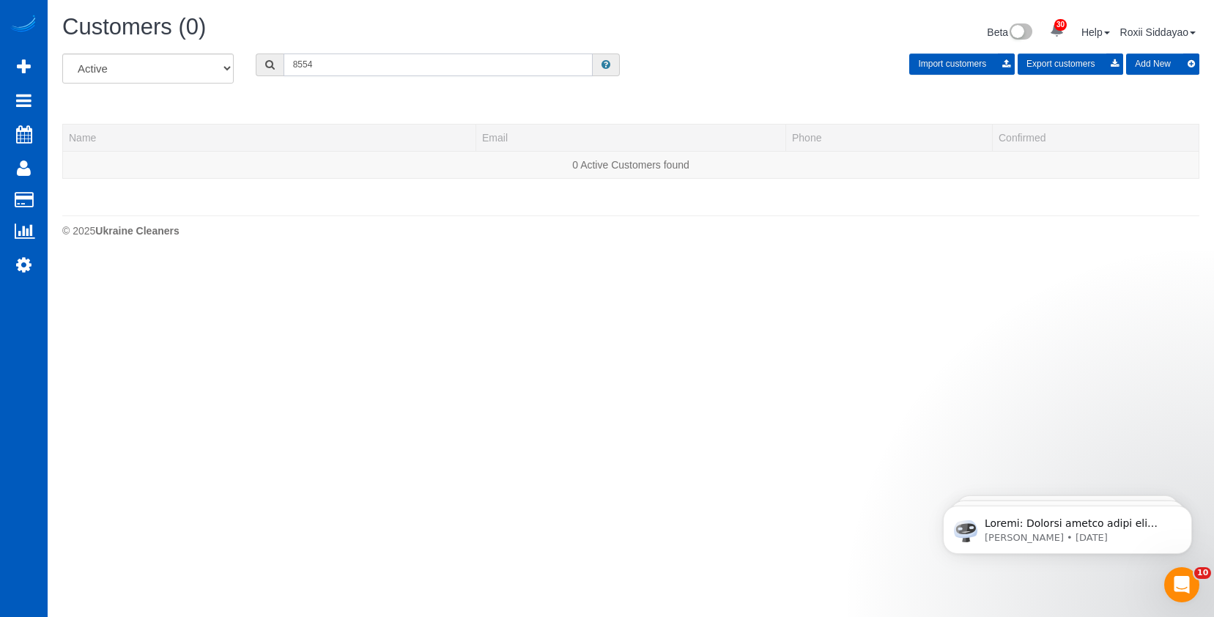
click at [371, 57] on input "8554" at bounding box center [438, 64] width 309 height 23
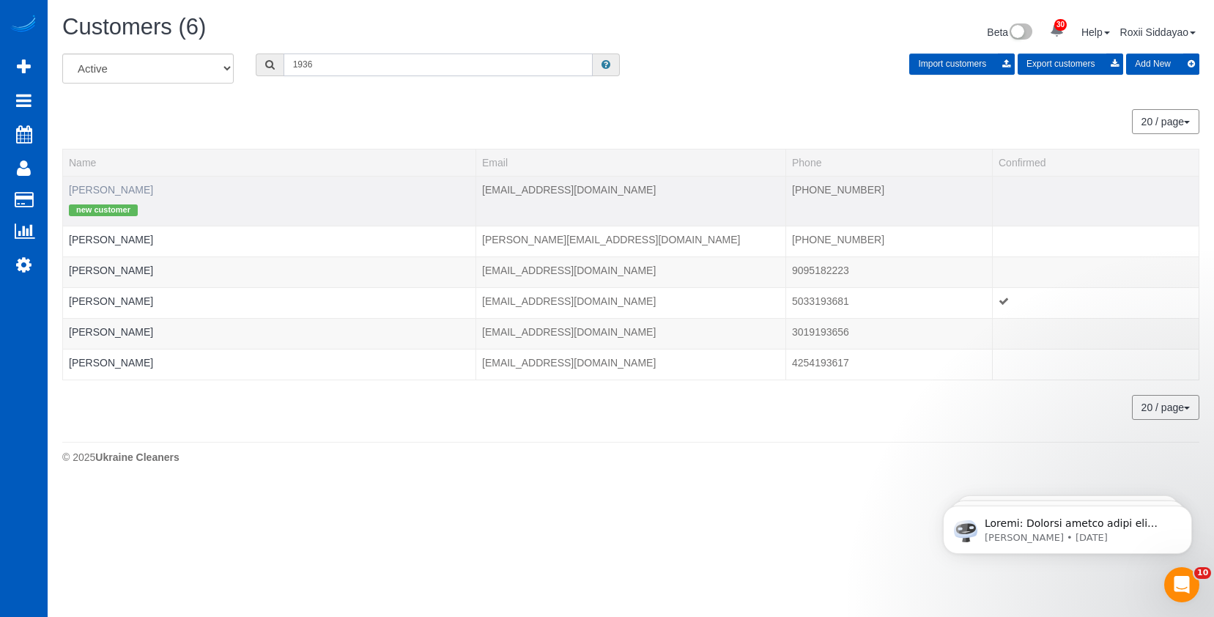
type input "1936"
click at [139, 191] on link "Adrienne Hayes" at bounding box center [111, 190] width 84 height 12
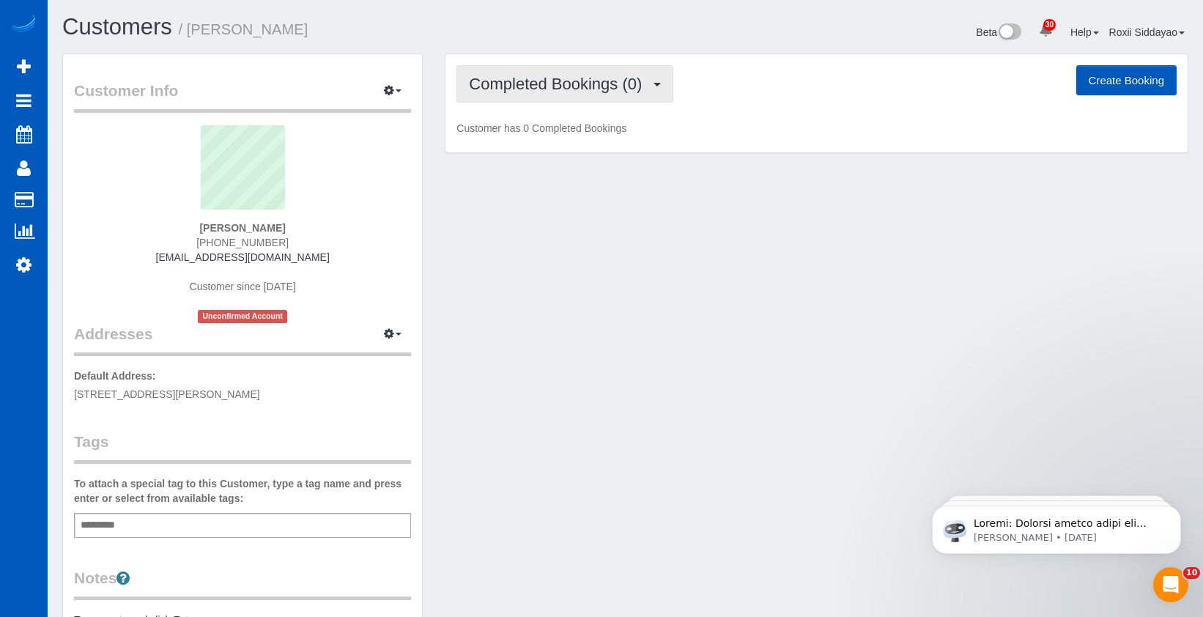
click at [618, 85] on span "Completed Bookings (0)" at bounding box center [559, 84] width 180 height 18
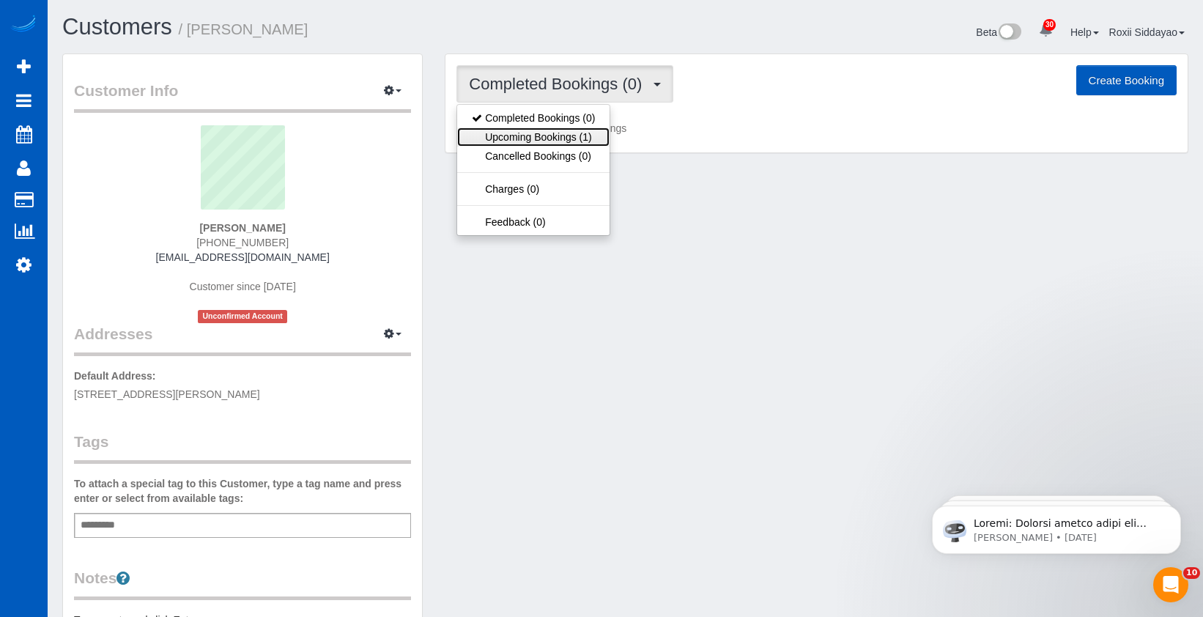
click at [594, 136] on link "Upcoming Bookings (1)" at bounding box center [533, 136] width 152 height 19
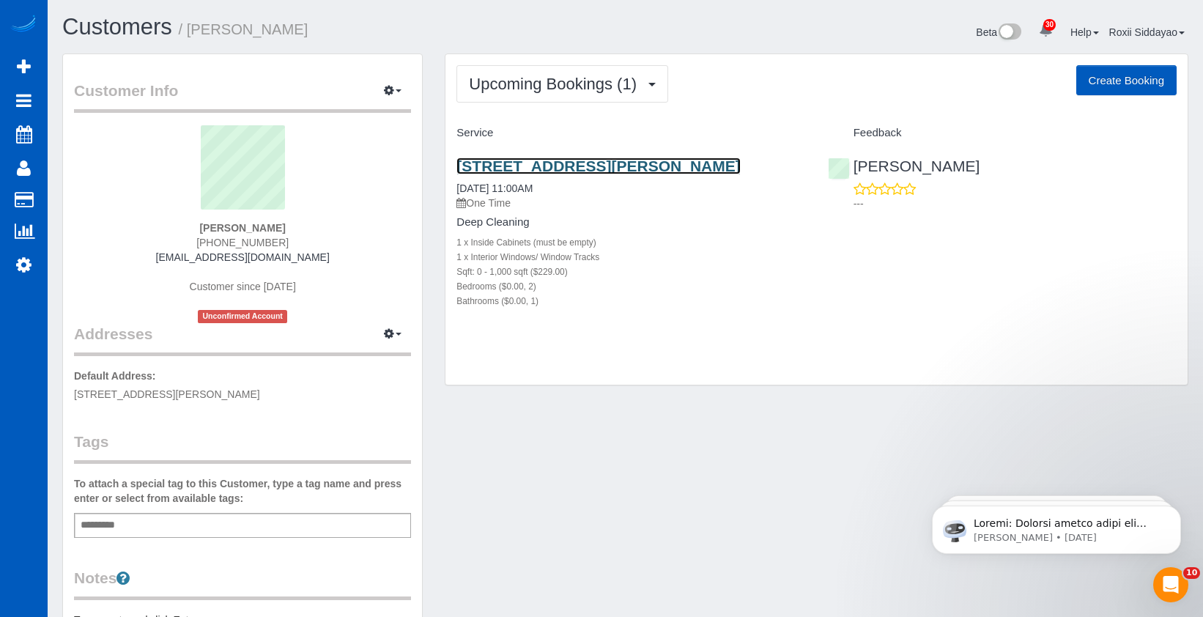
click at [596, 167] on link "1360 Otis St, Lakewood, CO 80214" at bounding box center [598, 166] width 284 height 17
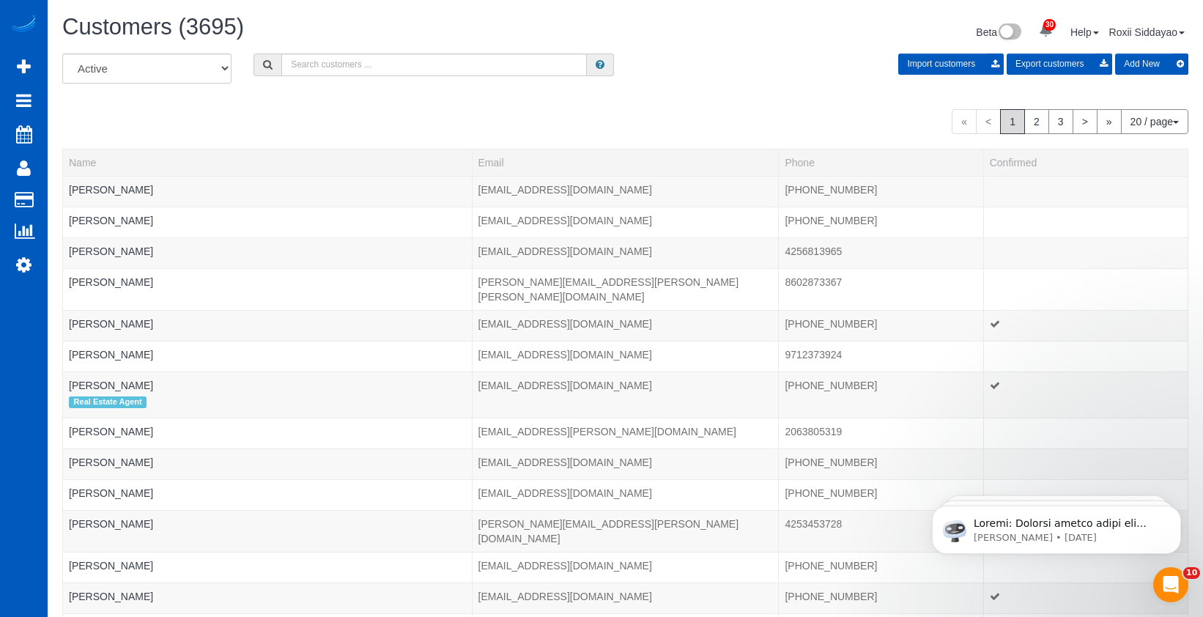
click at [318, 48] on div "Customers (3695) Beta 30 Your Notifications You have 0 alerts × You have 2 to c…" at bounding box center [625, 34] width 1148 height 39
click at [321, 61] on input "text" at bounding box center [434, 64] width 306 height 23
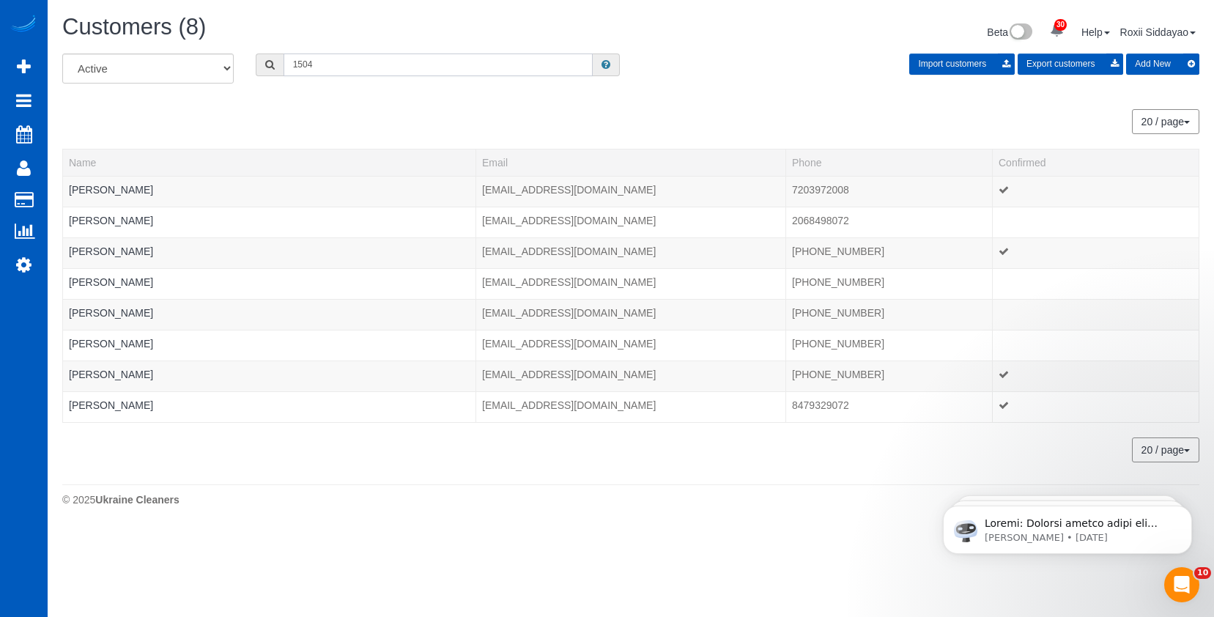
click at [332, 62] on input "1504" at bounding box center [438, 64] width 309 height 23
type input "M"
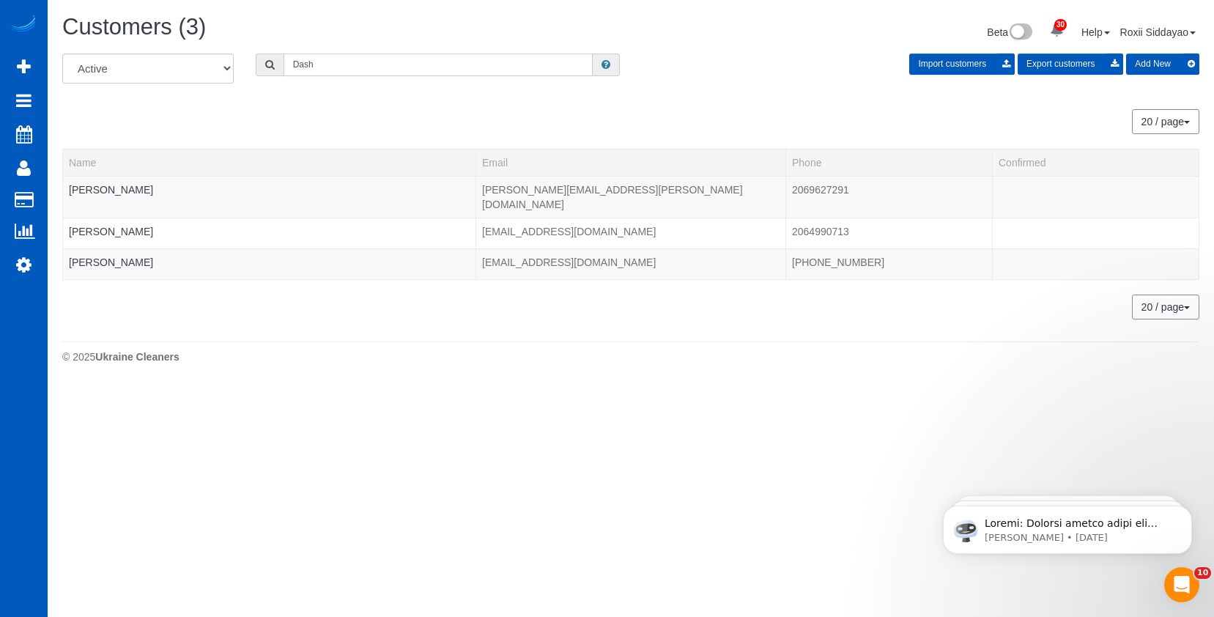
click at [480, 71] on input "Dash" at bounding box center [438, 64] width 309 height 23
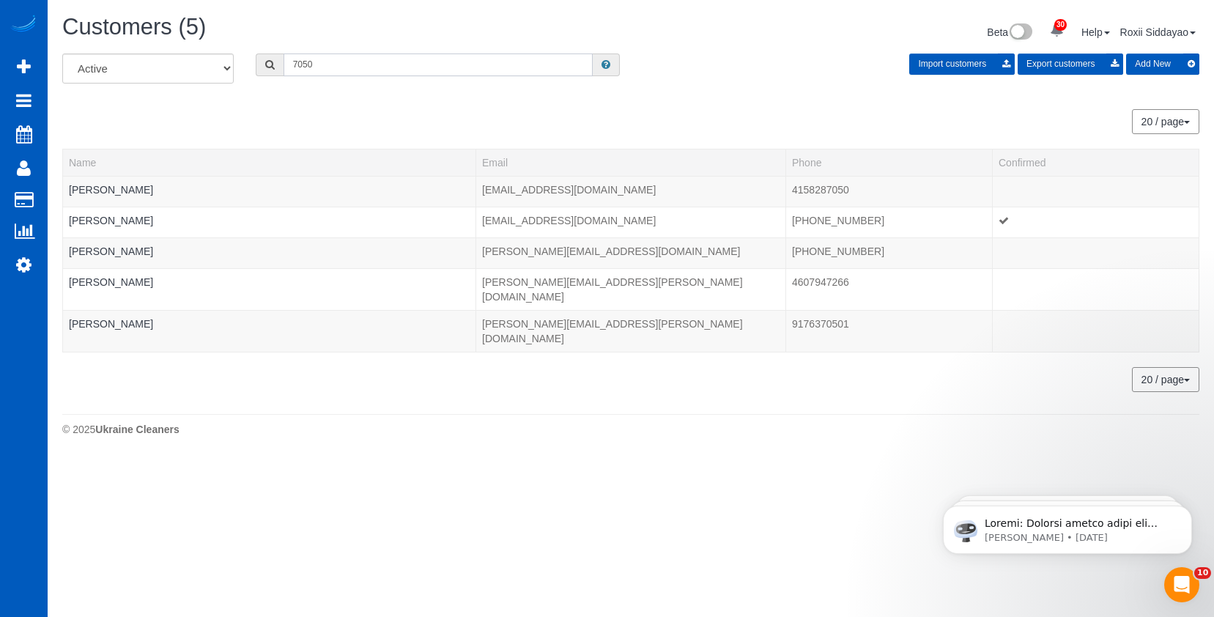
click at [317, 64] on input "7050" at bounding box center [438, 64] width 309 height 23
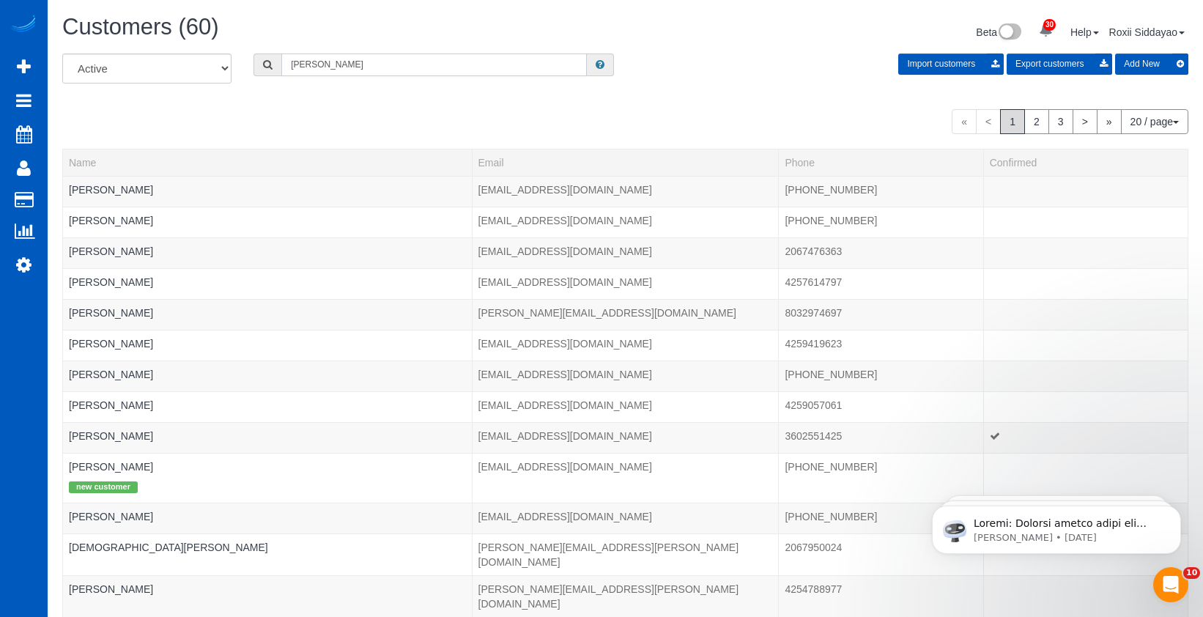
click at [314, 68] on input "Steve" at bounding box center [434, 64] width 306 height 23
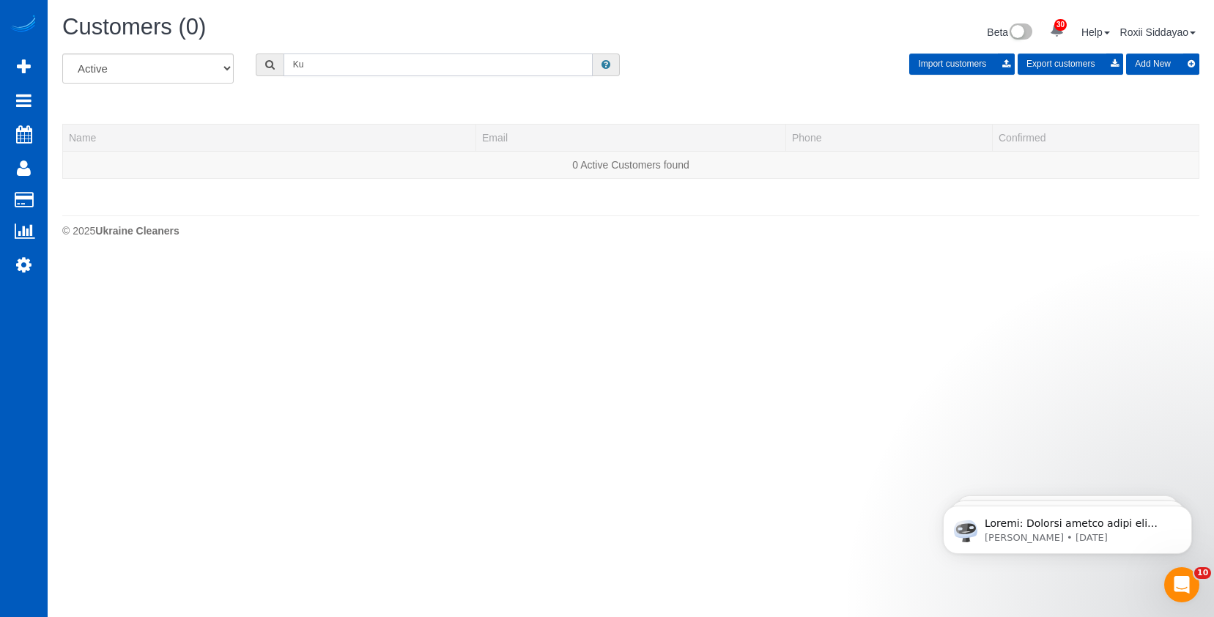
type input "K"
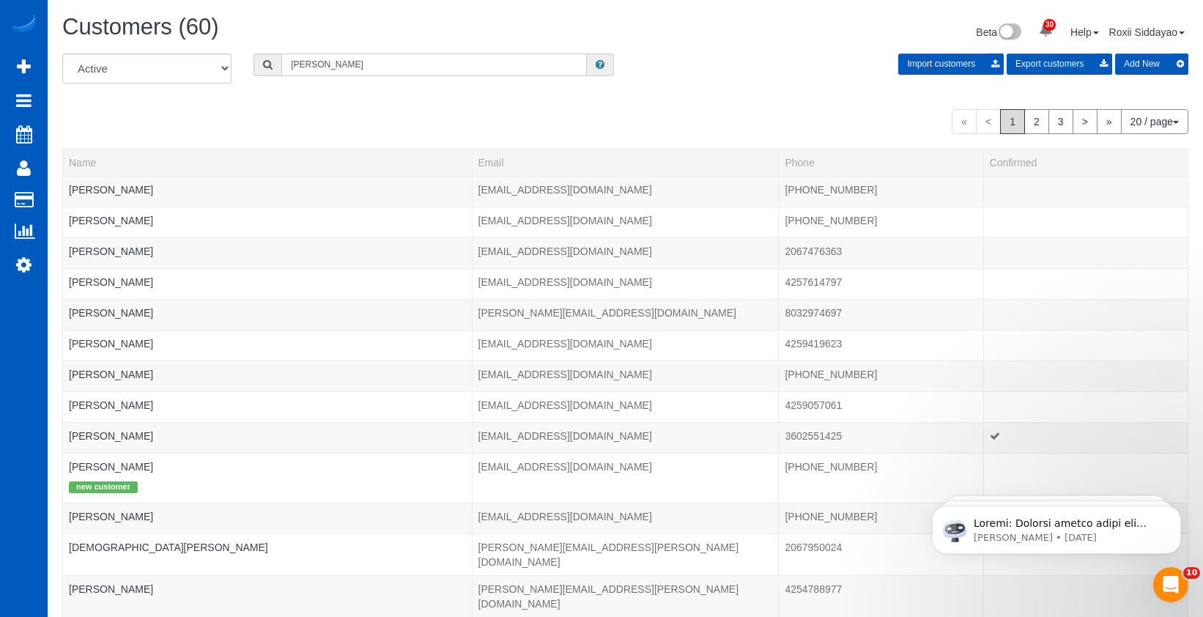
click at [374, 74] on input "Steve" at bounding box center [434, 64] width 306 height 23
click at [374, 73] on input "Steve" at bounding box center [434, 64] width 306 height 23
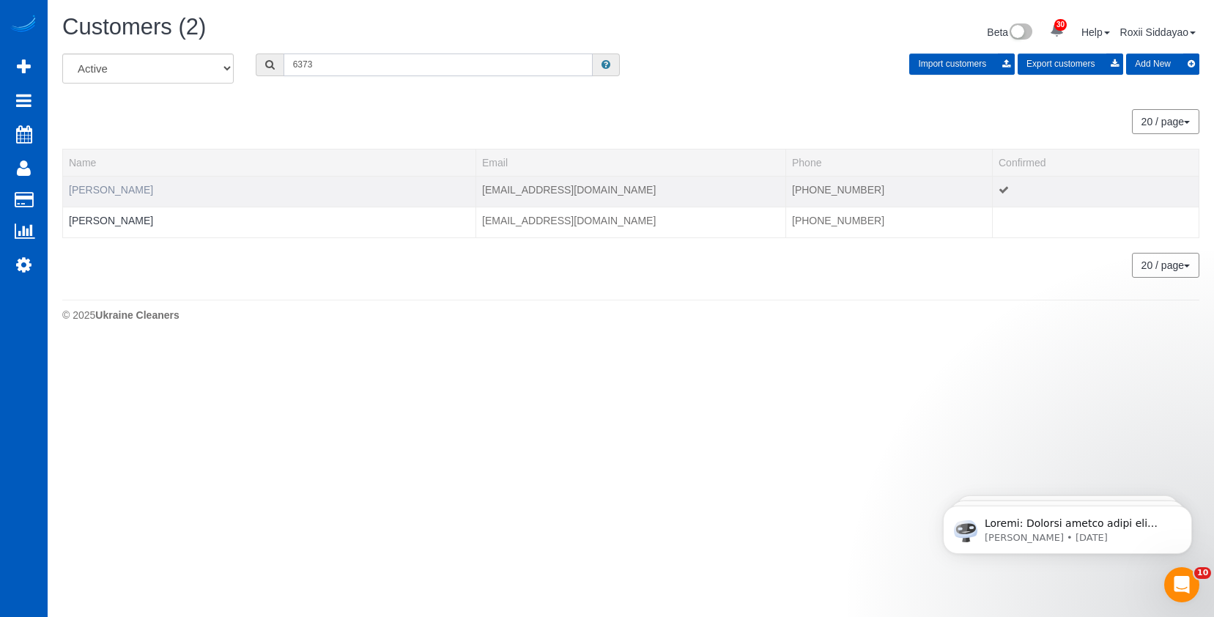
type input "6373"
click at [117, 184] on link "Joel Carlson" at bounding box center [111, 190] width 84 height 12
click at [111, 191] on link "Joel Carlson" at bounding box center [111, 190] width 84 height 12
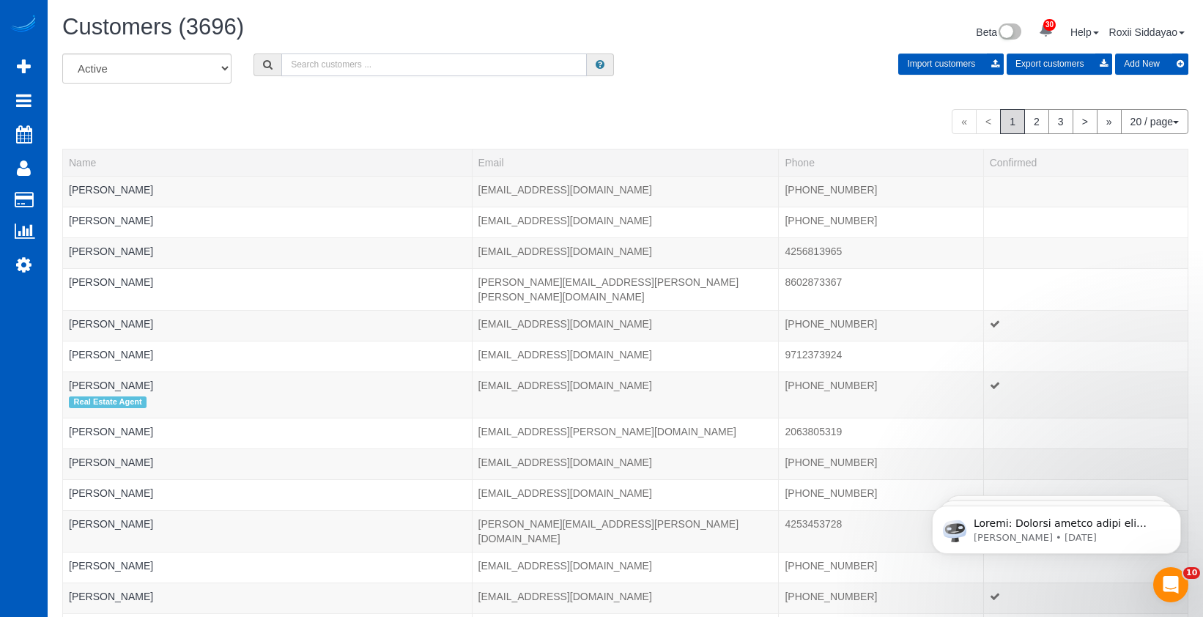
click at [337, 61] on input "text" at bounding box center [434, 64] width 306 height 23
click at [336, 60] on input "text" at bounding box center [434, 64] width 306 height 23
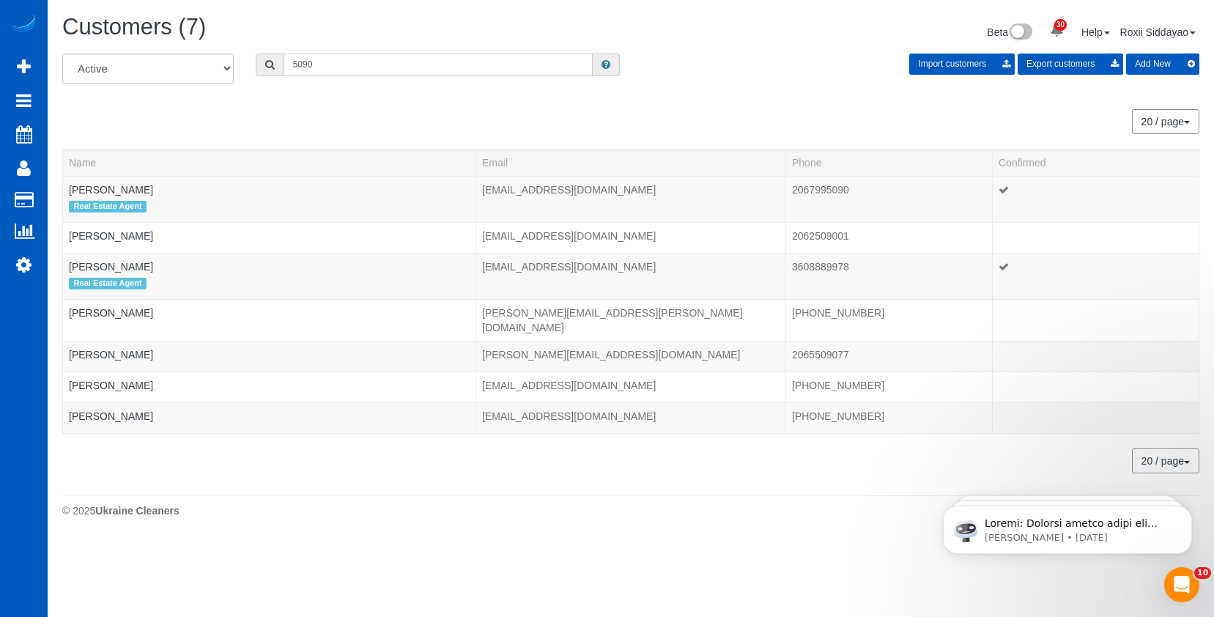
click at [334, 59] on input "5090" at bounding box center [438, 64] width 309 height 23
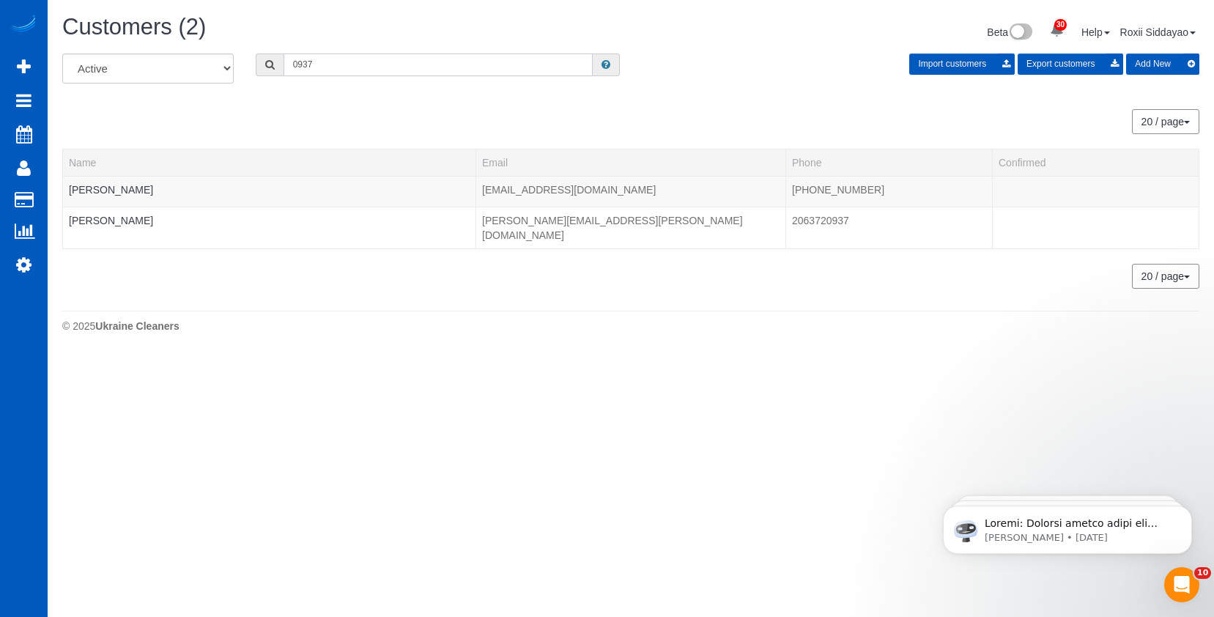
click at [346, 69] on input "0937" at bounding box center [438, 64] width 309 height 23
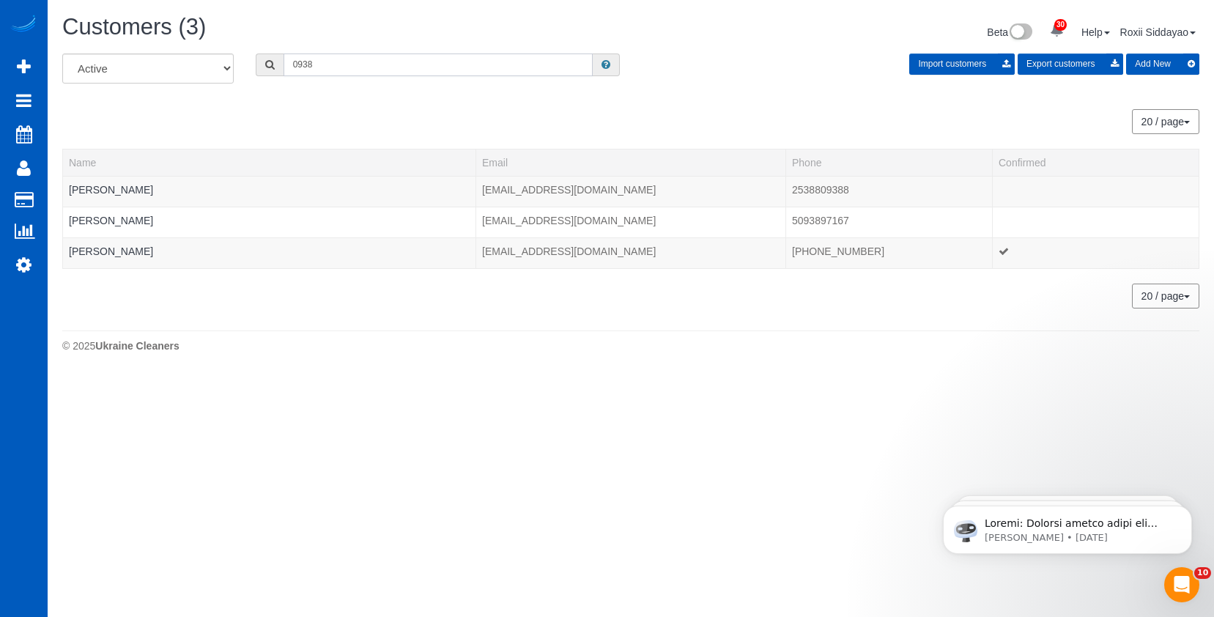
type input "0938"
click at [88, 248] on link "Simran Deol" at bounding box center [111, 251] width 84 height 12
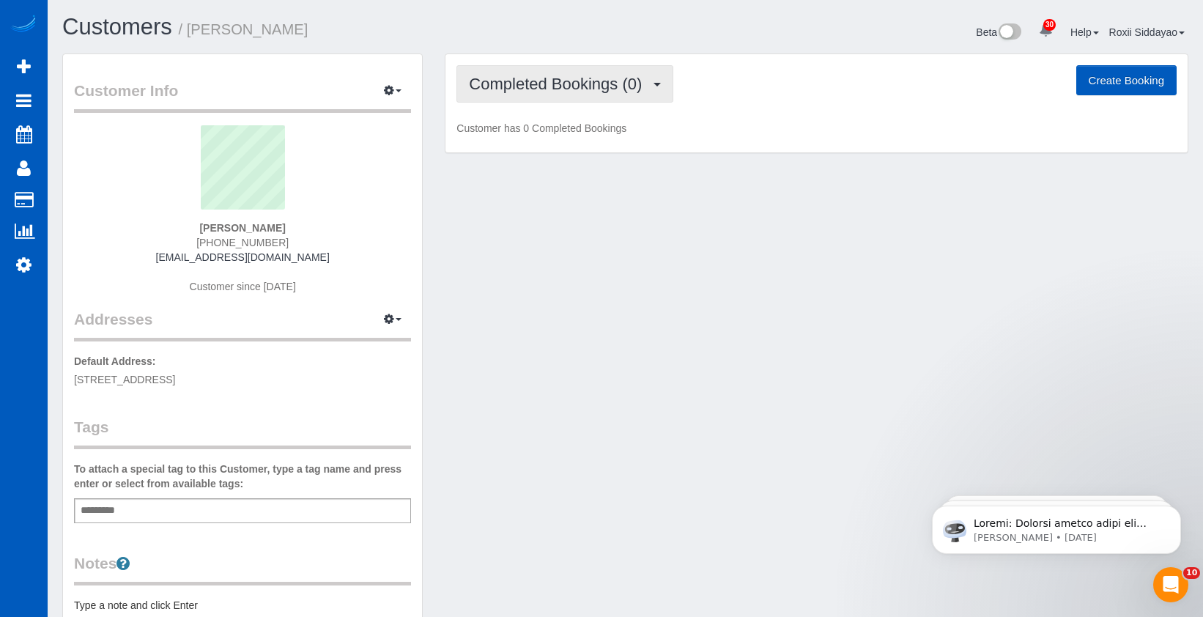
click at [558, 84] on span "Completed Bookings (0)" at bounding box center [559, 84] width 180 height 18
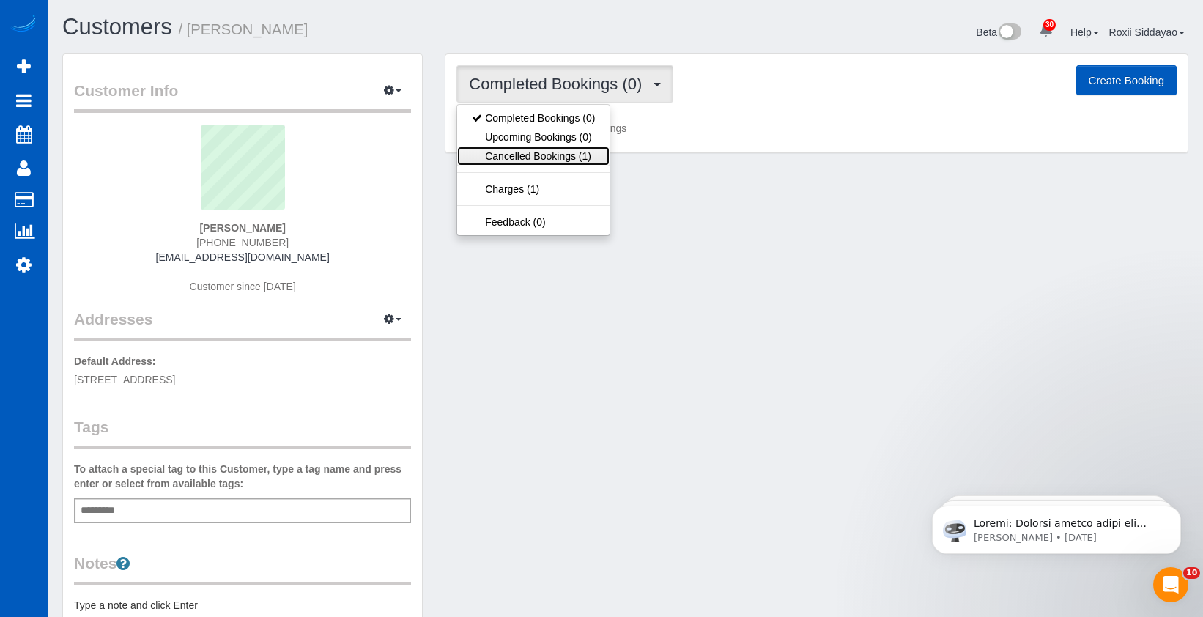
click at [559, 154] on link "Cancelled Bookings (1)" at bounding box center [533, 156] width 152 height 19
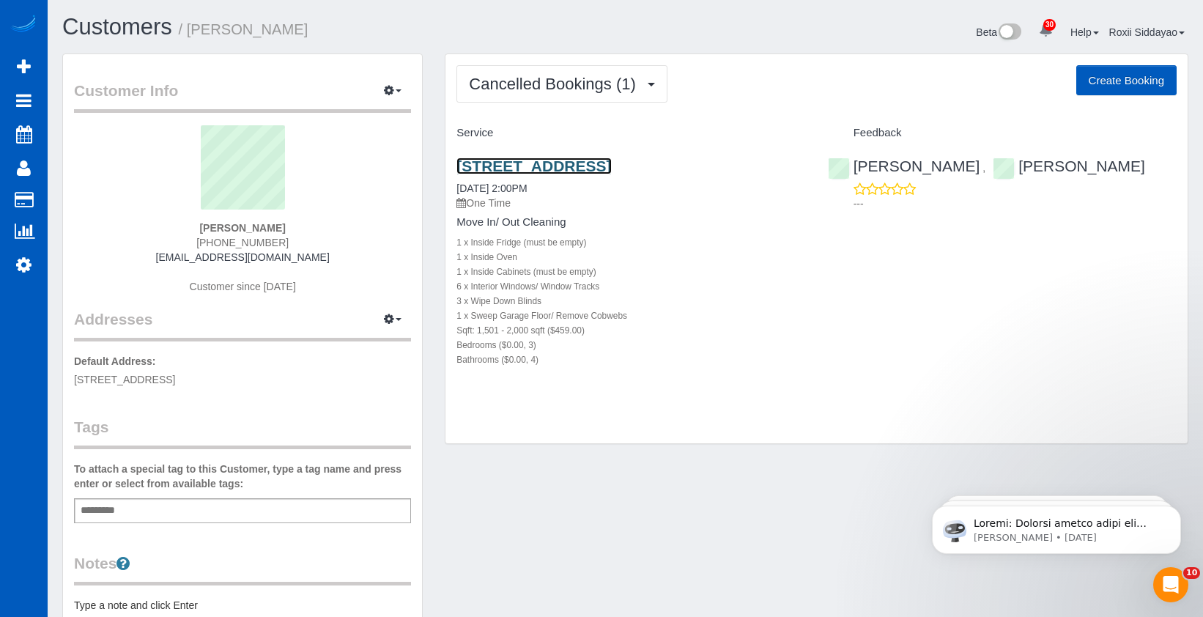
click at [569, 166] on link "18755 76th Avenue West, Lynnwood, WA 98037" at bounding box center [533, 166] width 155 height 17
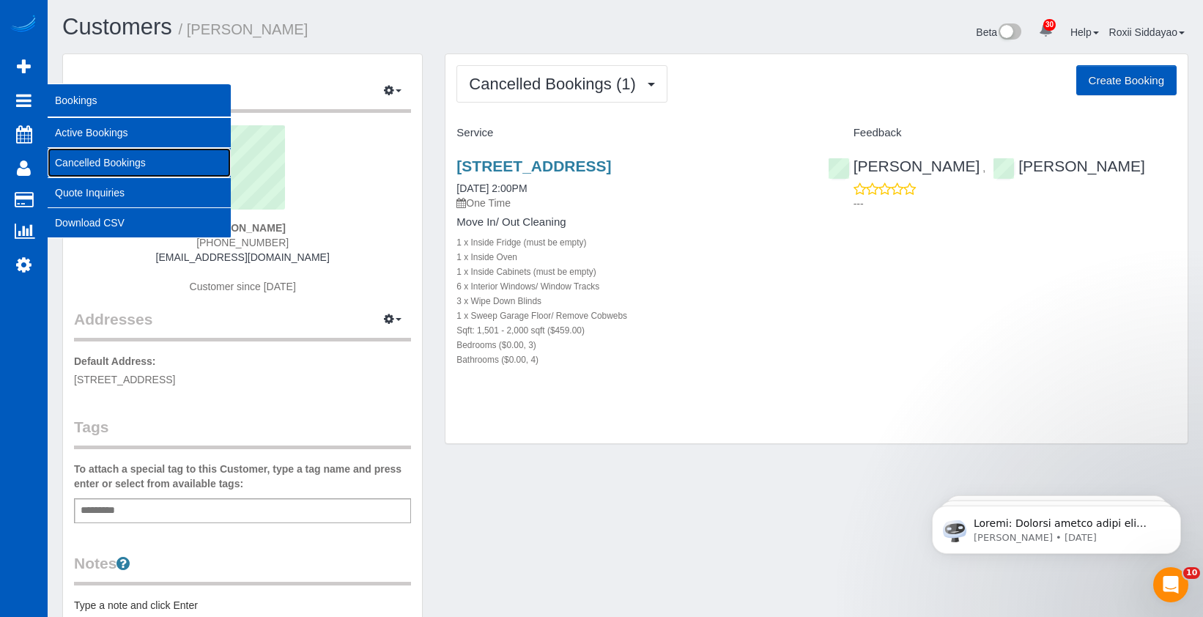
click at [89, 166] on link "Cancelled Bookings" at bounding box center [139, 162] width 183 height 29
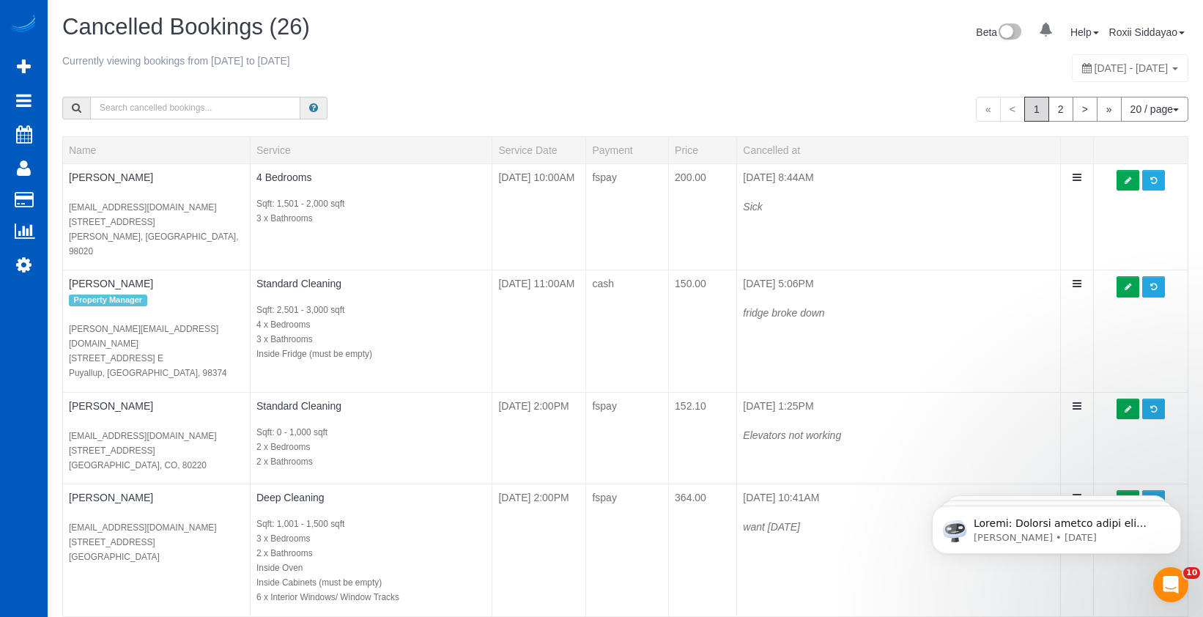
click at [174, 112] on input "text" at bounding box center [195, 108] width 210 height 23
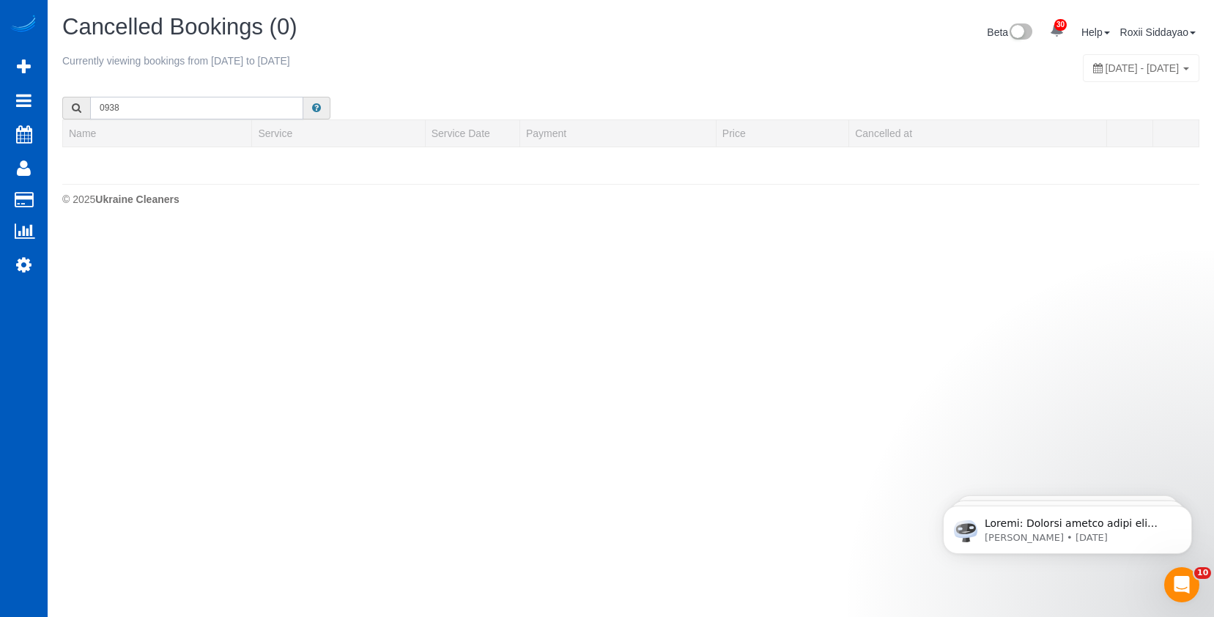
click at [203, 107] on input "0938" at bounding box center [196, 108] width 213 height 23
type input "Simran Deol"
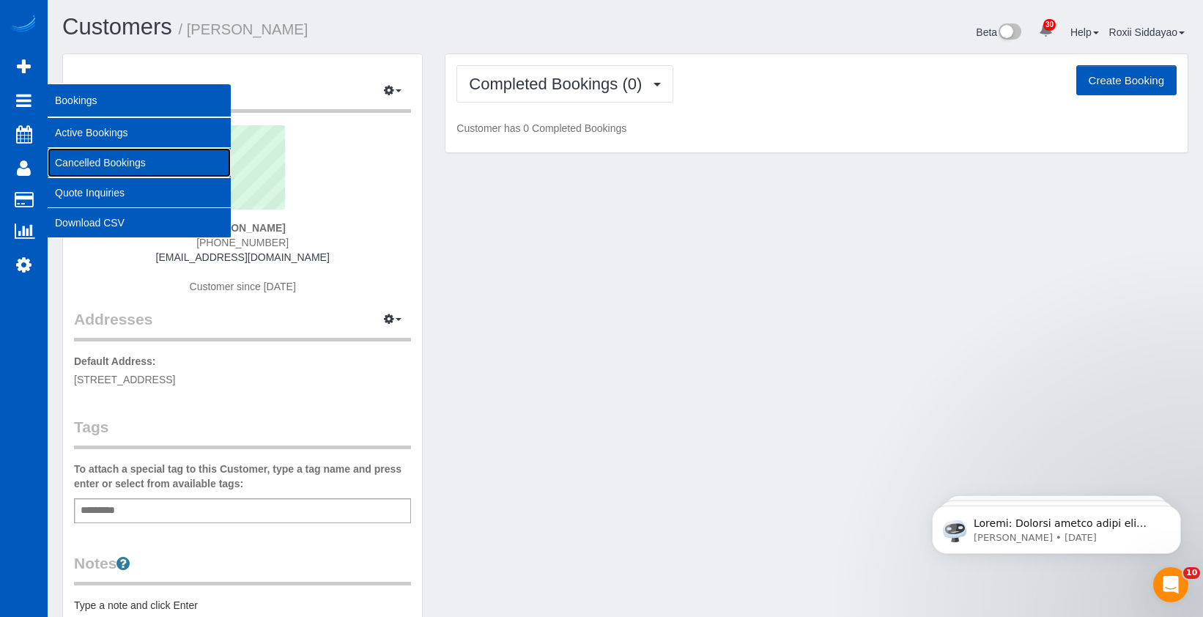
click at [95, 156] on link "Cancelled Bookings" at bounding box center [139, 162] width 183 height 29
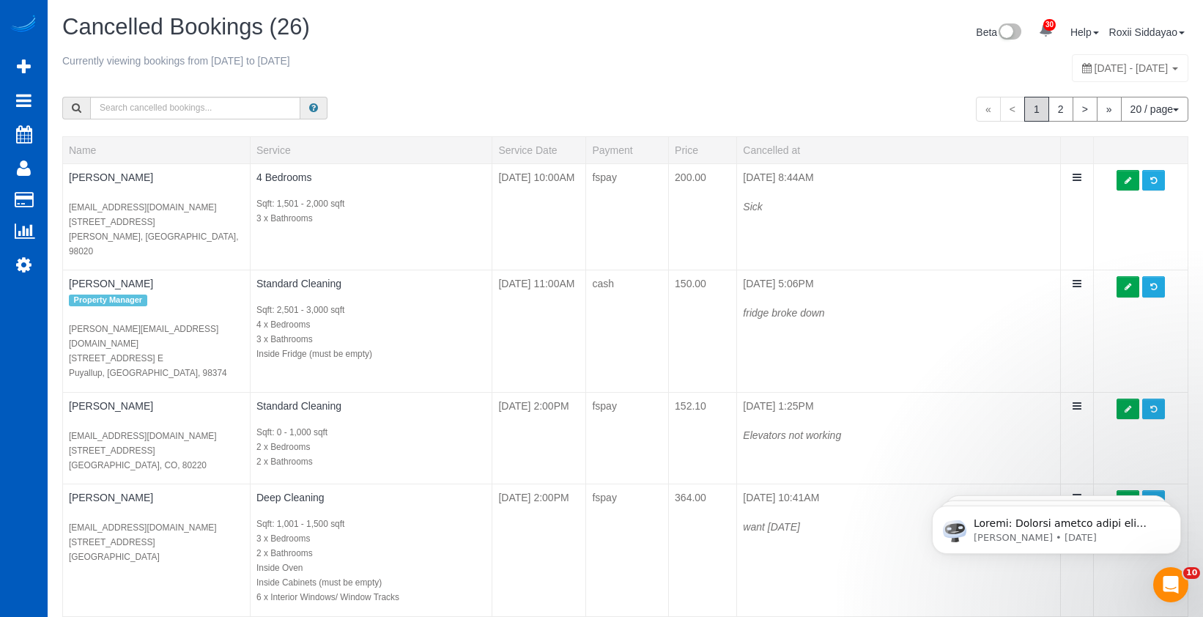
click at [1010, 110] on button "20 / page" at bounding box center [1154, 109] width 67 height 25
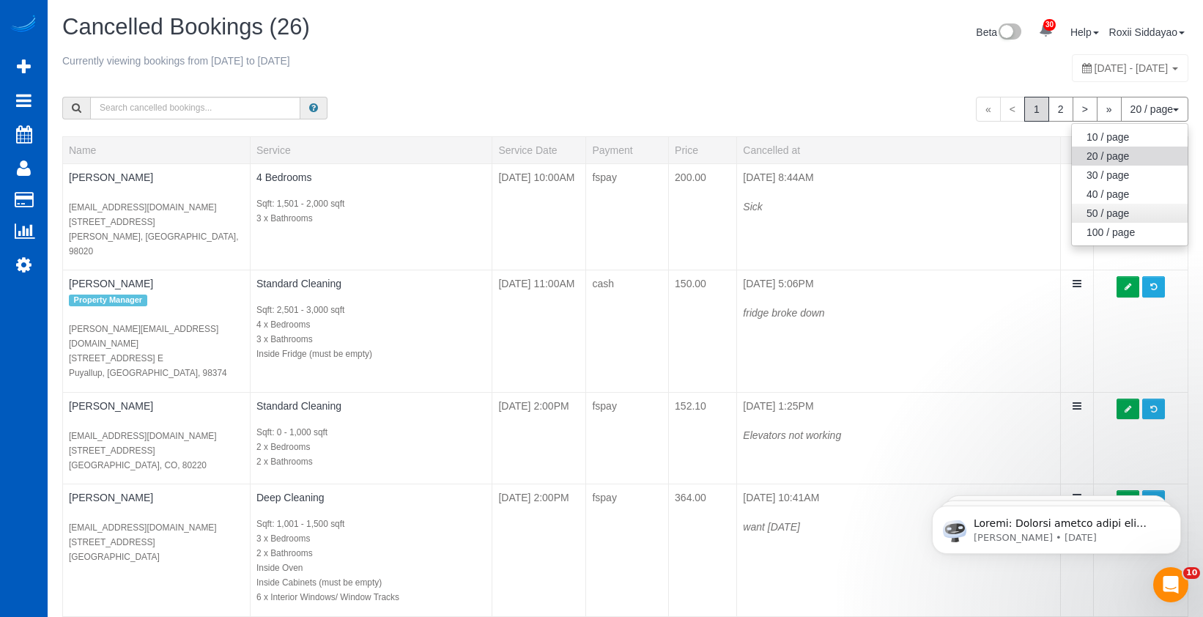
click at [1010, 216] on link "50 / page" at bounding box center [1130, 213] width 116 height 19
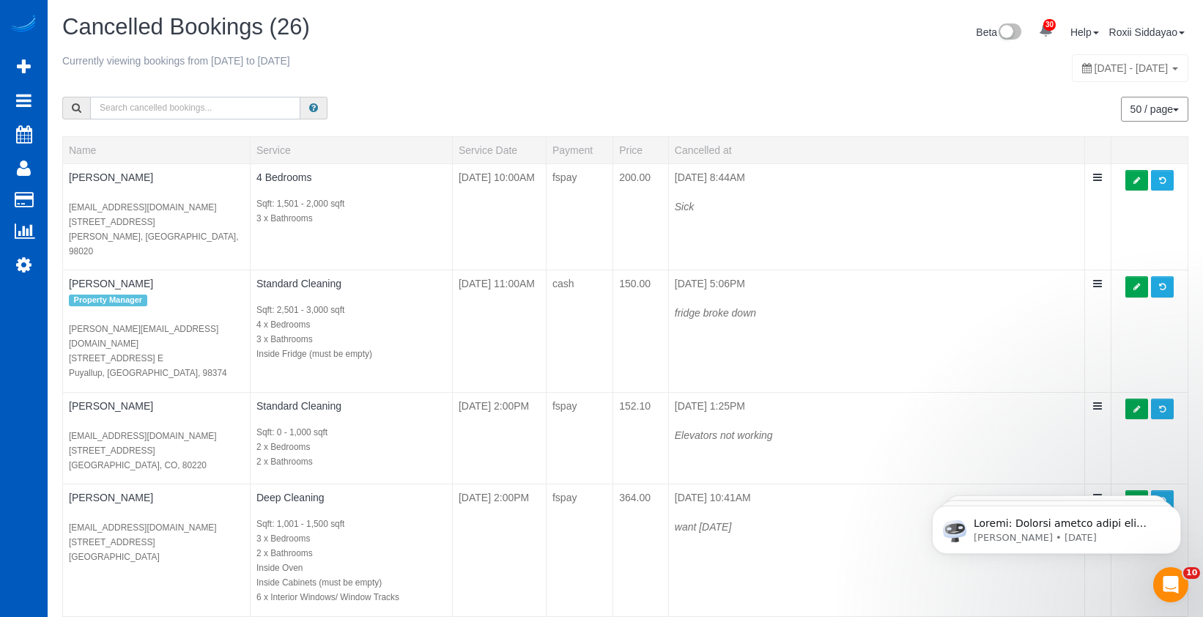
click at [199, 108] on input "text" at bounding box center [195, 108] width 210 height 23
type input "Simran Deol"
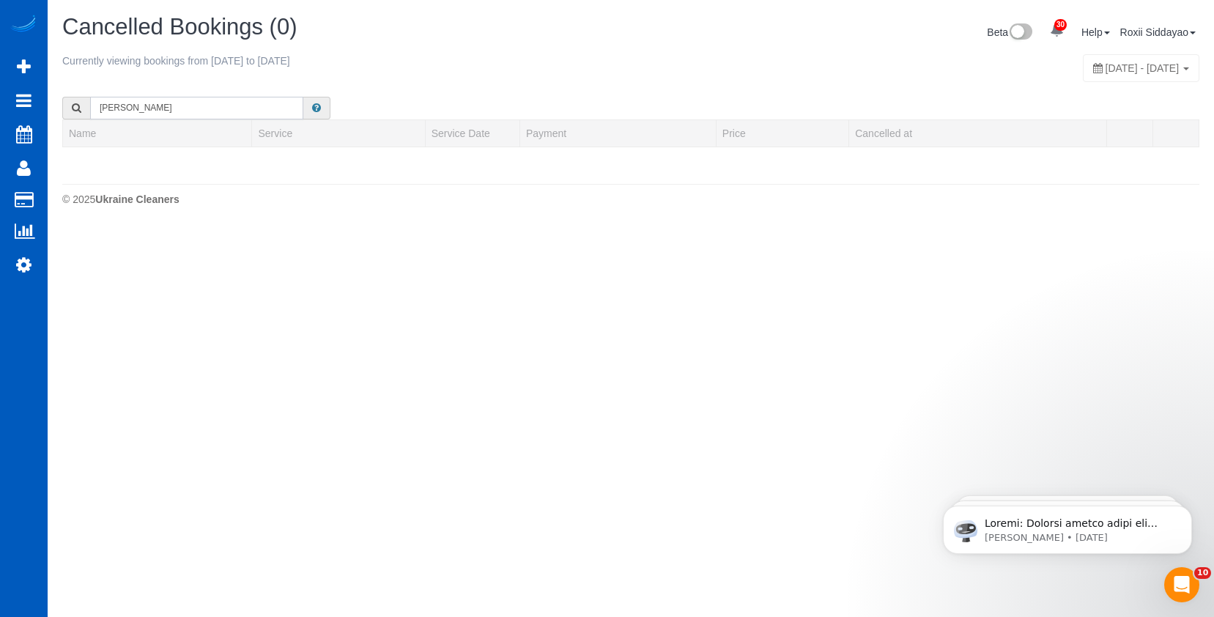
click at [213, 104] on input "Simran Deol" at bounding box center [196, 108] width 213 height 23
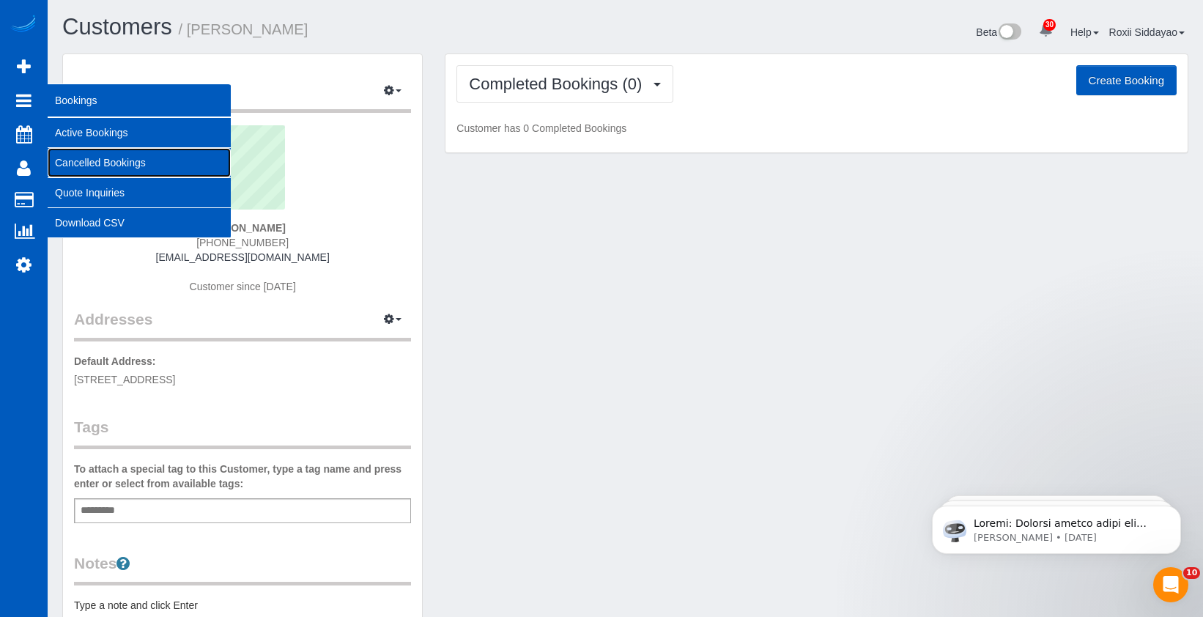
click at [113, 160] on link "Cancelled Bookings" at bounding box center [139, 162] width 183 height 29
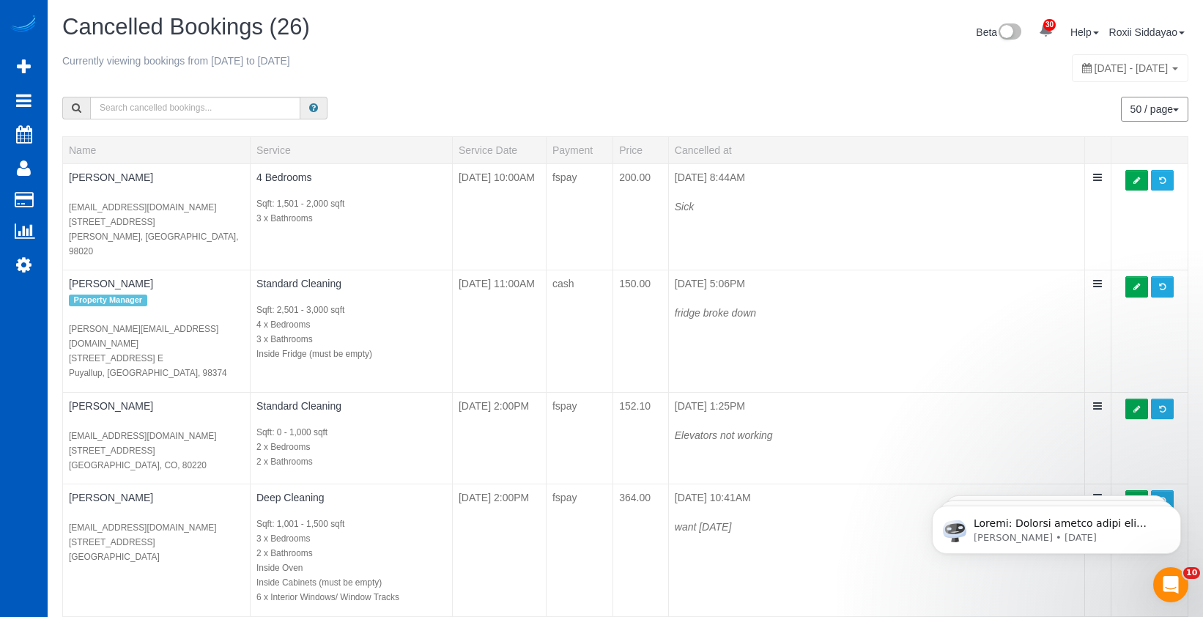
click at [1010, 111] on button "50 / page" at bounding box center [1154, 109] width 67 height 25
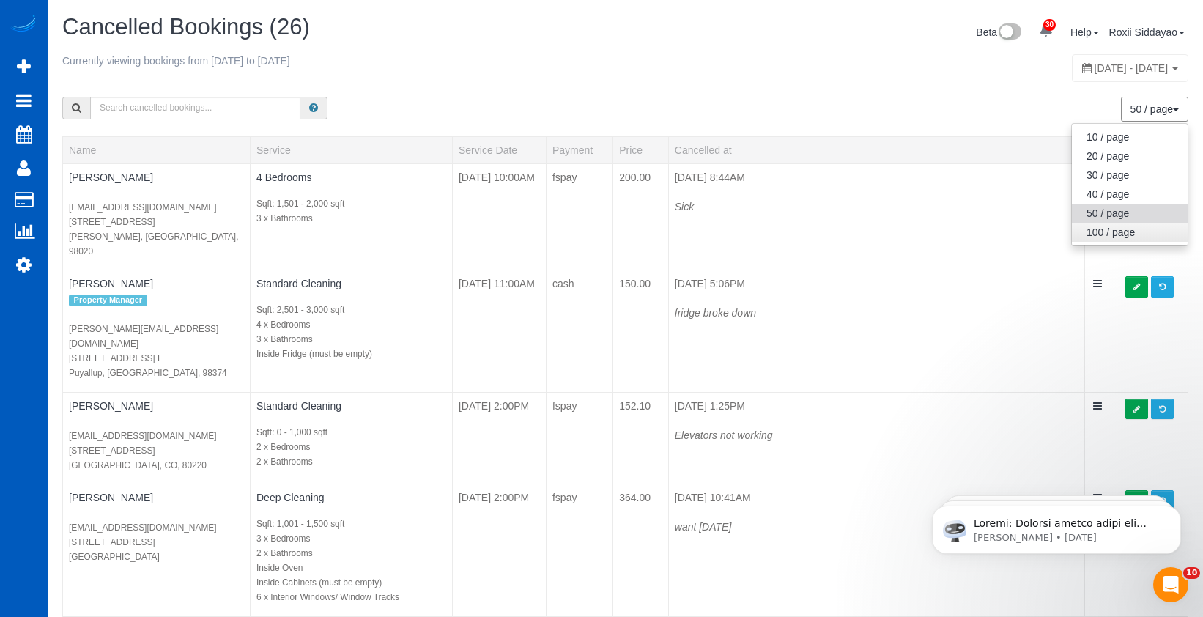
click at [1010, 229] on link "100 / page" at bounding box center [1130, 232] width 116 height 19
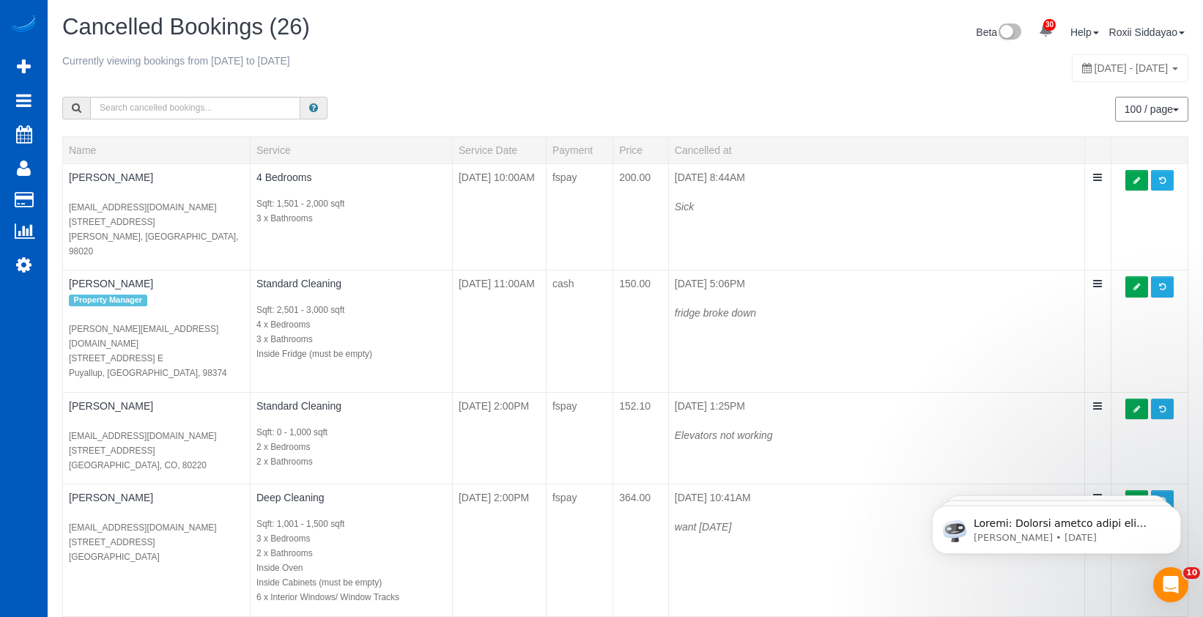
click at [1010, 70] on span "August 24, 2025 - August 30, 2025" at bounding box center [1132, 68] width 74 height 12
type input "**********"
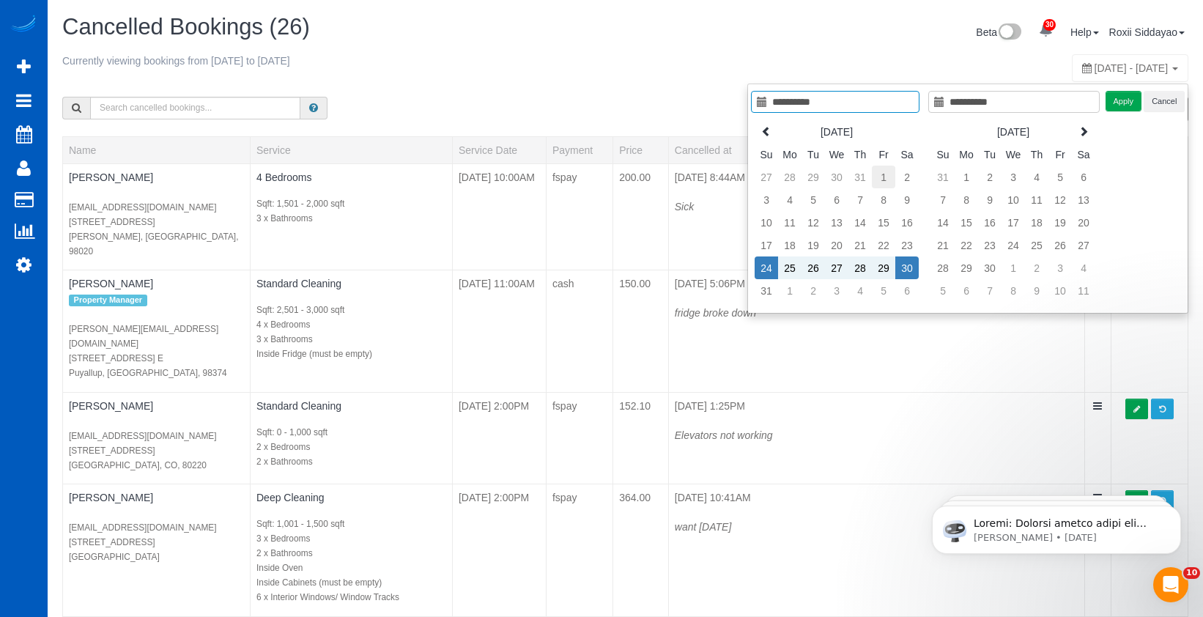
type input "**********"
click at [887, 182] on td "1" at bounding box center [883, 177] width 23 height 23
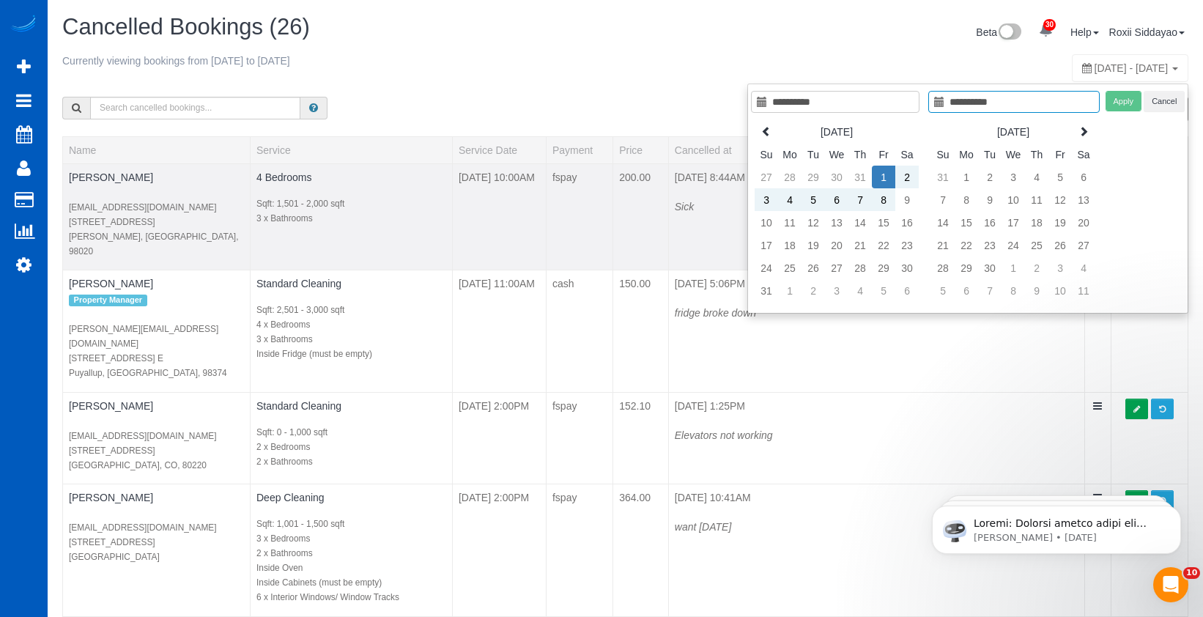
type input "**********"
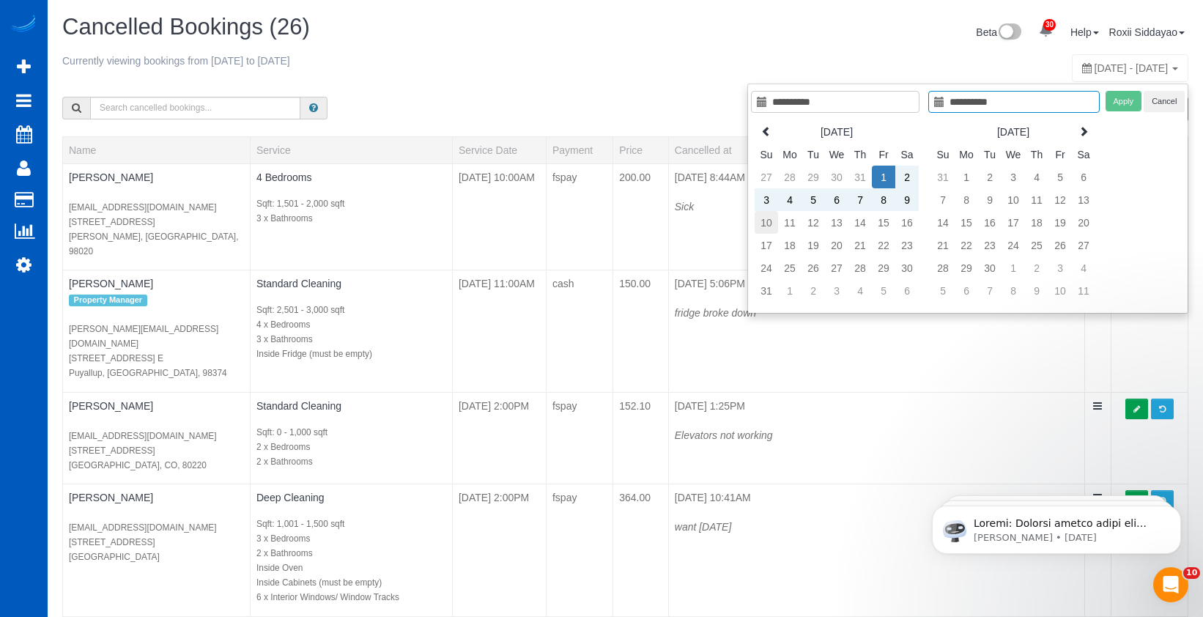
click at [766, 220] on td "10" at bounding box center [766, 222] width 23 height 23
type input "**********"
click at [887, 178] on td "1" at bounding box center [883, 177] width 23 height 23
type input "**********"
click at [770, 223] on td "10" at bounding box center [766, 222] width 23 height 23
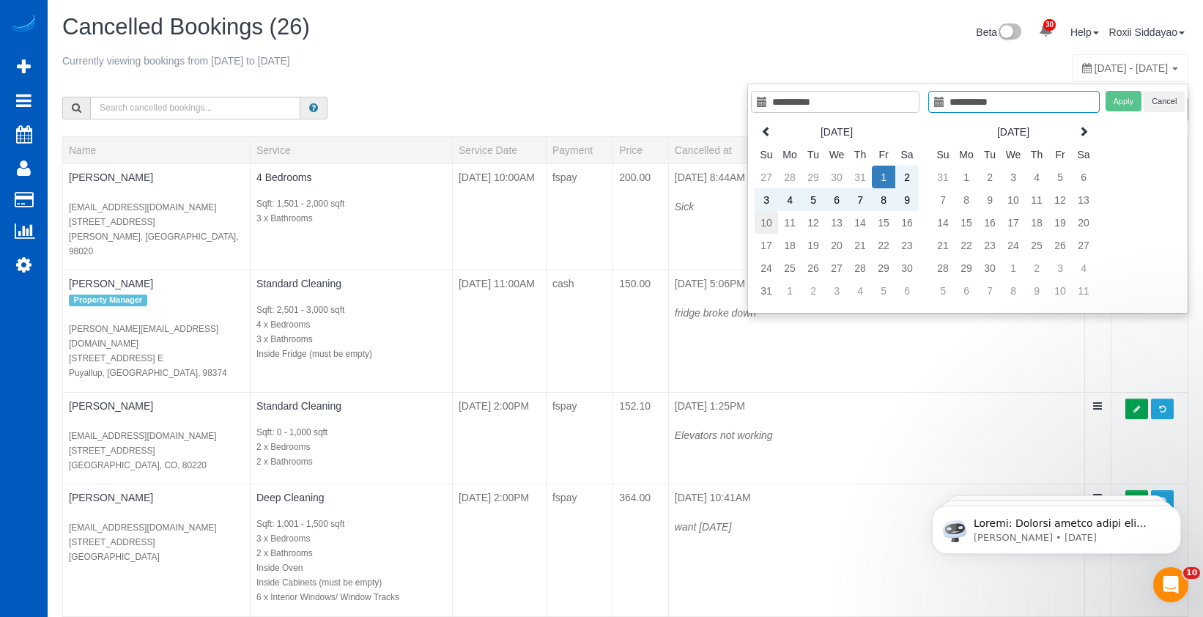
type input "**********"
click at [769, 223] on td "10" at bounding box center [766, 222] width 23 height 23
type input "**********"
click at [906, 222] on td "16" at bounding box center [906, 222] width 23 height 23
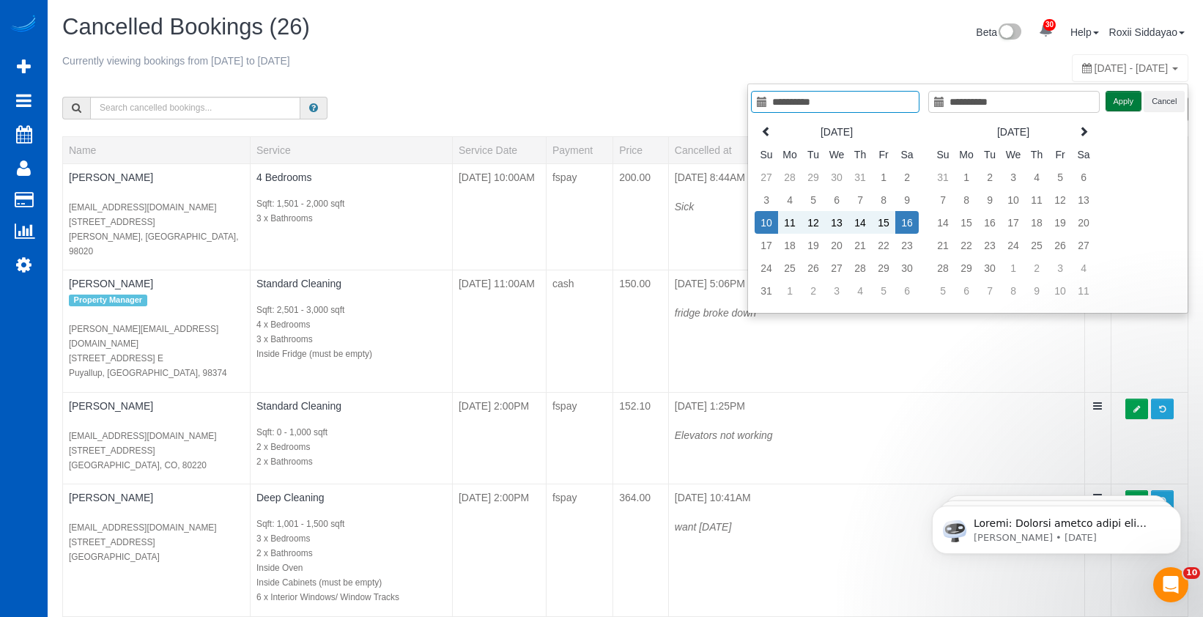
click at [1010, 103] on button "Apply" at bounding box center [1124, 101] width 37 height 21
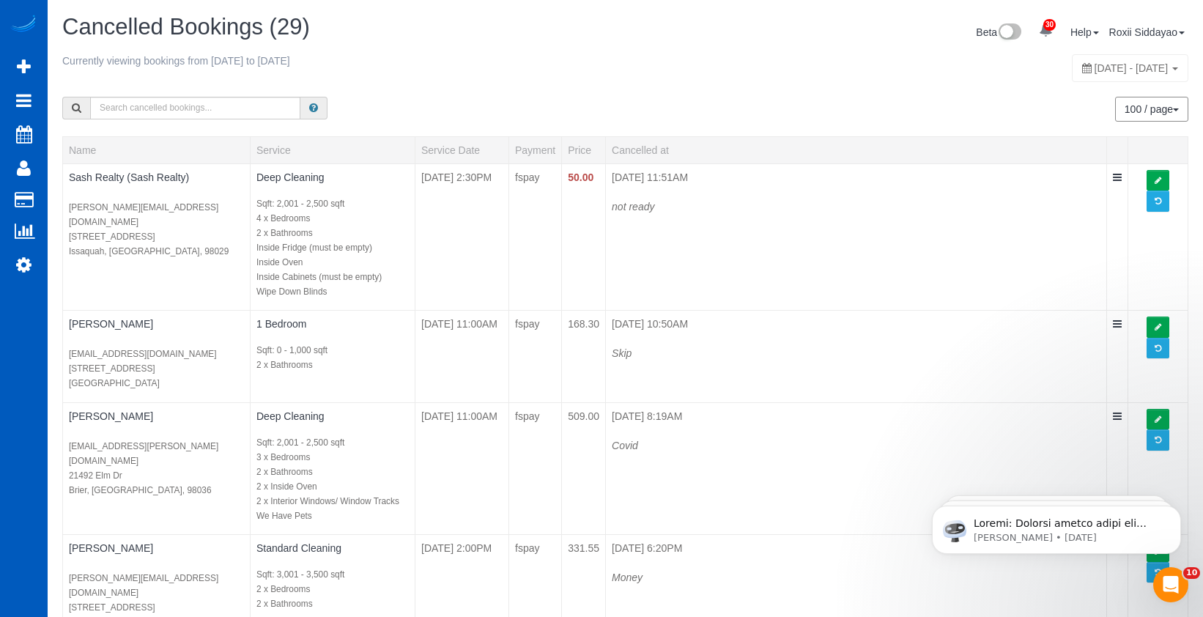
click at [1010, 71] on span "August 10, 2025 - August 16, 2025" at bounding box center [1132, 68] width 74 height 12
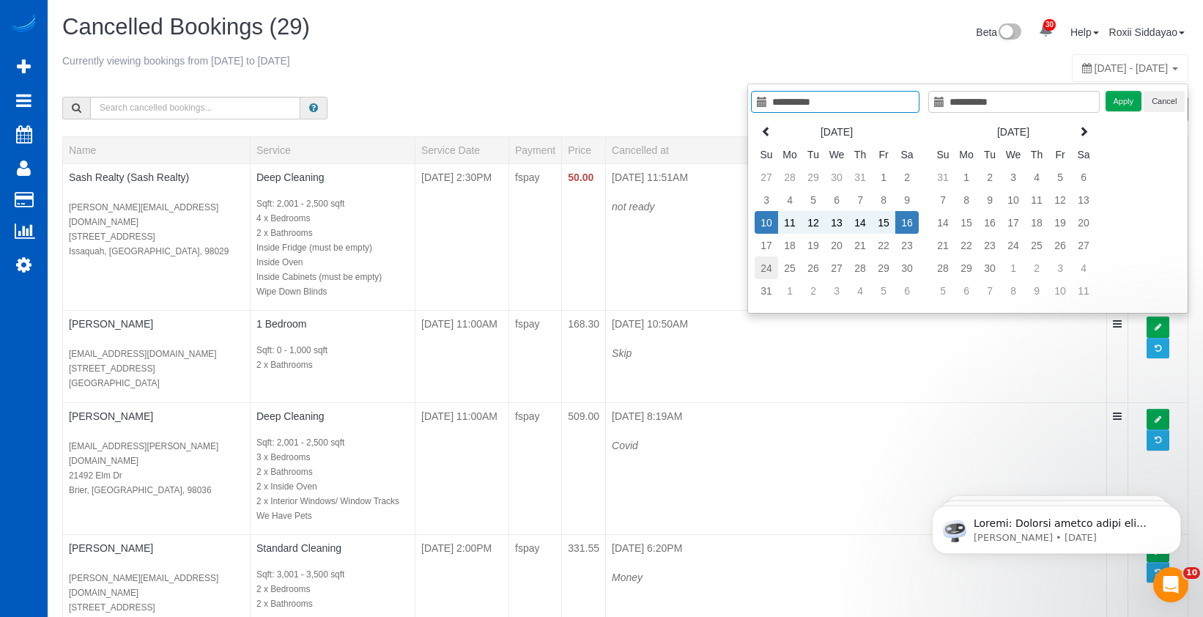
type input "**********"
click at [772, 265] on td "24" at bounding box center [766, 267] width 23 height 23
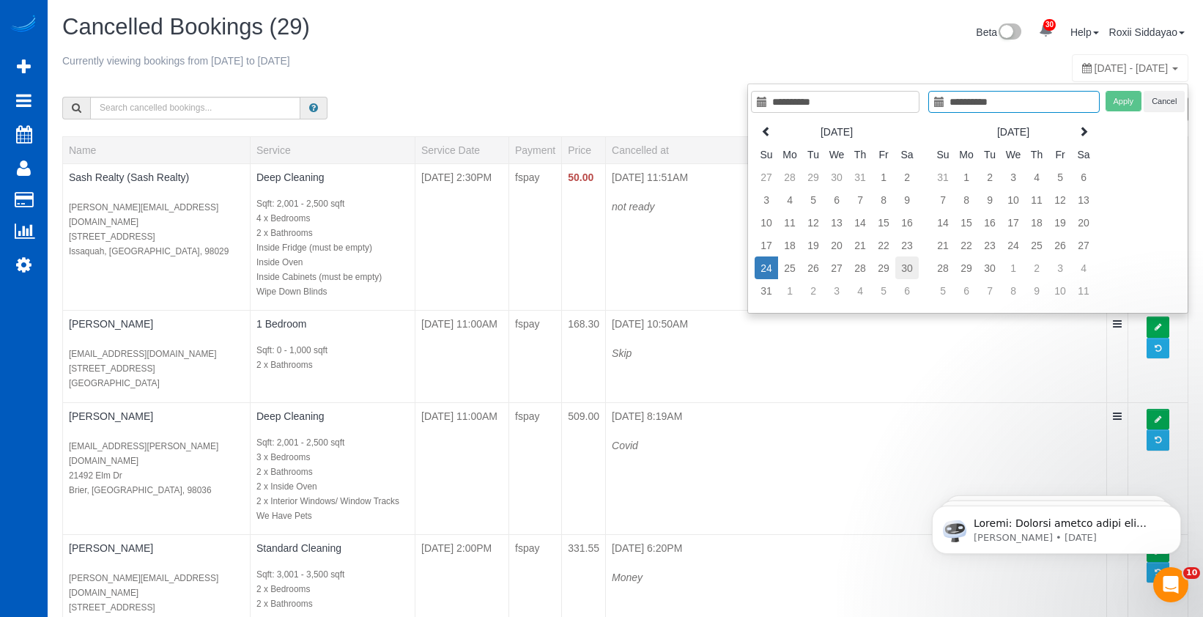
type input "**********"
click at [908, 271] on td "30" at bounding box center [906, 267] width 23 height 23
type input "**********"
click at [1010, 105] on button "Apply" at bounding box center [1124, 101] width 37 height 21
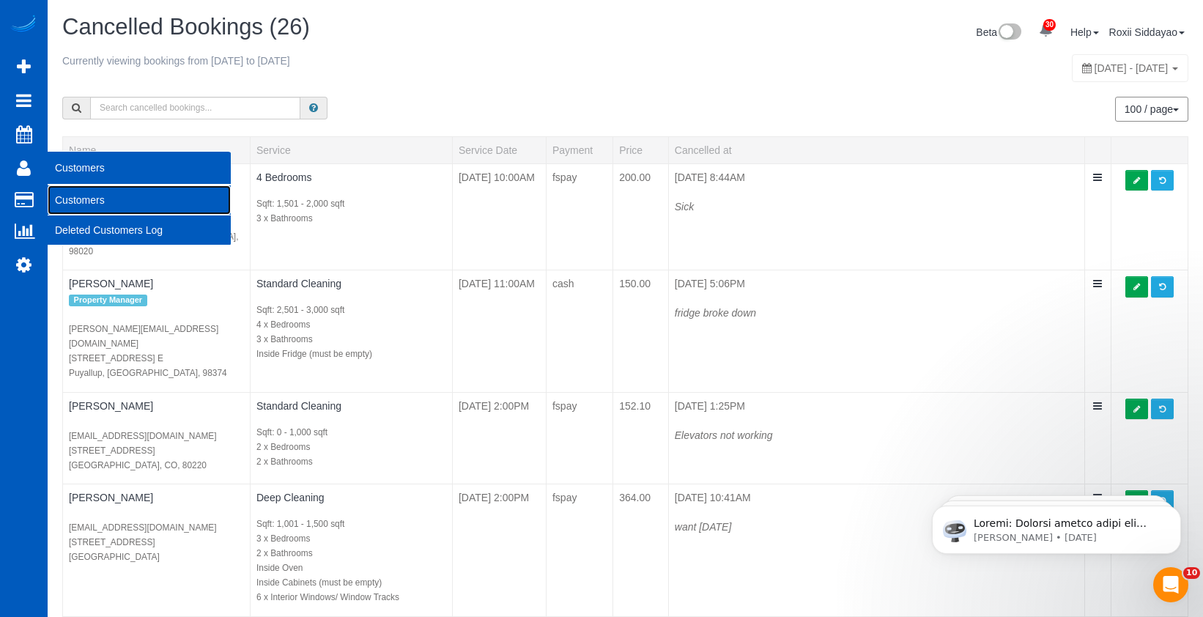
click at [92, 207] on link "Customers" at bounding box center [139, 199] width 183 height 29
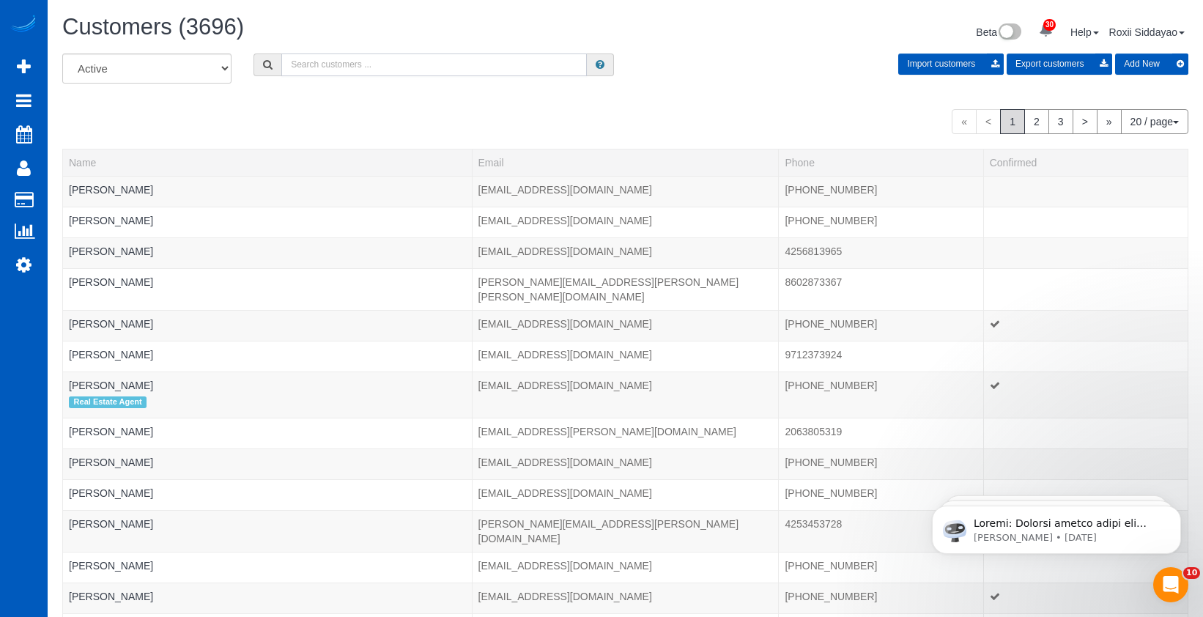
click at [322, 66] on input "text" at bounding box center [434, 64] width 306 height 23
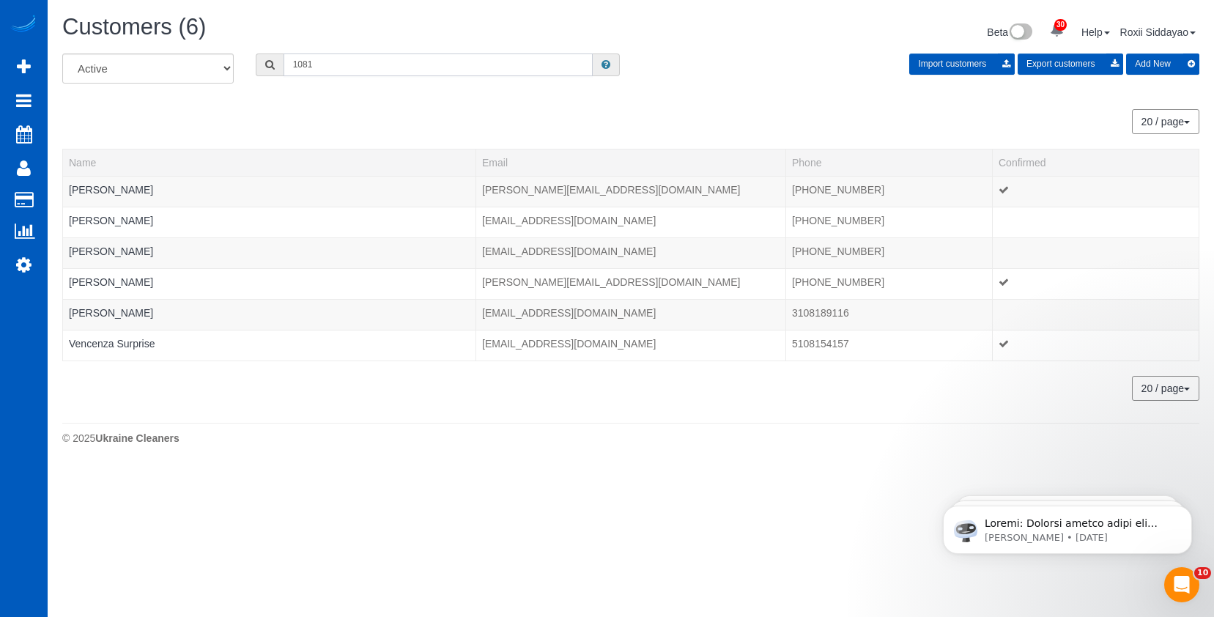
click at [339, 69] on input "1081" at bounding box center [438, 64] width 309 height 23
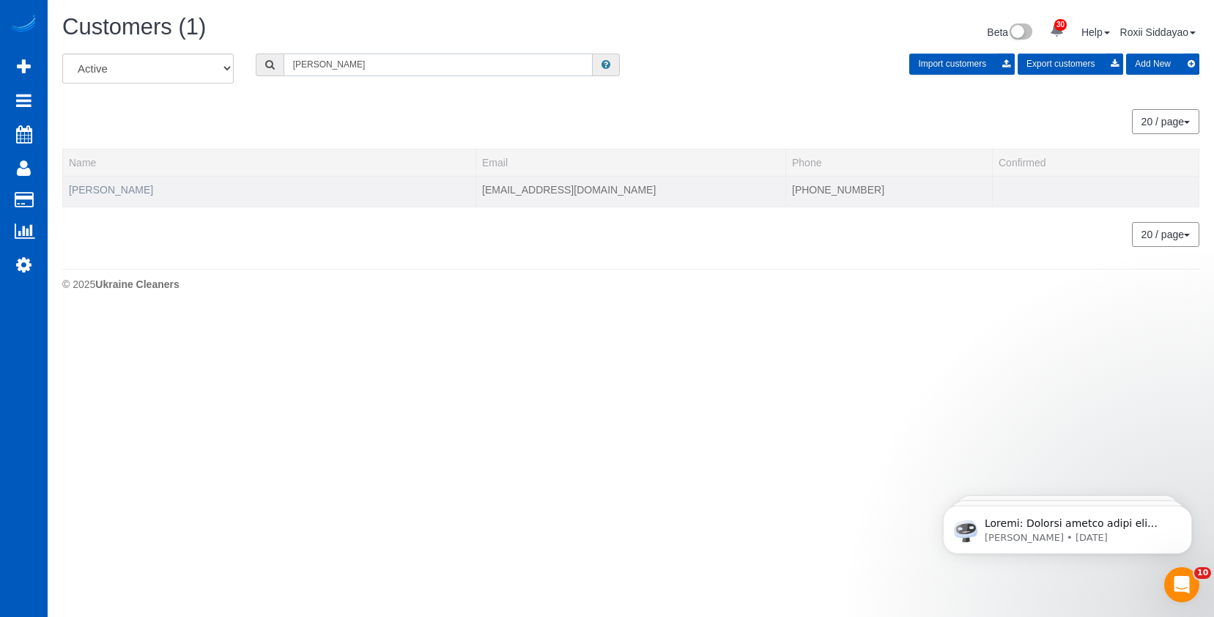
type input "flohr"
click at [98, 192] on link "Jeremy Flohr" at bounding box center [111, 190] width 84 height 12
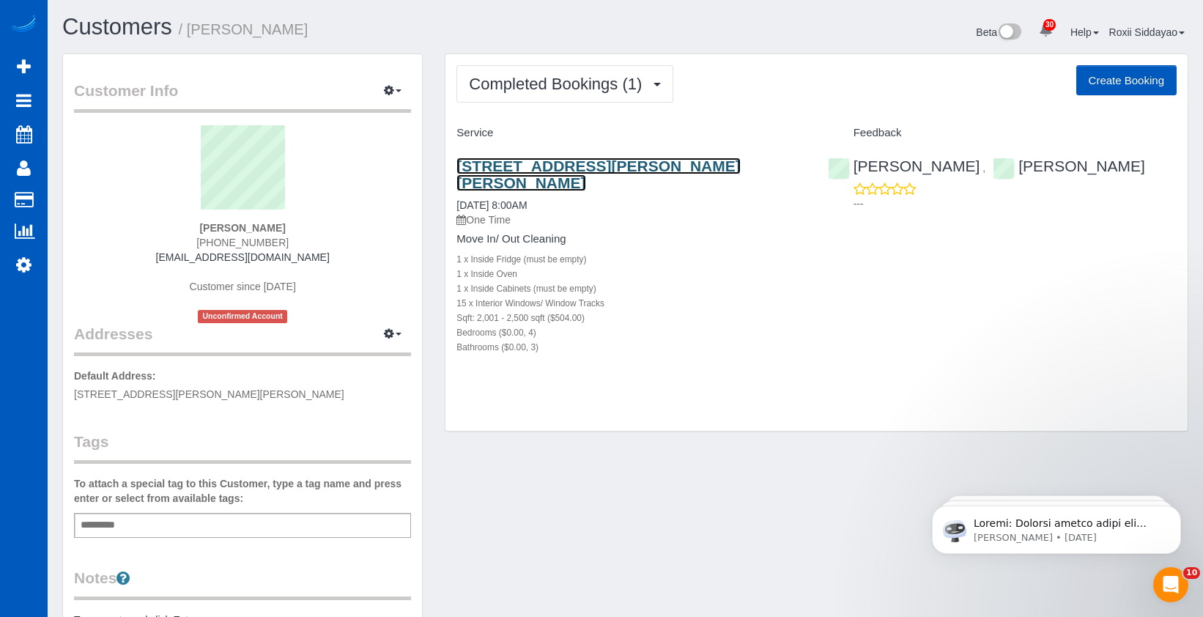
click at [555, 164] on link "2129 88th Dr Ne, Lake Stevens, WA 98258" at bounding box center [598, 175] width 284 height 34
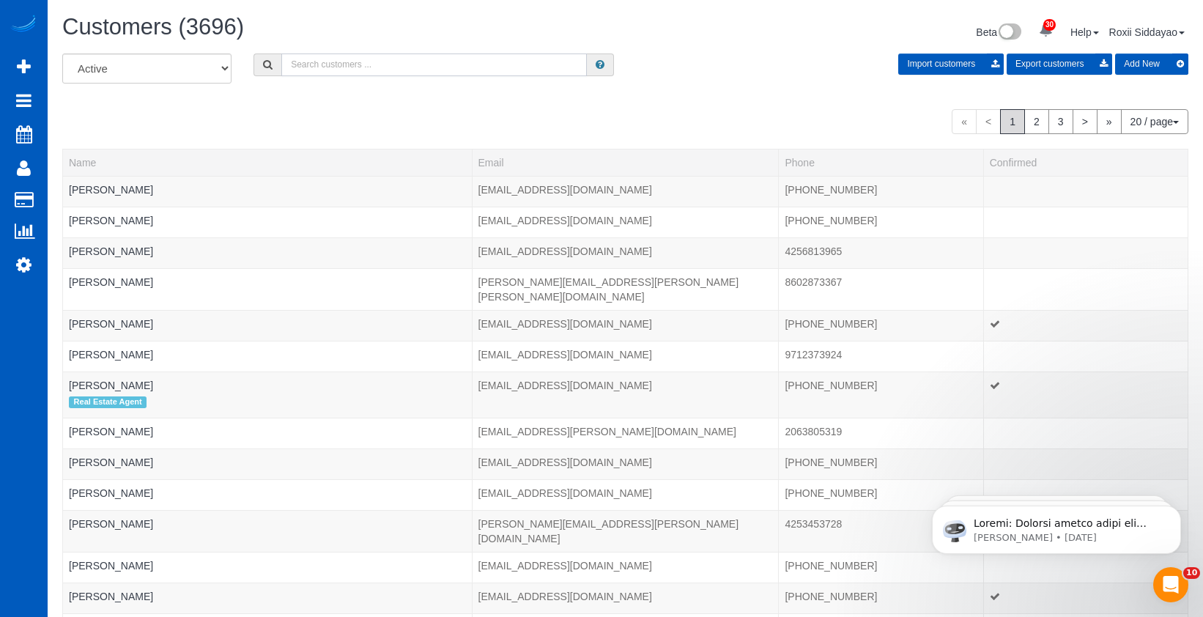
click at [405, 67] on input "text" at bounding box center [434, 64] width 306 height 23
click at [404, 67] on input "2113" at bounding box center [434, 64] width 306 height 23
click at [317, 65] on input "2113" at bounding box center [434, 64] width 306 height 23
click at [316, 65] on input "2113" at bounding box center [434, 64] width 306 height 23
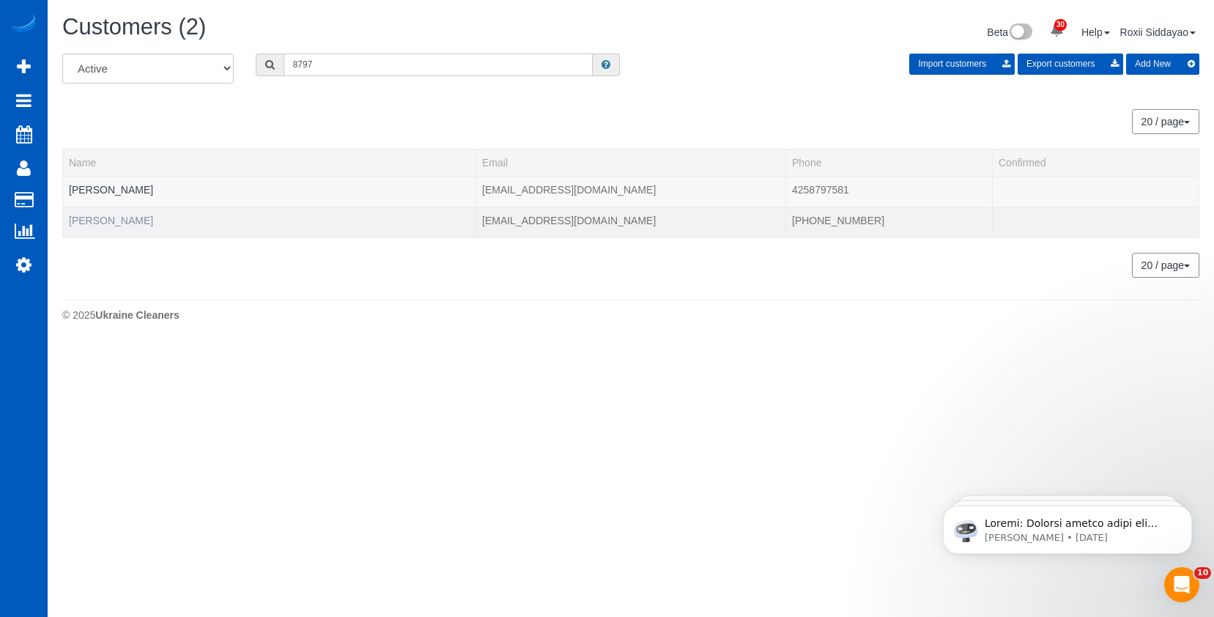
type input "8797"
click at [97, 221] on link "Patti Zelikoff" at bounding box center [111, 221] width 84 height 12
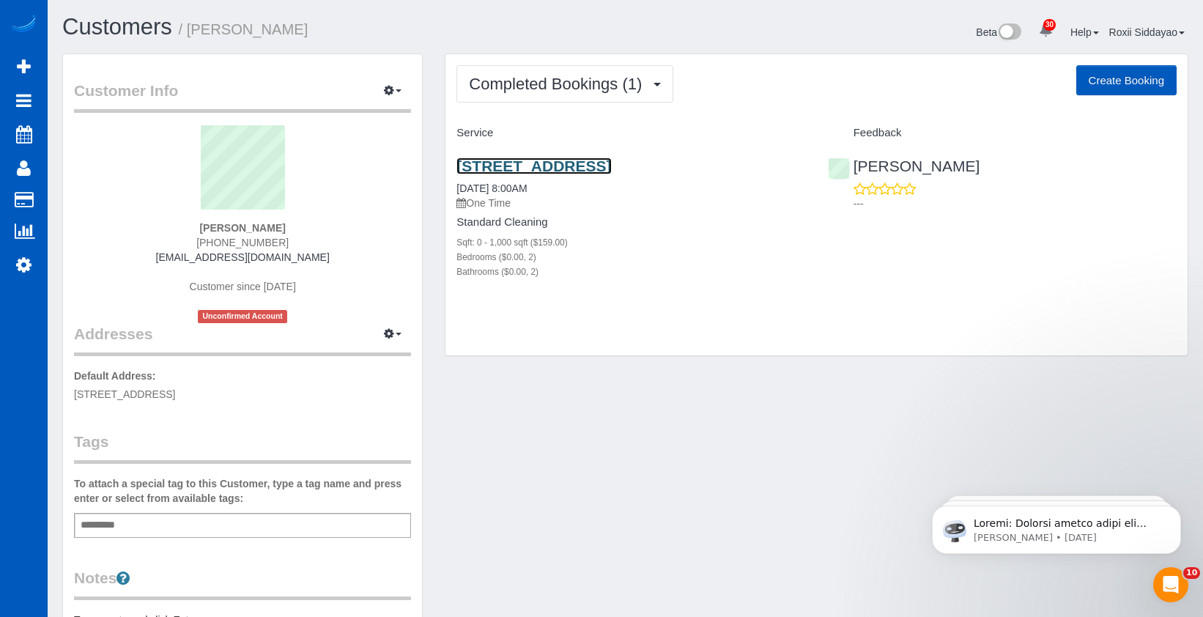
click at [547, 166] on link "121 Vine St, Seattle, WA 98121" at bounding box center [533, 166] width 155 height 17
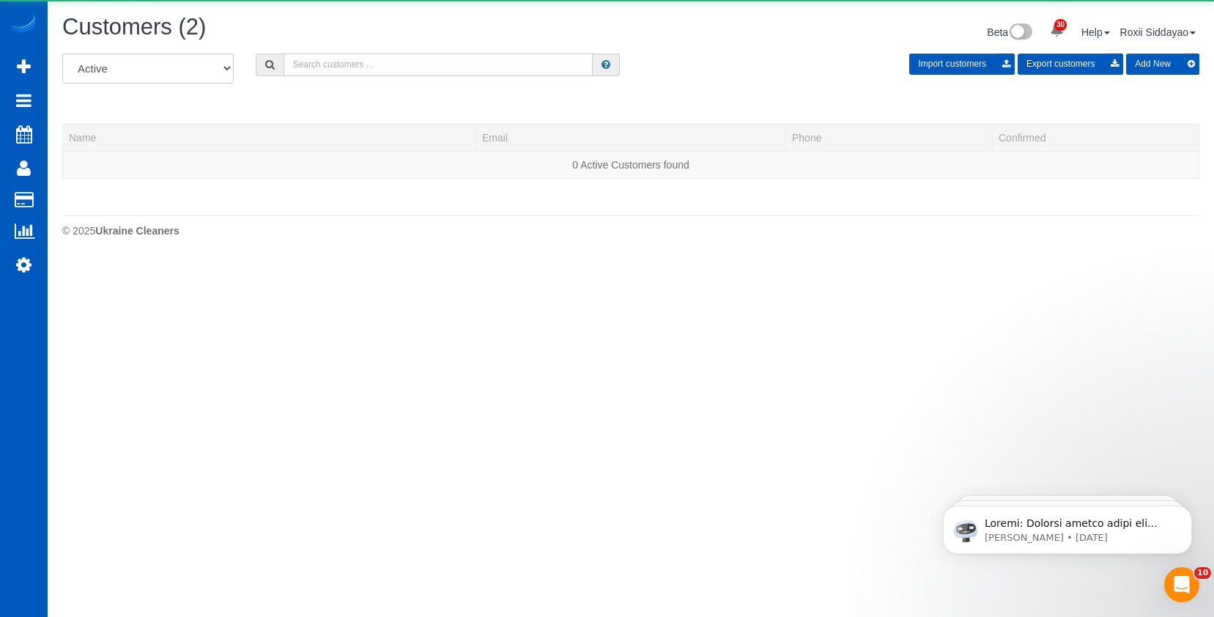
click at [335, 65] on input "text" at bounding box center [438, 64] width 309 height 23
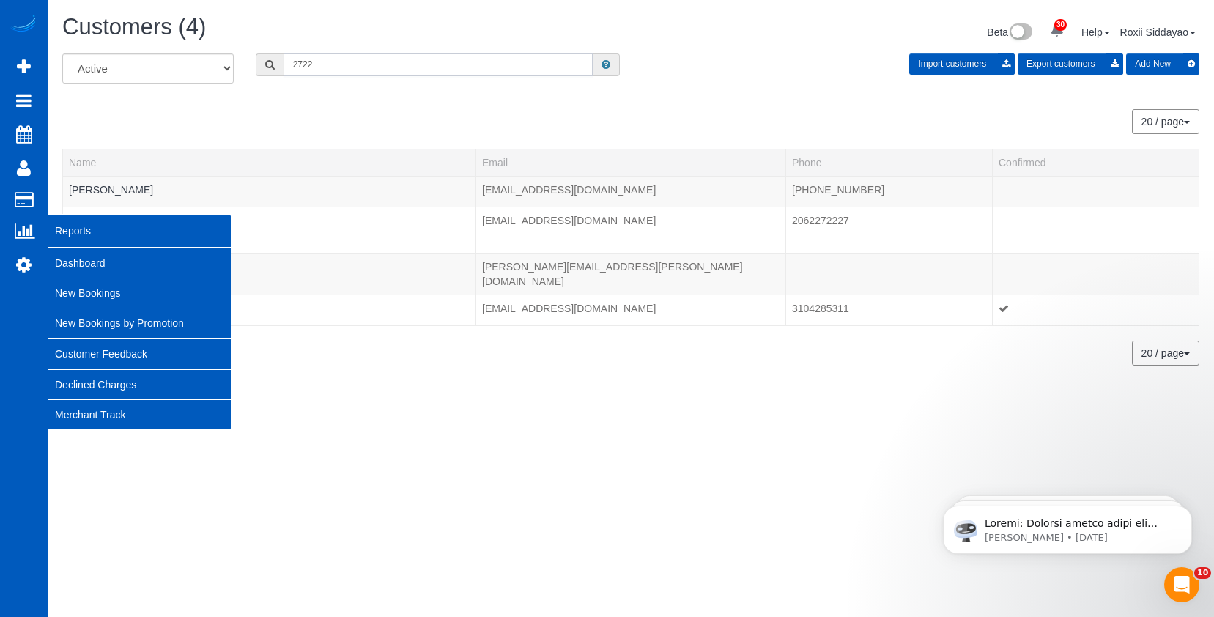
type input "2722"
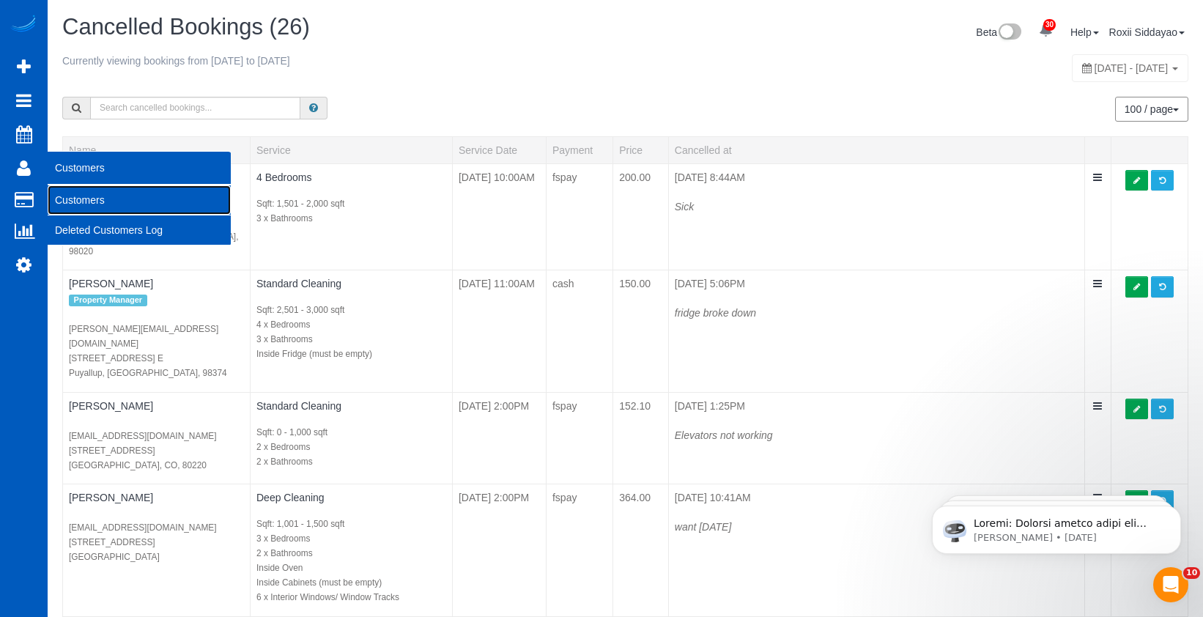
click at [95, 201] on link "Customers" at bounding box center [139, 199] width 183 height 29
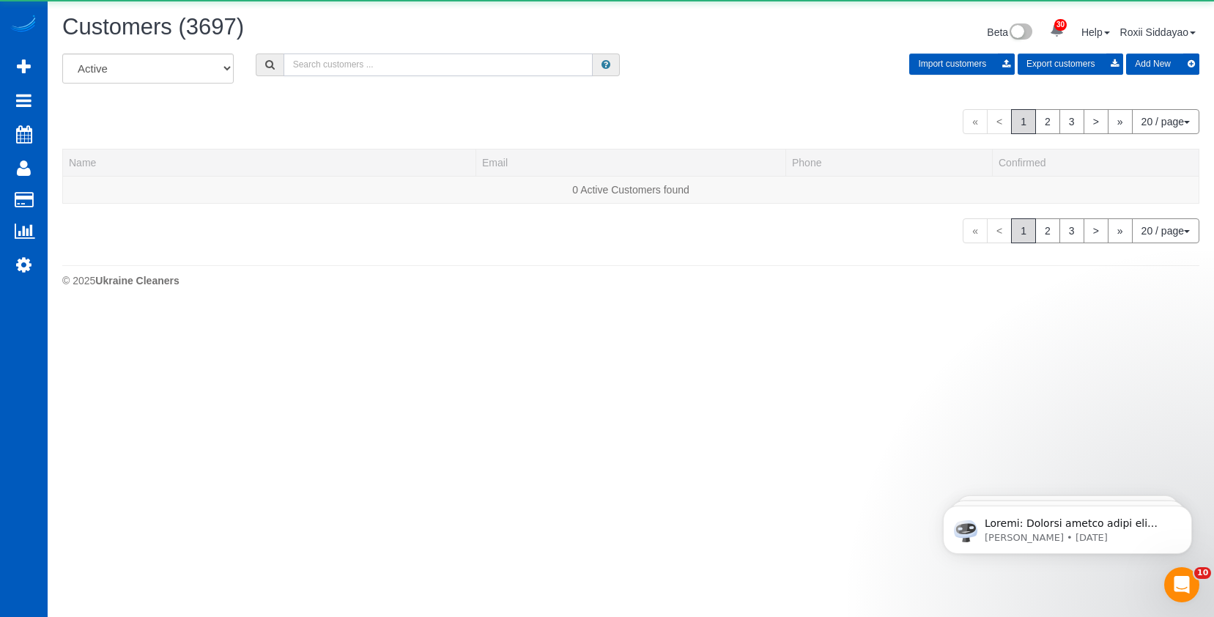
click at [346, 66] on input "text" at bounding box center [438, 64] width 309 height 23
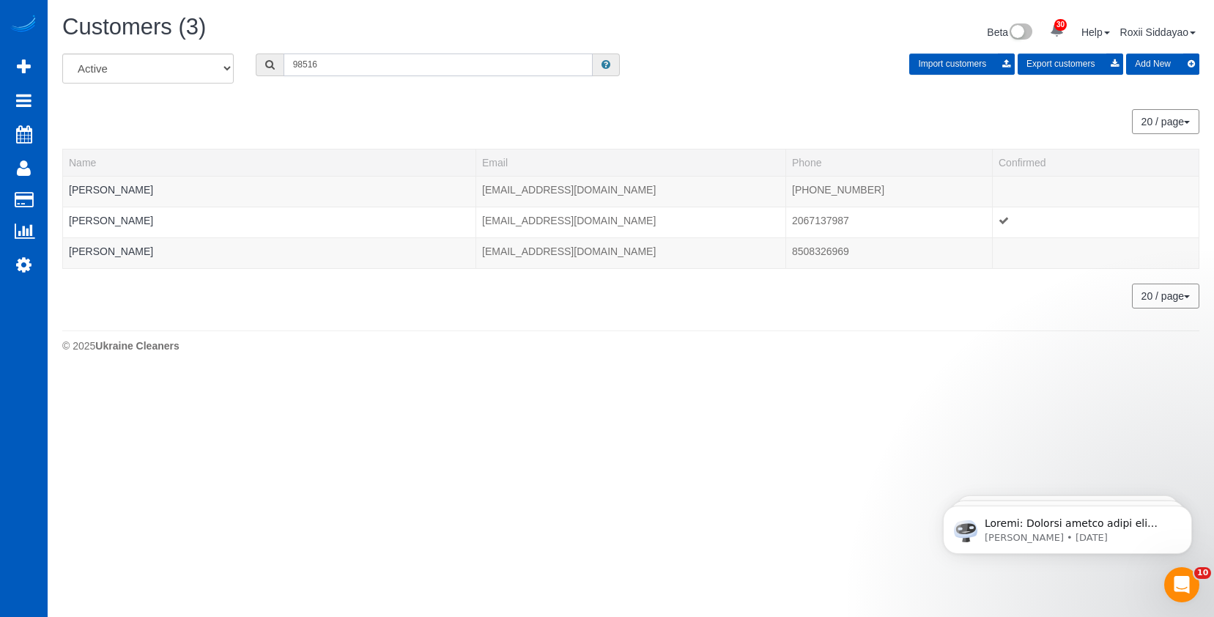
click at [360, 66] on input "98516" at bounding box center [438, 64] width 309 height 23
click at [321, 69] on input "6580" at bounding box center [438, 64] width 309 height 23
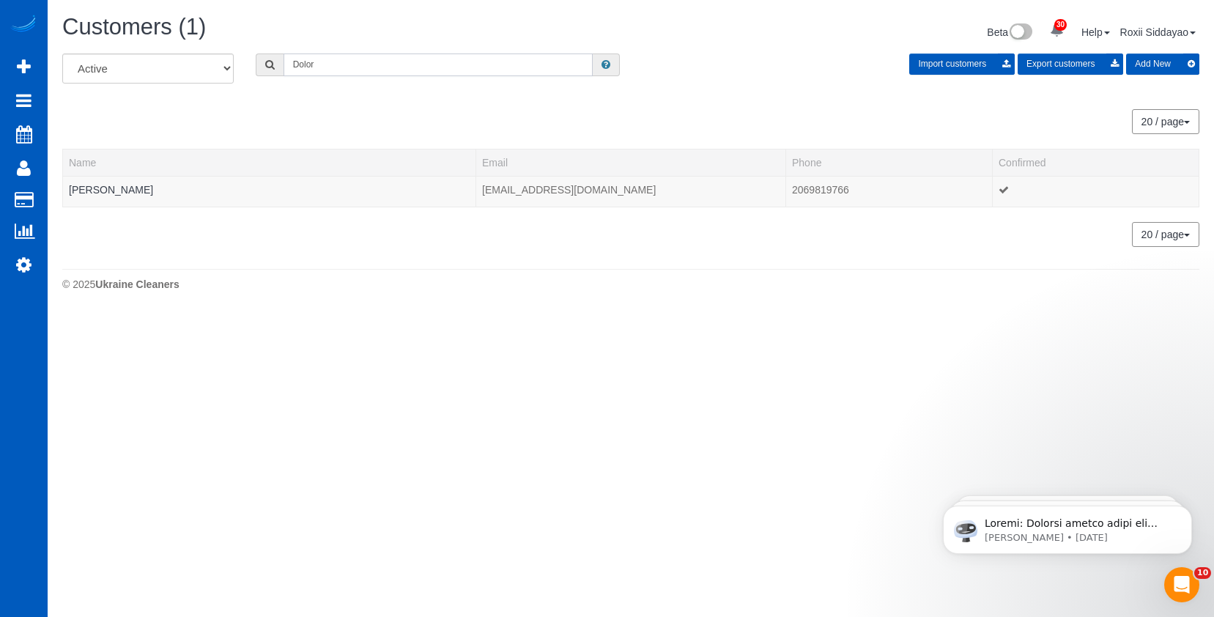
click at [323, 63] on input "Dolor" at bounding box center [438, 64] width 309 height 23
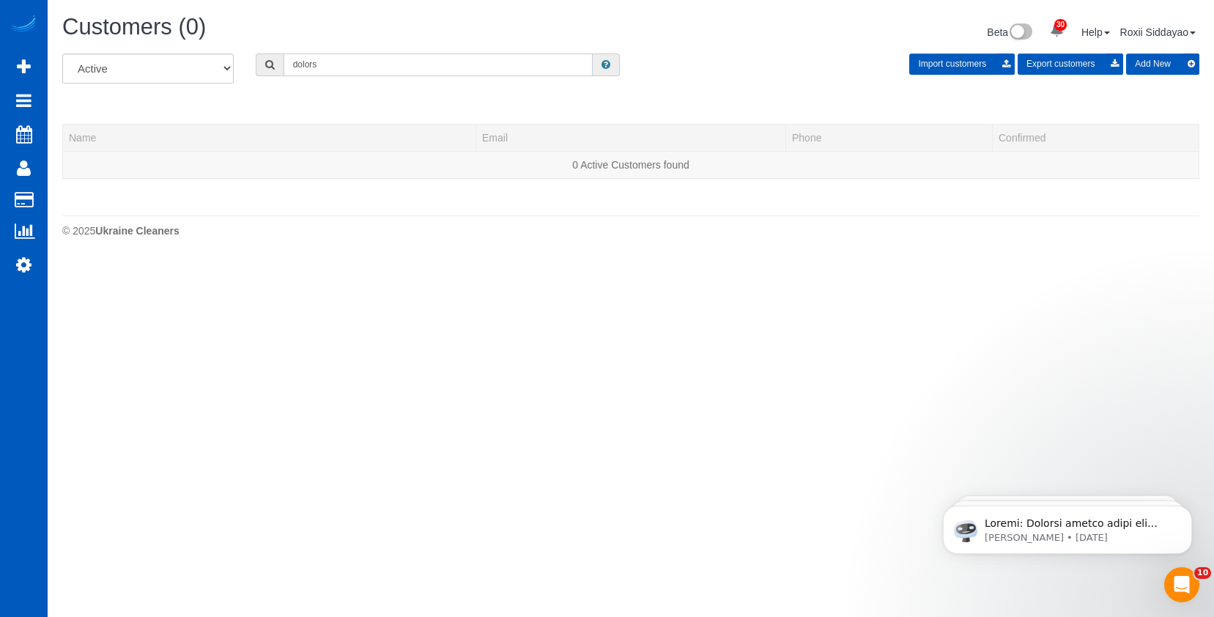
click at [330, 60] on input "dolors" at bounding box center [438, 64] width 309 height 23
click at [330, 61] on input "Lorenzen" at bounding box center [438, 64] width 309 height 23
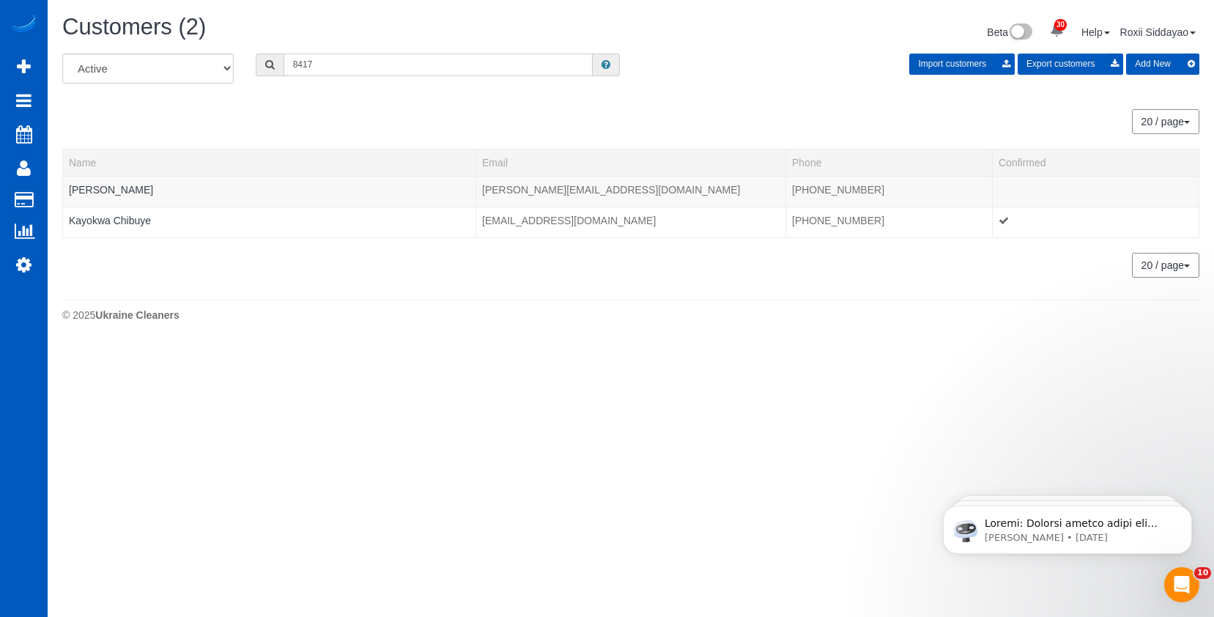
click at [369, 62] on input "8417" at bounding box center [438, 64] width 309 height 23
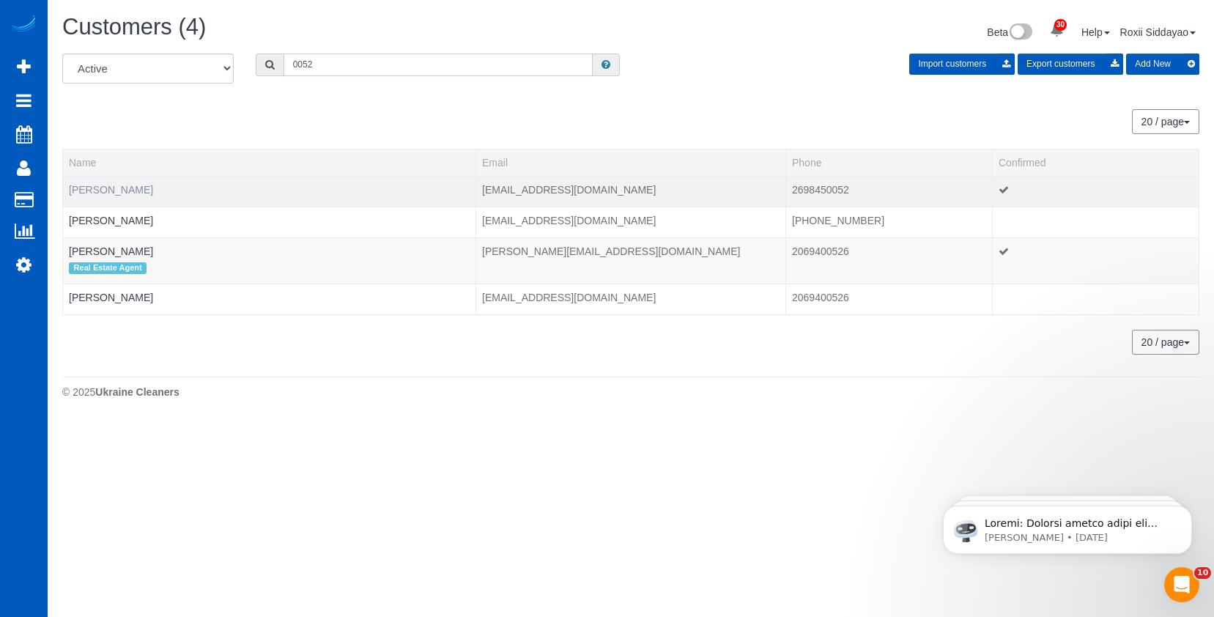
type input "0052"
click at [122, 187] on link "Ben Weakley" at bounding box center [111, 190] width 84 height 12
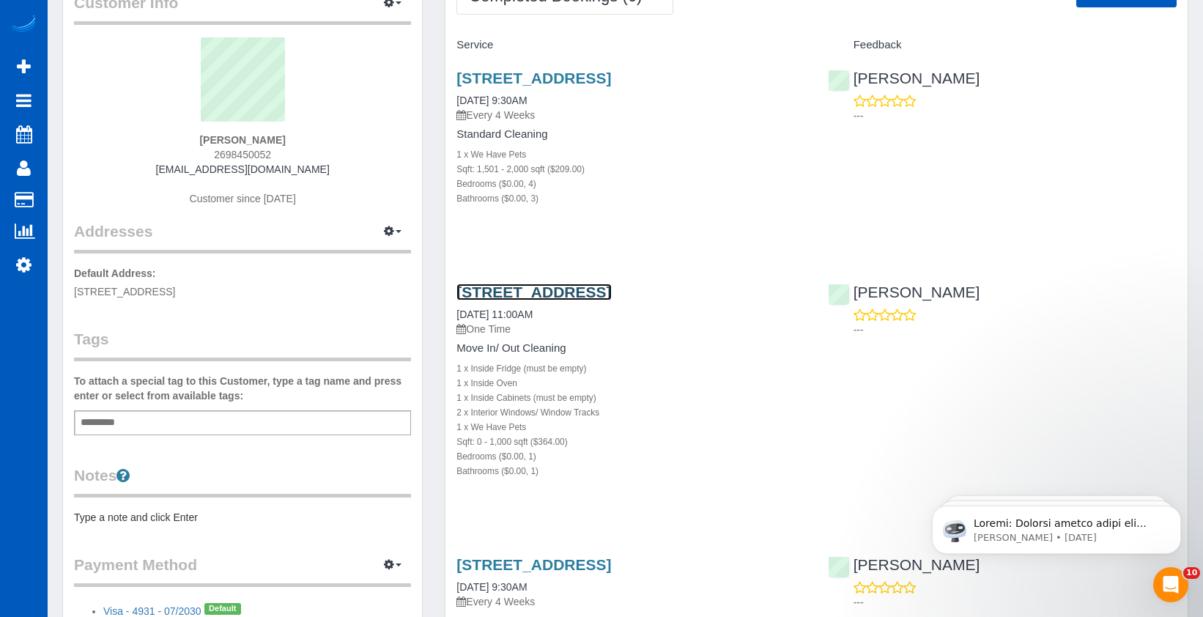
scroll to position [73, 0]
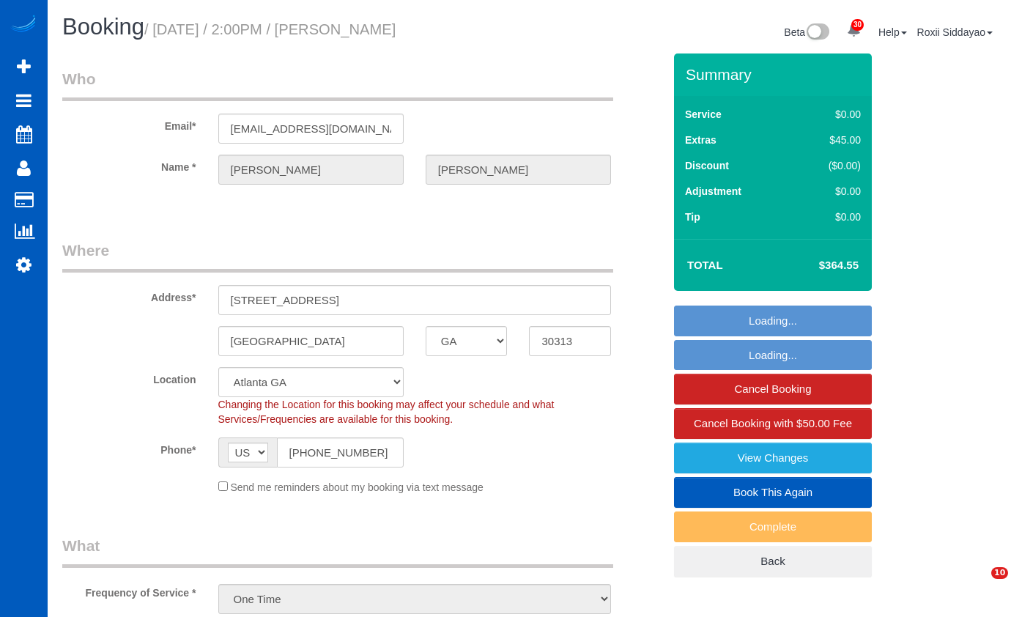
select select "GA"
select select "199"
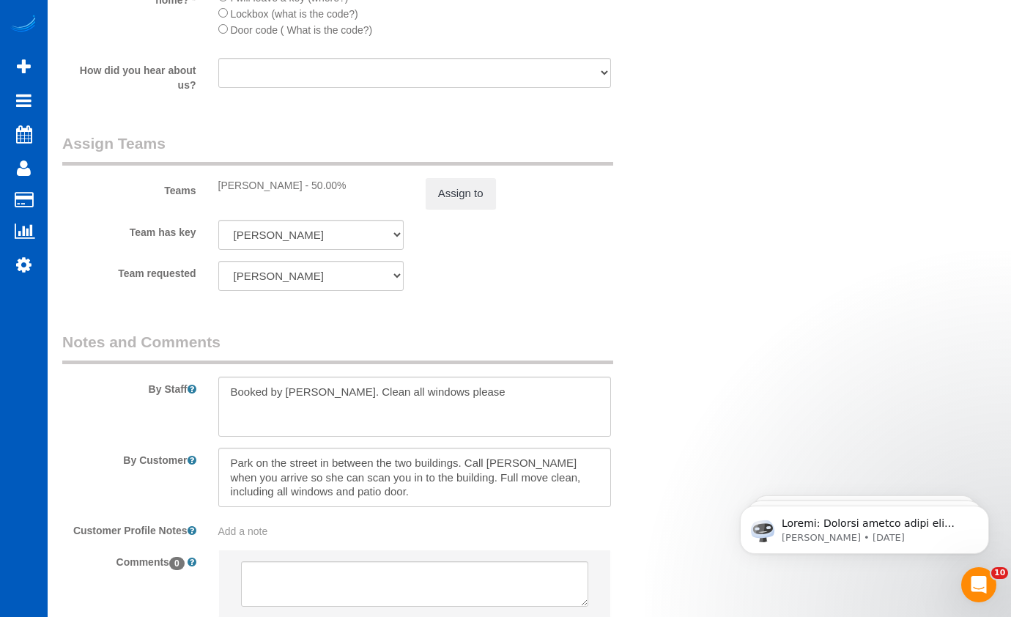
scroll to position [2035, 0]
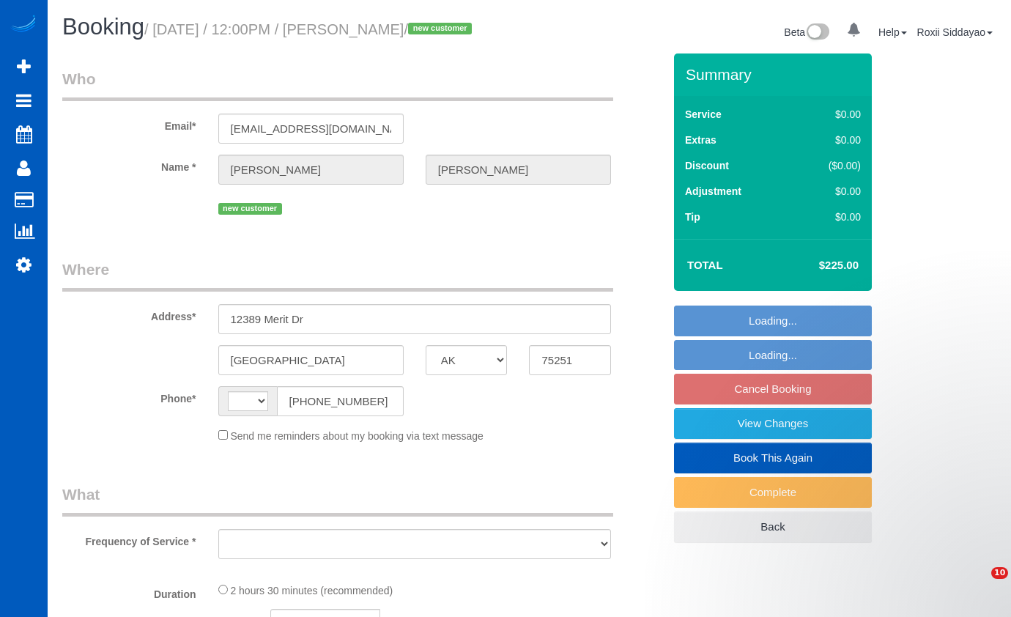
select select "[GEOGRAPHIC_DATA]"
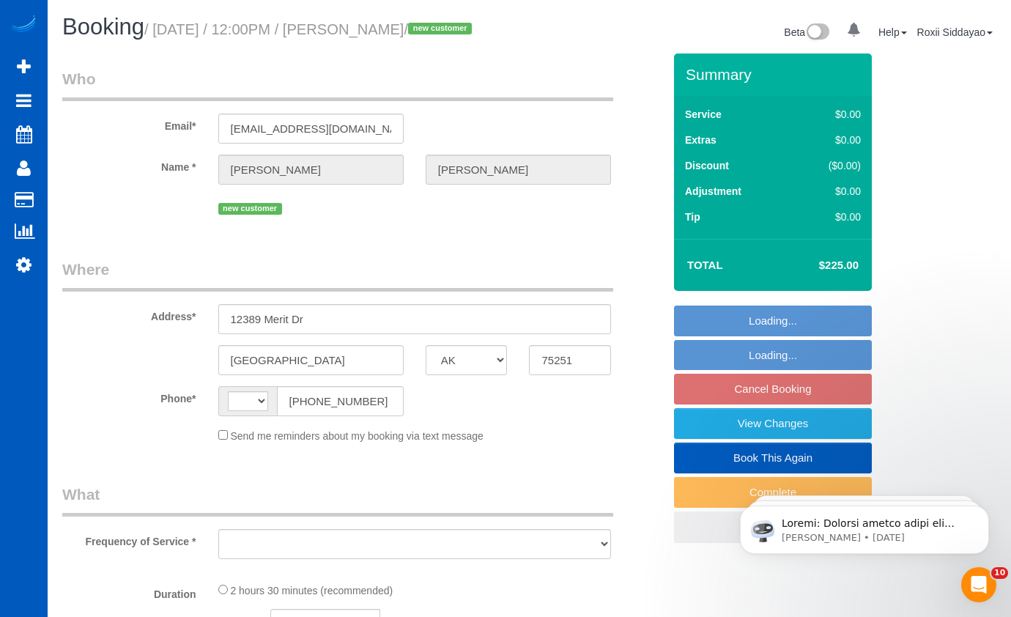
select select "string:[GEOGRAPHIC_DATA]"
select select "string:fspay-c12a1377-7015-4bc6-aaf6-46e9d7d17dab"
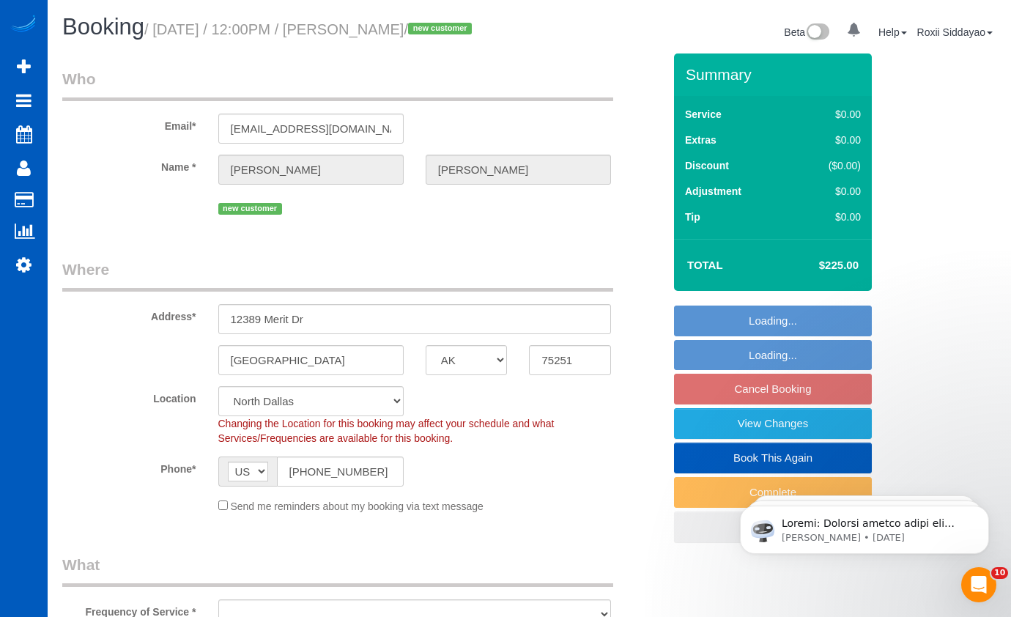
select select "object:918"
select select "199"
select select "spot2"
select select "object:1163"
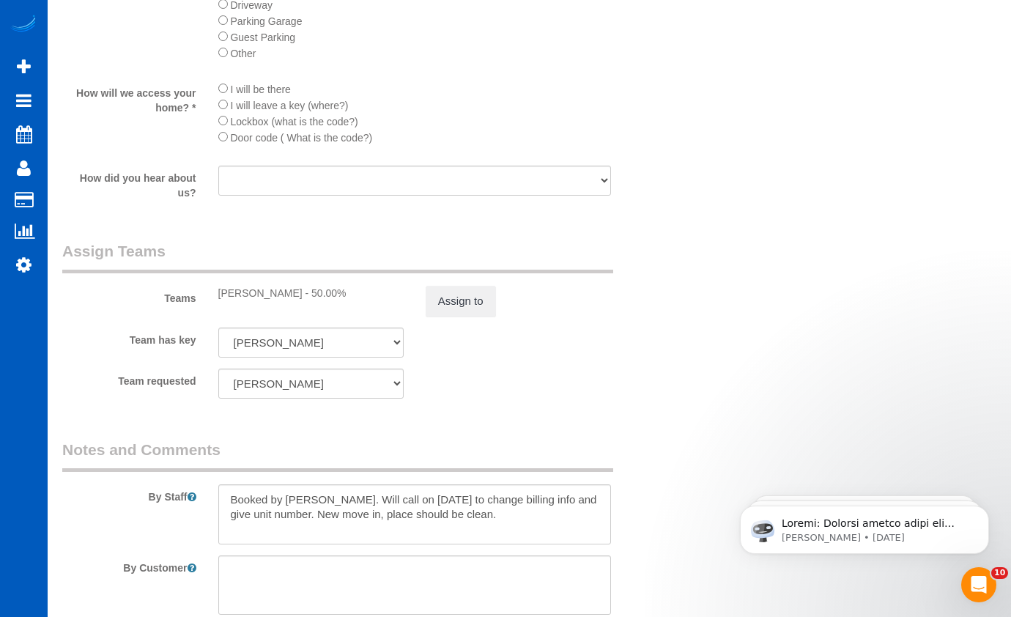
scroll to position [1918, 0]
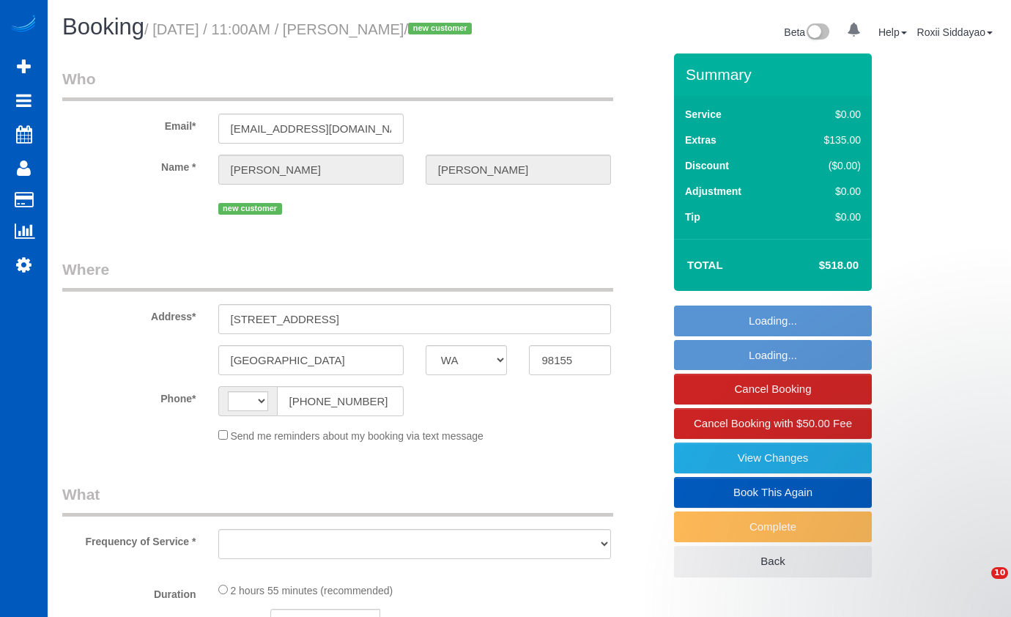
select select "WA"
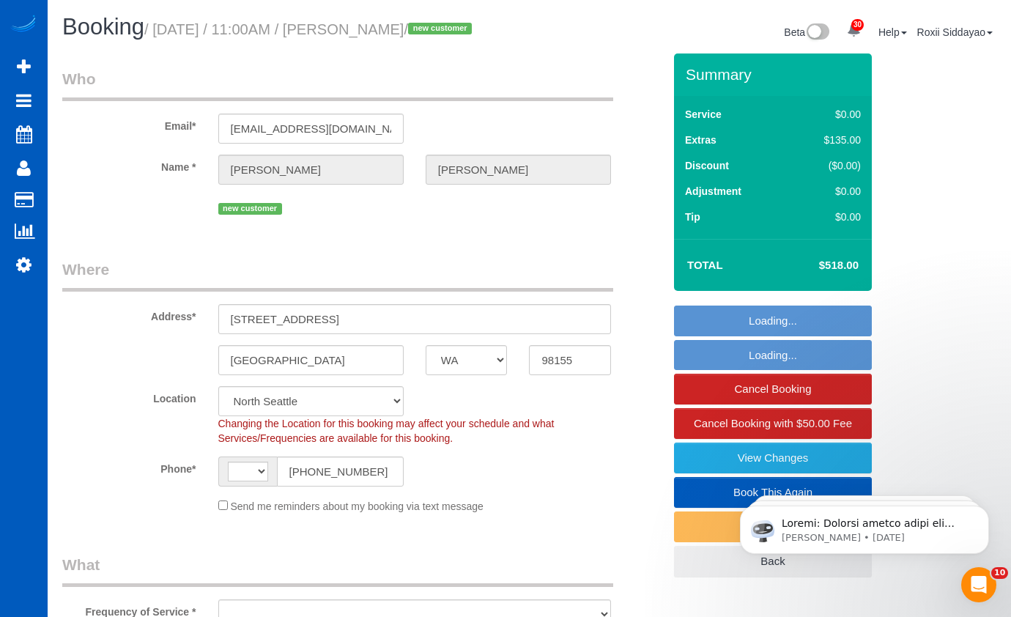
select select "string:[GEOGRAPHIC_DATA]"
select select "object:926"
select select "string:fspay-32438733-6218-4ca9-8897-f213b9e32abe"
select select "199"
select select "2"
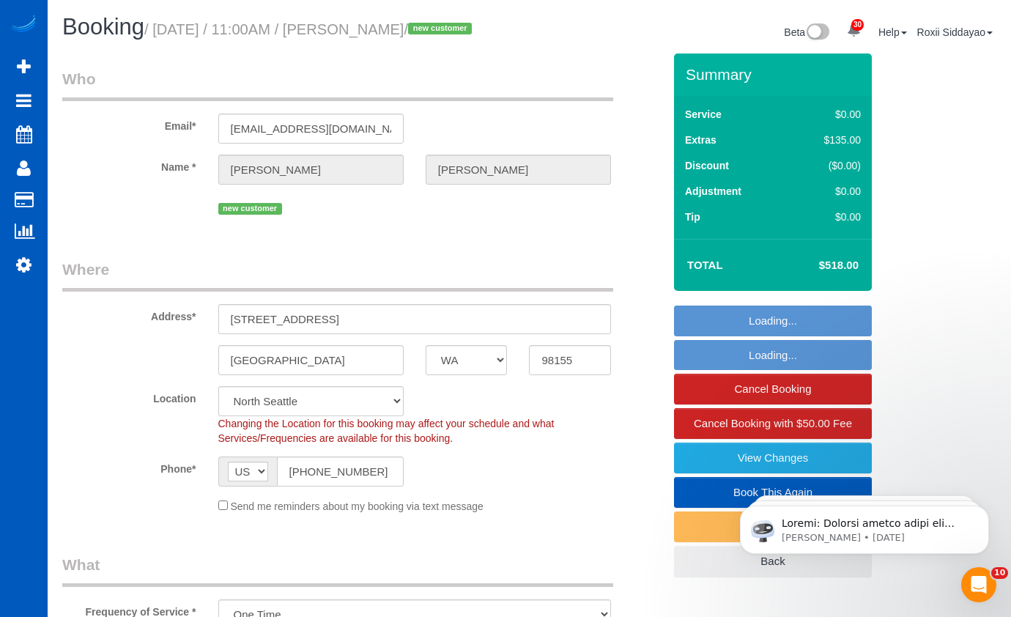
select select "spot1"
select select "object:1191"
select select "2"
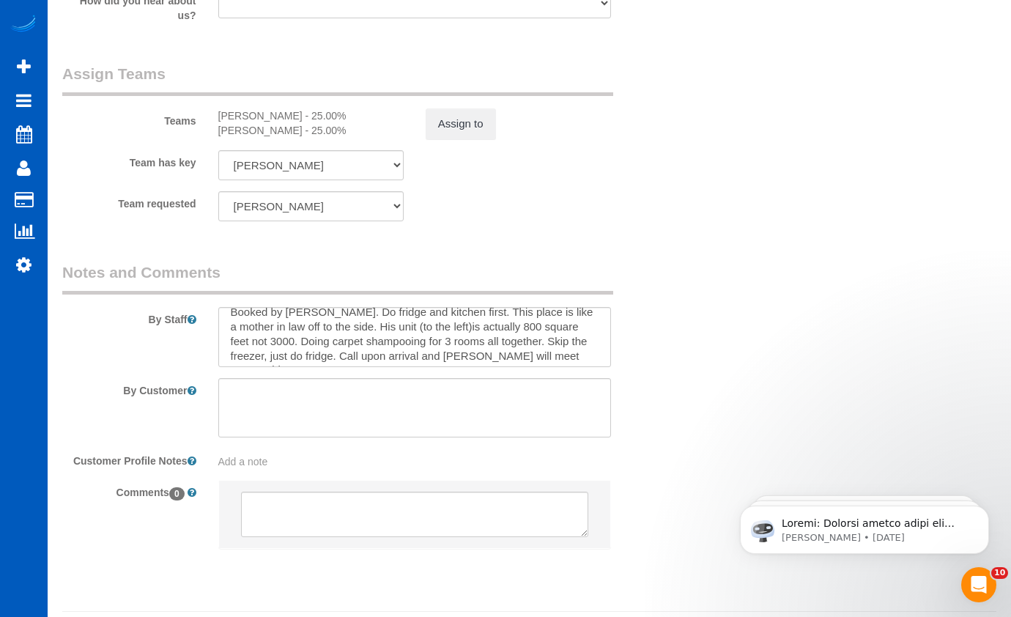
scroll to position [15, 0]
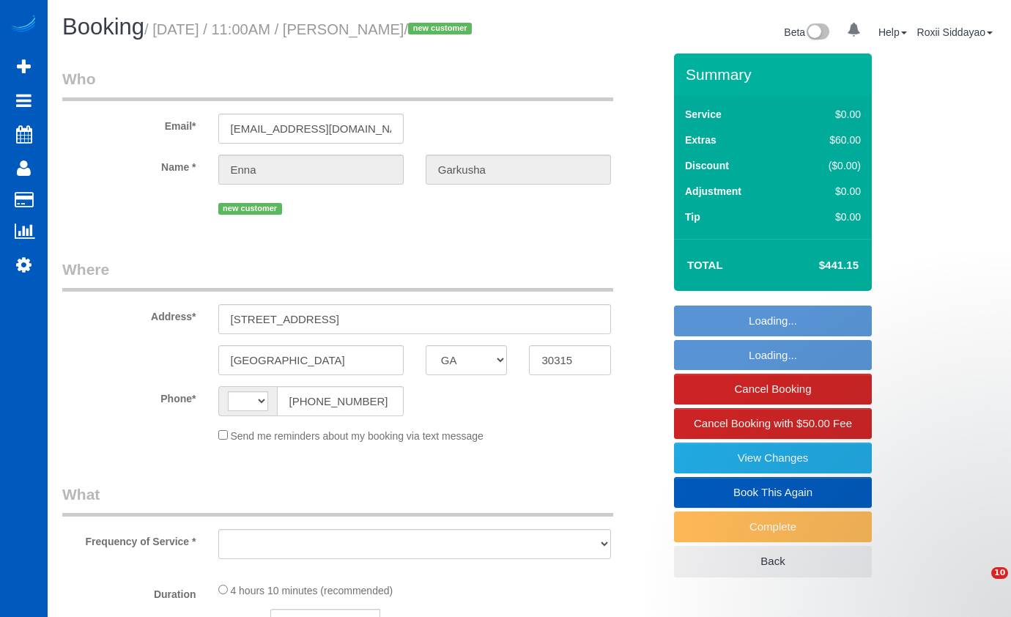
select select "GA"
select select "string:[GEOGRAPHIC_DATA]"
select select "string:fspay-b513ea97-aa00-49b6-99a8-a0ea5f0d96e5"
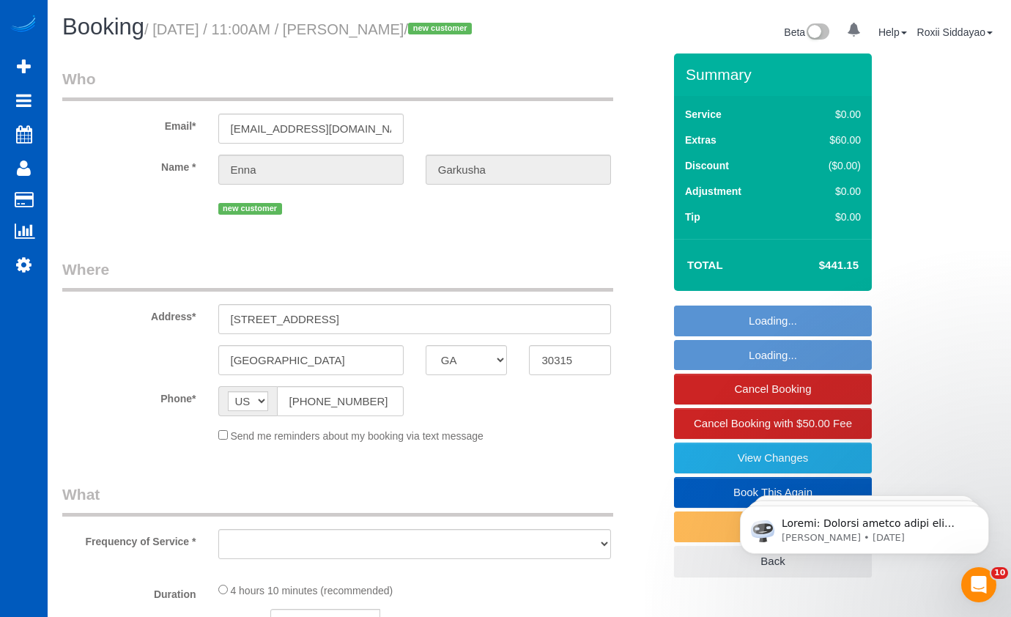
select select "number:8"
select select "object:920"
select select "spot1"
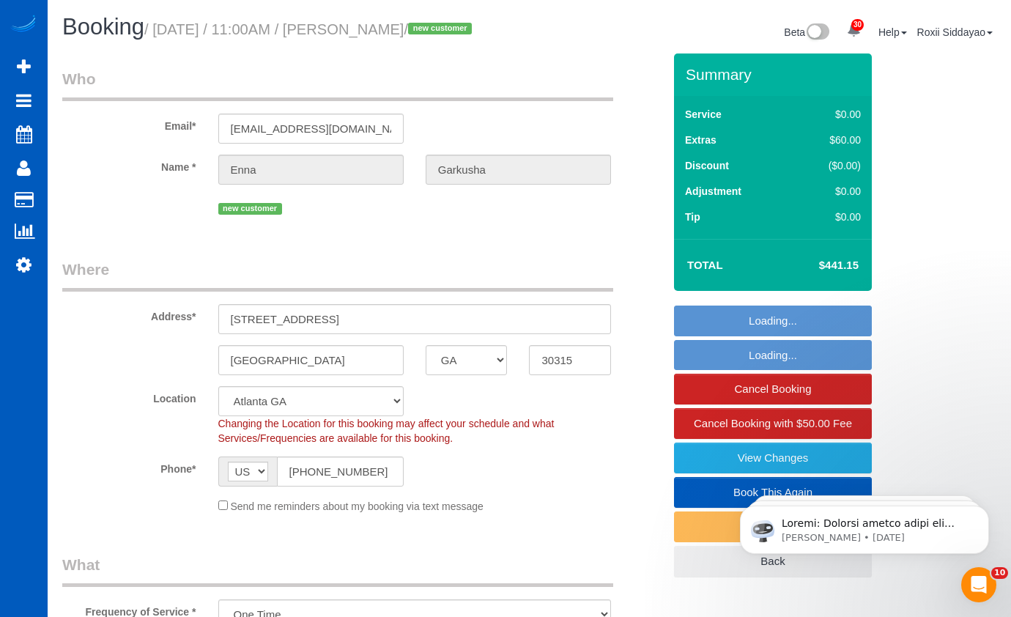
select select "199"
select select "1501"
select select "3"
select select "2"
select select "object:1172"
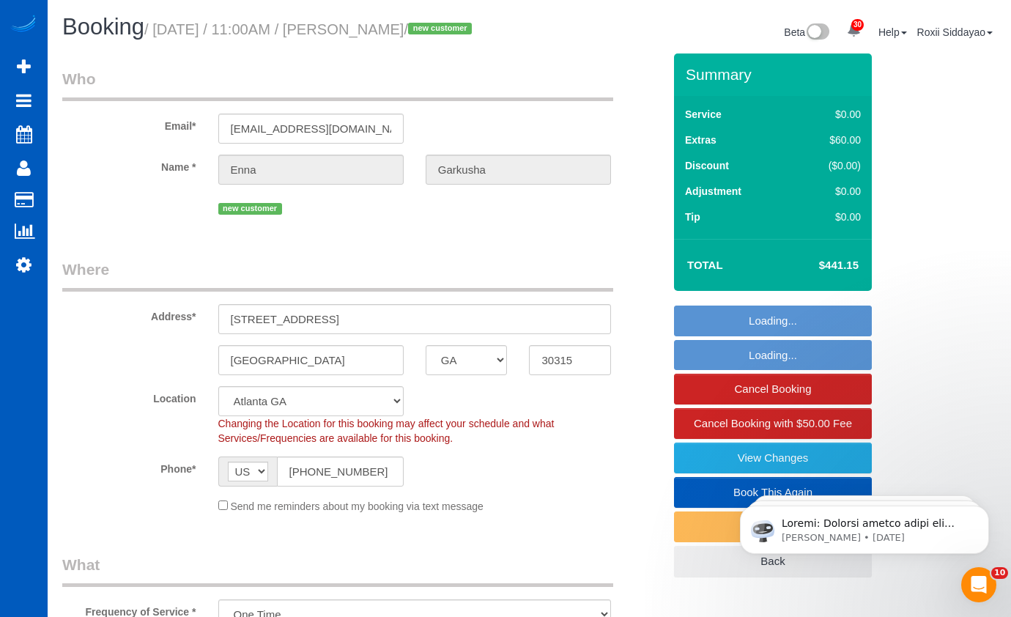
select select "1501"
select select "3"
select select "2"
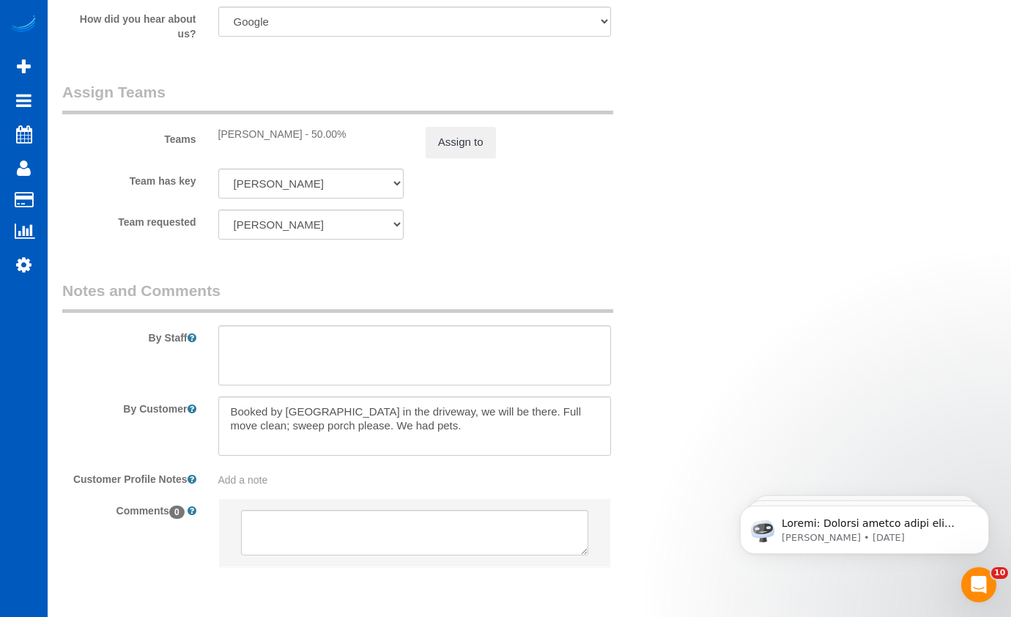
scroll to position [1918, 0]
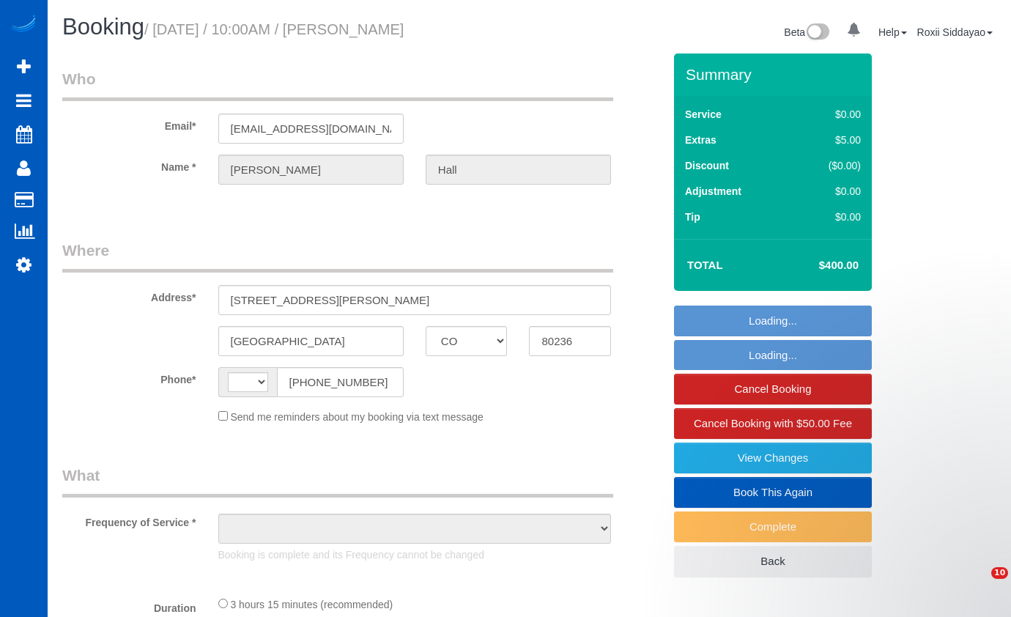
select select "CO"
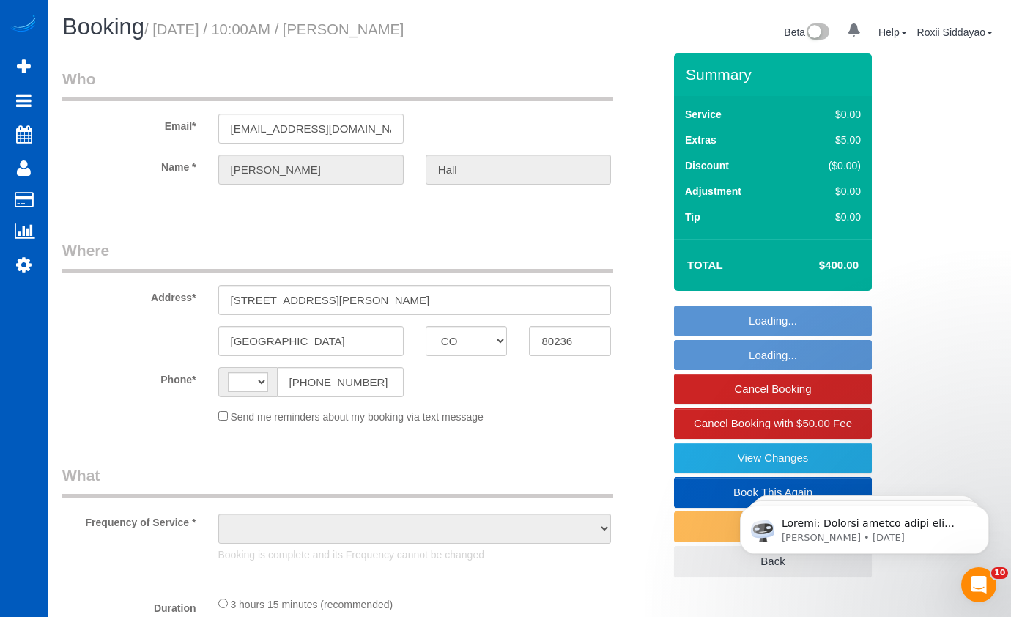
select select "string:[GEOGRAPHIC_DATA]"
select select "string:fspay-7e94bded-54c3-4e58-8998-a5a62ec33bc5"
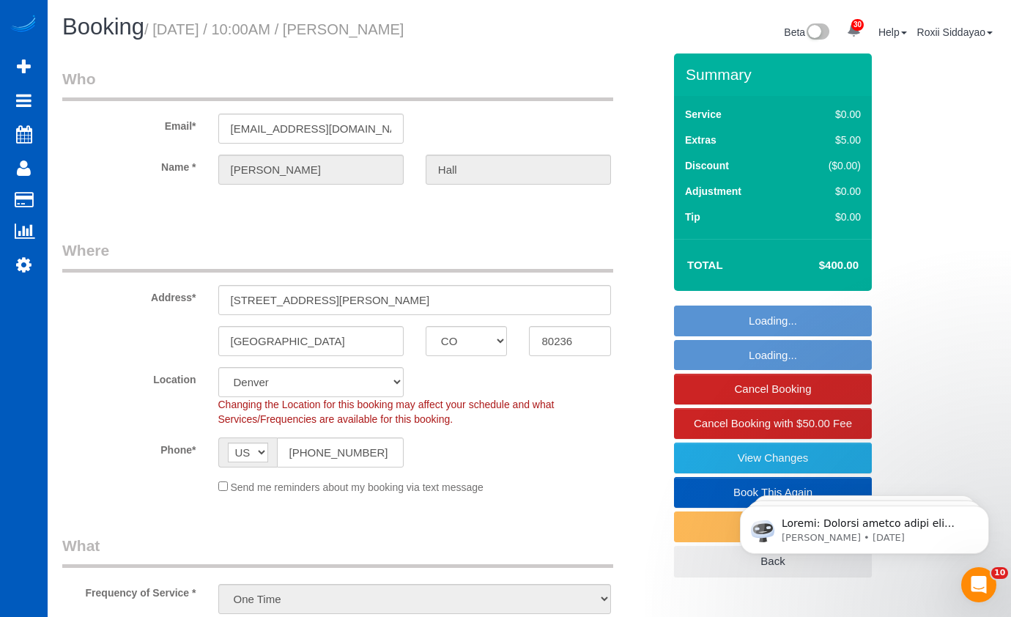
select select "object:1105"
select select "199"
select select "1501"
select select "3"
select select "2"
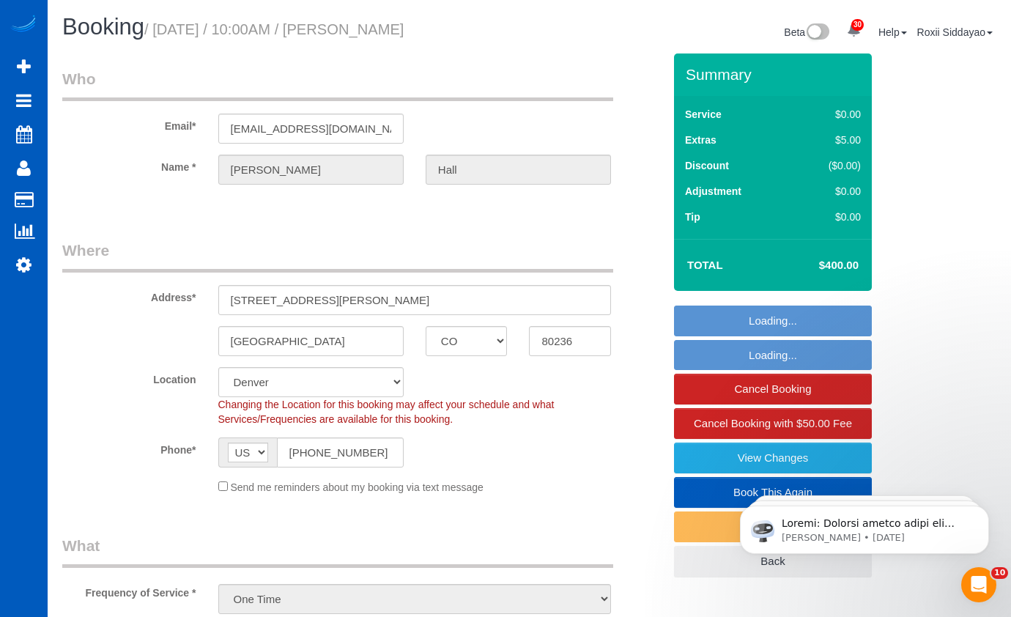
select select "spot1"
select select "1501"
select select "3"
select select "2"
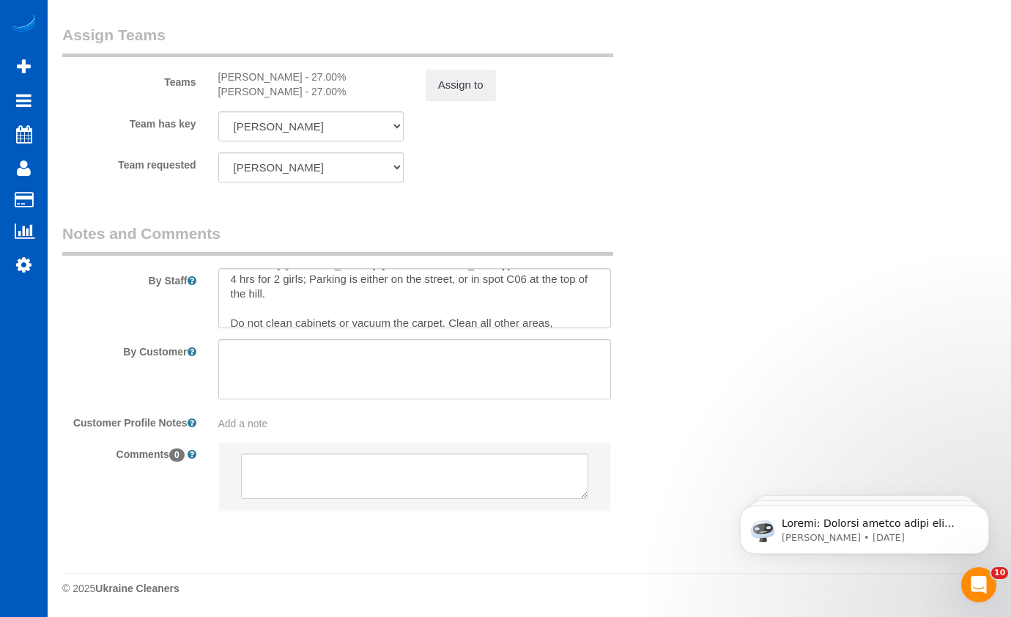
scroll to position [29, 0]
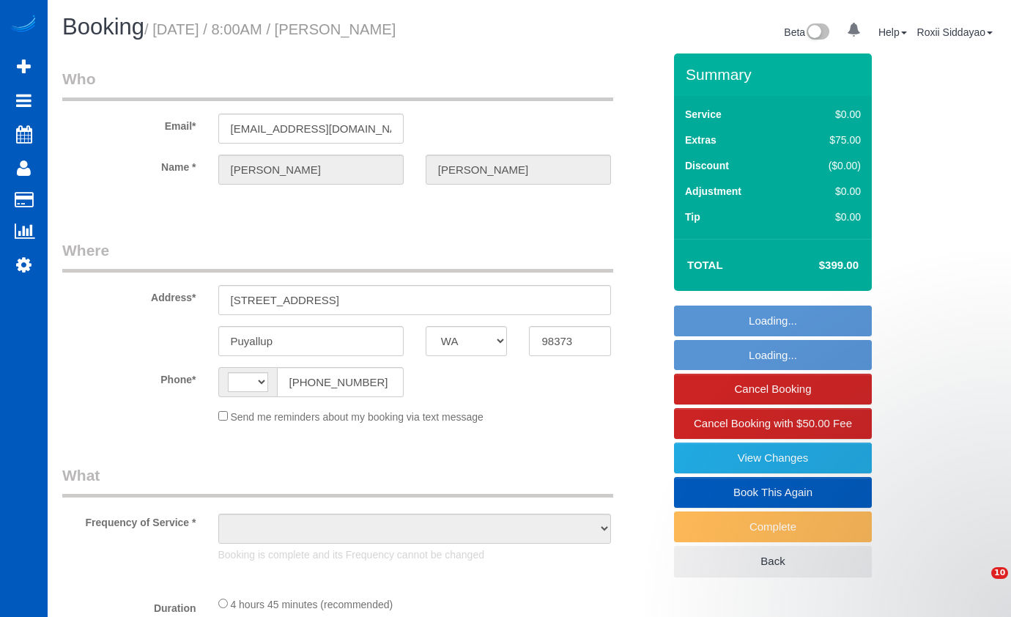
select select "WA"
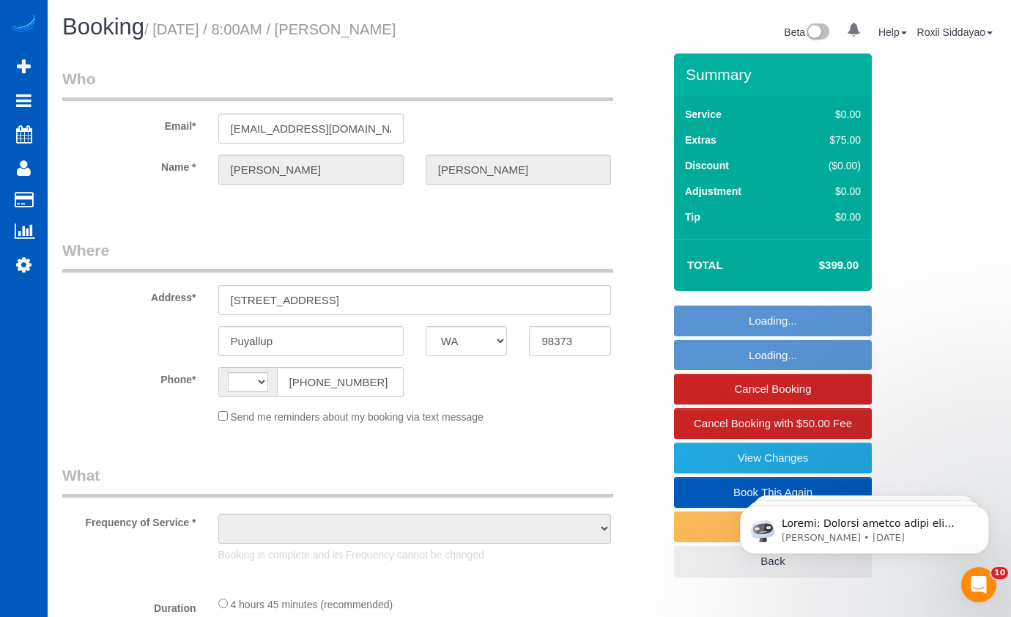
select select "string:[GEOGRAPHIC_DATA]"
select select "string:fspay-47481522-f8b9-4403-8031-46a155773917"
select select "number:8"
select select "object:924"
select select "spot1"
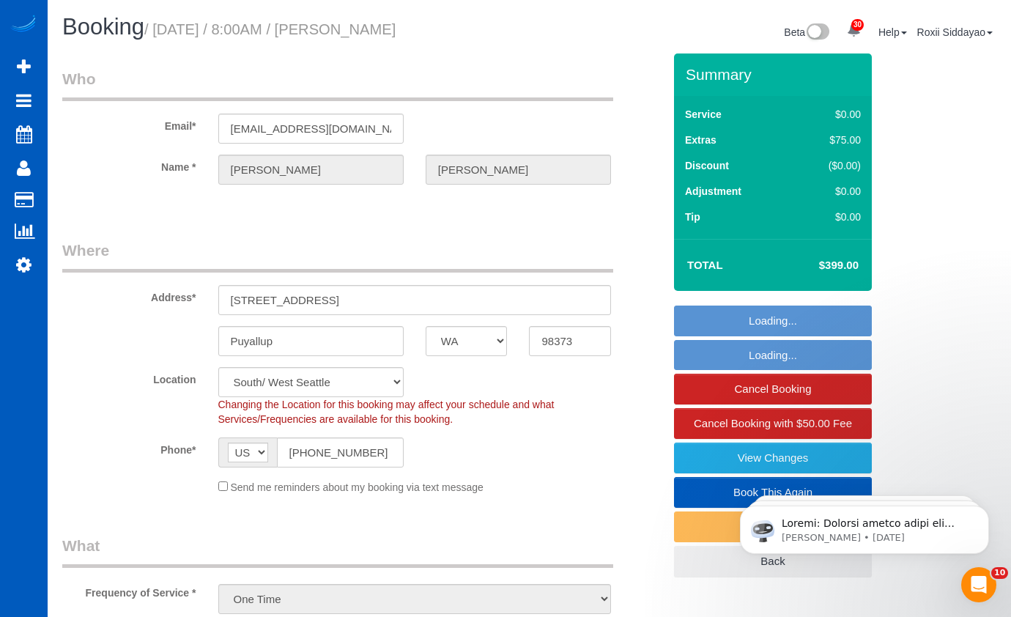
select select "object:987"
select select "199"
select select "1501"
select select "3"
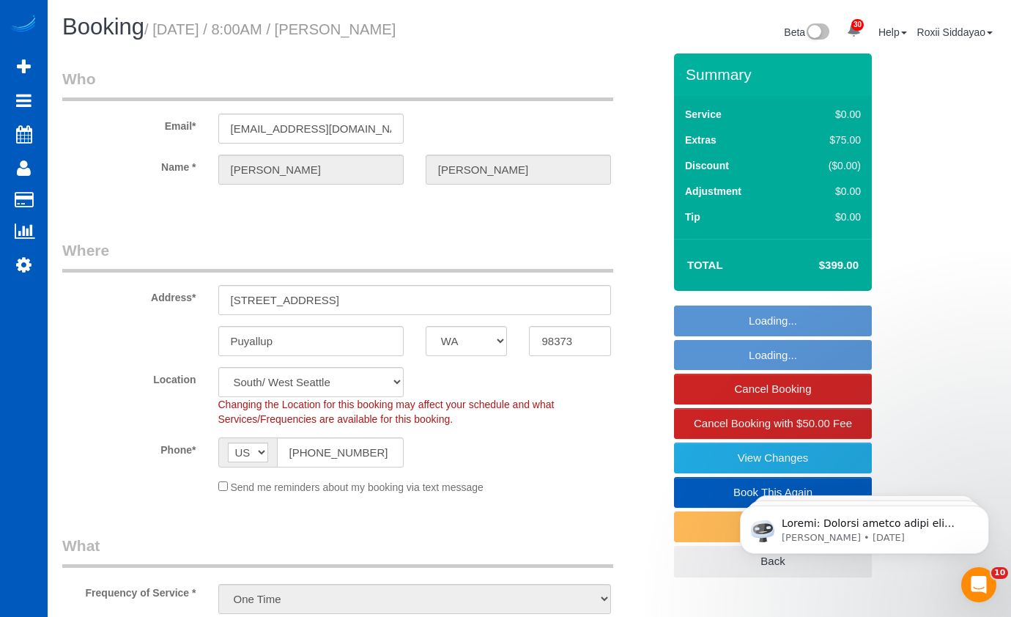
select select "1501"
select select "3"
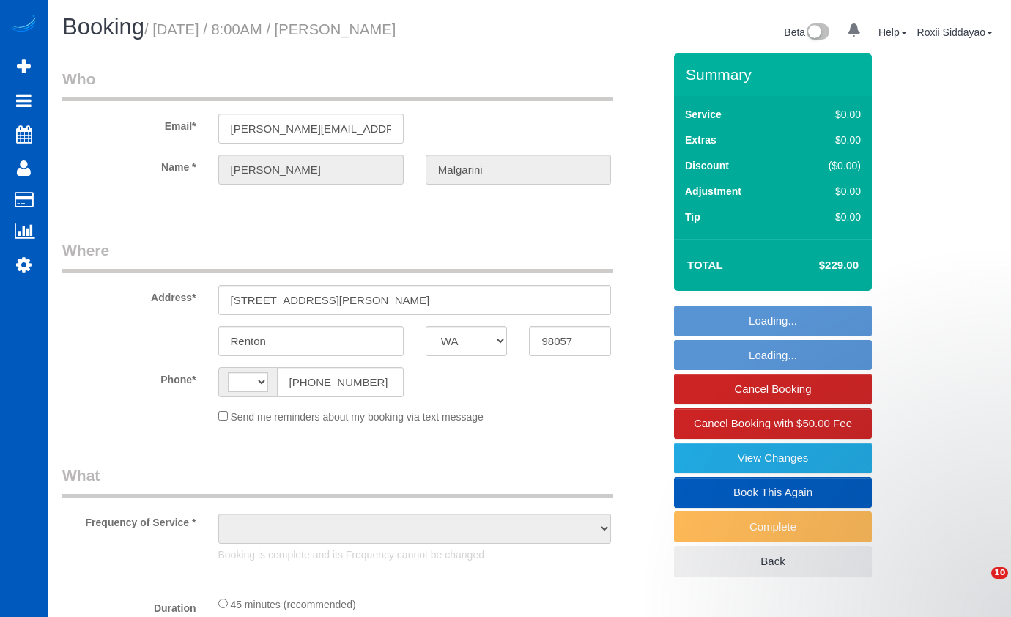
select select "WA"
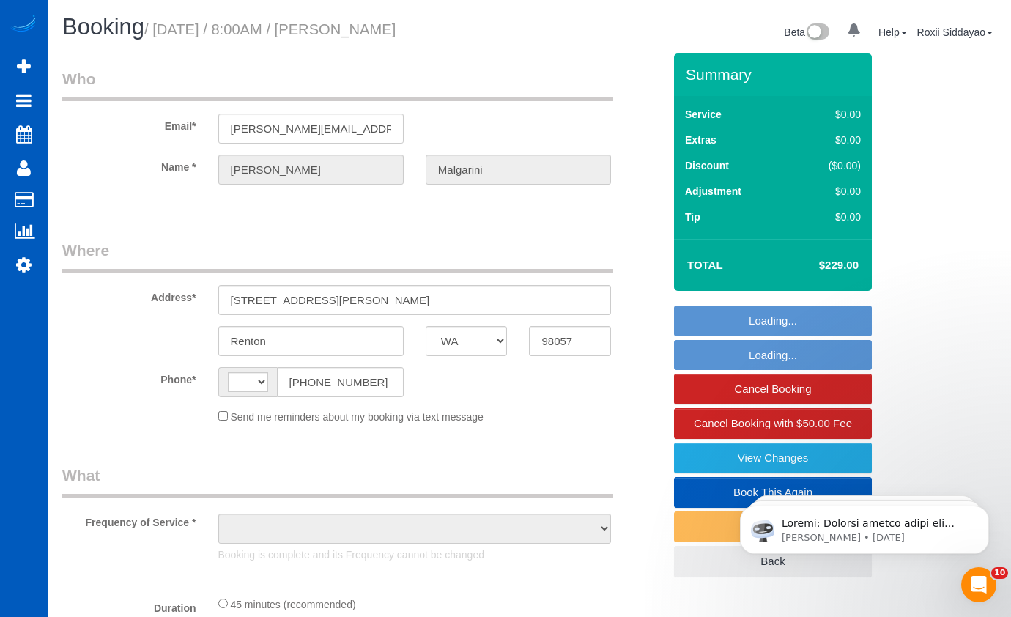
select select "object:494"
select select "string:fspay-305de4e1-dc59-4e17-bff1-854397d4e3de"
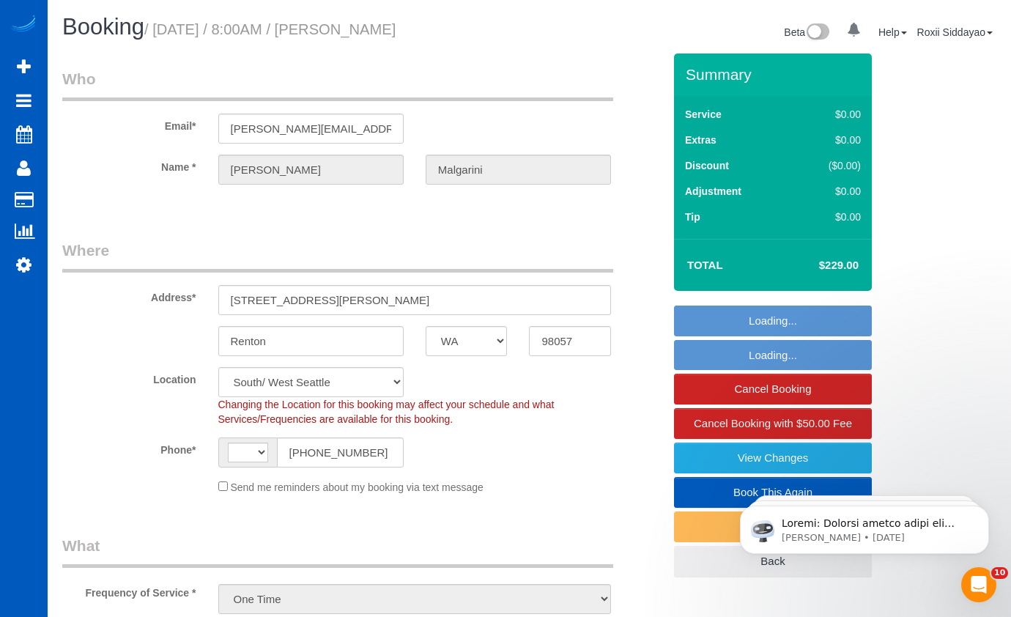
select select "string:[GEOGRAPHIC_DATA]"
select select "199"
select select "number:8"
select select "spot1"
select select "object:1120"
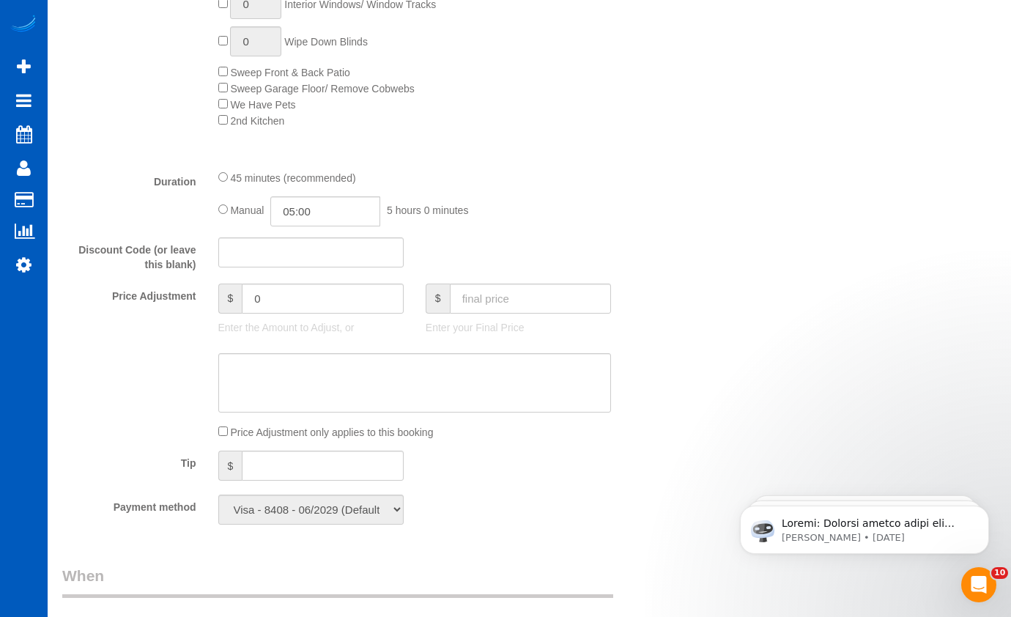
scroll to position [659, 0]
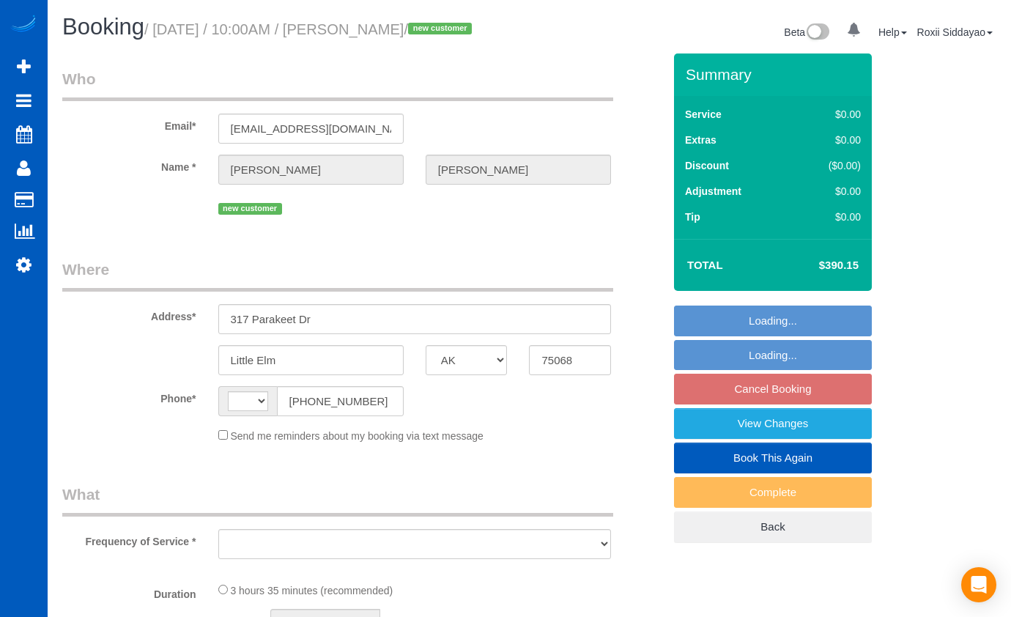
select select "[GEOGRAPHIC_DATA]"
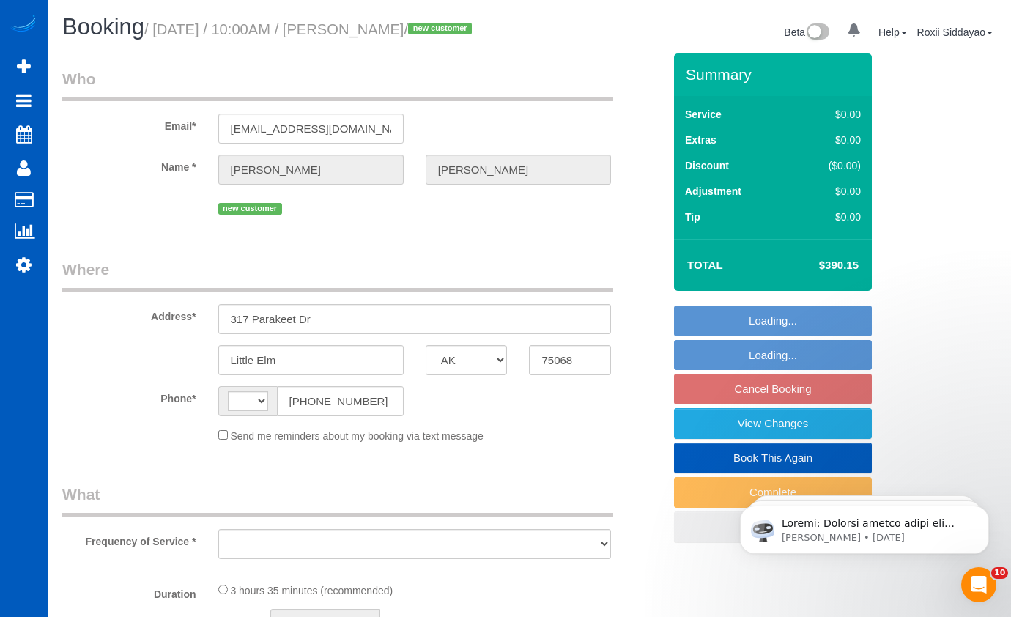
select select "string:[GEOGRAPHIC_DATA]"
select select "object:912"
select select "string:fspay-029c91b9-b72f-499d-ab07-2710a04dc7af"
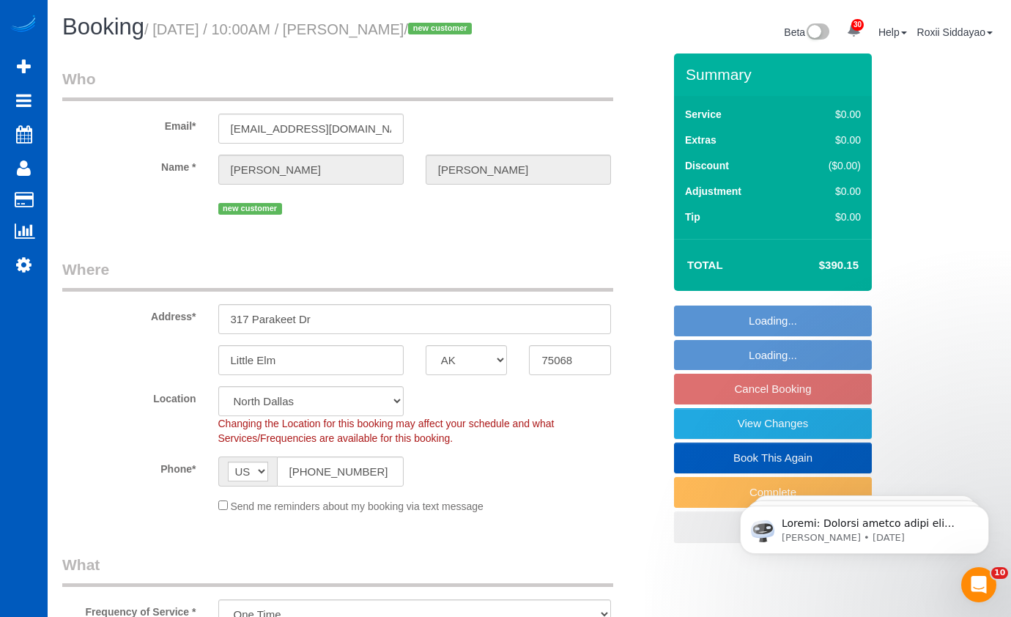
select select "199"
select select "1501"
select select "3"
select select "2"
select select "spot1"
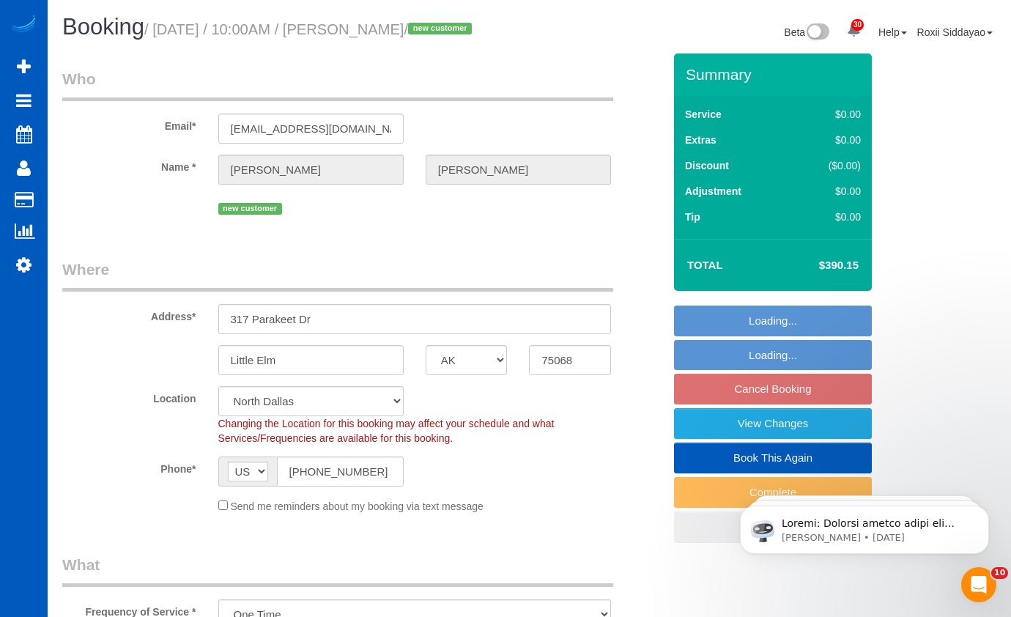
select select "object:1073"
select select "1501"
select select "3"
select select "2"
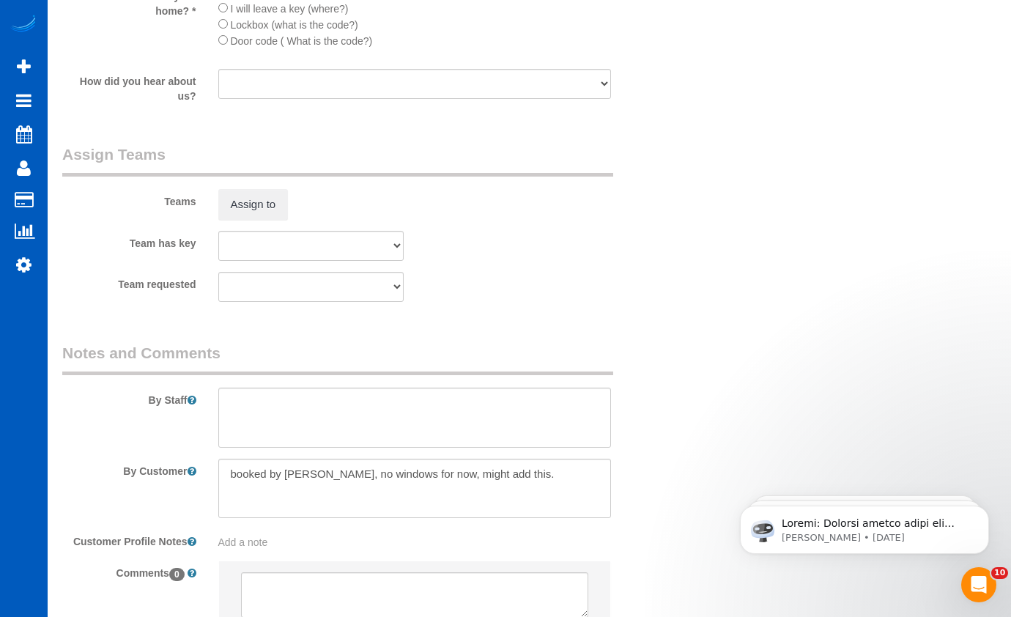
scroll to position [1918, 0]
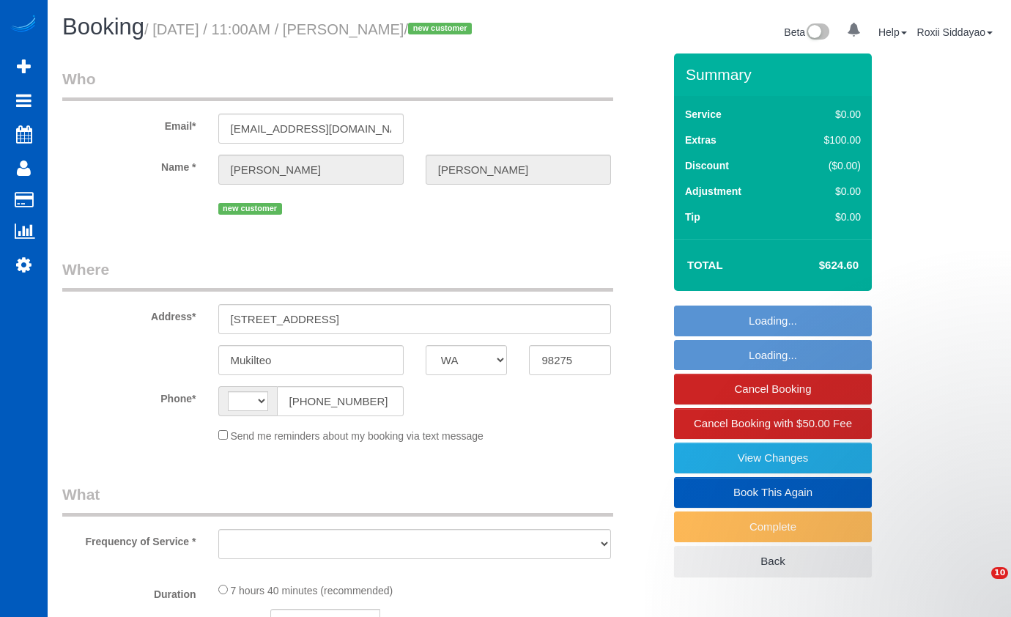
select select "WA"
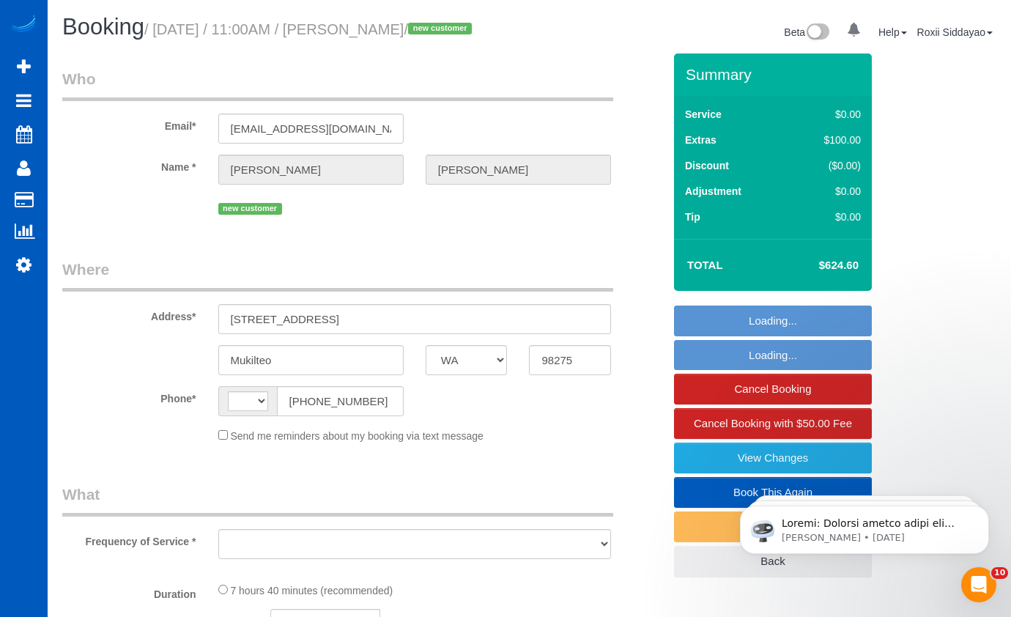
select select "string:fspay-5cd50af1-2701-494e-a47e-db147110651f"
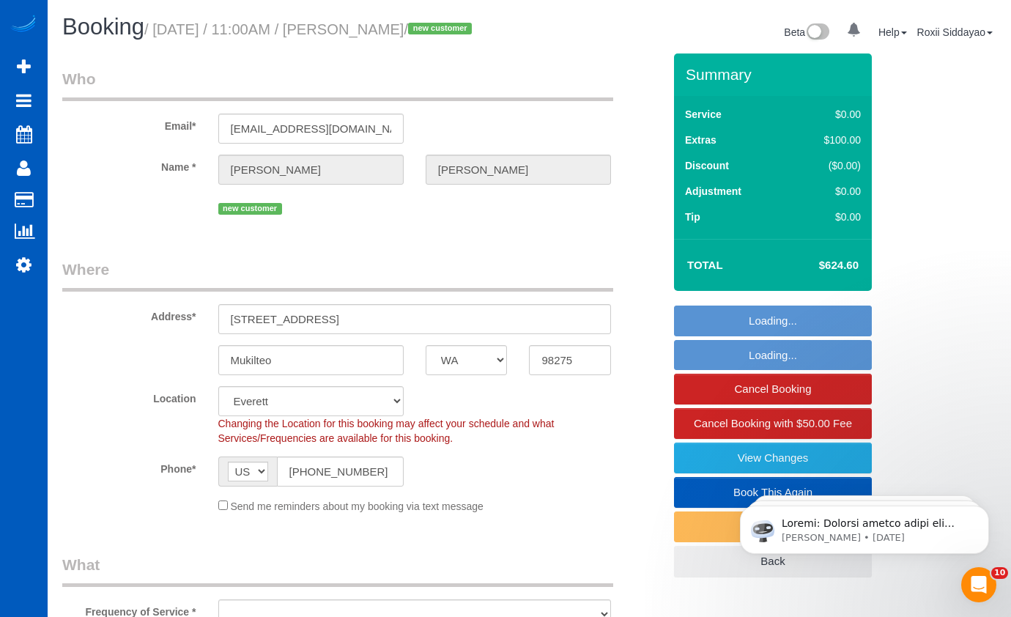
select select "string:[GEOGRAPHIC_DATA]"
select select "object:926"
select select "199"
select select "3001"
select select "4"
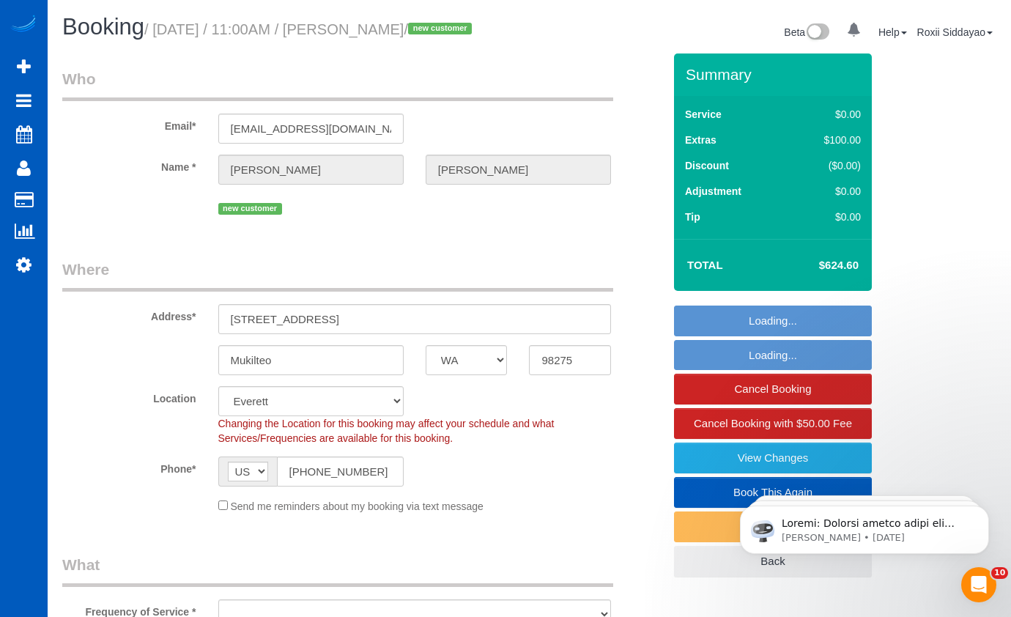
select select "3"
select select "spot1"
select select "3001"
select select "4"
select select "3"
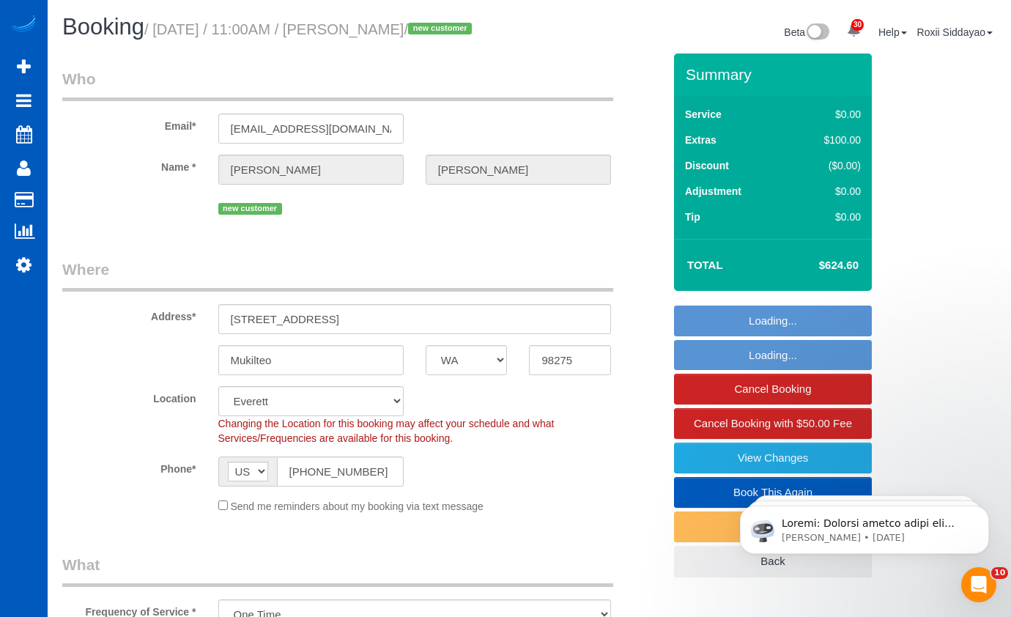
select select "object:1261"
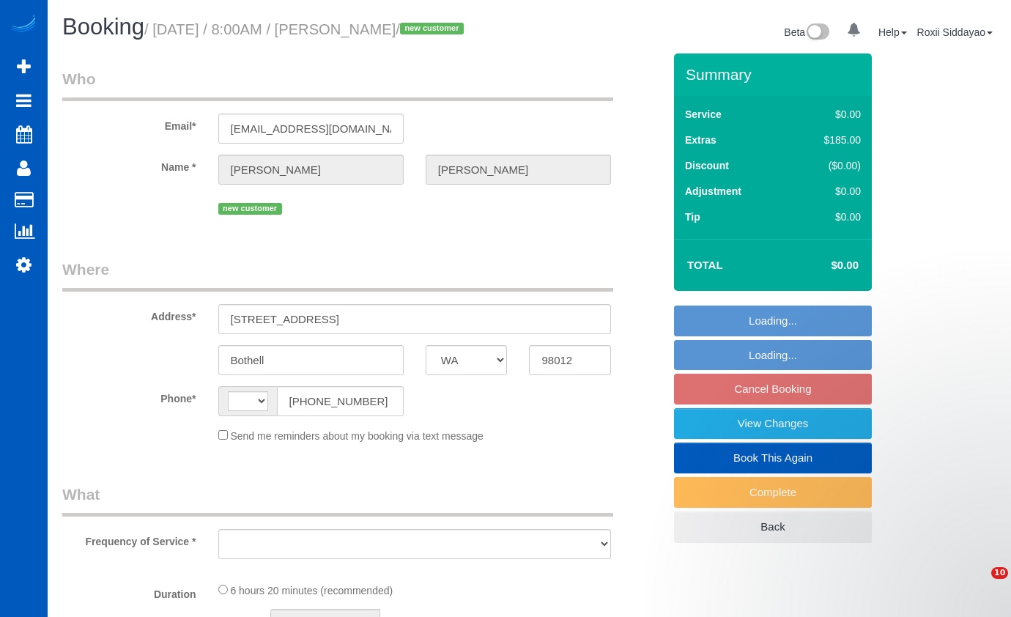
select select "WA"
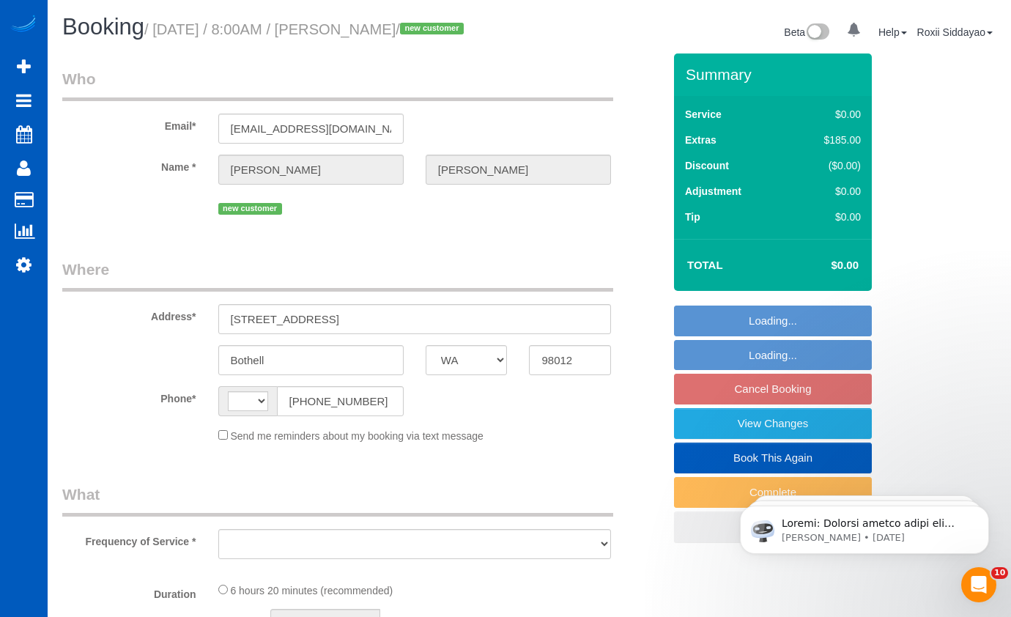
select select "string:[GEOGRAPHIC_DATA]"
select select "string:fspay-c6384079-3914-4ce2-9878-de60abc92e46"
select select "object:922"
select select "spot1"
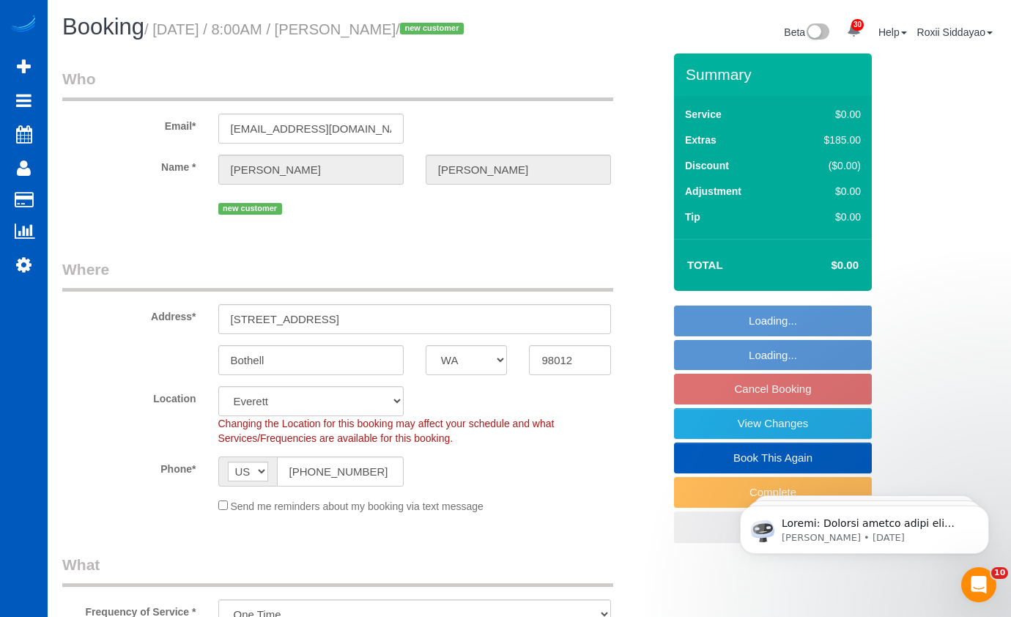
select select "object:1177"
select select "199"
select select "2001"
select select "5"
select select "3"
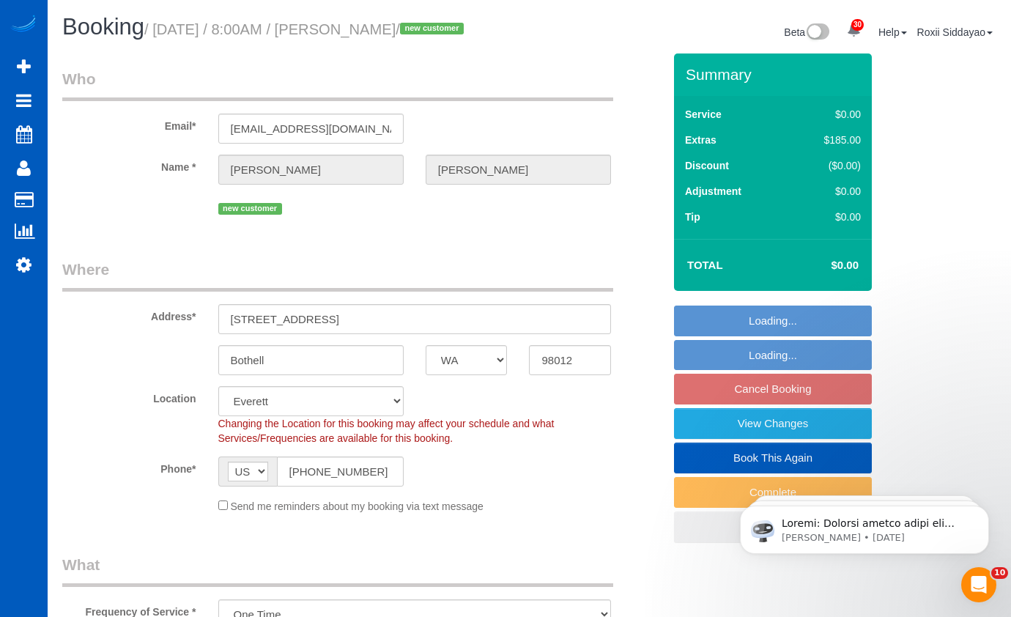
select select "2001"
select select "5"
select select "3"
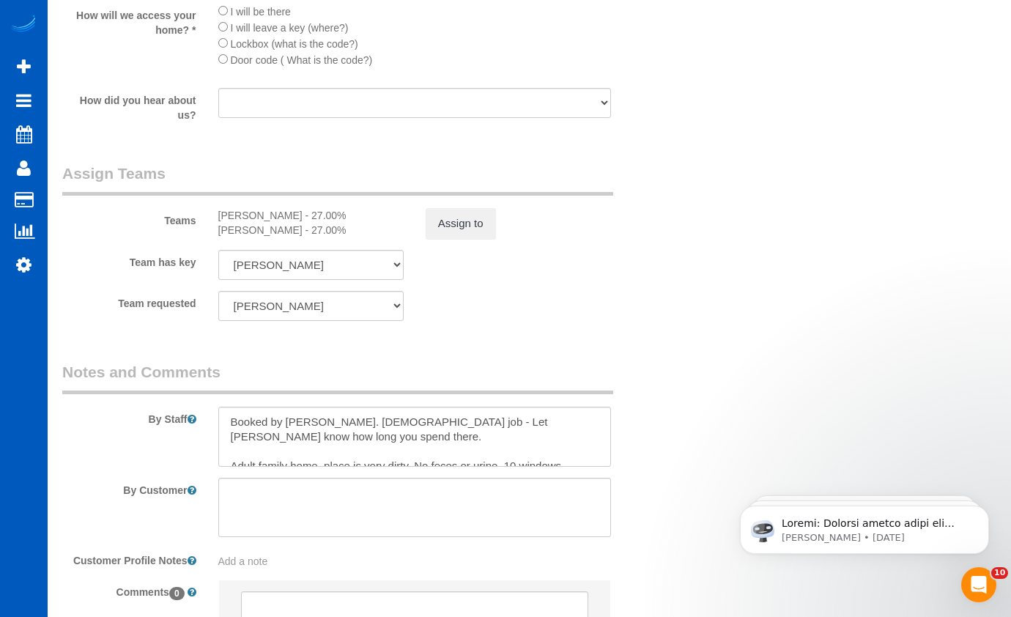
scroll to position [1832, 0]
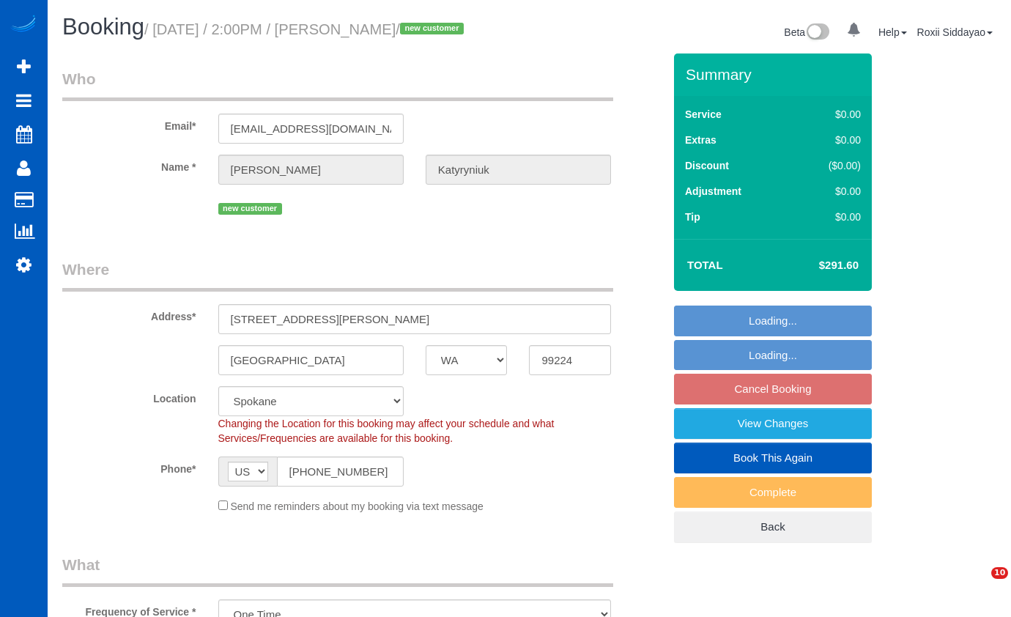
select select "WA"
select select "199"
select select "object:1098"
select select "spot2"
select select "1501"
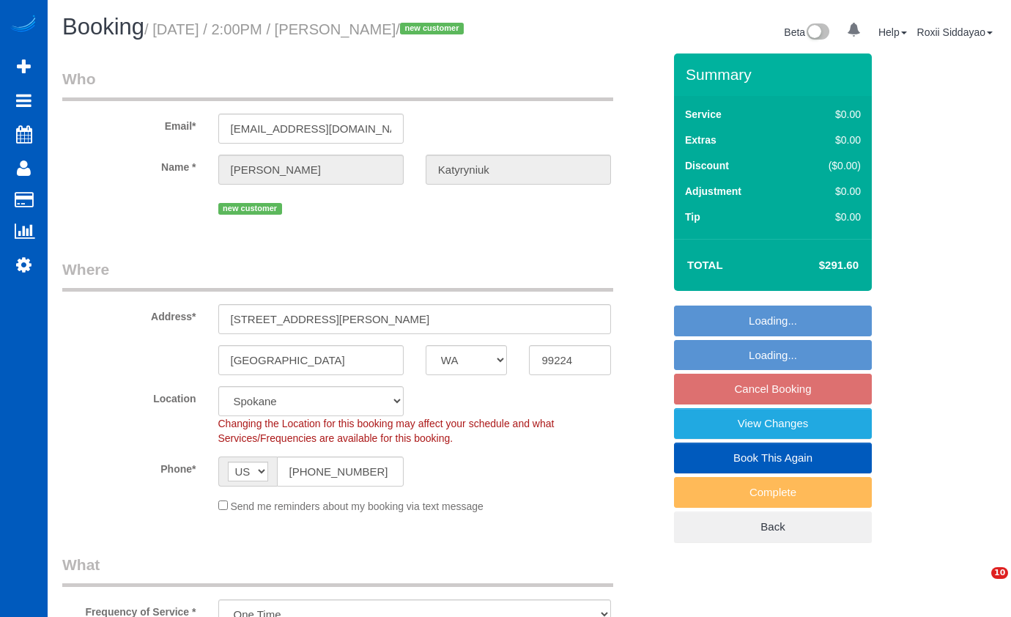
select select "3"
select select "2"
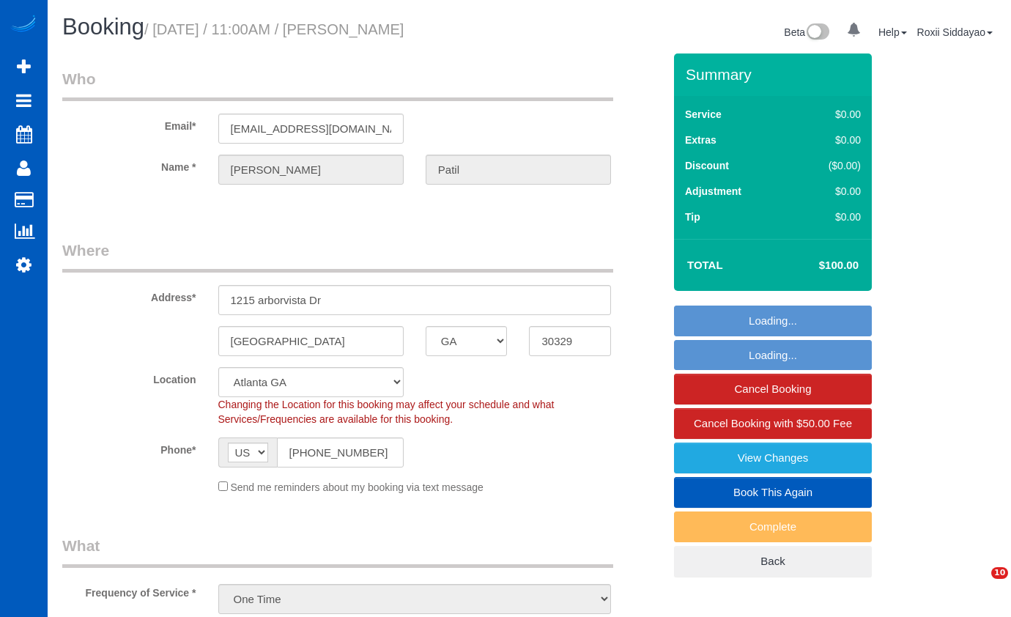
select select "GA"
select select "object:1090"
select select "199"
select select "spot1"
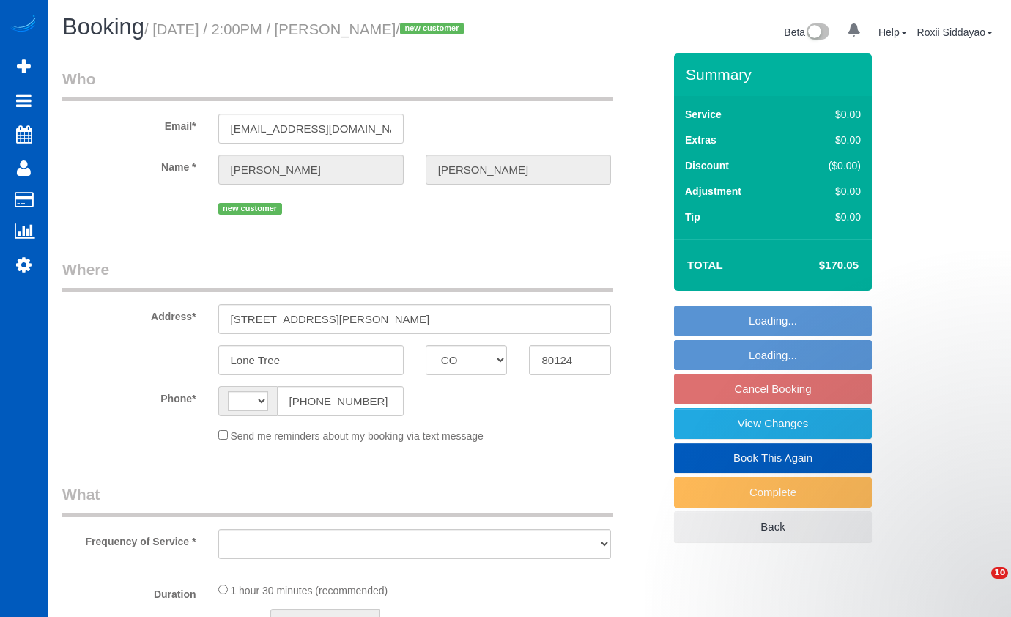
select select "CO"
select select "number:8"
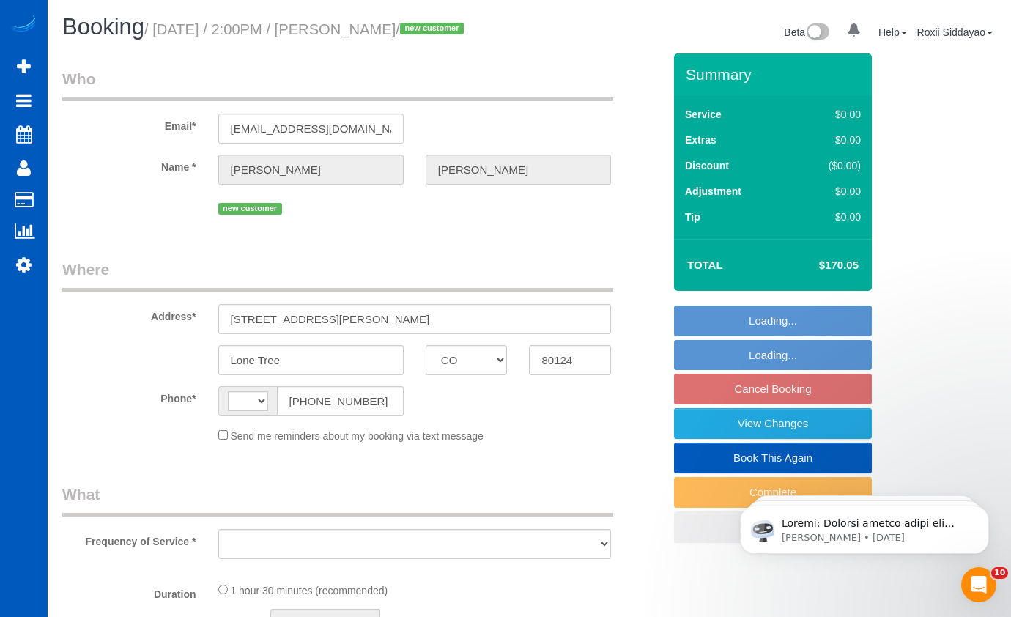
select select "object:669"
select select "string:[GEOGRAPHIC_DATA]"
select select "199"
select select "1001"
select select "2"
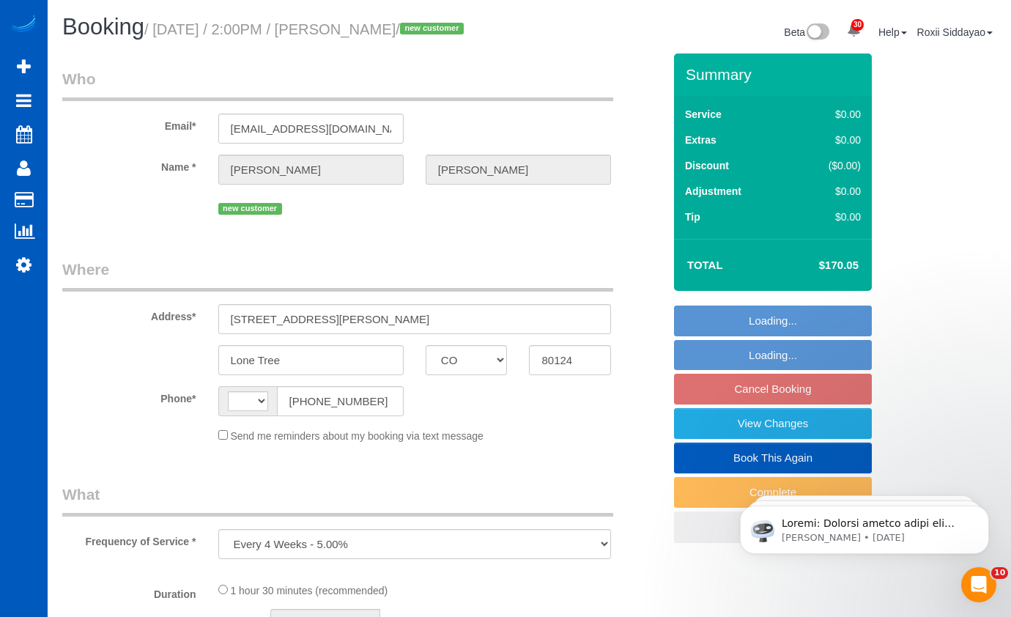
select select "2"
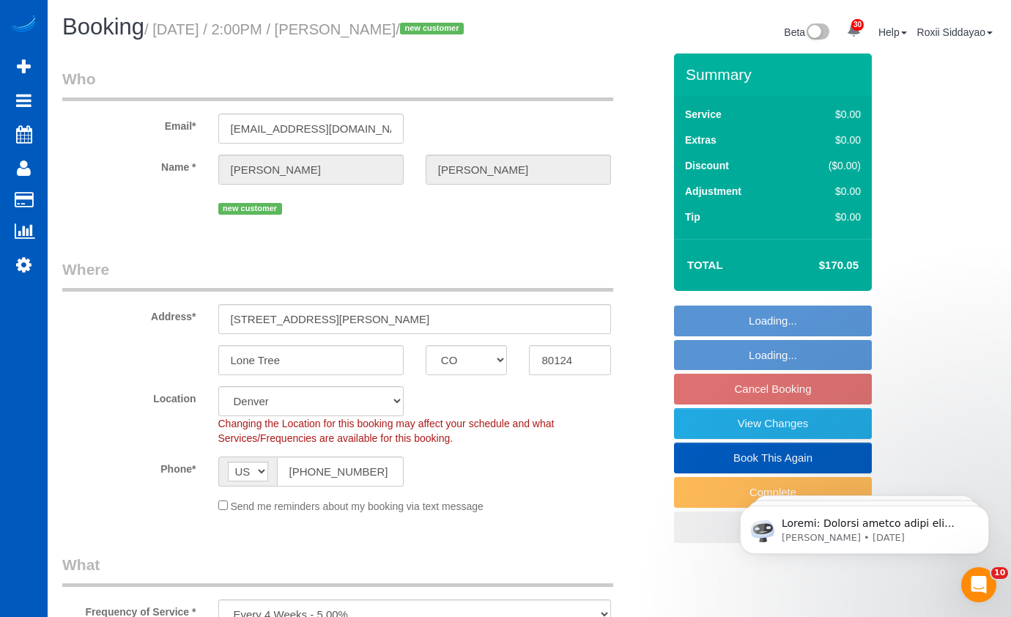
select select "spot2"
select select "object:1103"
select select "1001"
select select "2"
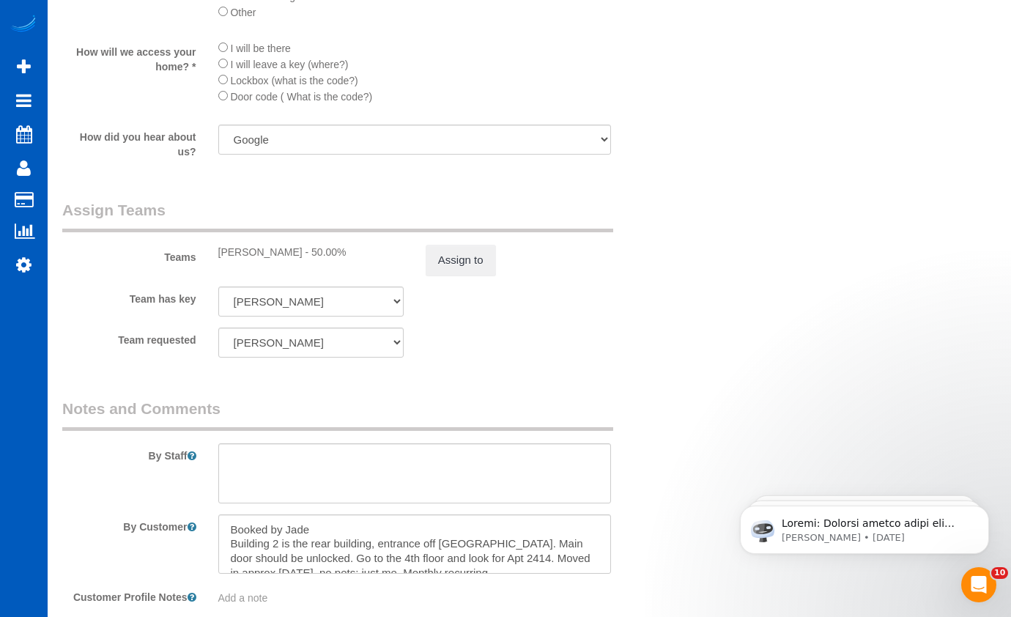
scroll to position [1961, 0]
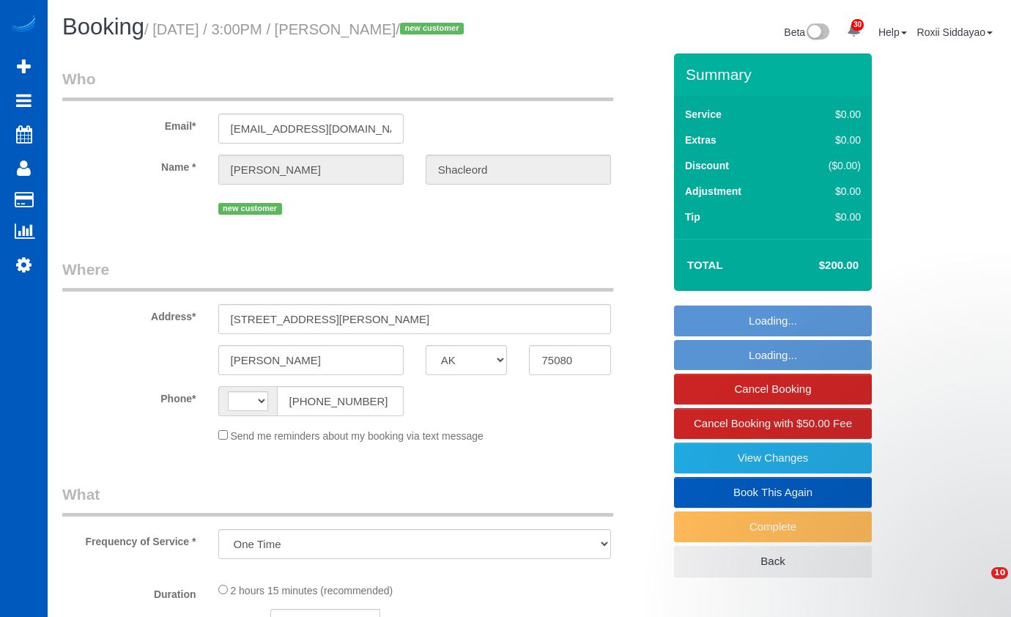
select select "[GEOGRAPHIC_DATA]"
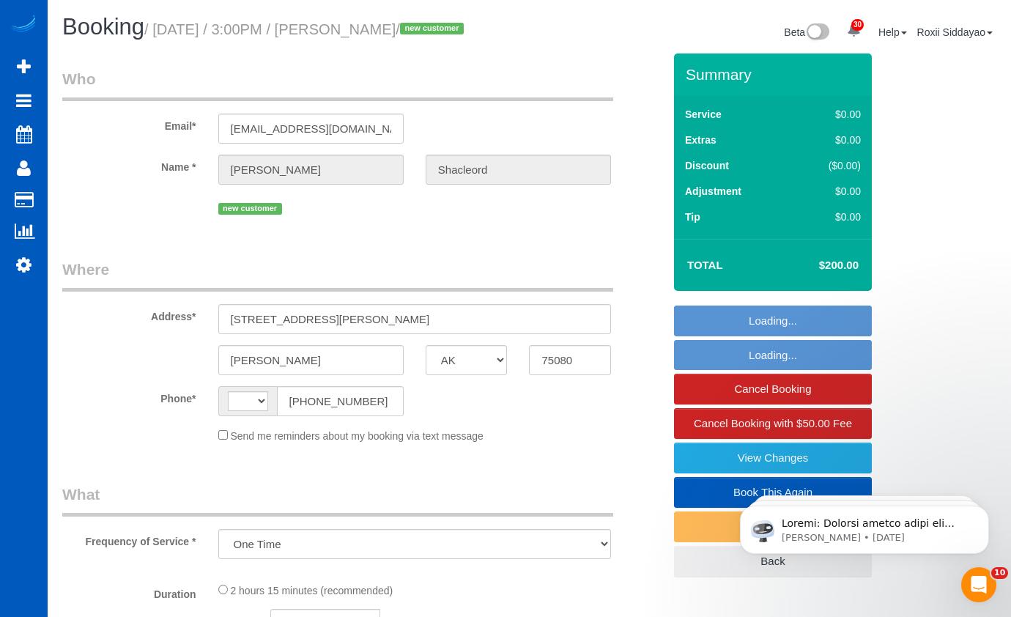
select select "string:[GEOGRAPHIC_DATA]"
select select "spot1"
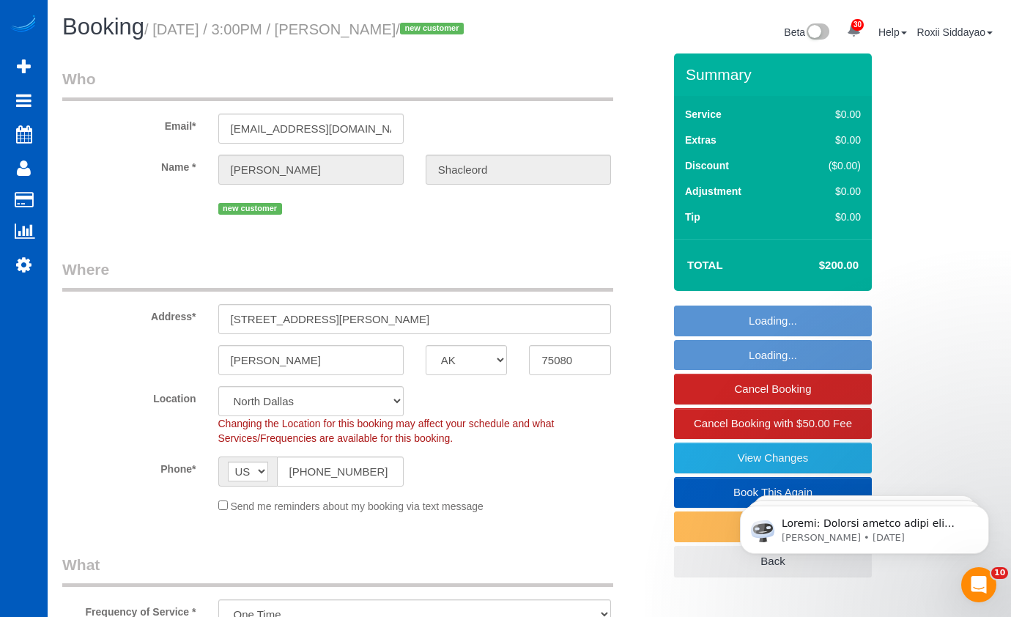
select select "object:948"
select select "199"
select select "1501"
select select "3"
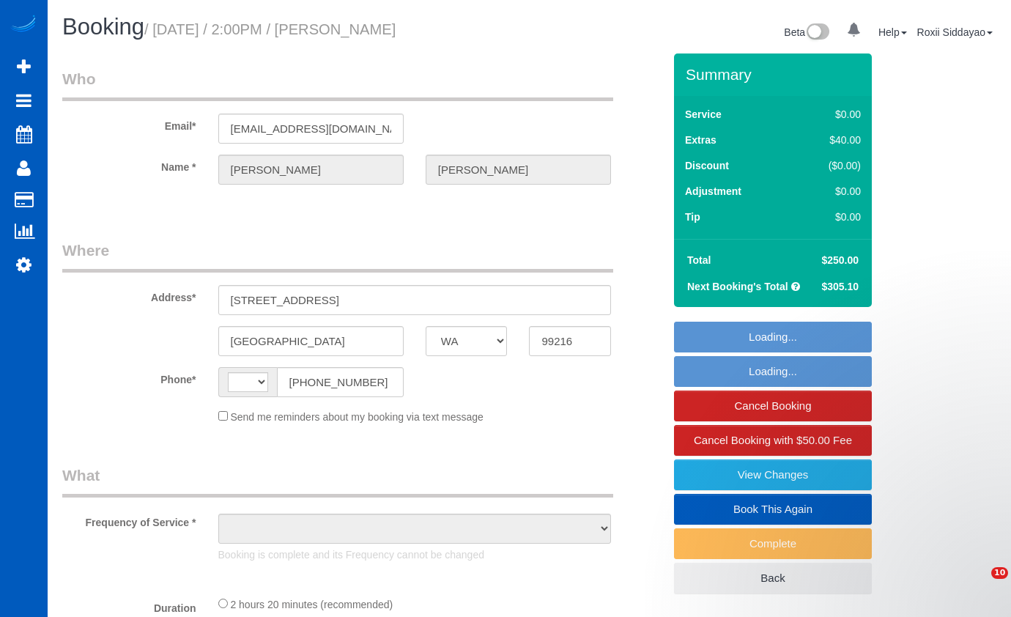
select select "WA"
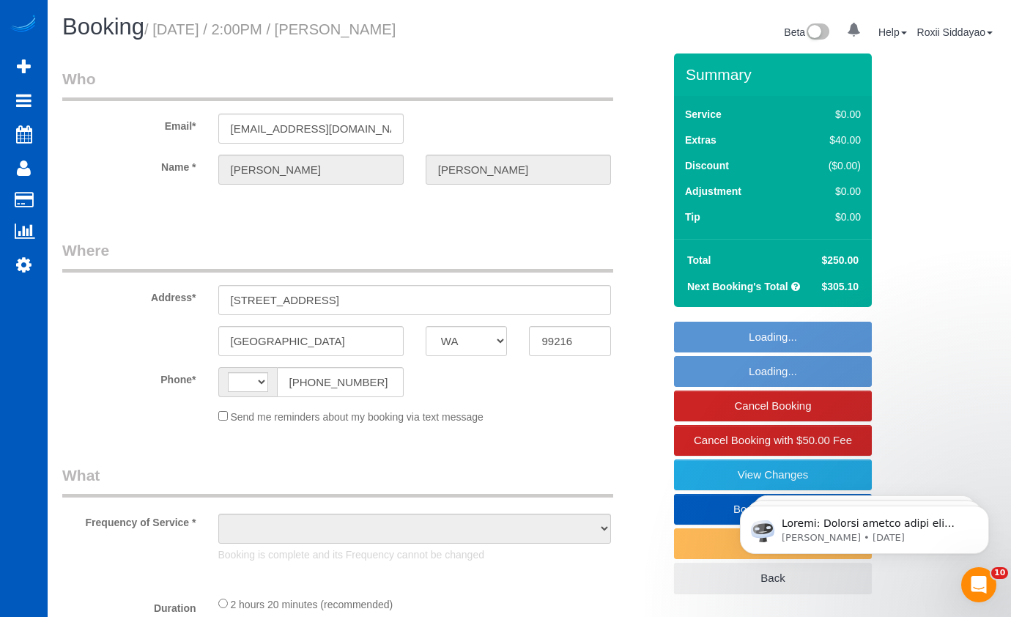
select select "string:[GEOGRAPHIC_DATA]"
select select "object:819"
select select "string:fspay-6182fe26-70a2-4df1-807e-809f40ec1479"
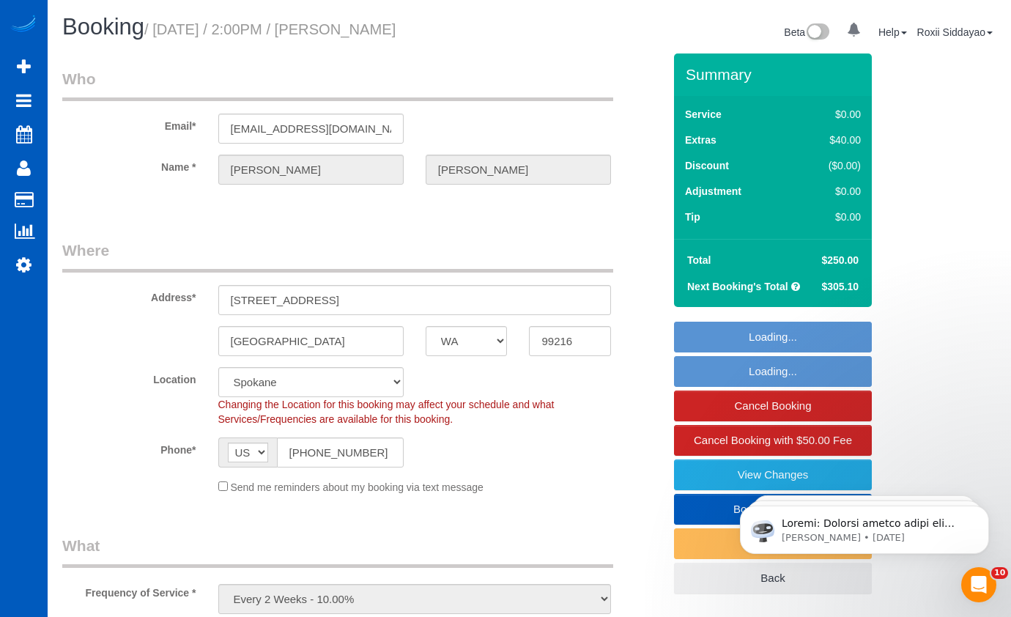
select select "spot1"
select select "object:969"
select select "199"
select select "2501"
select select "2"
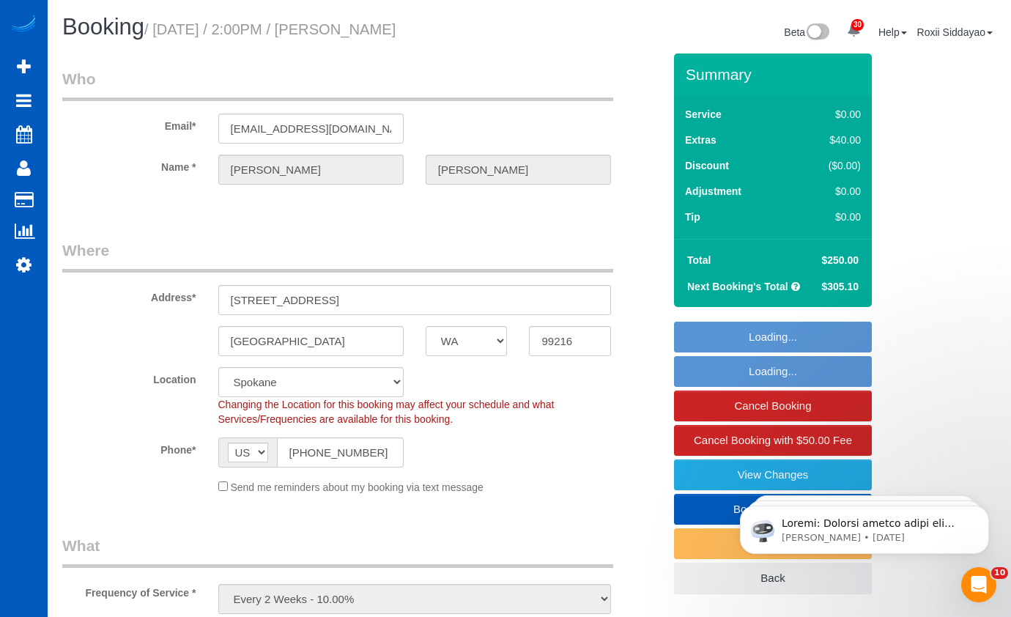
select select "3"
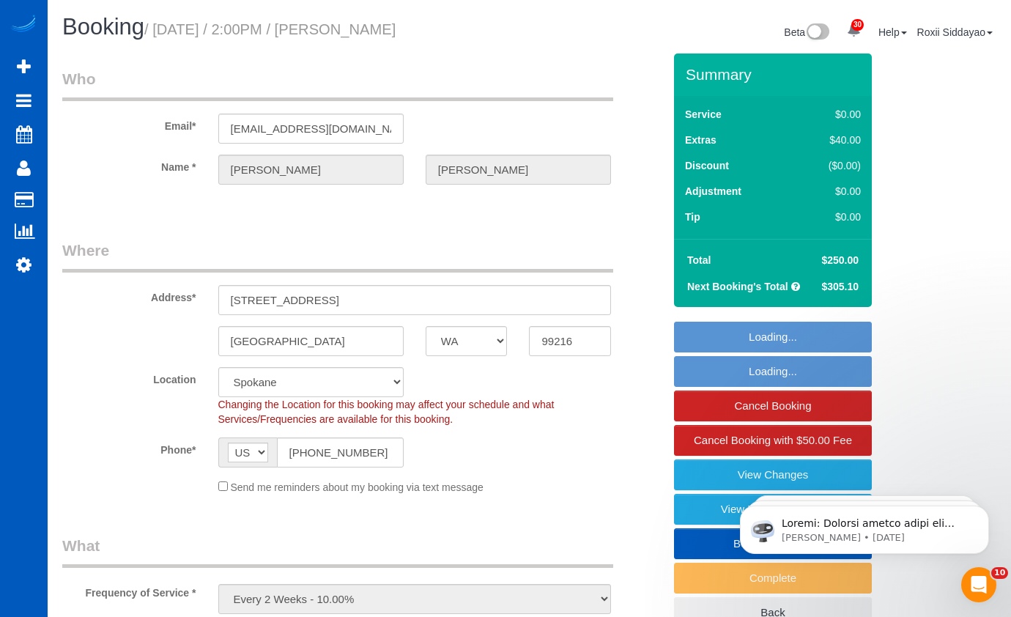
select select "2501"
select select "2"
select select "3"
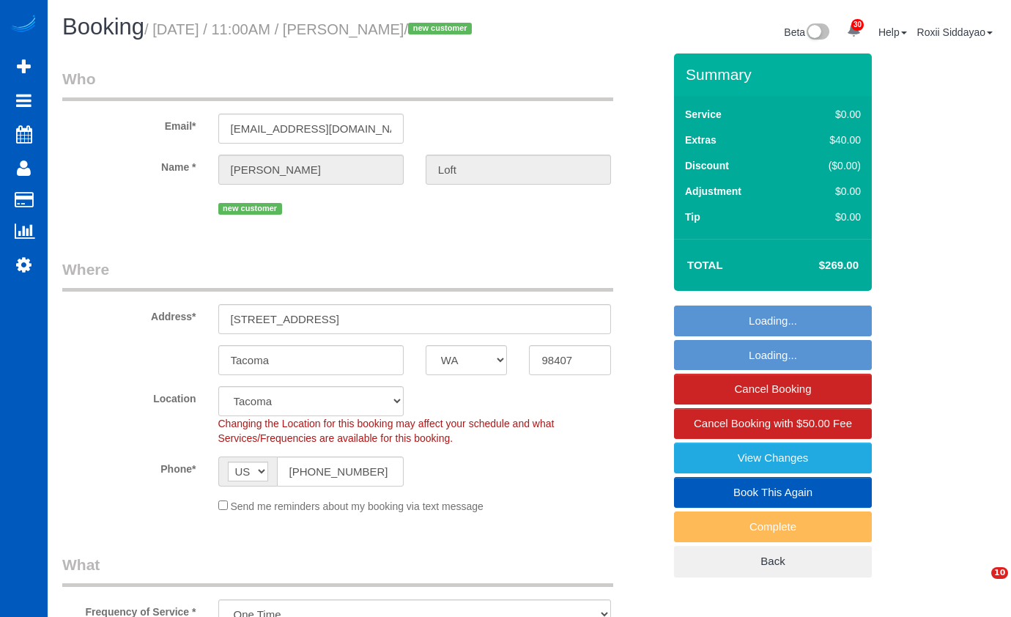
select select "WA"
select select "199"
select select "number:8"
select select "object:1225"
select select "3"
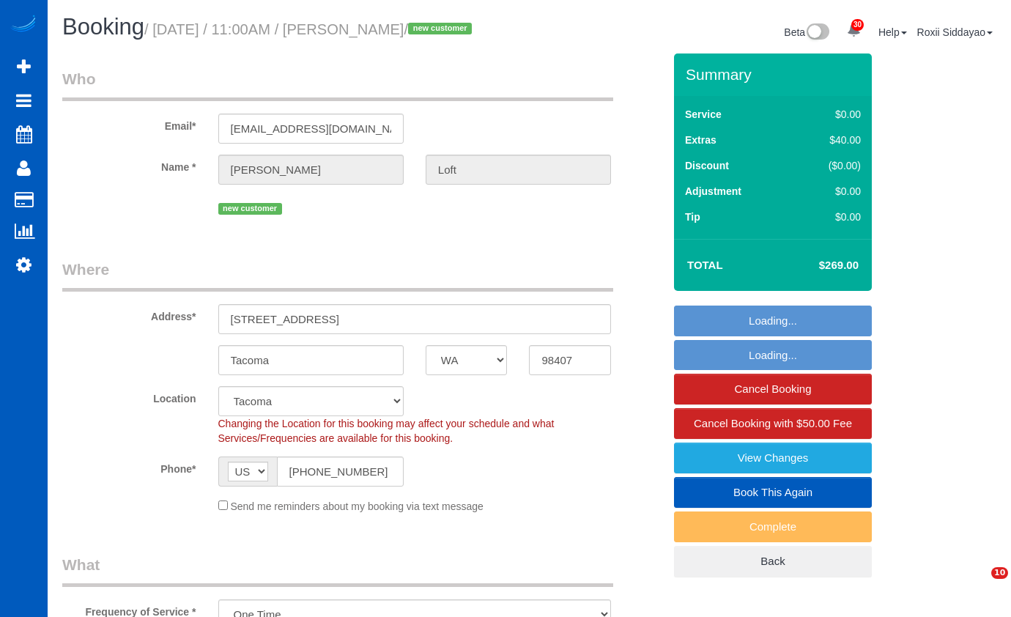
select select "2"
select select "spot1"
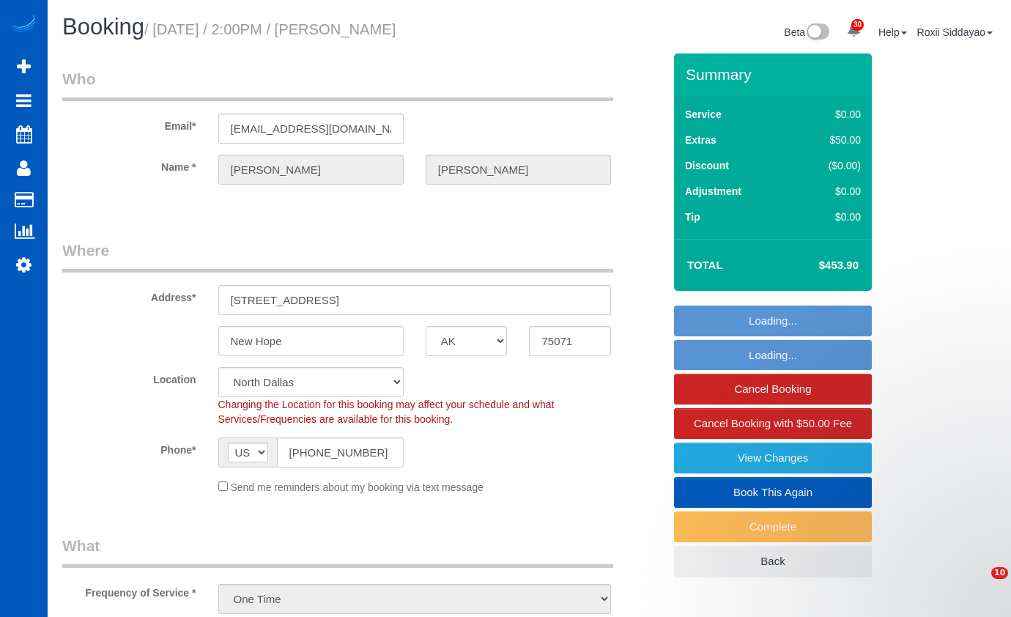
select select "[GEOGRAPHIC_DATA]"
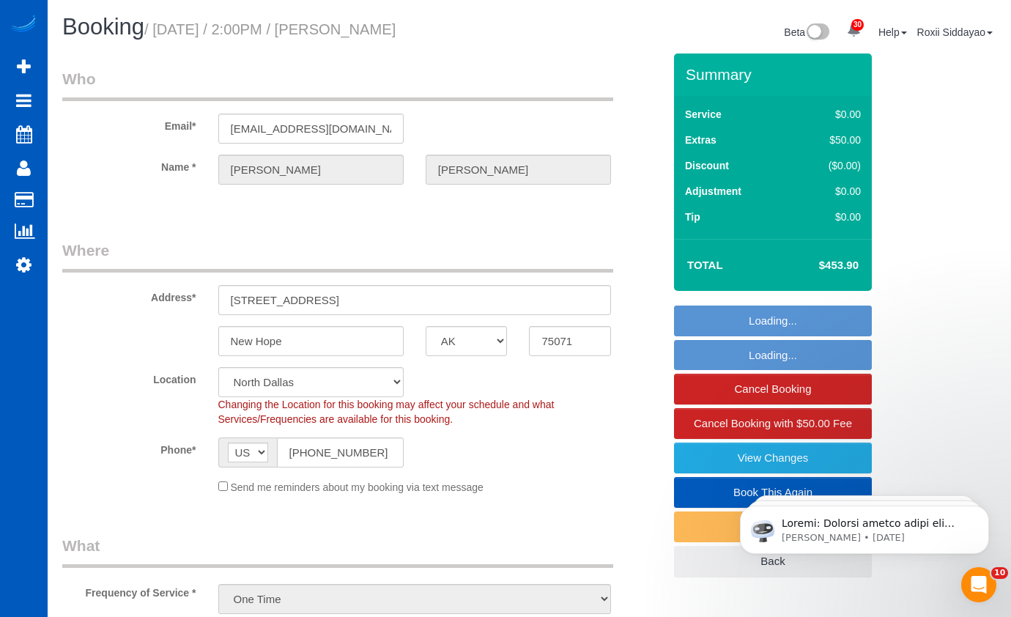
select select "object:955"
select select "199"
select select "1501"
select select "3"
select select "2"
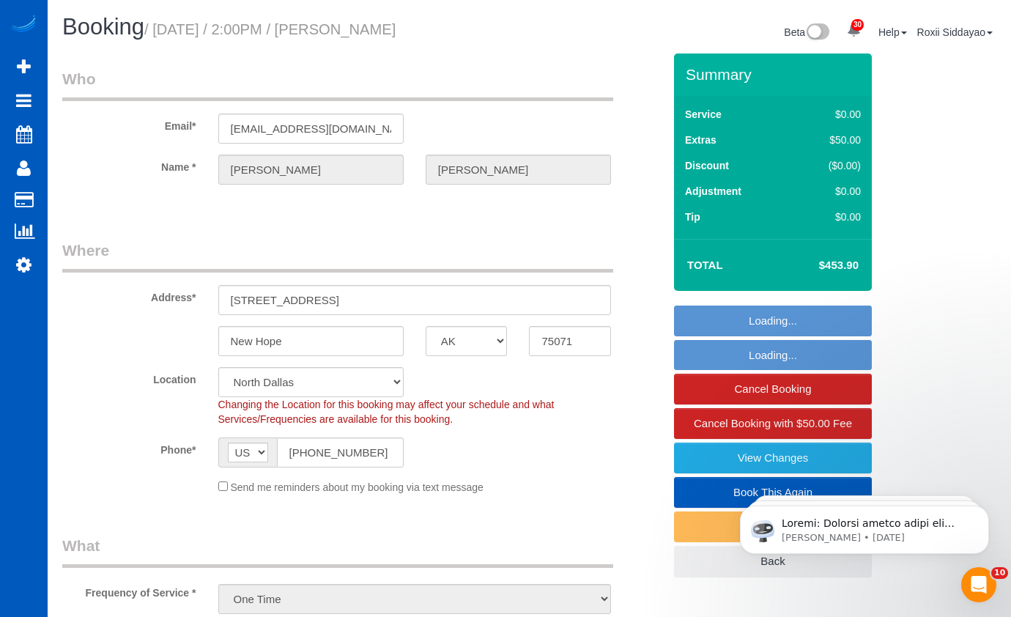
select select "1501"
select select "3"
select select "2"
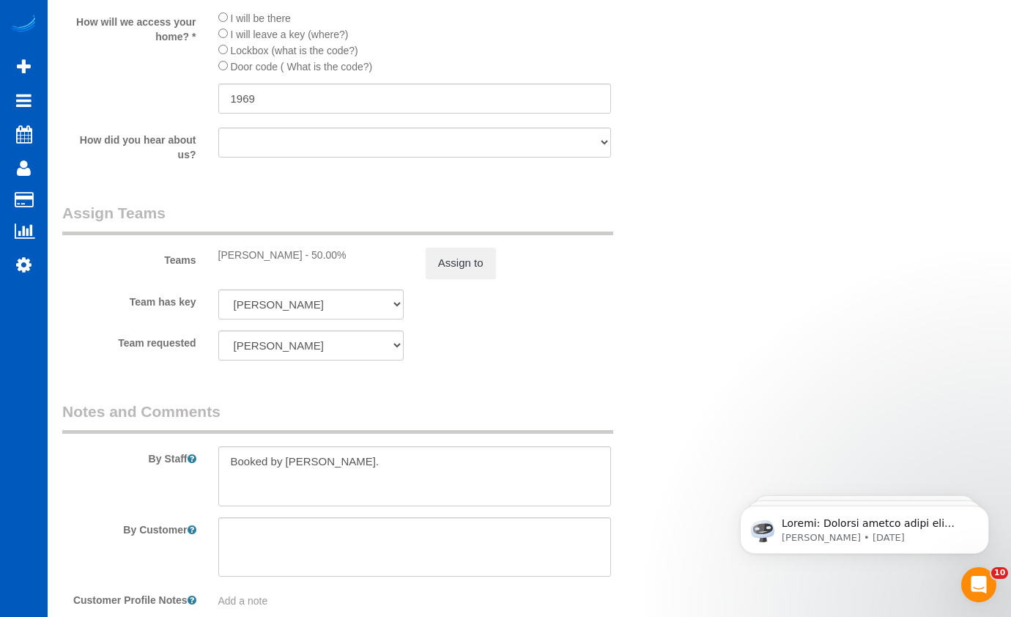
scroll to position [2068, 0]
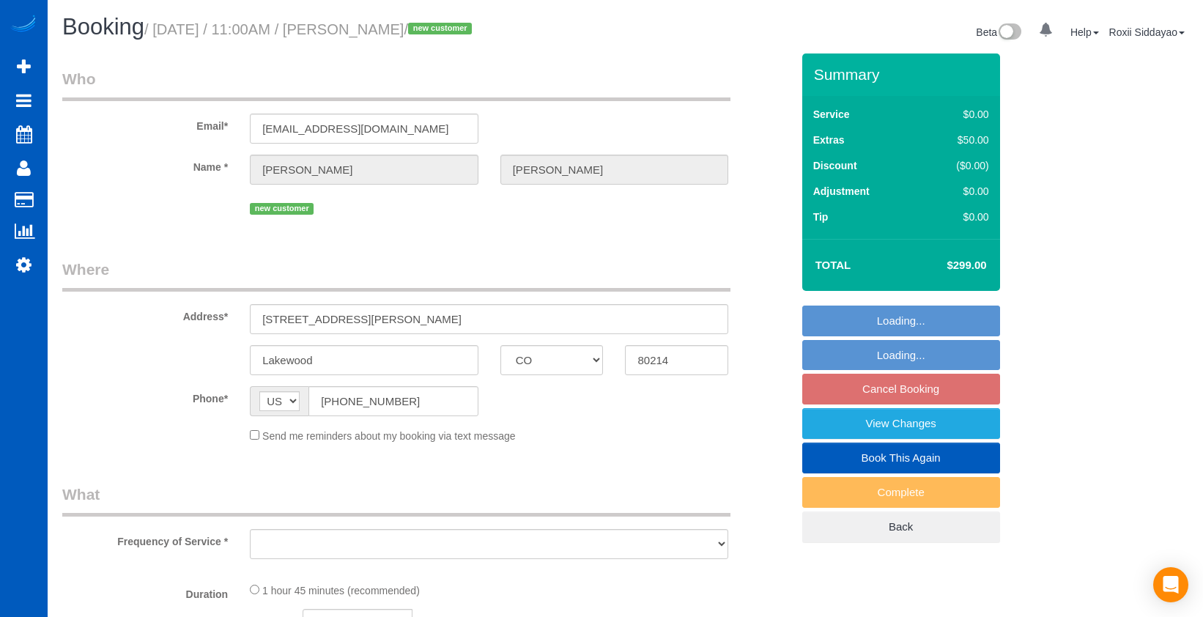
select select "CO"
select select "string:fspay-a15e7ca9-e3bf-4fcb-9070-73edd661edea"
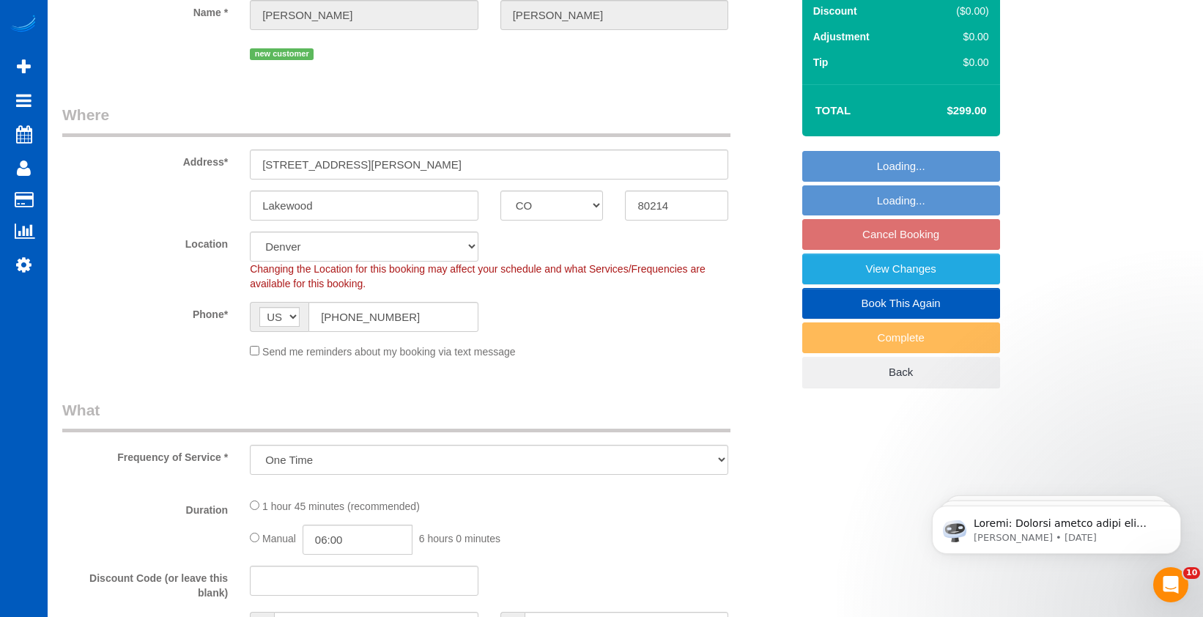
select select "object:1112"
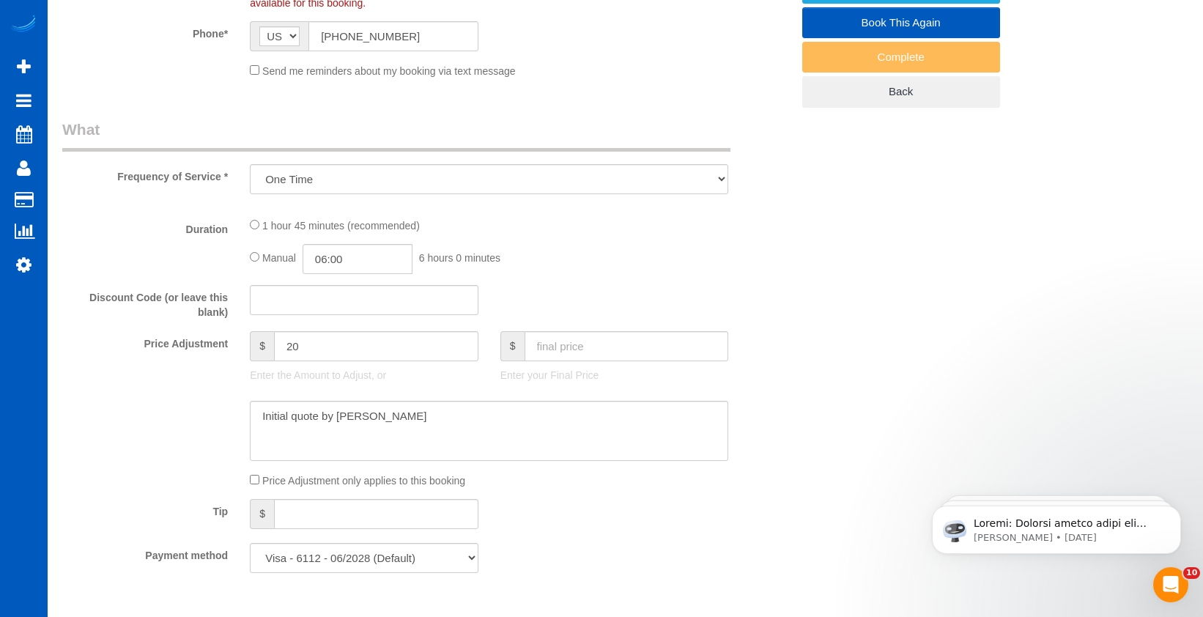
select select "199"
select select "2"
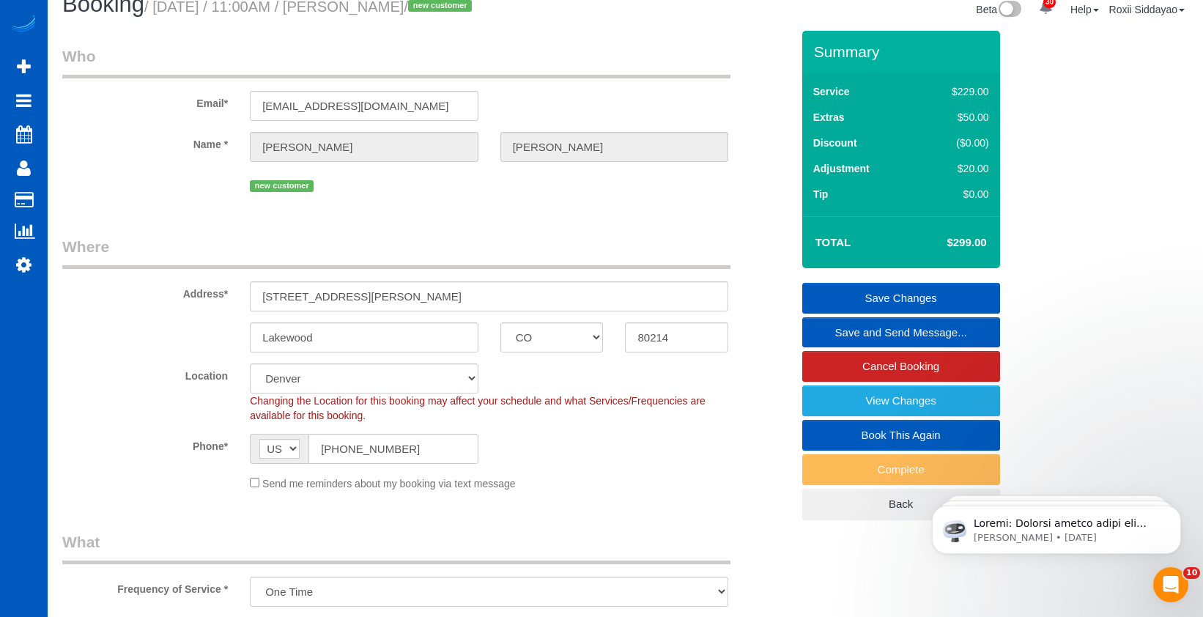
scroll to position [0, 0]
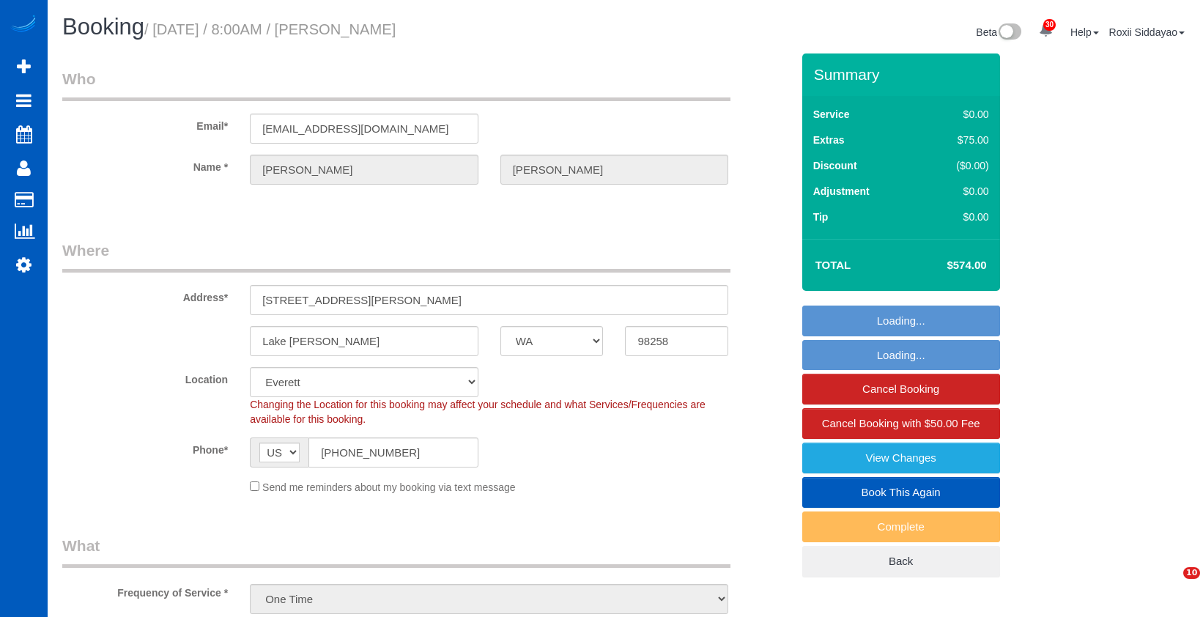
select select "WA"
select select "199"
select select "2001"
select select "4"
select select "3"
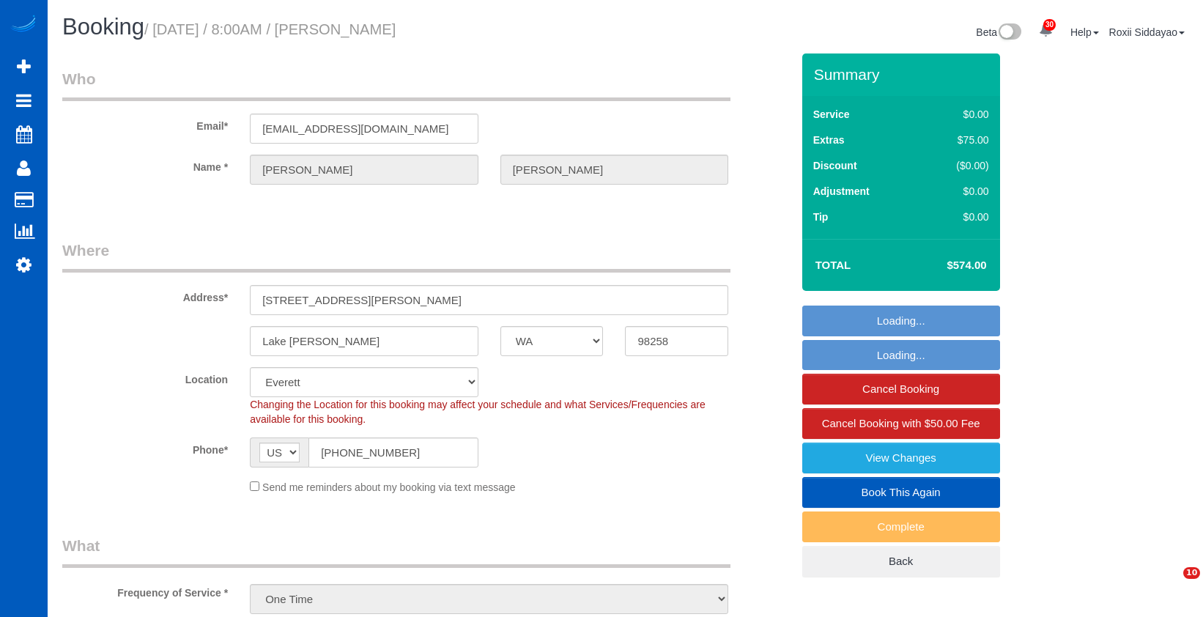
select select "spot1"
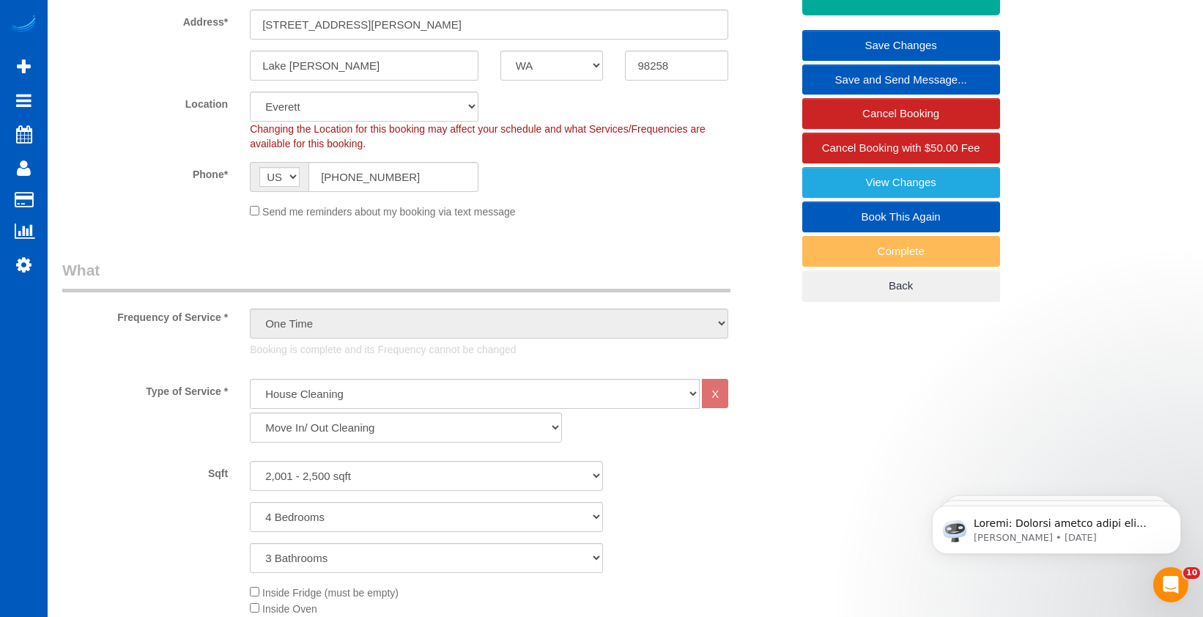
scroll to position [67, 0]
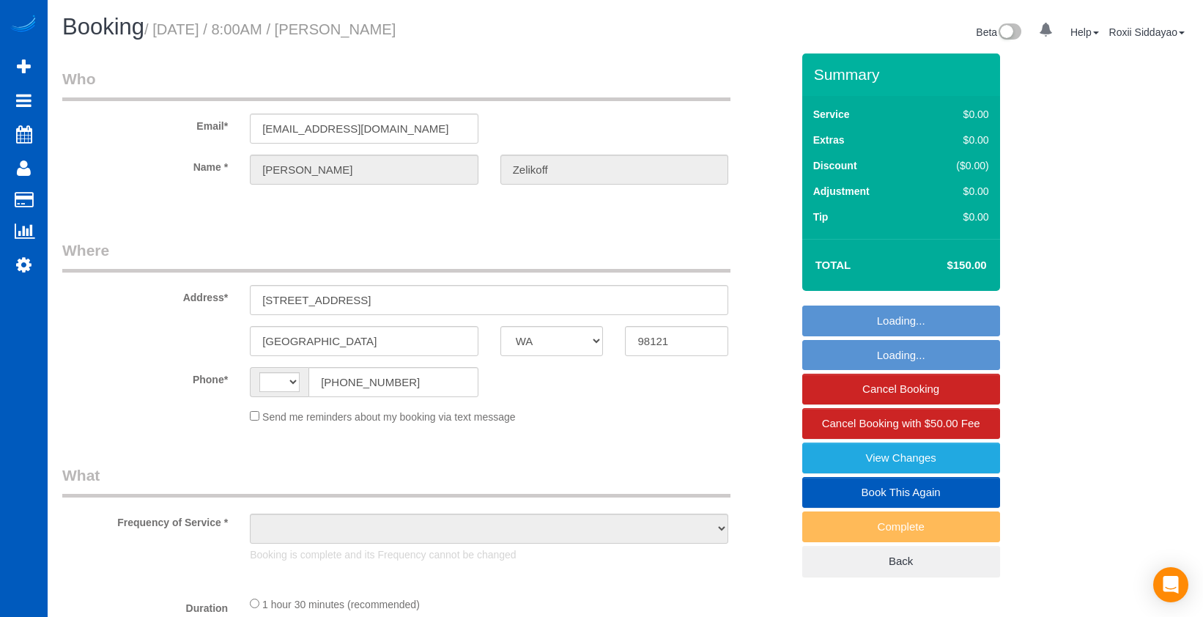
select select "WA"
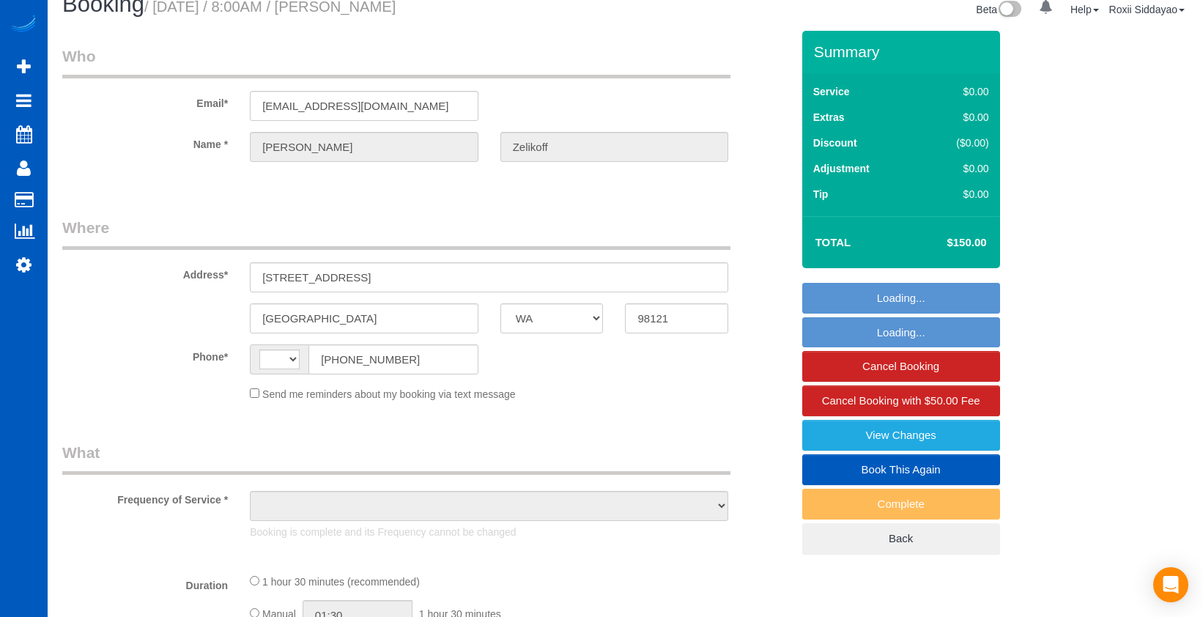
select select "string:US"
select select "string:fspay-5870e59b-15e0-4780-b153-68cc090e1b5c"
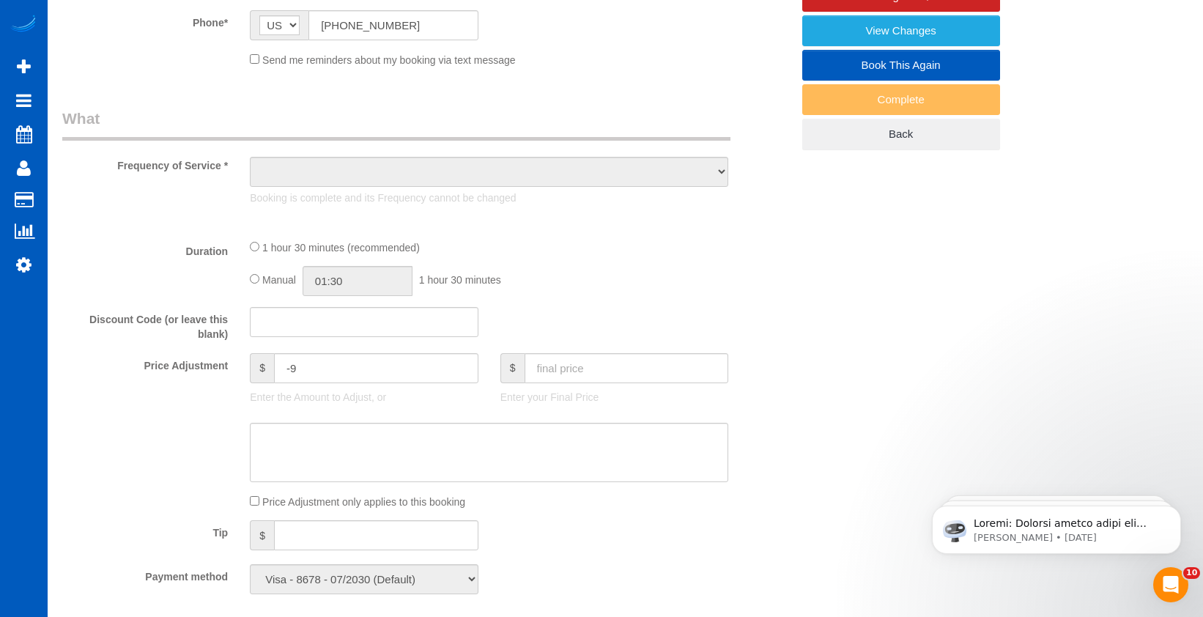
scroll to position [440, 0]
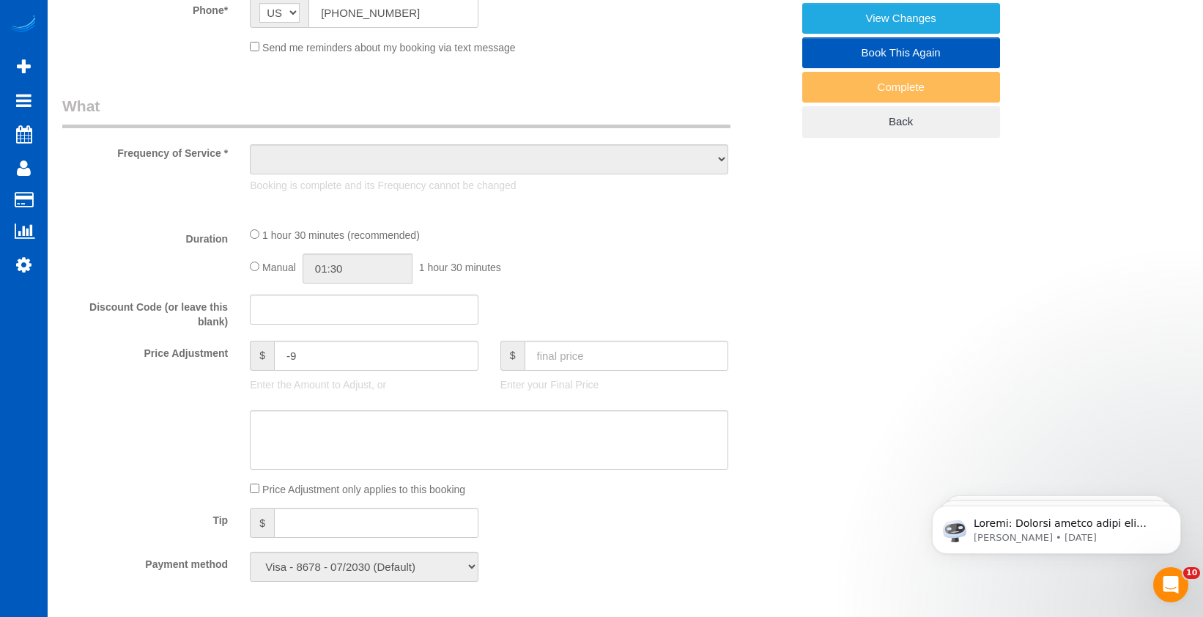
select select "object:1019"
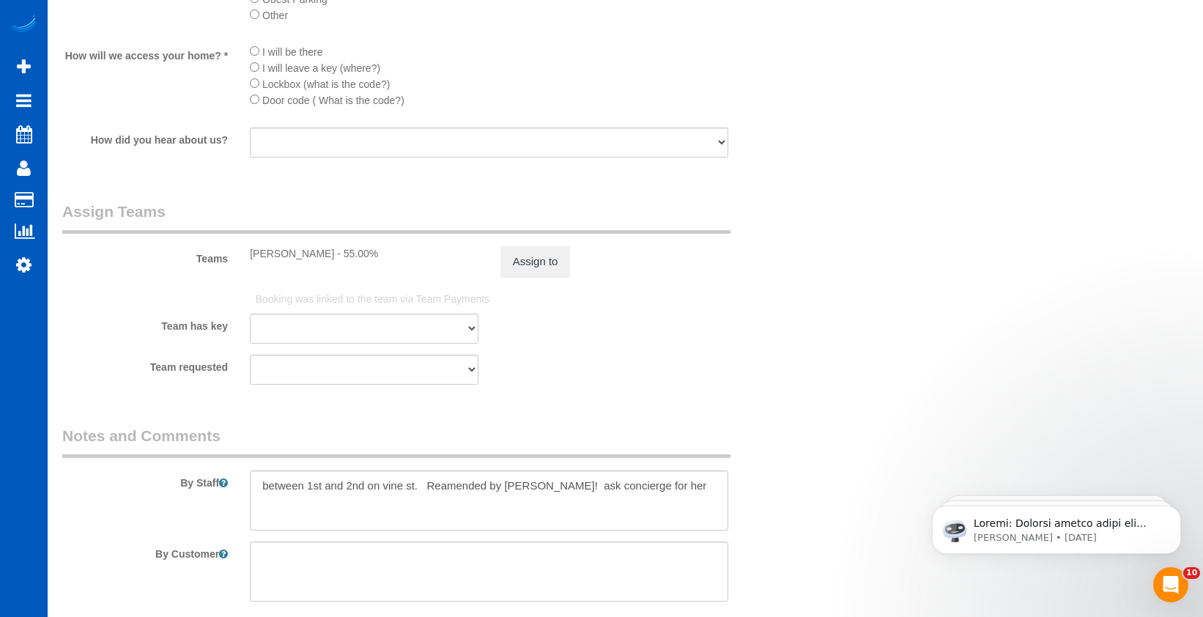
select select "199"
select select "spot1"
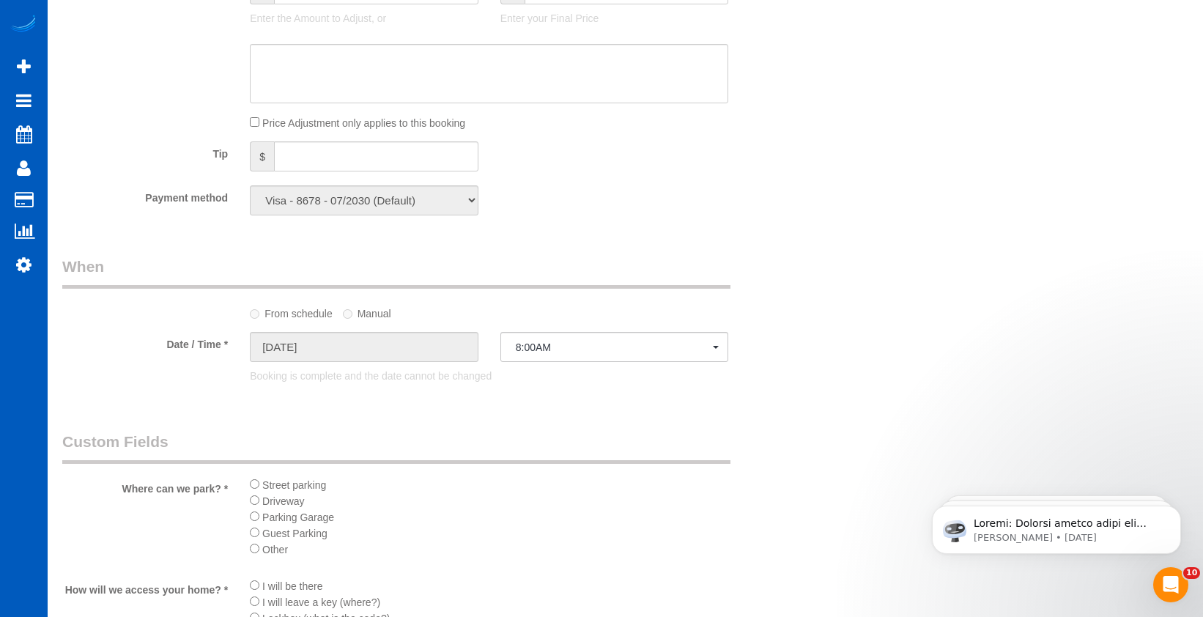
select select "object:1170"
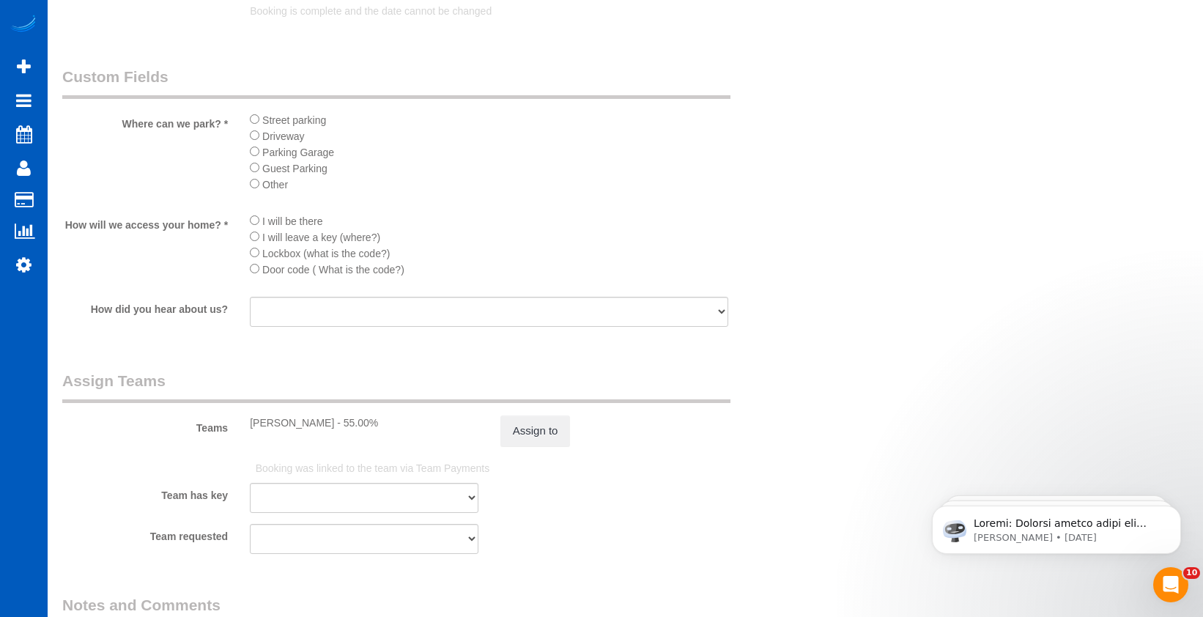
select select "2"
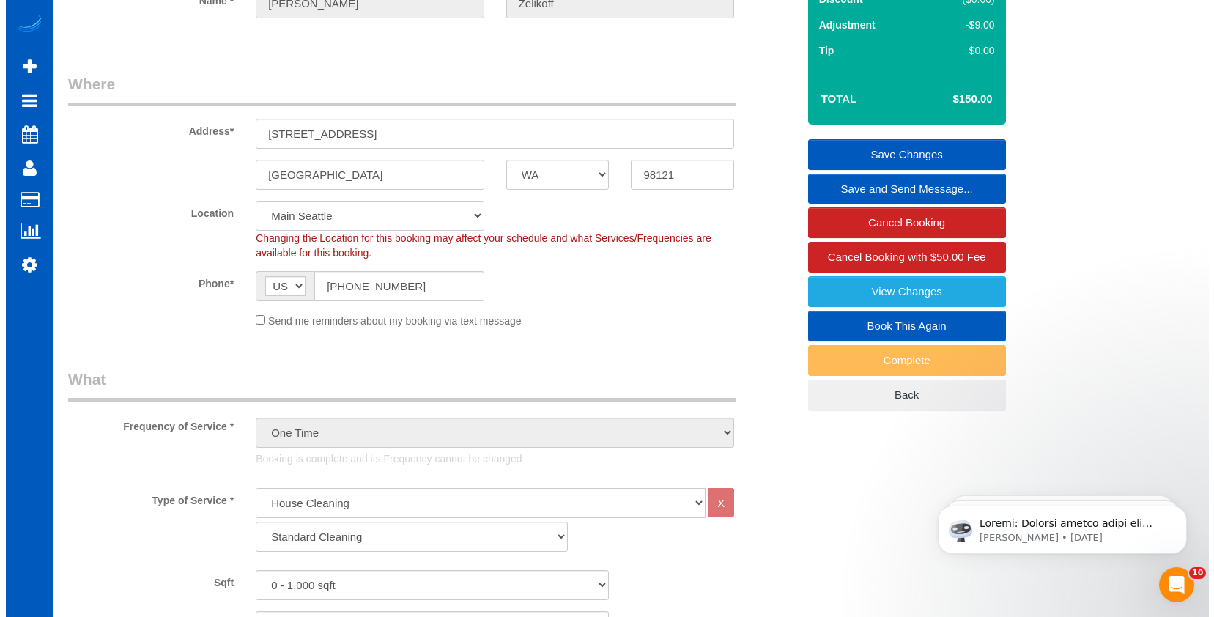
scroll to position [98, 0]
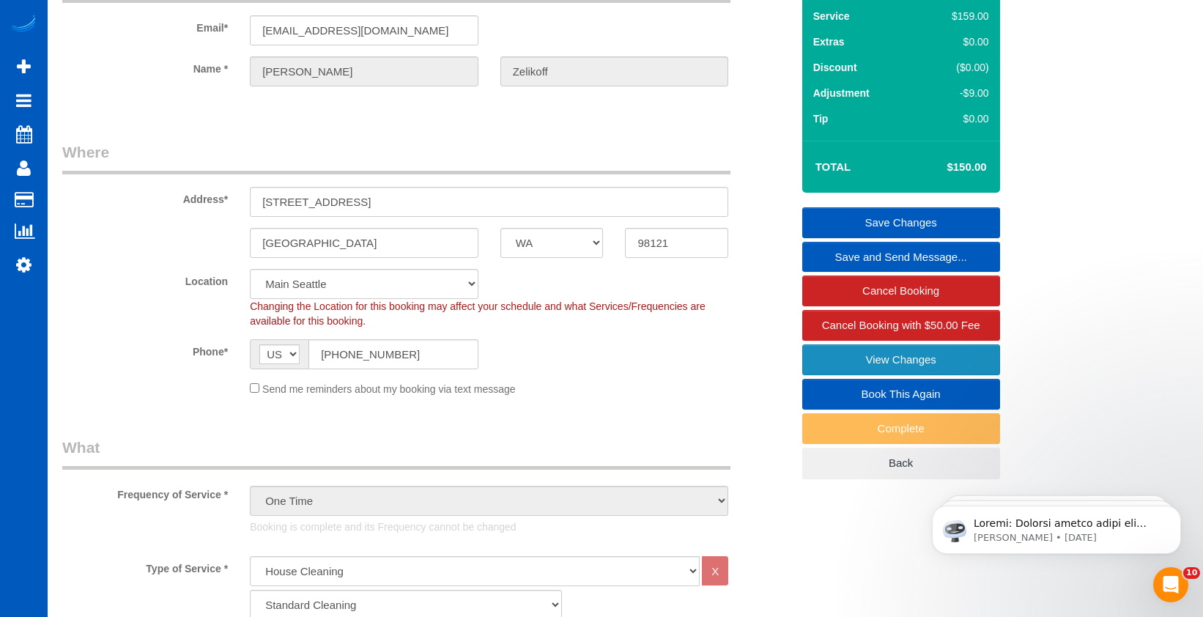
click at [924, 357] on link "View Changes" at bounding box center [901, 359] width 198 height 31
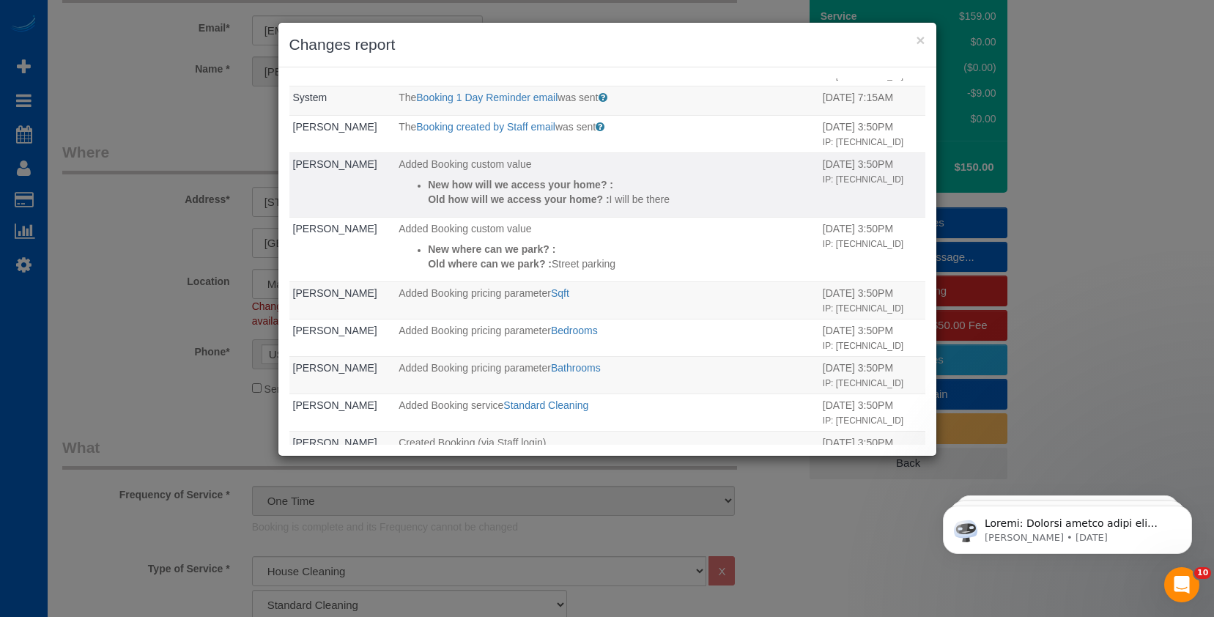
scroll to position [219, 0]
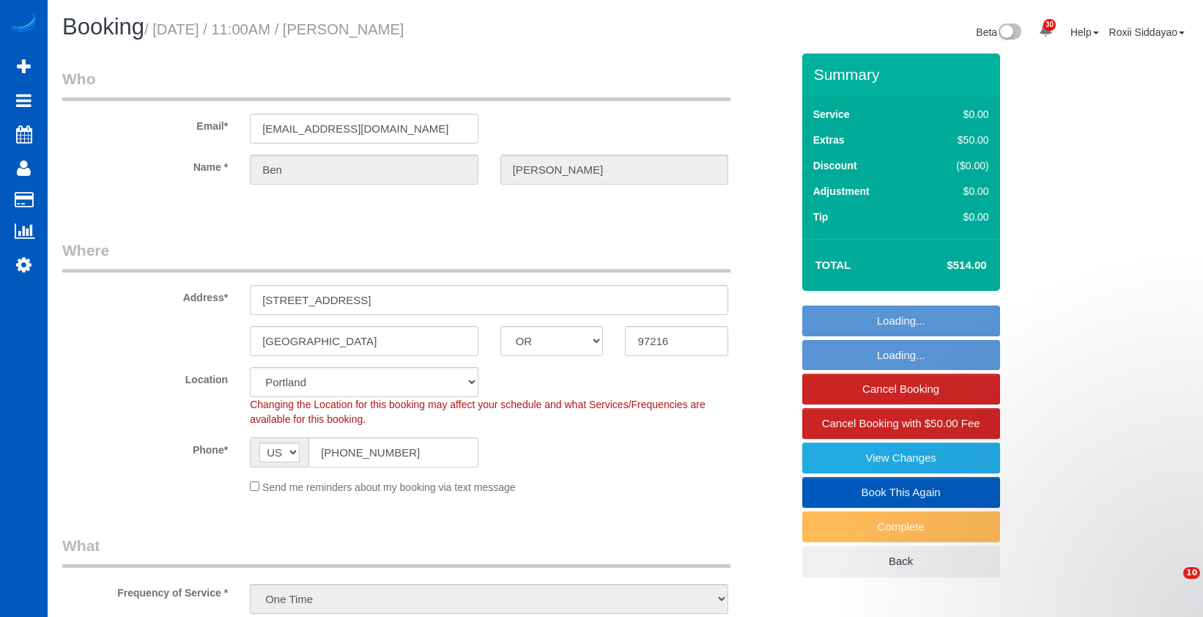
select select "OR"
select select "199"
select select "string:fspay-c8efc673-e6dd-4d3e-8745-85a64c1b547f"
select select "spot1"
